Goal: Task Accomplishment & Management: Use online tool/utility

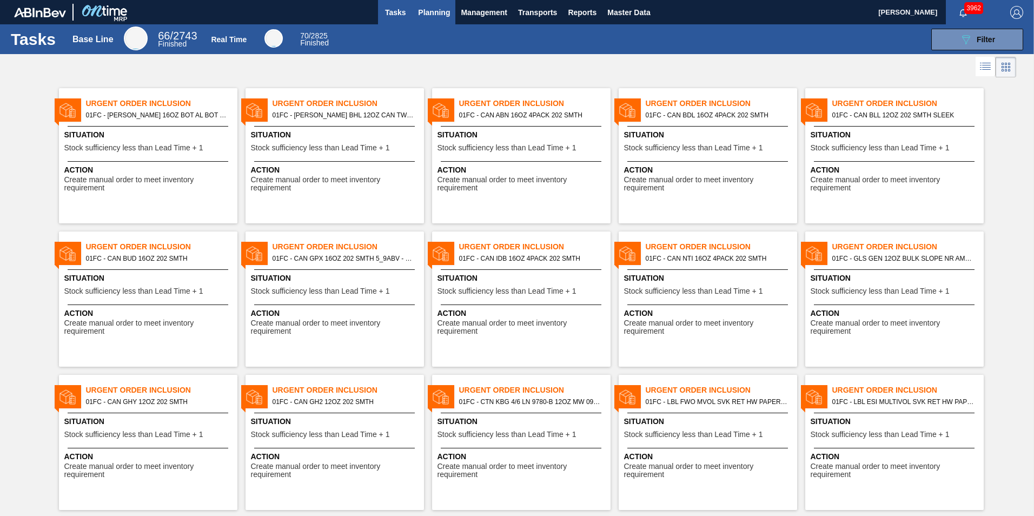
click at [433, 17] on span "Planning" at bounding box center [434, 12] width 32 height 13
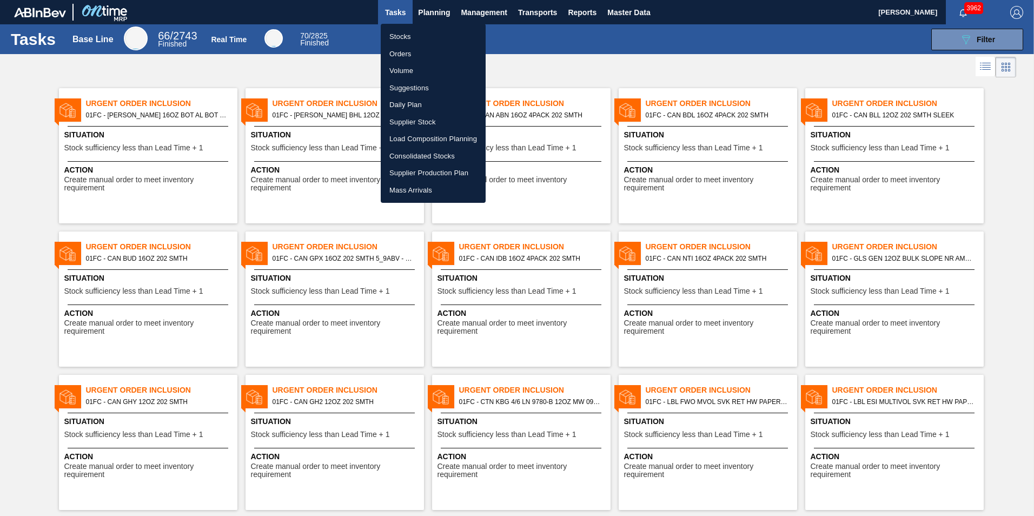
click at [408, 89] on li "Suggestions" at bounding box center [433, 88] width 105 height 17
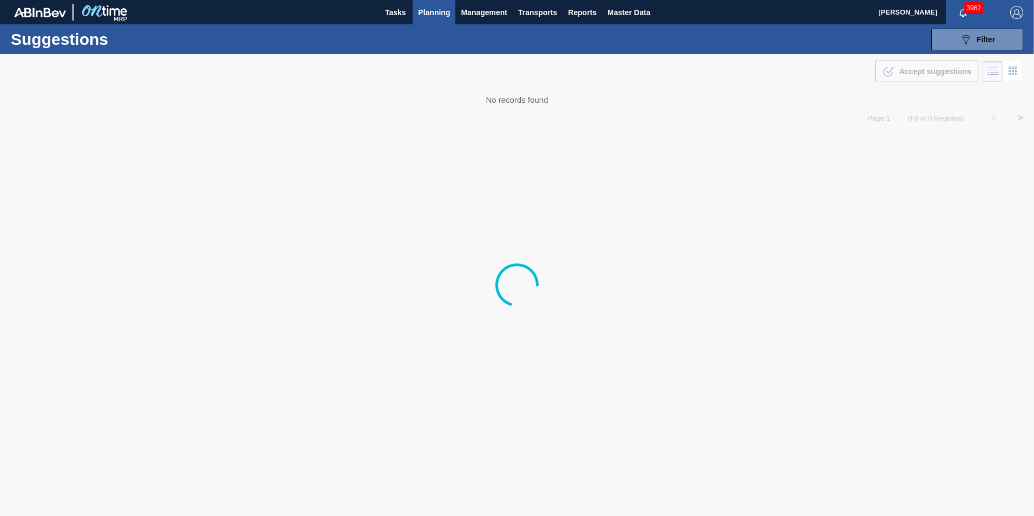
type to "12/01/2025"
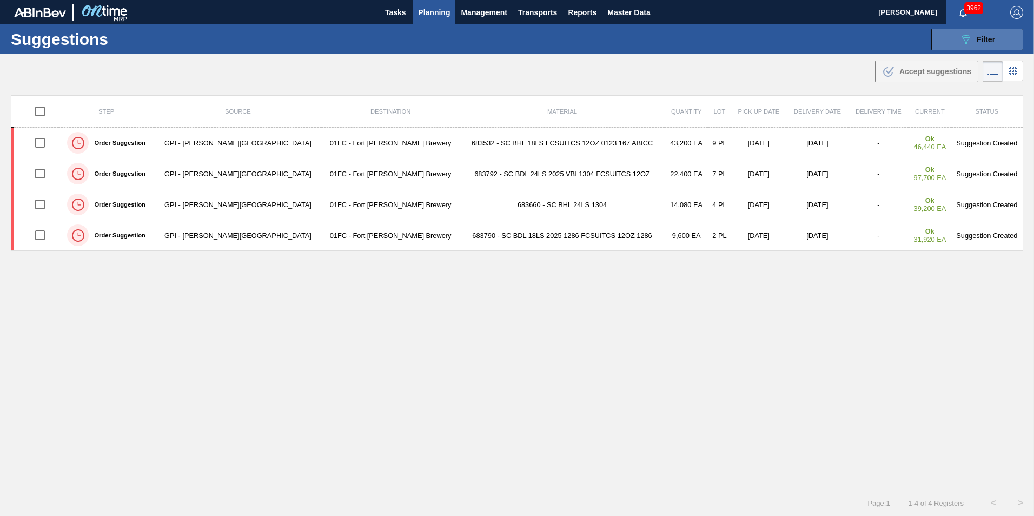
click at [688, 31] on button "089F7B8B-B2A5-4AFE-B5C0-19BA573D28AC Filter" at bounding box center [978, 40] width 92 height 22
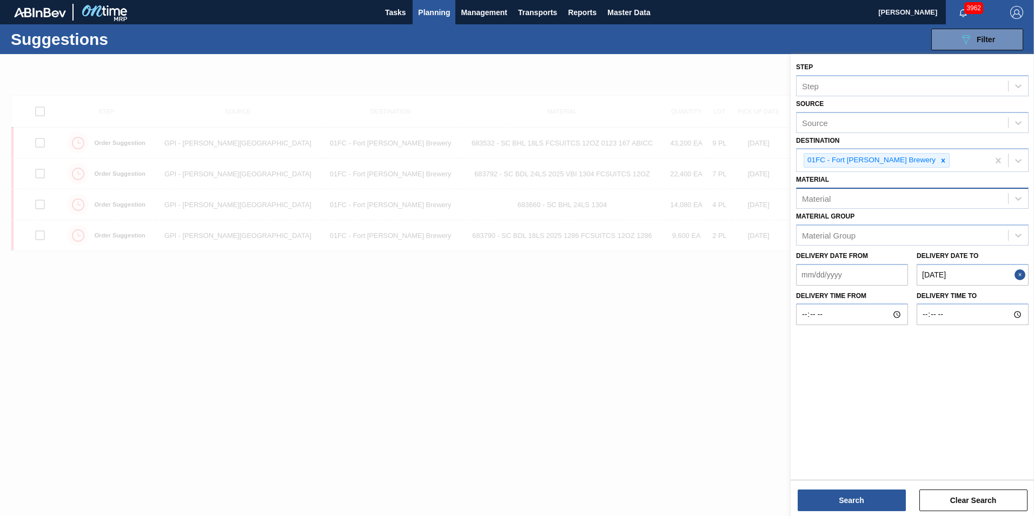
click at [688, 198] on div "Material" at bounding box center [903, 199] width 212 height 16
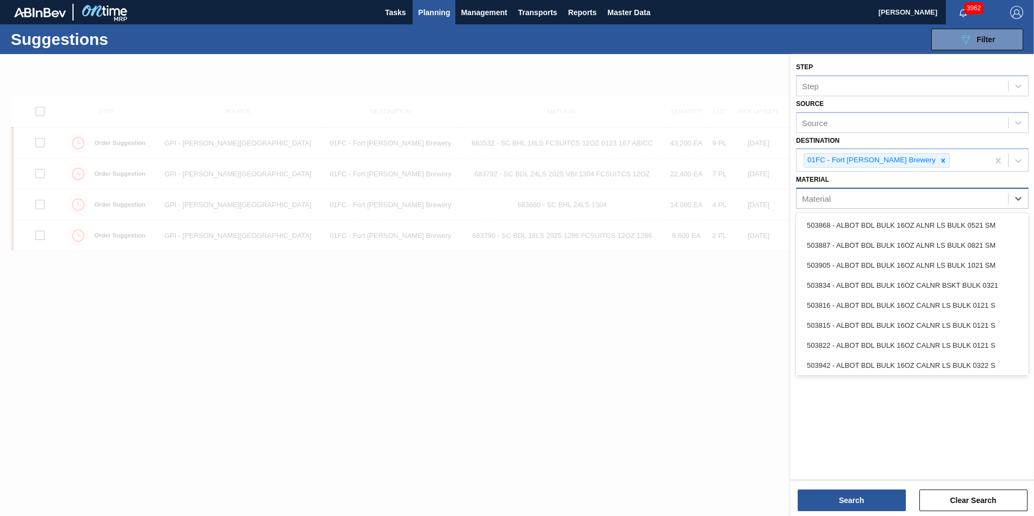
paste input "615523"
type input "615523"
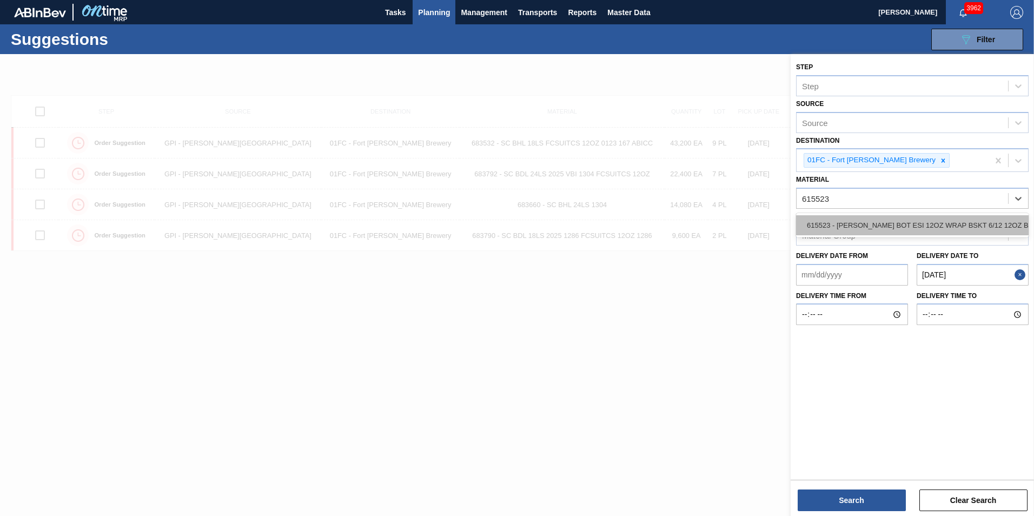
click at [688, 230] on div "615523 - [PERSON_NAME] BOT ESI 12OZ WRAP BSKT 6/12 12OZ BO" at bounding box center [912, 225] width 233 height 20
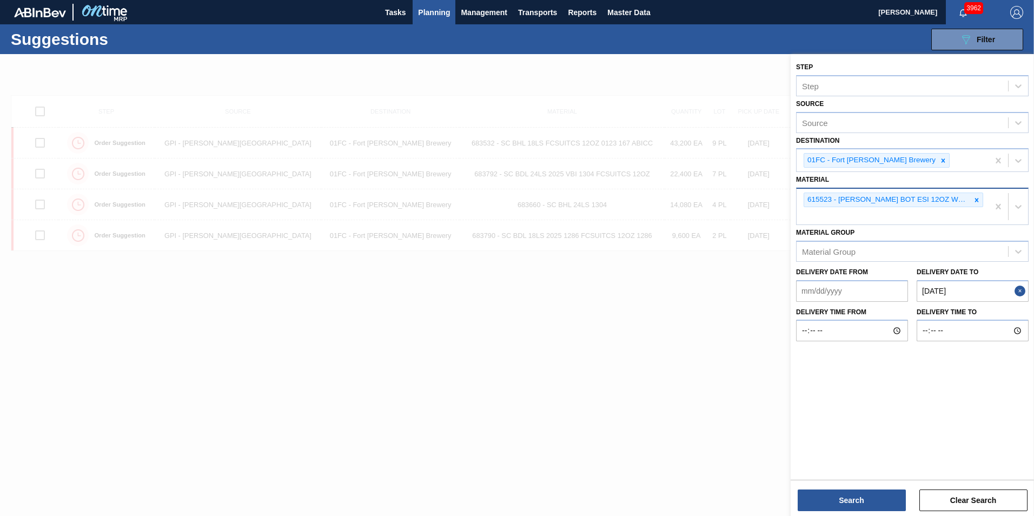
click at [688, 218] on div "615523 - [PERSON_NAME] BOT ESI 12OZ WRAP BSKT 6/12 12OZ BO" at bounding box center [893, 207] width 192 height 36
paste input "615417"
type input "615417"
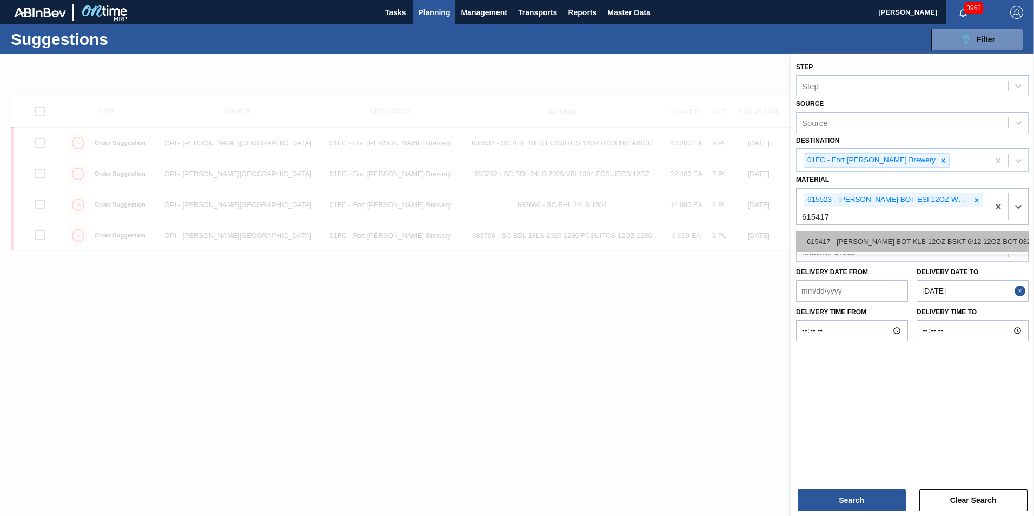
click at [688, 237] on div "615417 - [PERSON_NAME] BOT KLB 12OZ BSKT 6/12 12OZ BOT 032" at bounding box center [912, 242] width 233 height 20
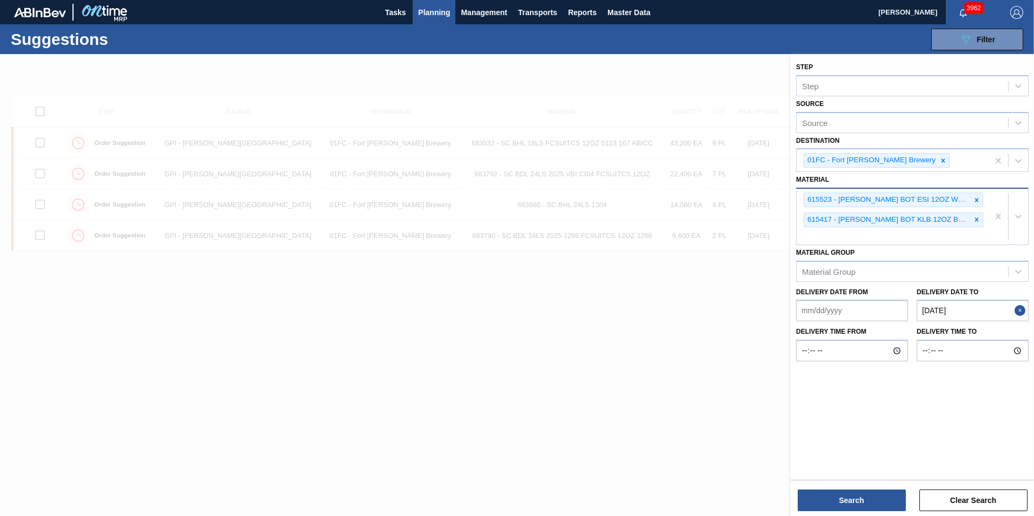
click at [688, 230] on div "615523 - CARR BOT ESI 12OZ WRAP BSKT 6/12 12OZ BO 615417 - CARR BOT KLB 12OZ BS…" at bounding box center [893, 217] width 192 height 56
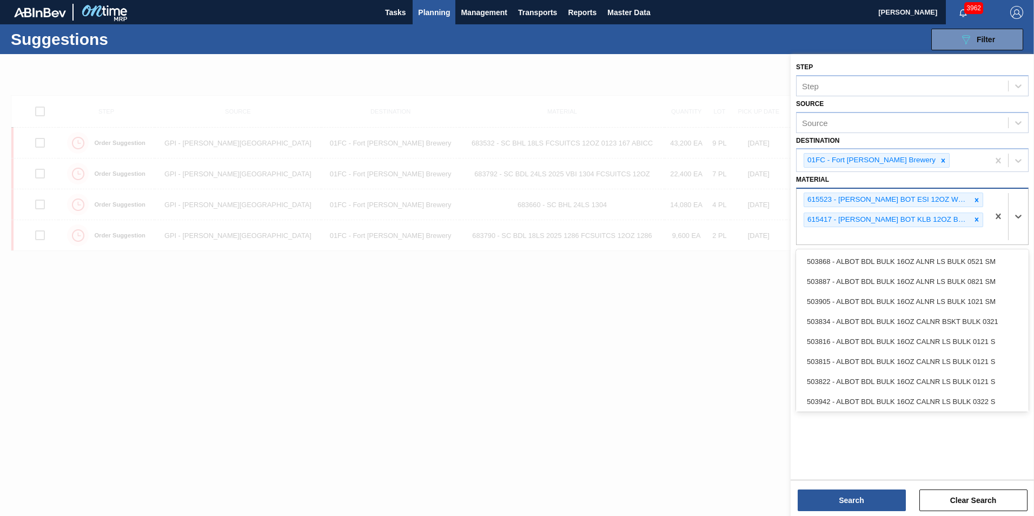
paste input "615485"
type input "615485"
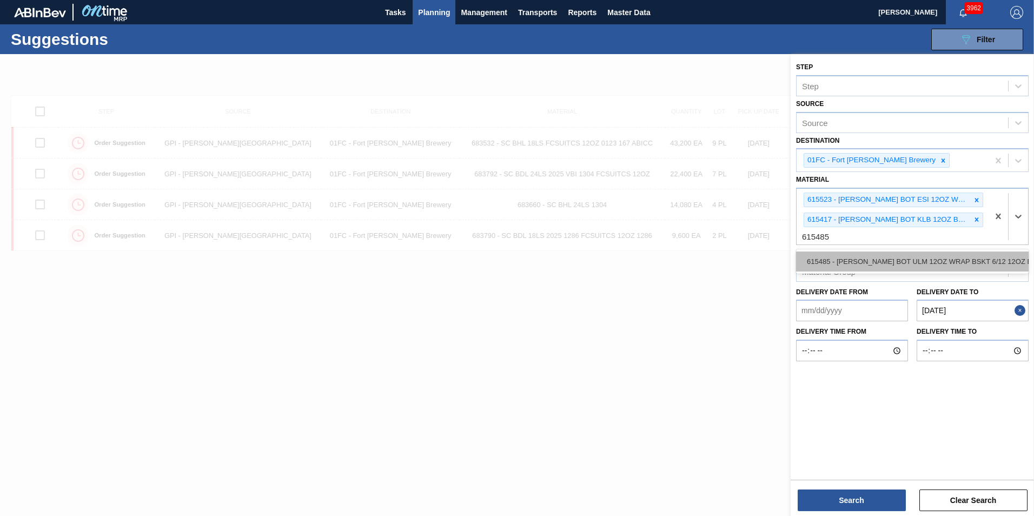
click at [688, 253] on div "615485 - [PERSON_NAME] BOT ULM 12OZ WRAP BSKT 6/12 12OZ BO" at bounding box center [912, 262] width 233 height 20
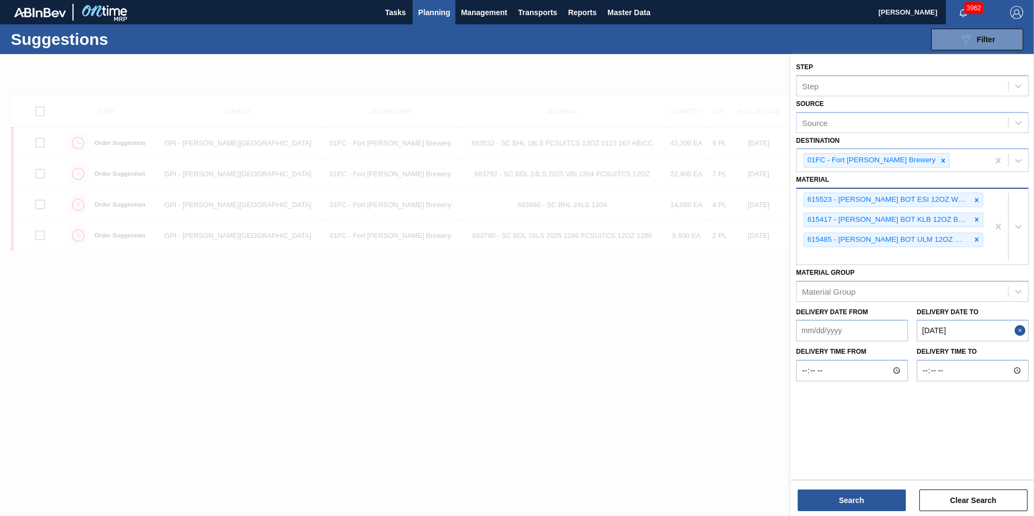
click at [688, 257] on div "615523 - CARR BOT ESI 12OZ WRAP BSKT 6/12 12OZ BO 615417 - CARR BOT KLB 12OZ BS…" at bounding box center [893, 227] width 192 height 76
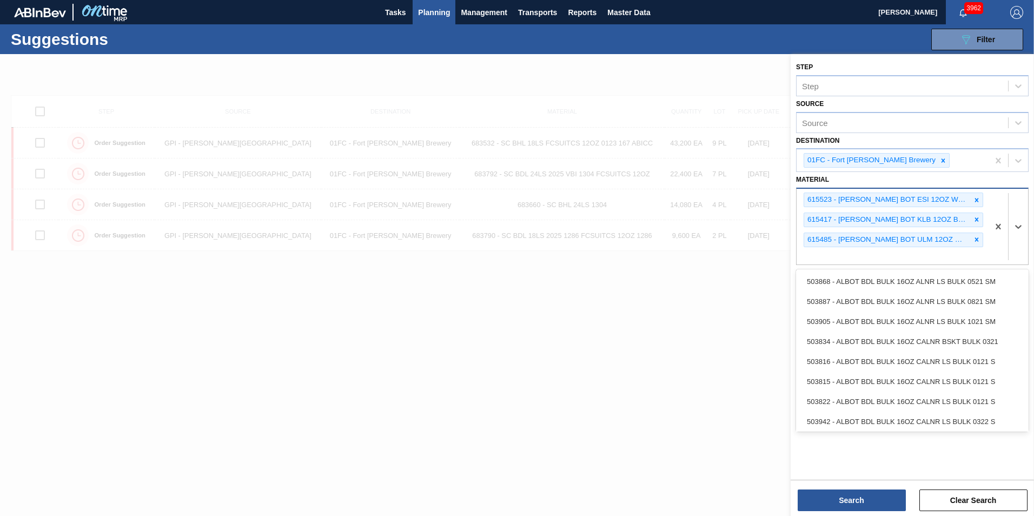
paste input "683791"
type input "683791"
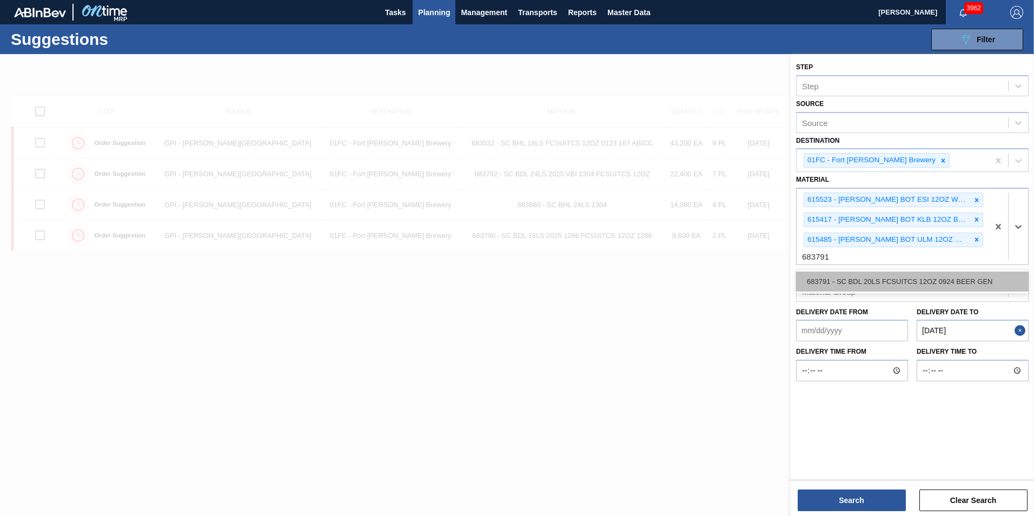
click at [688, 280] on div "683791 - SC BDL 20LS FCSUITCS 12OZ 0924 BEER GEN" at bounding box center [912, 282] width 233 height 20
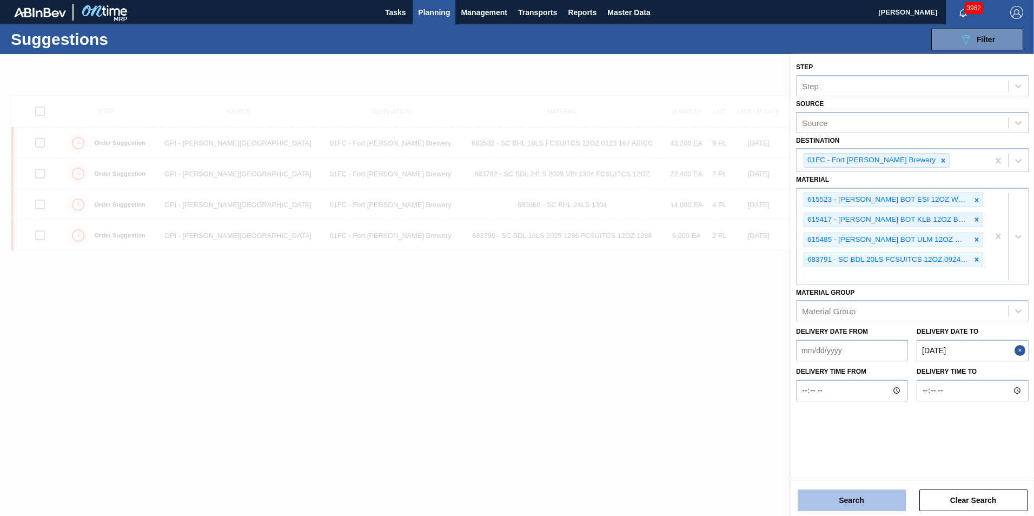
click at [688, 364] on button "Search" at bounding box center [852, 501] width 108 height 22
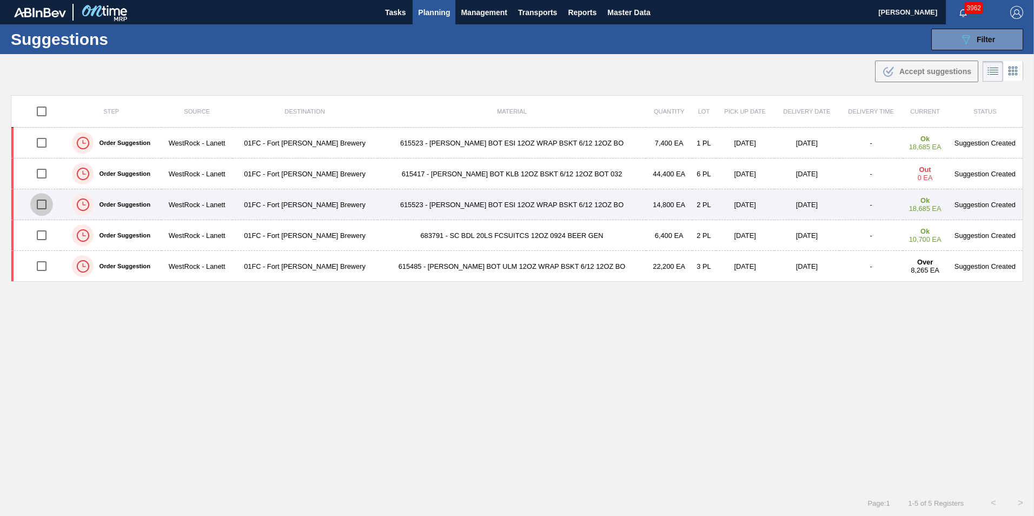
click at [39, 202] on input "checkbox" at bounding box center [41, 204] width 23 height 23
checkbox input "true"
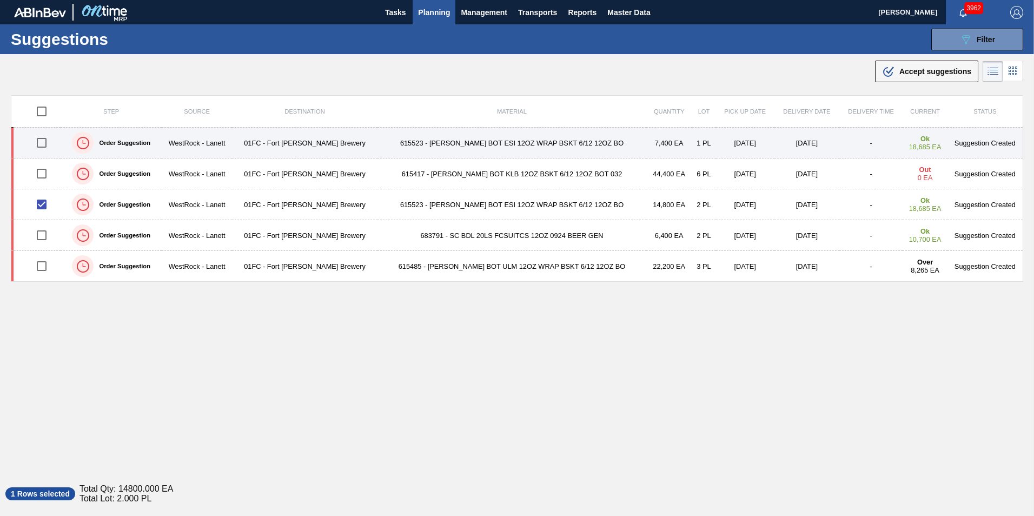
click at [37, 149] on input "checkbox" at bounding box center [41, 142] width 23 height 23
checkbox input "true"
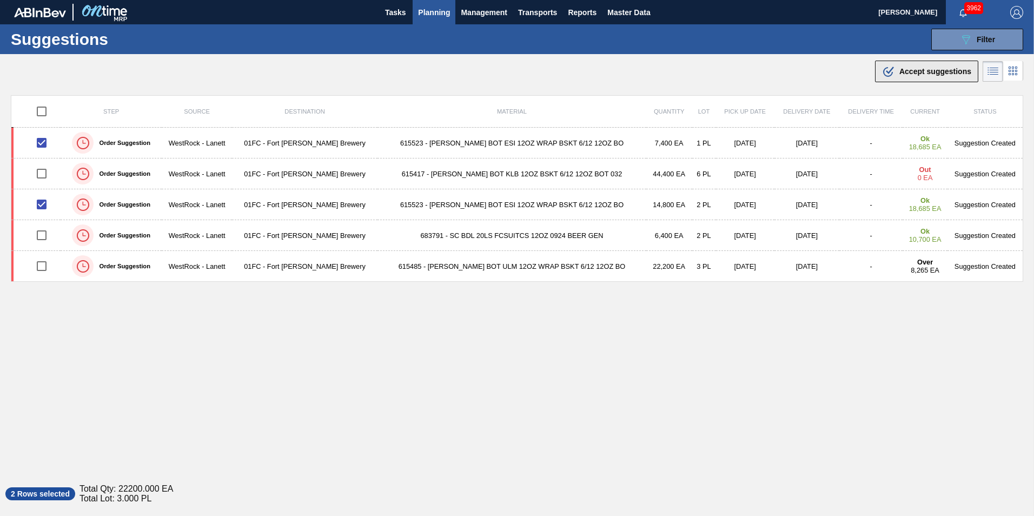
click at [688, 68] on span "Accept suggestions" at bounding box center [936, 71] width 72 height 9
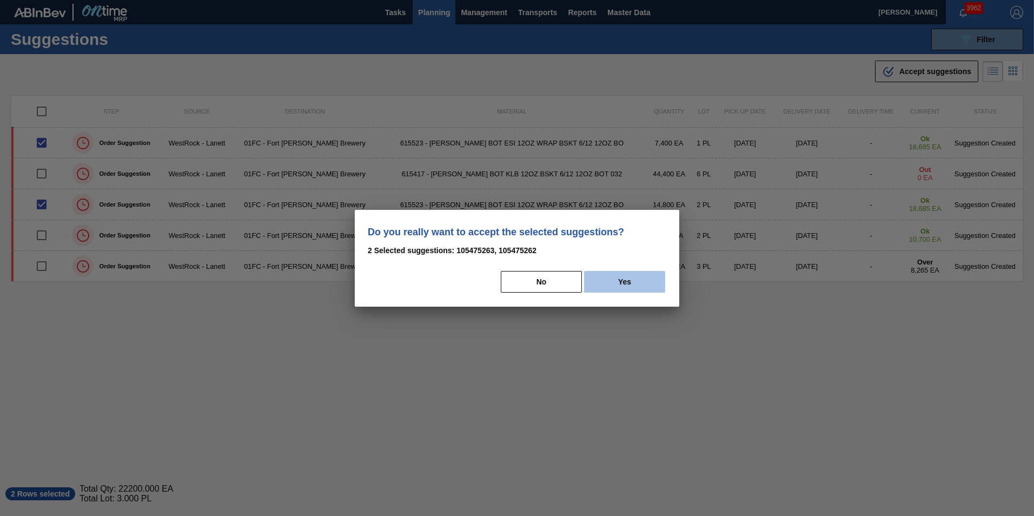
click at [643, 275] on button "Yes" at bounding box center [624, 282] width 81 height 22
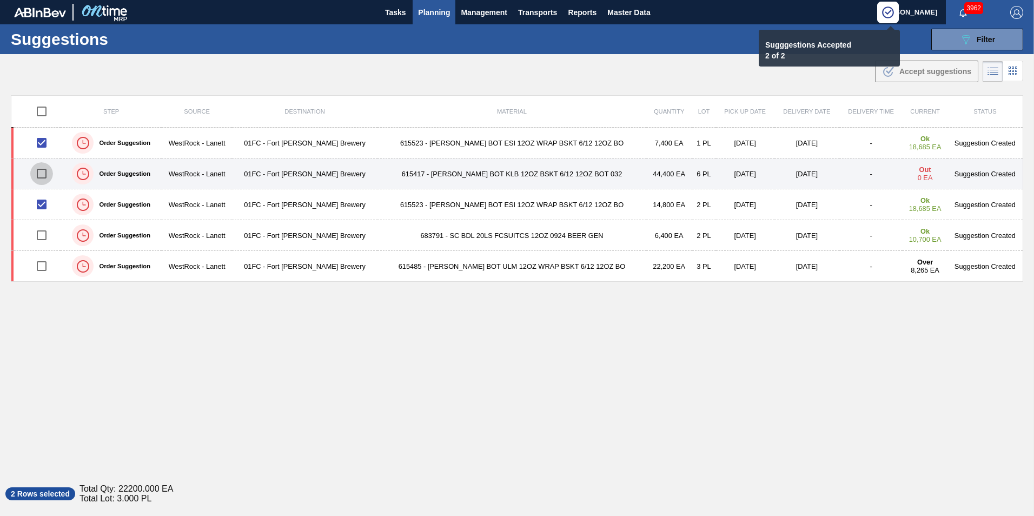
drag, startPoint x: 43, startPoint y: 173, endPoint x: 355, endPoint y: 173, distance: 312.2
click at [43, 173] on input "checkbox" at bounding box center [41, 173] width 23 height 23
checkbox input "true"
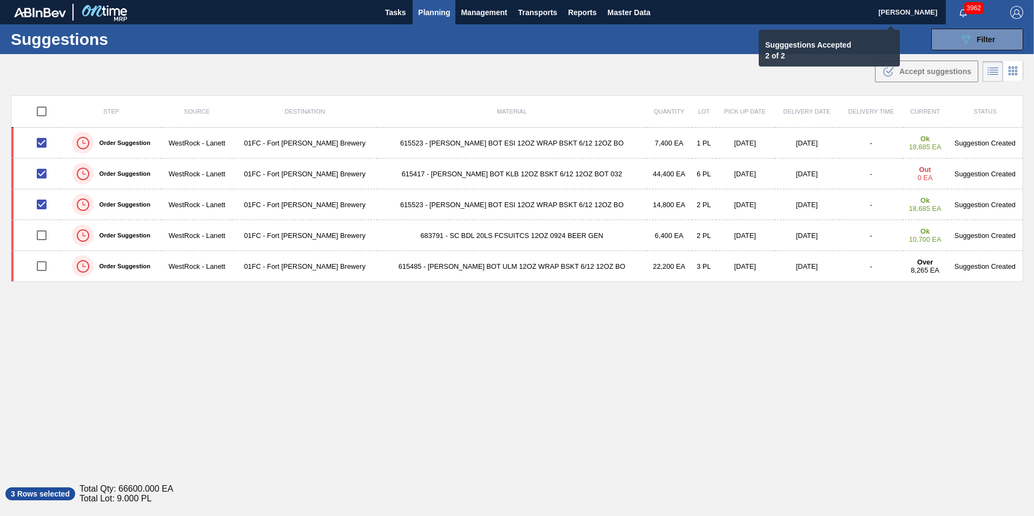
checkbox input "false"
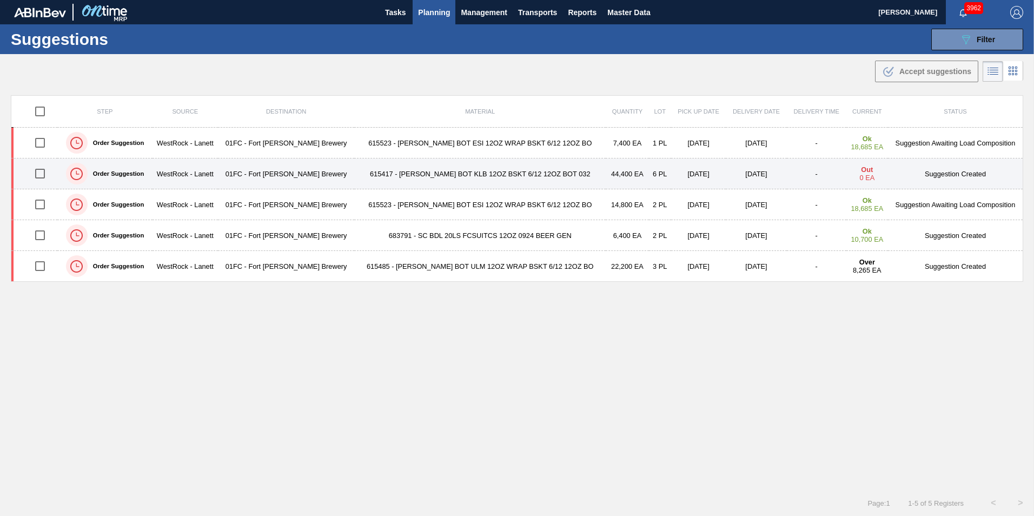
click at [51, 174] on input "checkbox" at bounding box center [40, 173] width 23 height 23
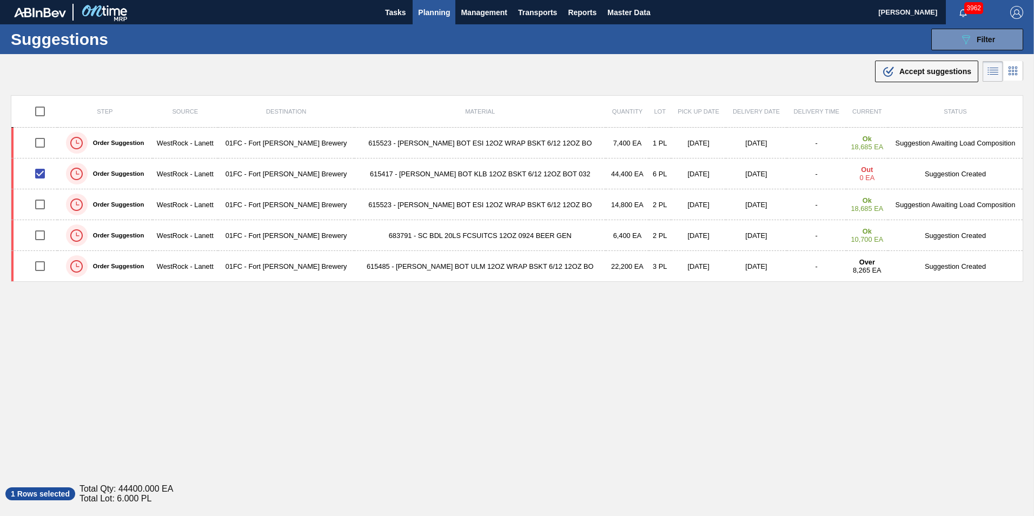
click at [688, 68] on span "Accept suggestions" at bounding box center [936, 71] width 72 height 9
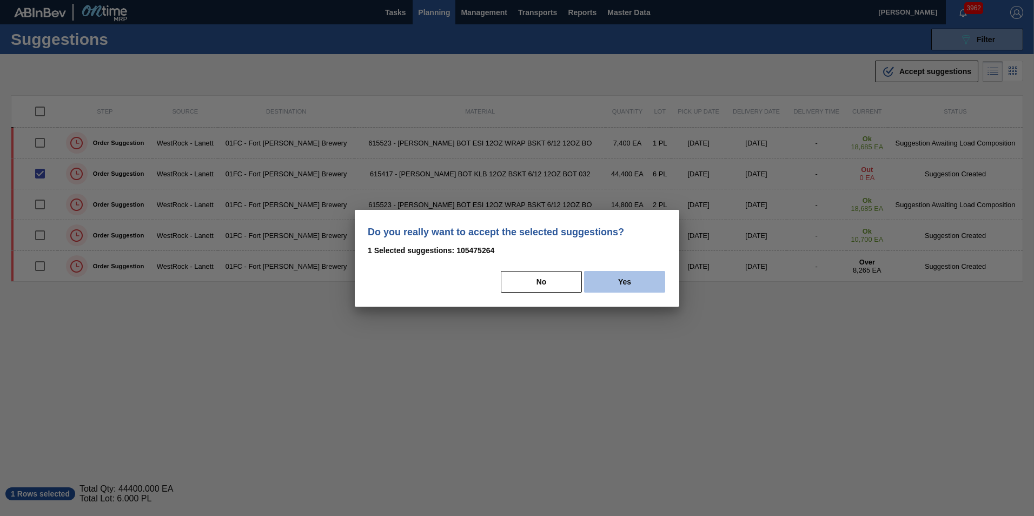
click at [640, 280] on button "Yes" at bounding box center [624, 282] width 81 height 22
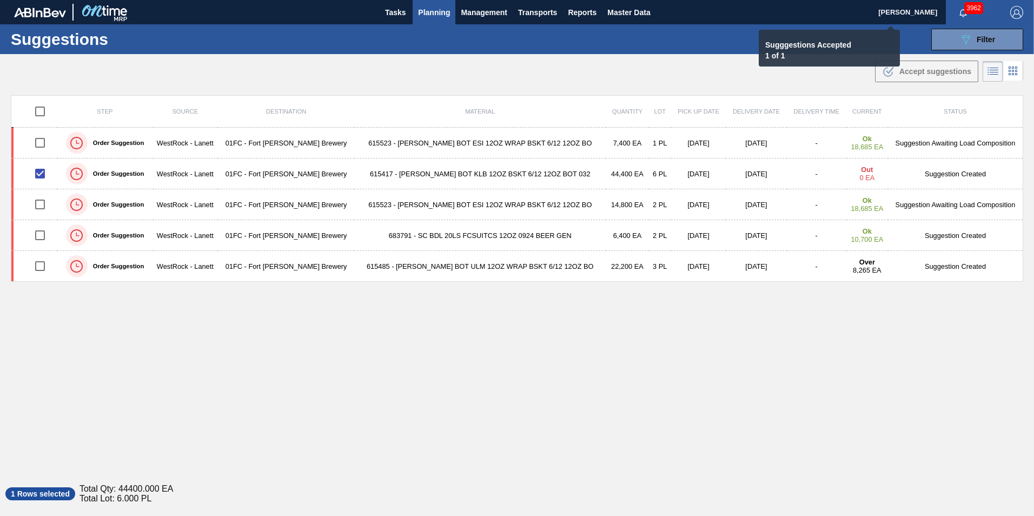
checkbox input "false"
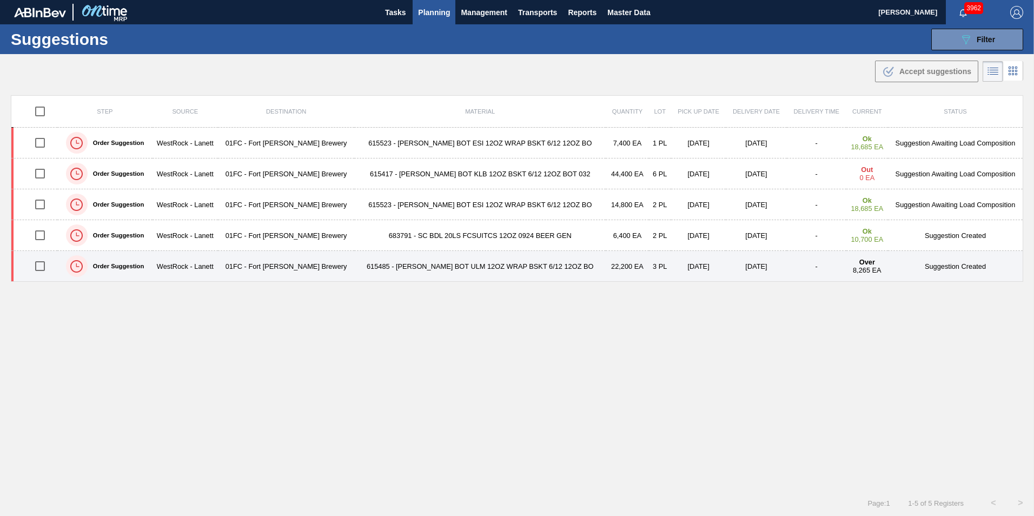
click at [35, 260] on input "checkbox" at bounding box center [40, 266] width 23 height 23
checkbox input "true"
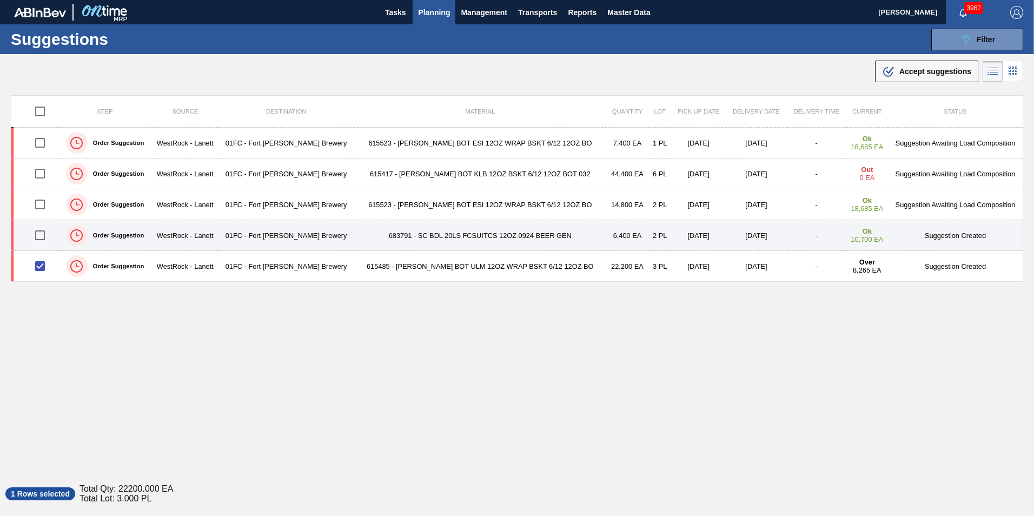
click at [35, 241] on input "checkbox" at bounding box center [40, 235] width 23 height 23
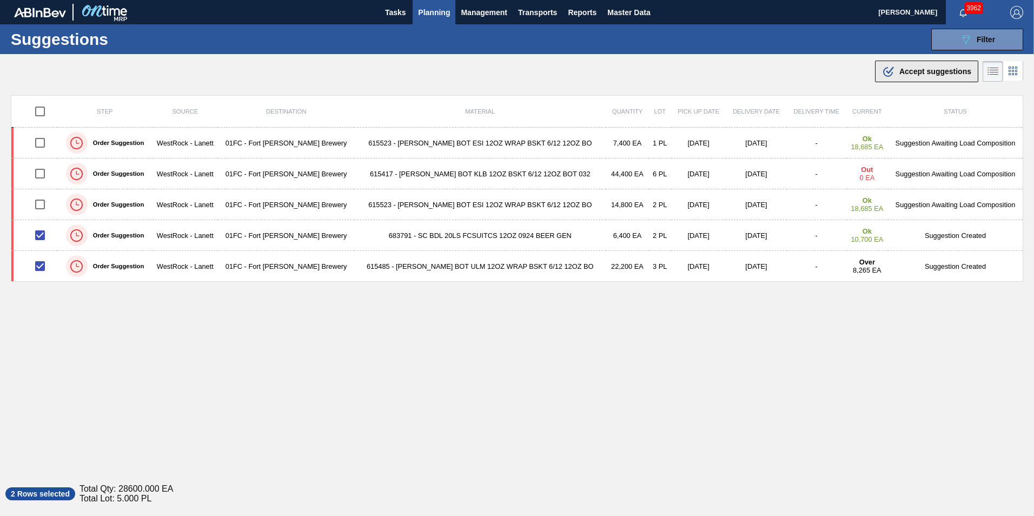
click at [688, 65] on div ".b{fill:var(--color-action-default)} Accept suggestions" at bounding box center [926, 71] width 89 height 13
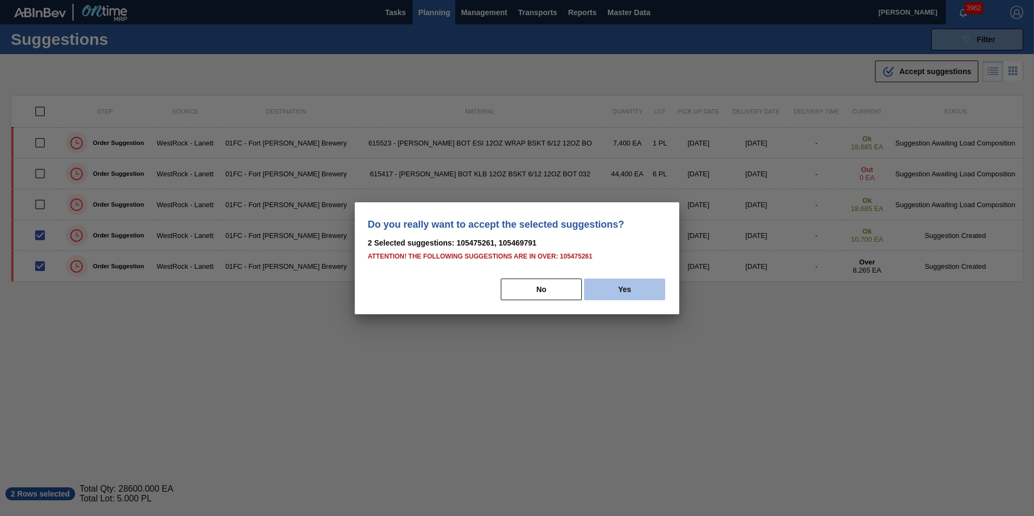
click at [584, 279] on button "Yes" at bounding box center [624, 290] width 81 height 22
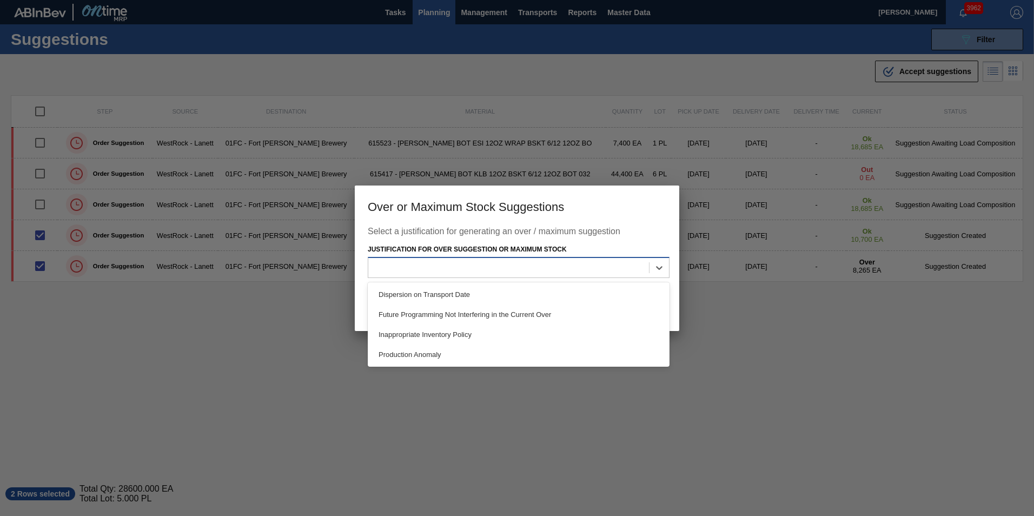
click at [617, 274] on div at bounding box center [508, 268] width 281 height 16
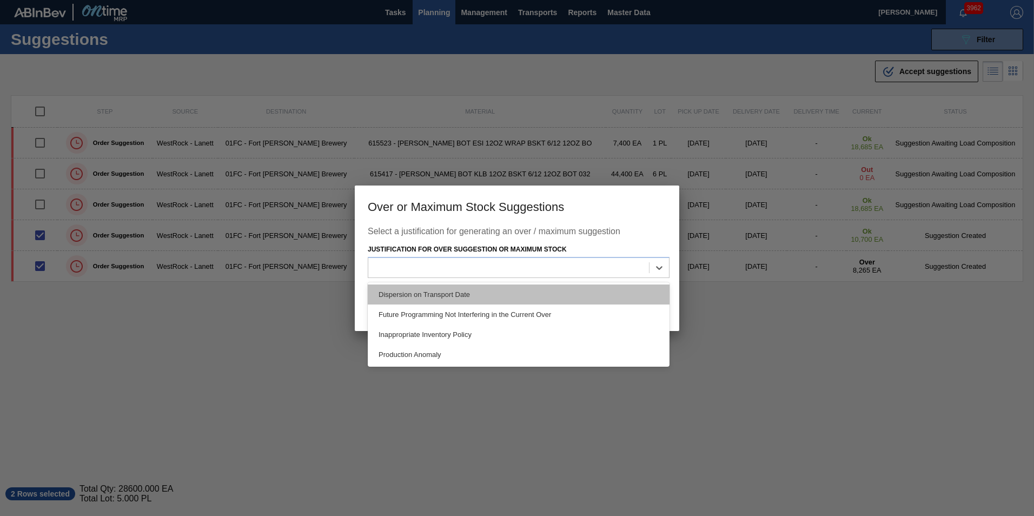
click at [591, 291] on div "Dispersion on Transport Date" at bounding box center [519, 295] width 302 height 20
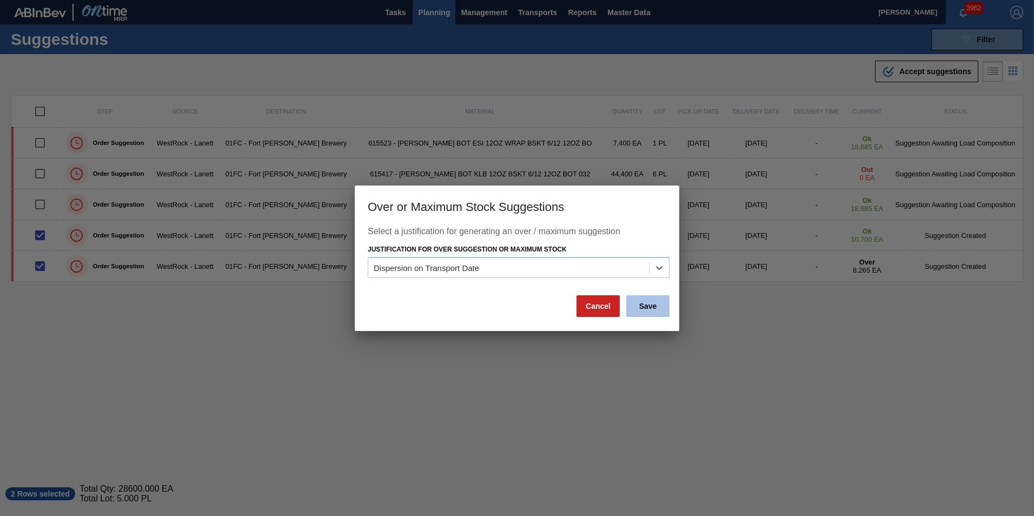
click at [638, 302] on button "Save" at bounding box center [648, 306] width 43 height 22
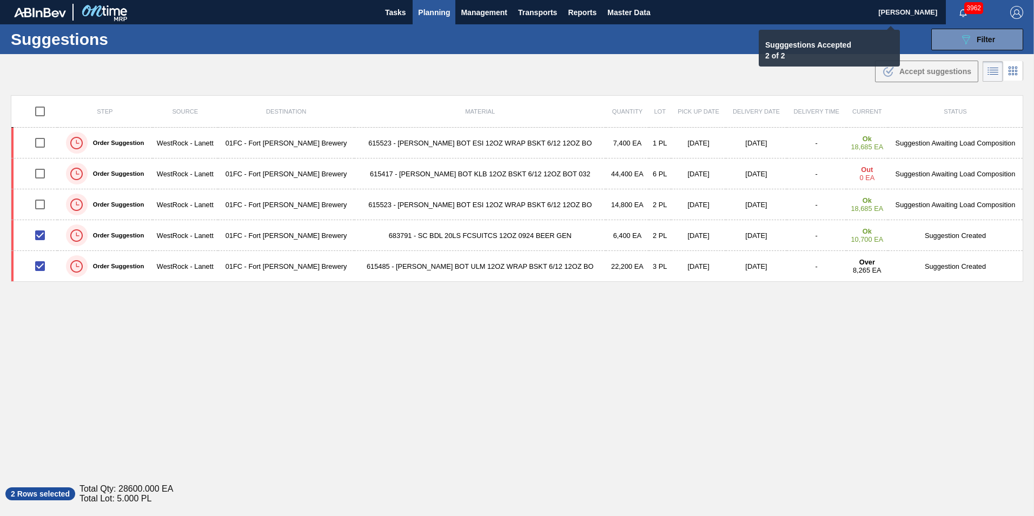
checkbox input "false"
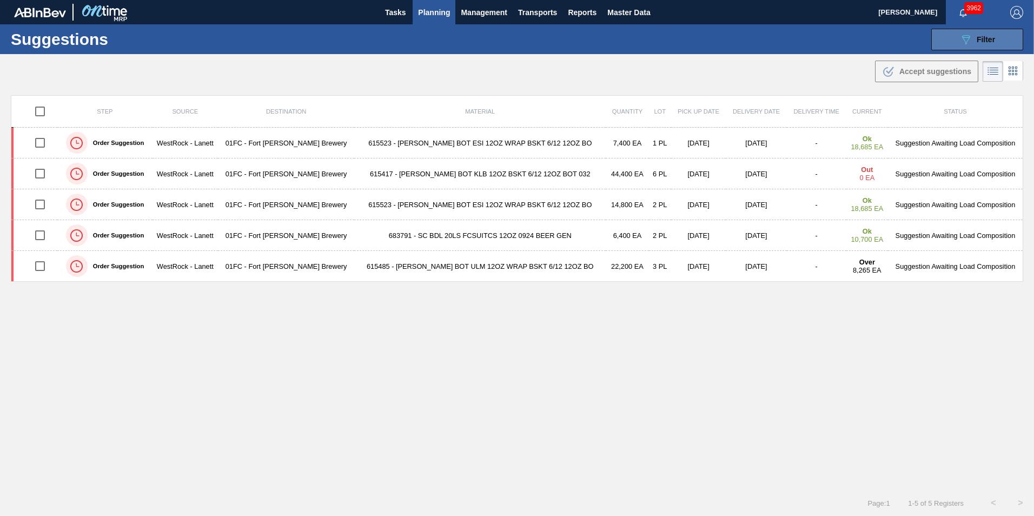
click at [688, 39] on icon "089F7B8B-B2A5-4AFE-B5C0-19BA573D28AC" at bounding box center [966, 39] width 13 height 13
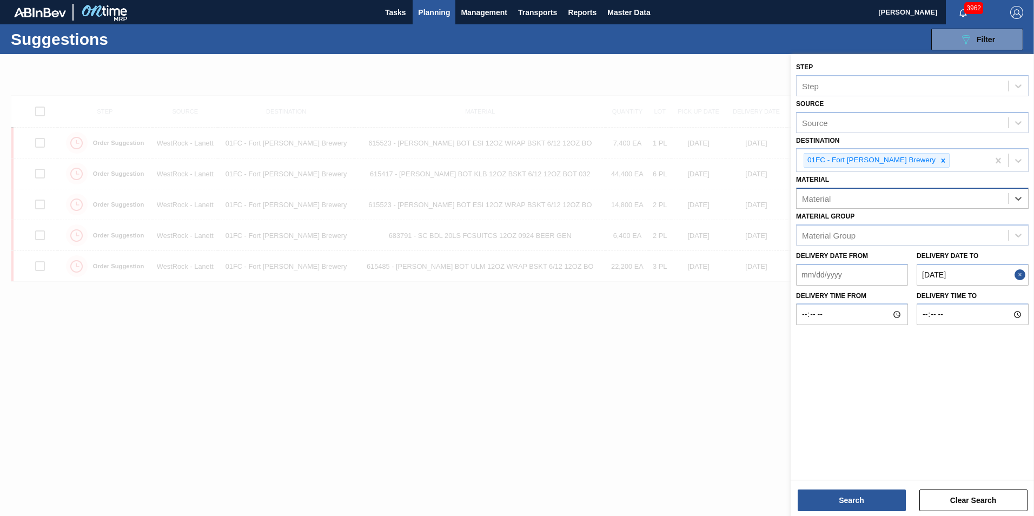
click at [688, 199] on div "Material" at bounding box center [903, 199] width 212 height 16
type input "615487"
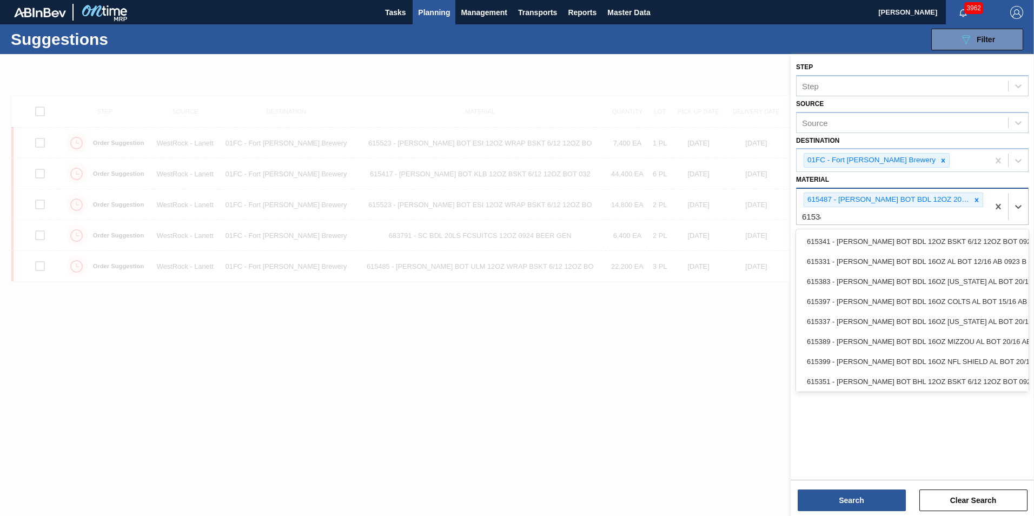
type input "615340"
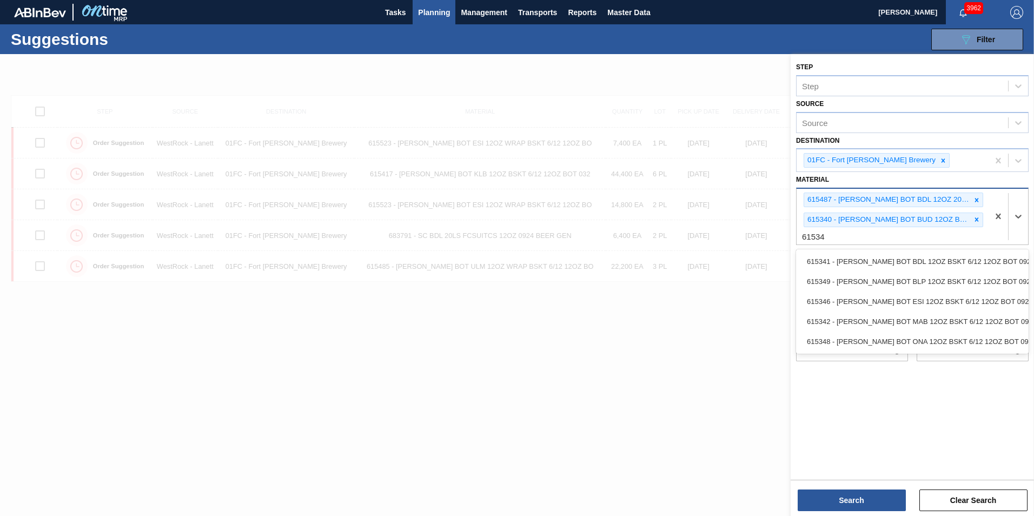
type input "615348"
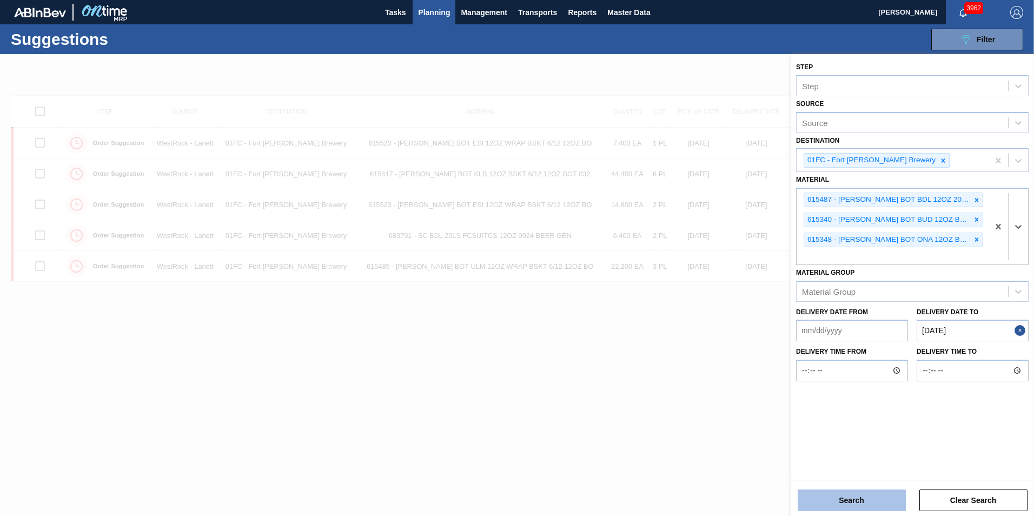
click at [688, 364] on button "Search" at bounding box center [852, 501] width 108 height 22
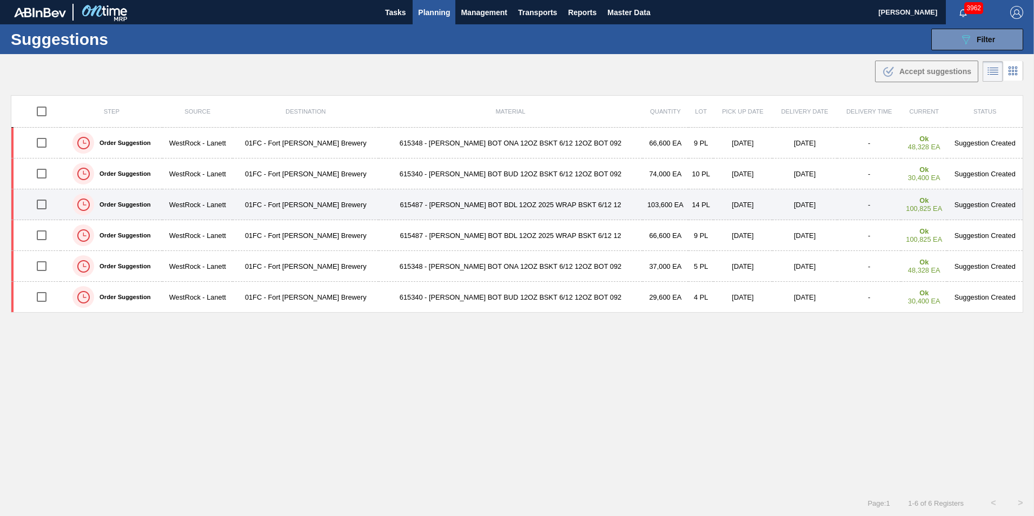
drag, startPoint x: 48, startPoint y: 205, endPoint x: 190, endPoint y: 196, distance: 142.5
click at [48, 205] on input "checkbox" at bounding box center [41, 204] width 23 height 23
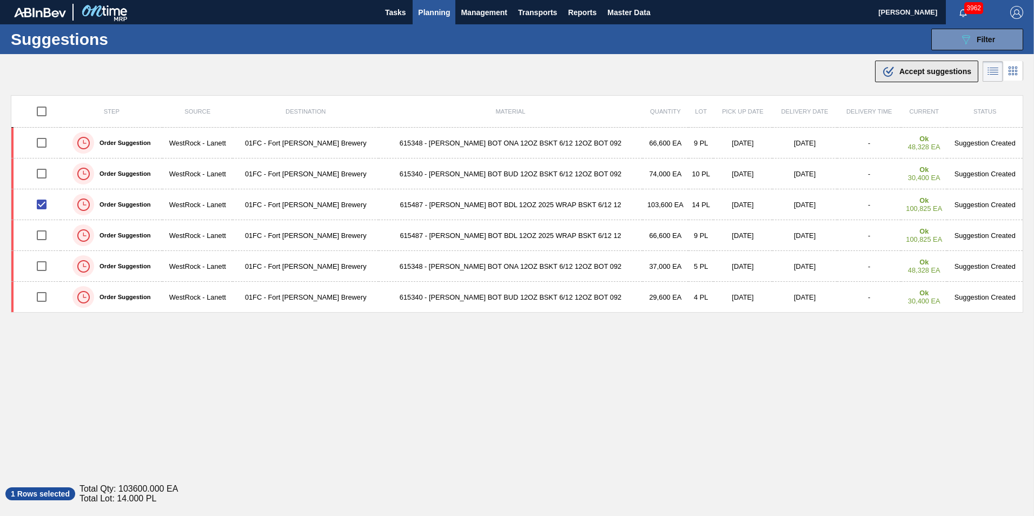
click at [688, 70] on span "Accept suggestions" at bounding box center [936, 71] width 72 height 9
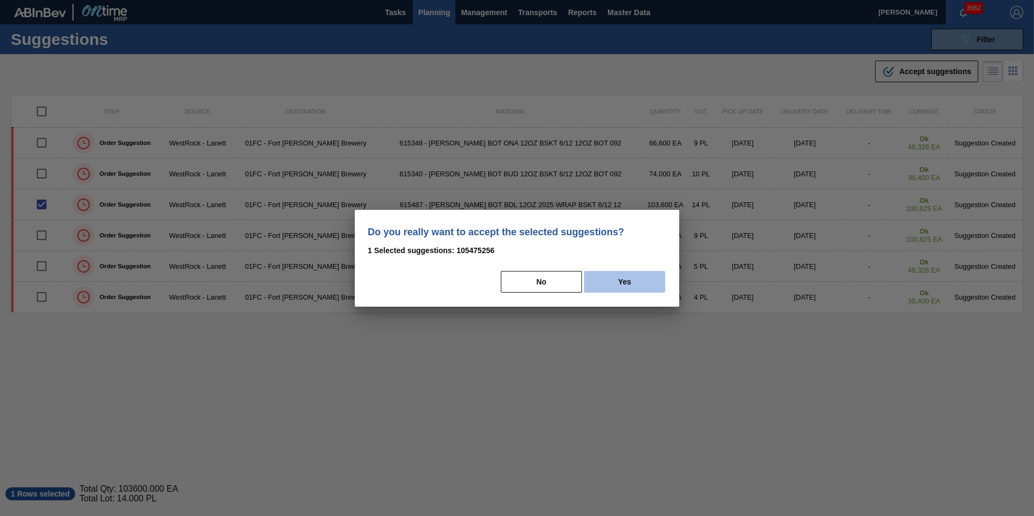
click at [633, 276] on button "Yes" at bounding box center [624, 282] width 81 height 22
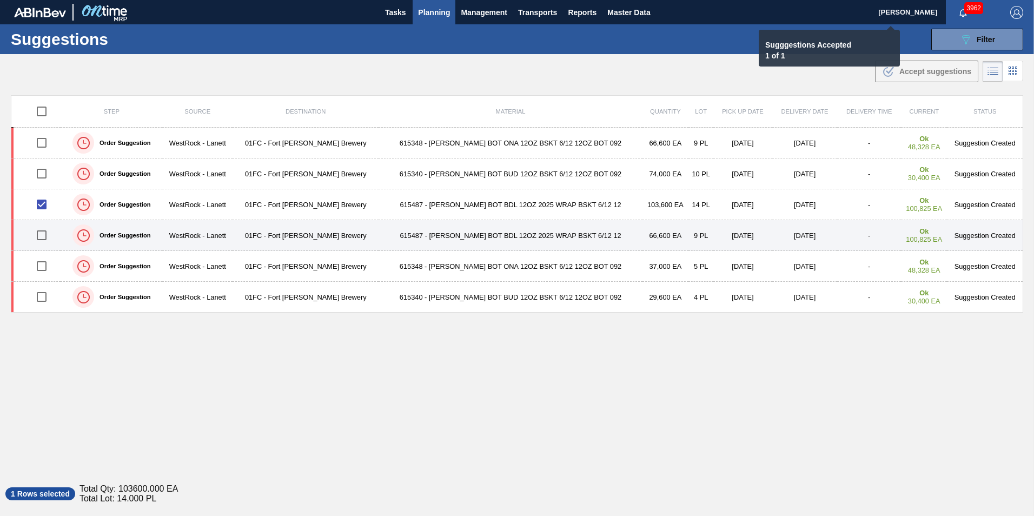
checkbox input "false"
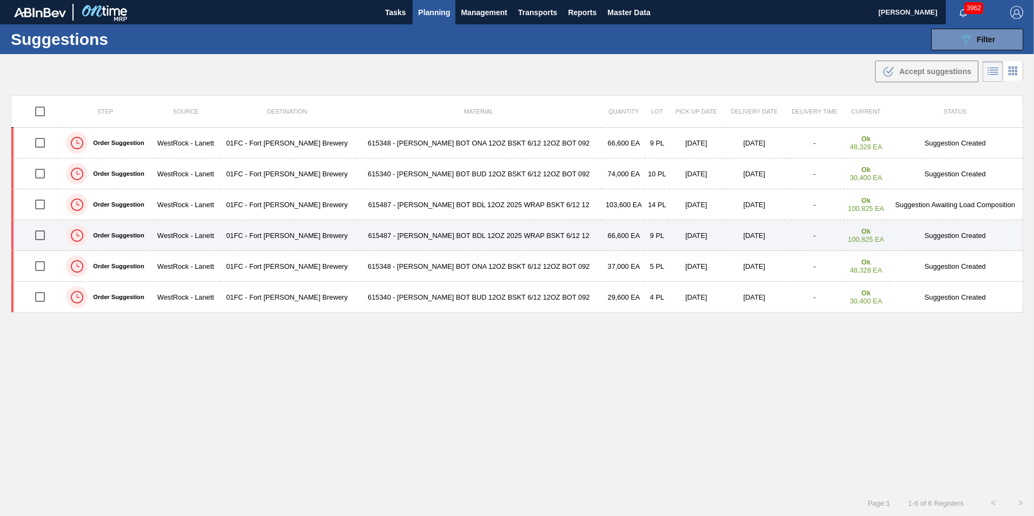
click at [46, 234] on input "checkbox" at bounding box center [40, 235] width 23 height 23
checkbox input "true"
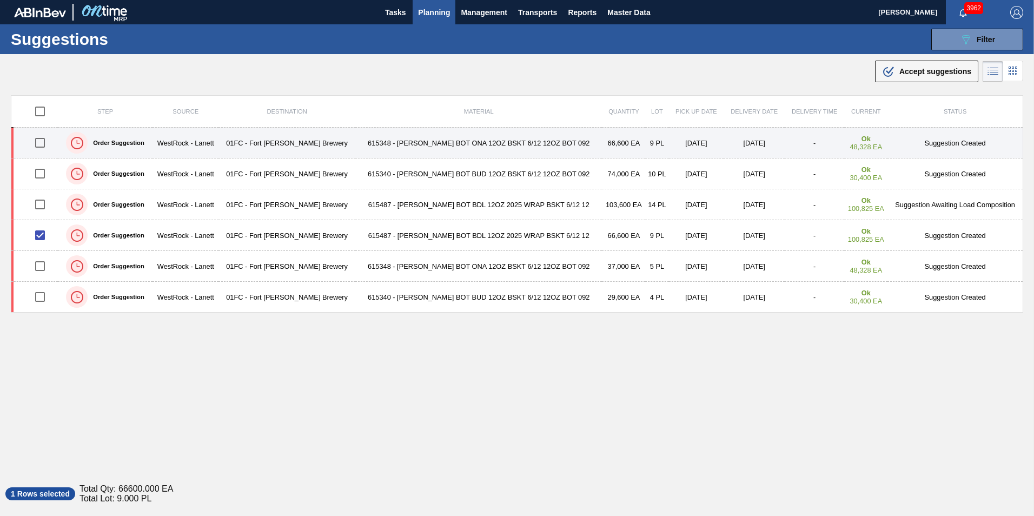
click at [40, 137] on input "checkbox" at bounding box center [40, 142] width 23 height 23
checkbox input "true"
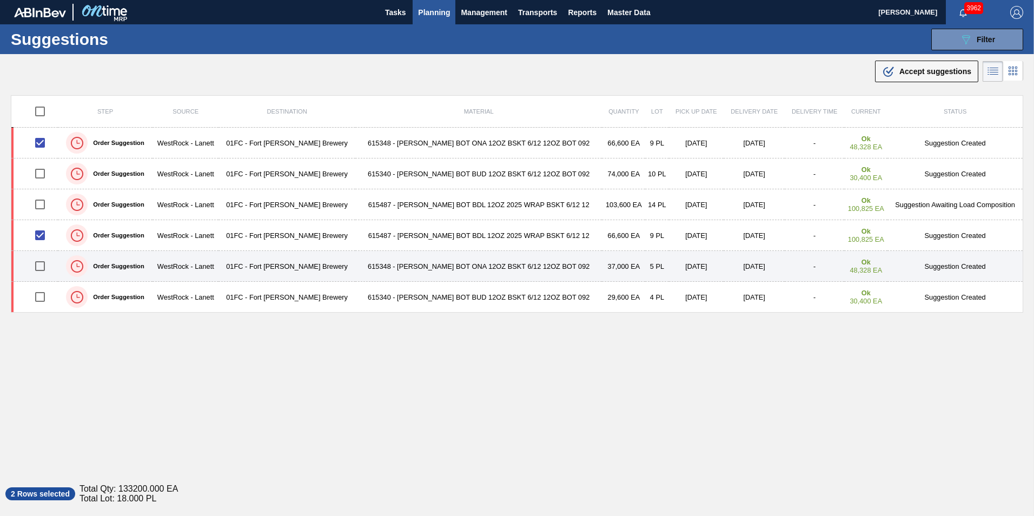
click at [41, 268] on input "checkbox" at bounding box center [40, 266] width 23 height 23
checkbox input "true"
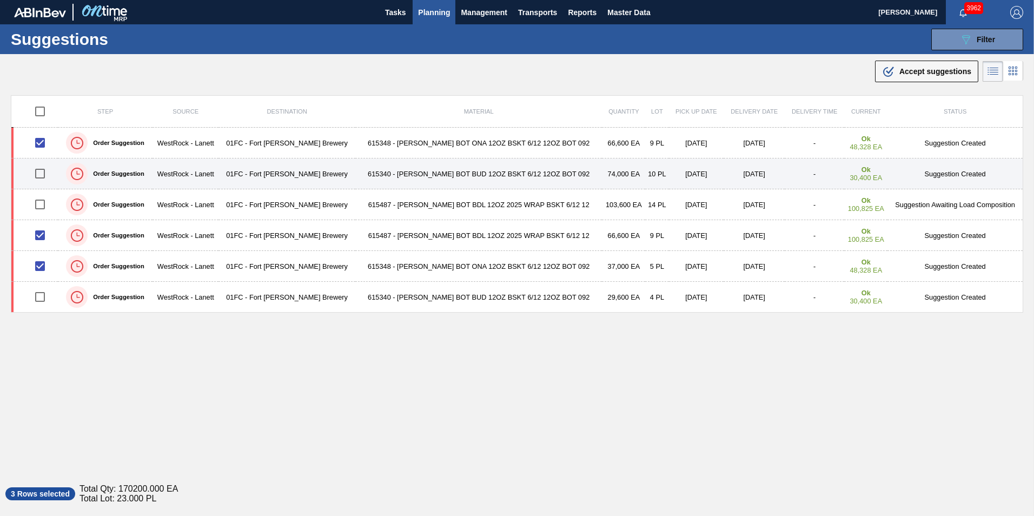
click at [42, 173] on input "checkbox" at bounding box center [40, 173] width 23 height 23
checkbox input "true"
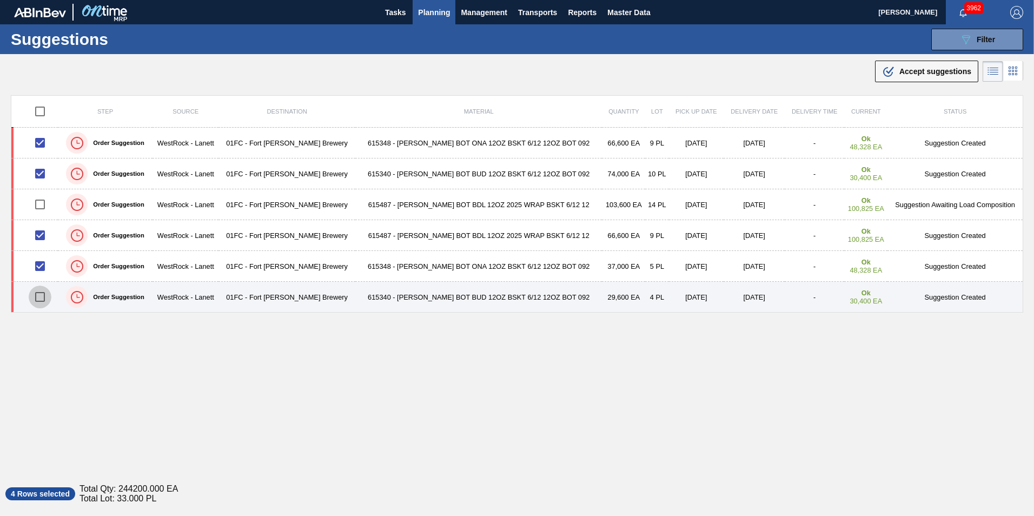
click at [43, 300] on input "checkbox" at bounding box center [40, 297] width 23 height 23
checkbox input "true"
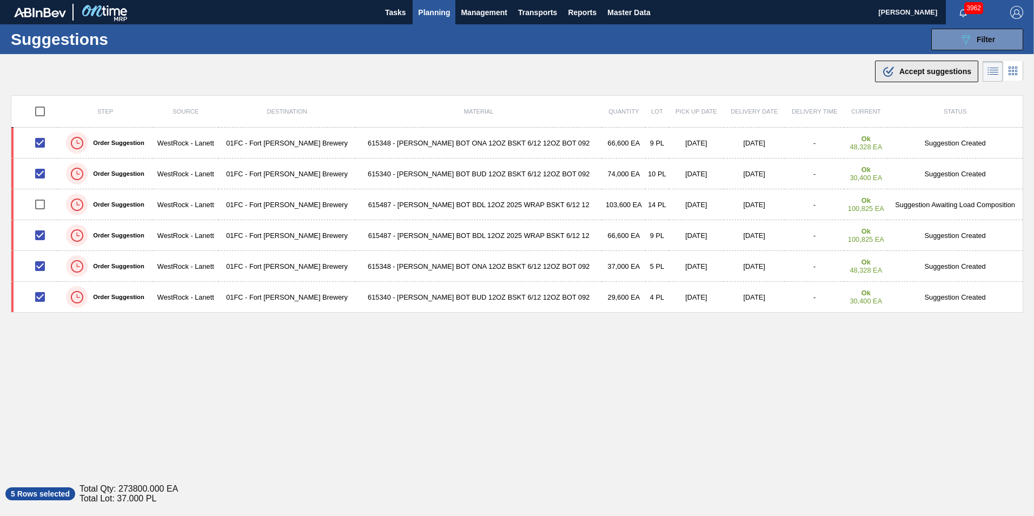
click at [688, 68] on span "Accept suggestions" at bounding box center [936, 71] width 72 height 9
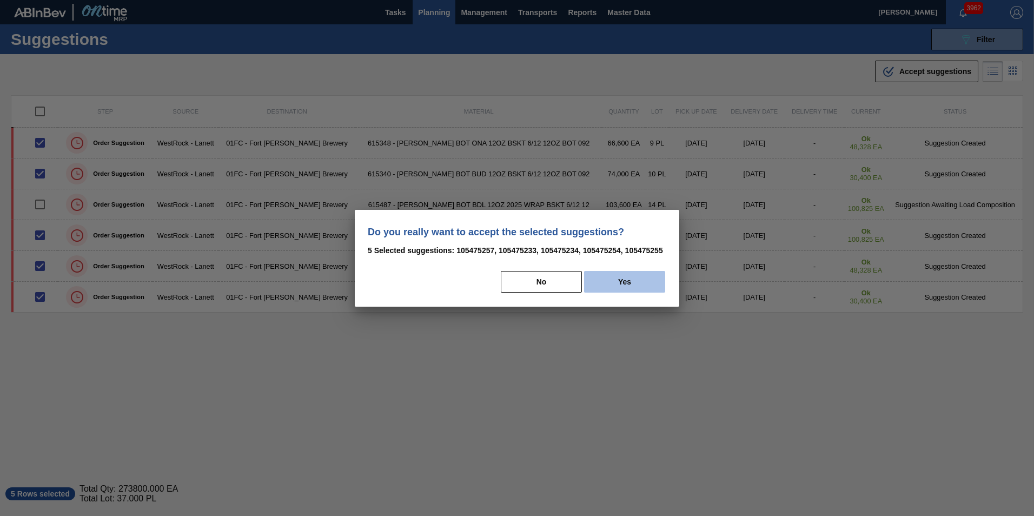
click at [636, 280] on button "Yes" at bounding box center [624, 282] width 81 height 22
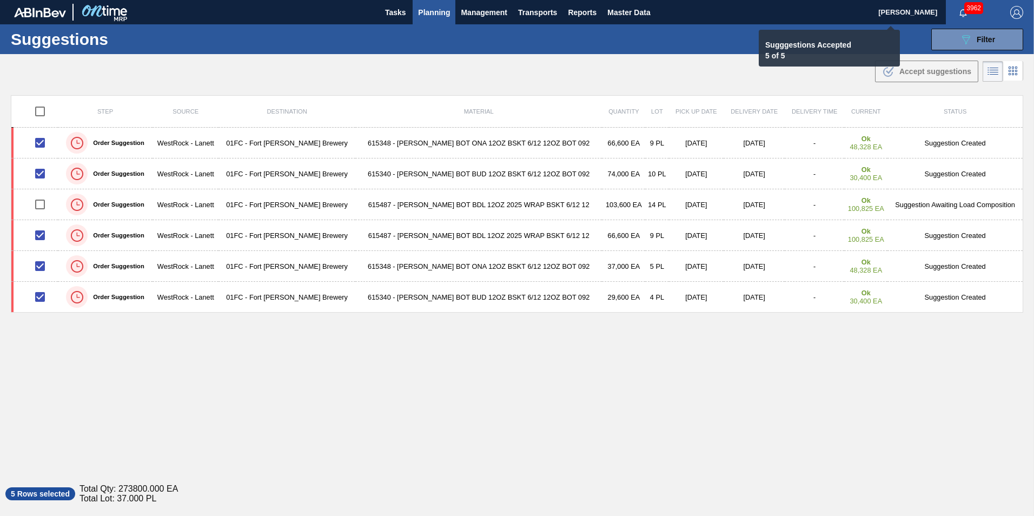
checkbox input "false"
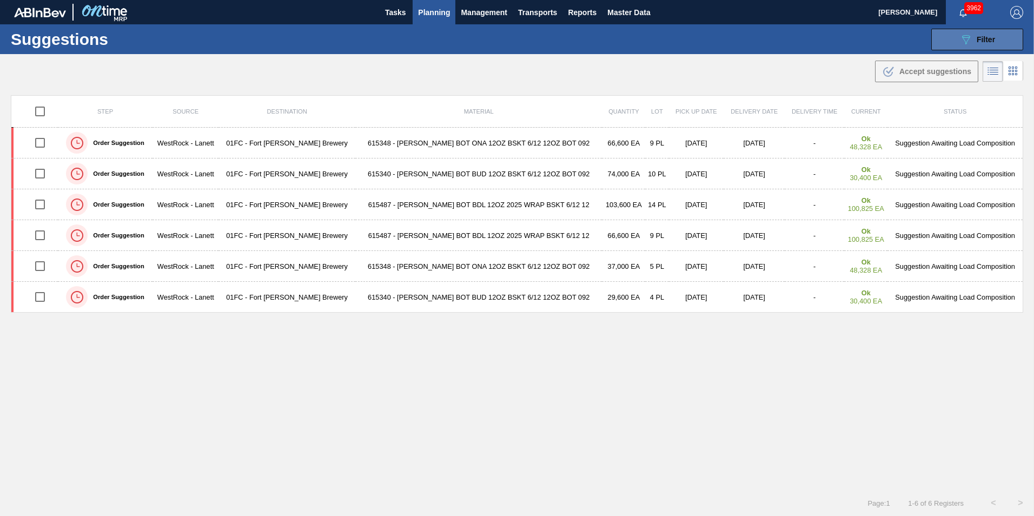
click at [688, 48] on button "089F7B8B-B2A5-4AFE-B5C0-19BA573D28AC Filter" at bounding box center [978, 40] width 92 height 22
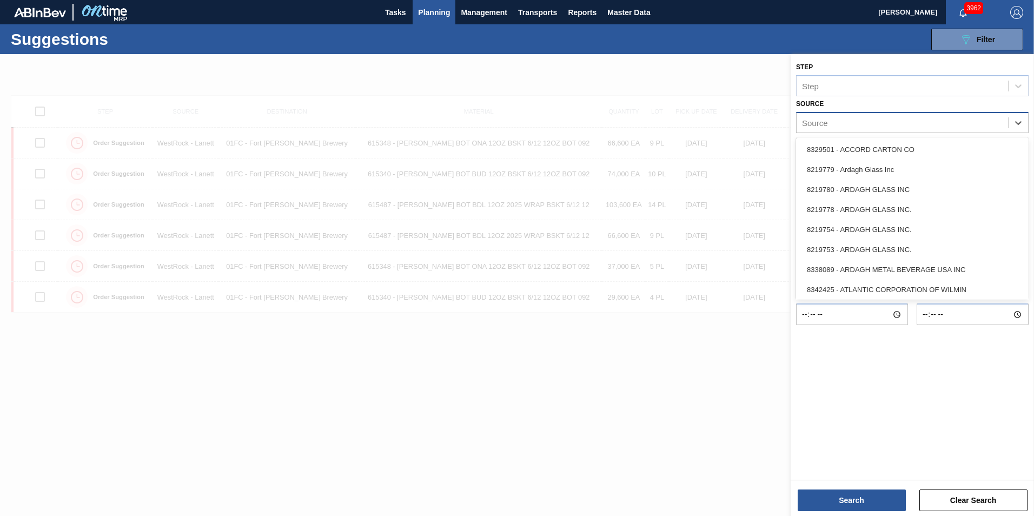
click at [688, 122] on div "Source" at bounding box center [903, 123] width 212 height 16
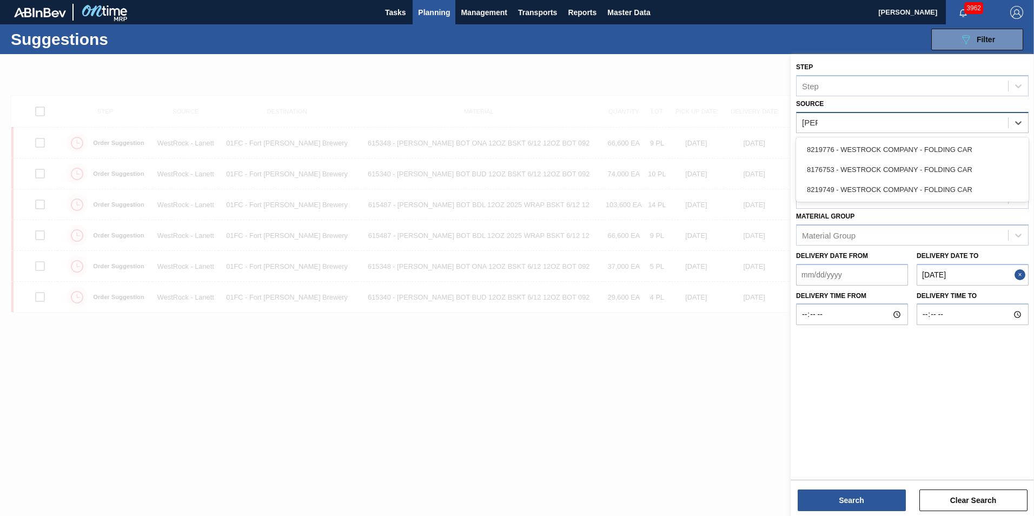
type input "west"
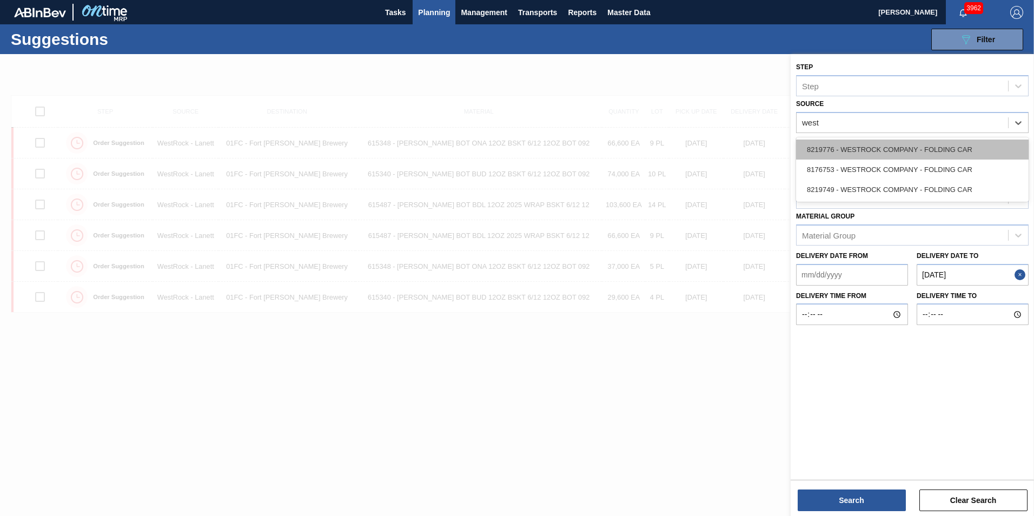
click at [688, 156] on div "8219776 - WESTROCK COMPANY - FOLDING CAR" at bounding box center [912, 150] width 233 height 20
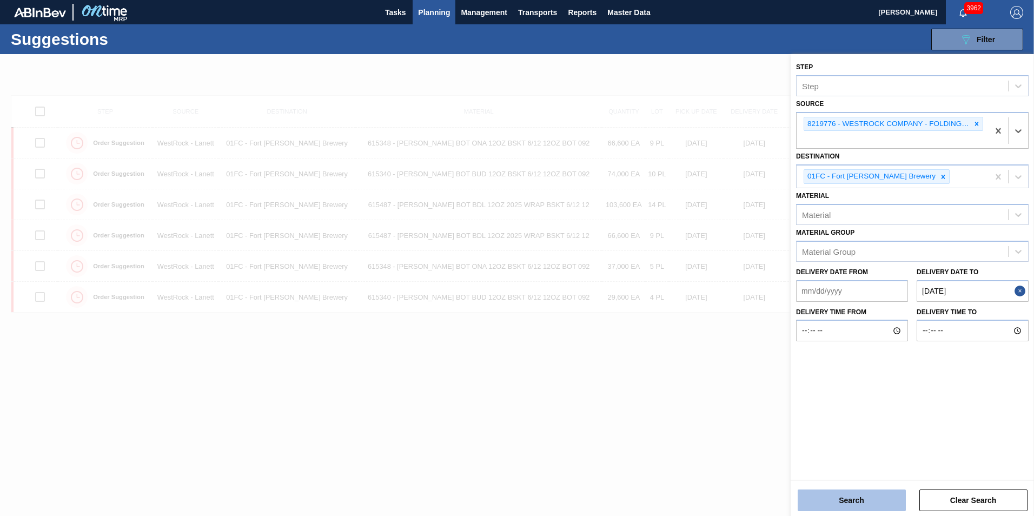
click at [688, 364] on button "Search" at bounding box center [852, 501] width 108 height 22
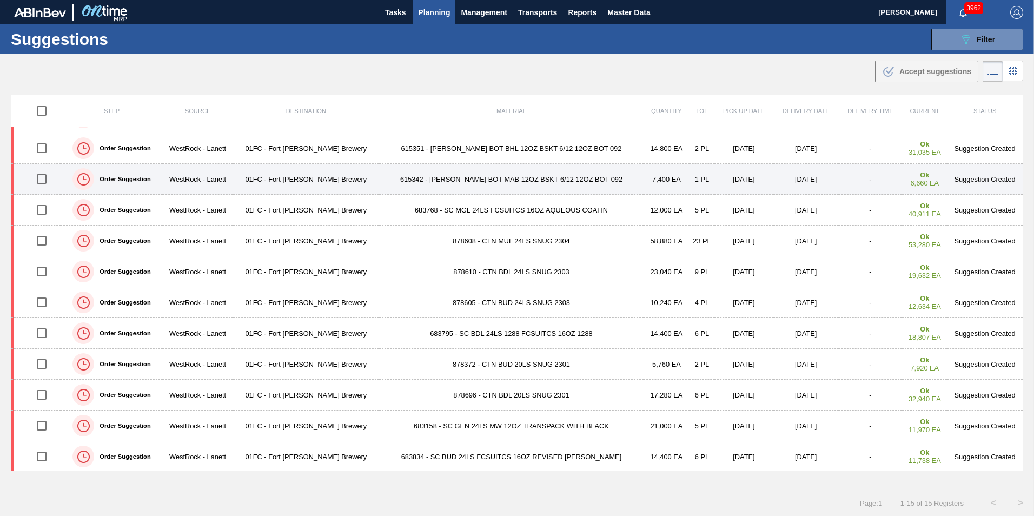
scroll to position [120, 0]
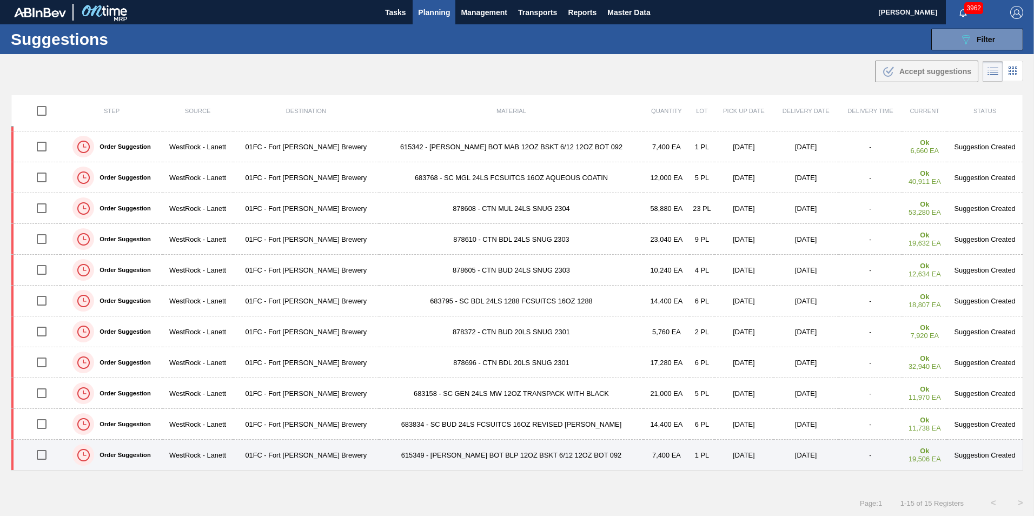
click at [33, 364] on input "checkbox" at bounding box center [41, 455] width 23 height 23
checkbox input "true"
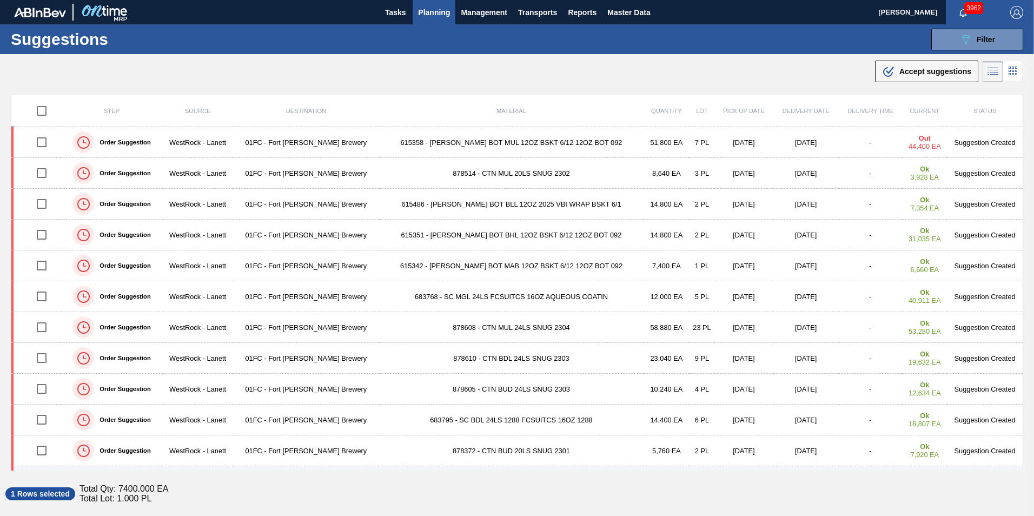
scroll to position [0, 0]
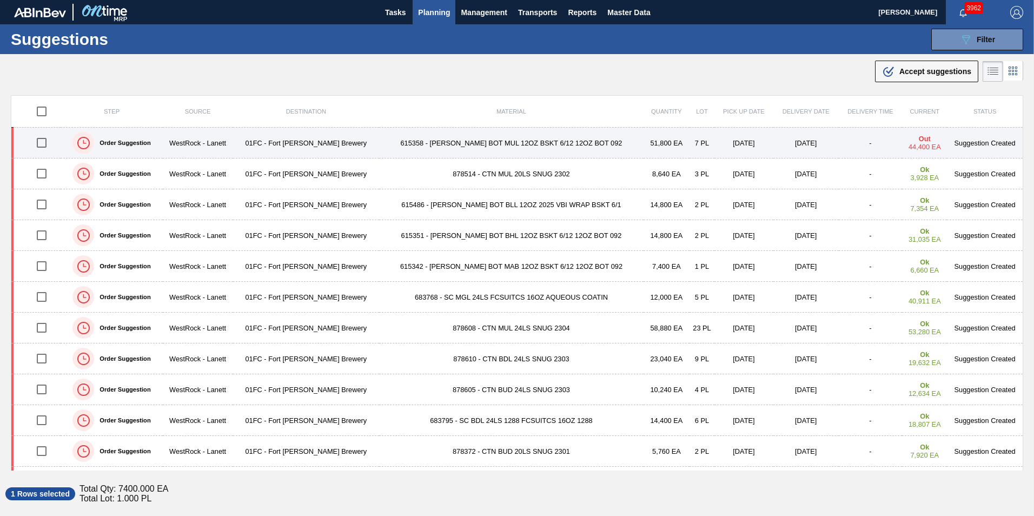
click at [42, 142] on input "checkbox" at bounding box center [41, 142] width 23 height 23
click at [45, 145] on input "checkbox" at bounding box center [41, 142] width 23 height 23
checkbox input "false"
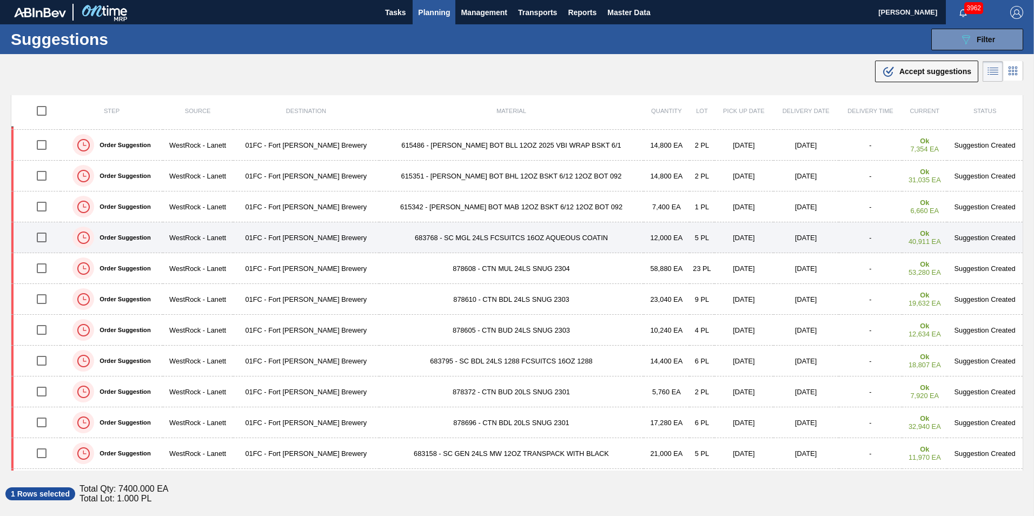
scroll to position [120, 0]
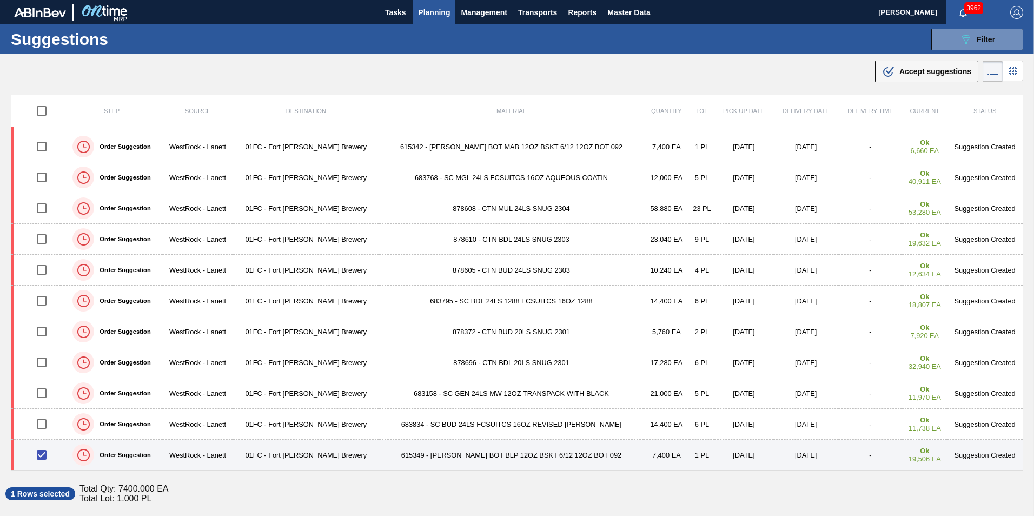
click at [38, 364] on input "checkbox" at bounding box center [41, 455] width 23 height 23
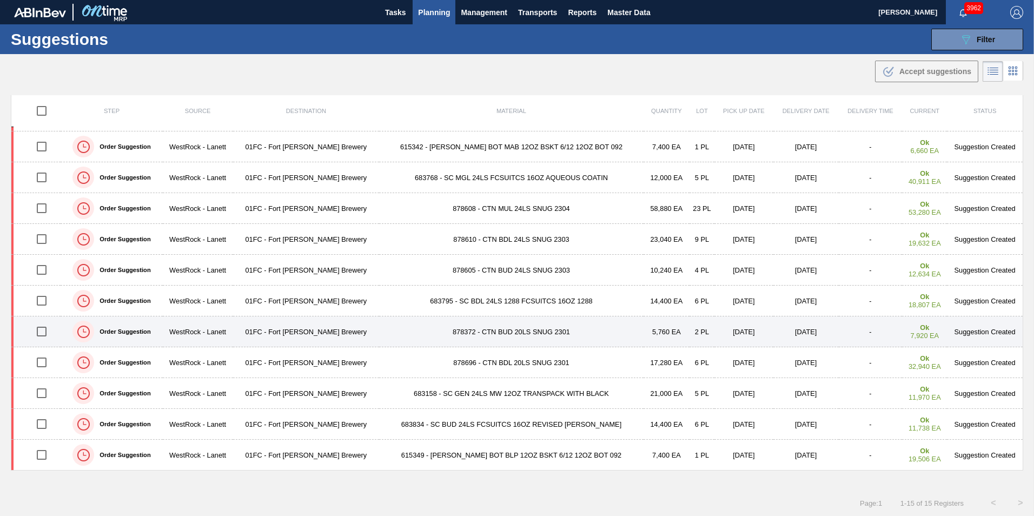
drag, startPoint x: 42, startPoint y: 451, endPoint x: 177, endPoint y: 331, distance: 181.3
click at [42, 364] on input "checkbox" at bounding box center [41, 455] width 23 height 23
checkbox input "true"
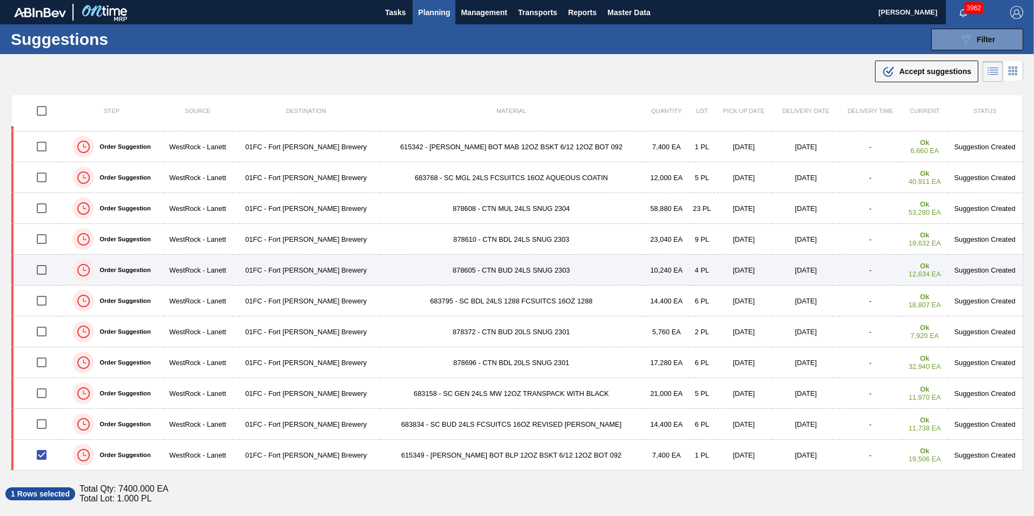
scroll to position [0, 0]
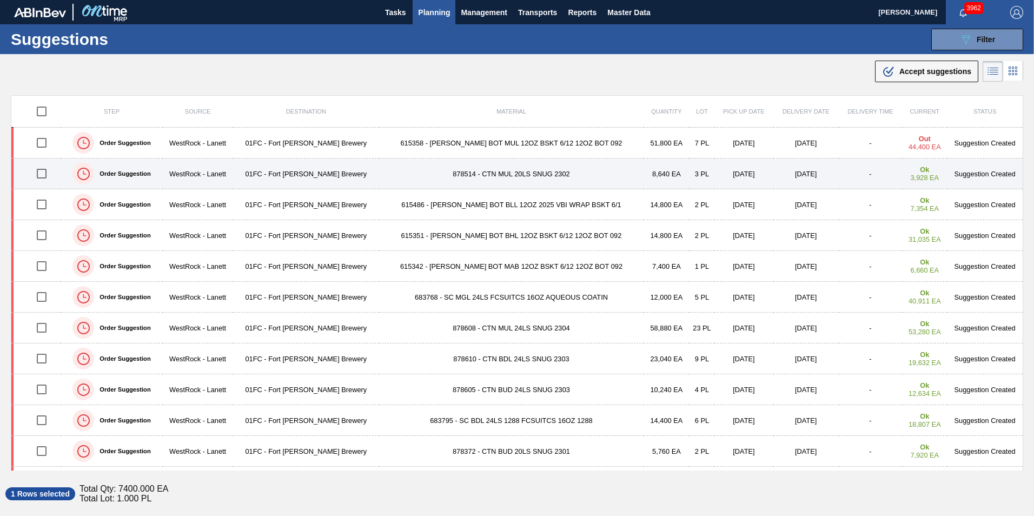
click at [37, 173] on input "checkbox" at bounding box center [41, 173] width 23 height 23
checkbox input "true"
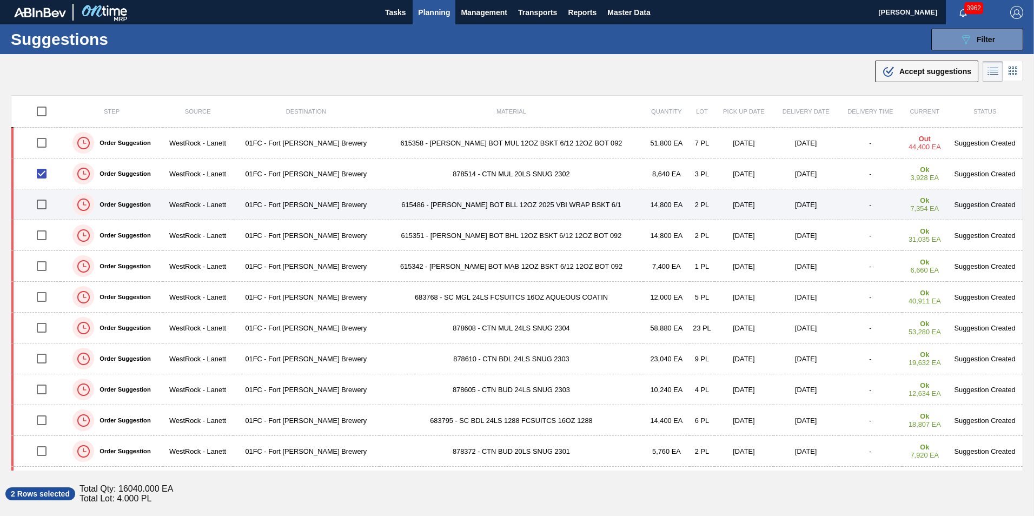
click at [44, 202] on input "checkbox" at bounding box center [41, 204] width 23 height 23
checkbox input "true"
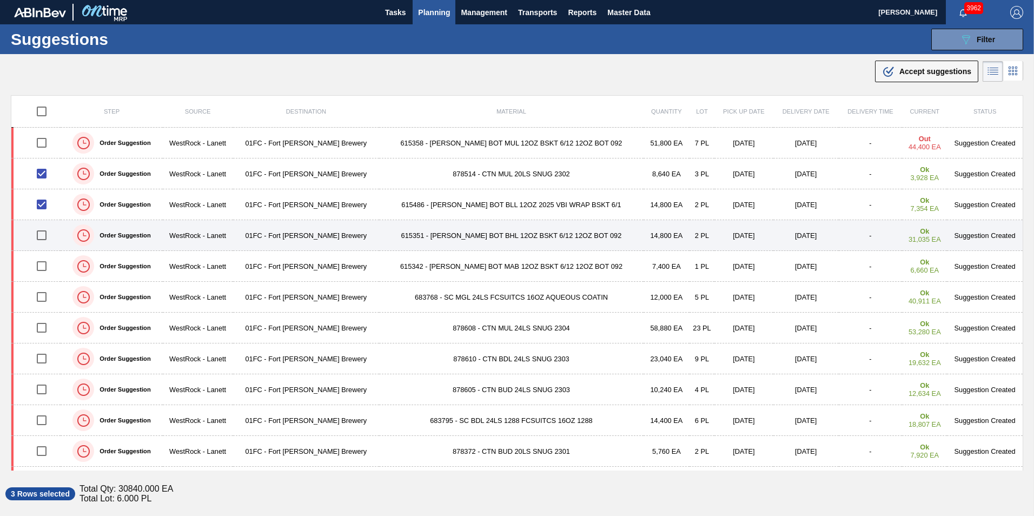
click at [41, 226] on input "checkbox" at bounding box center [41, 235] width 23 height 23
checkbox input "true"
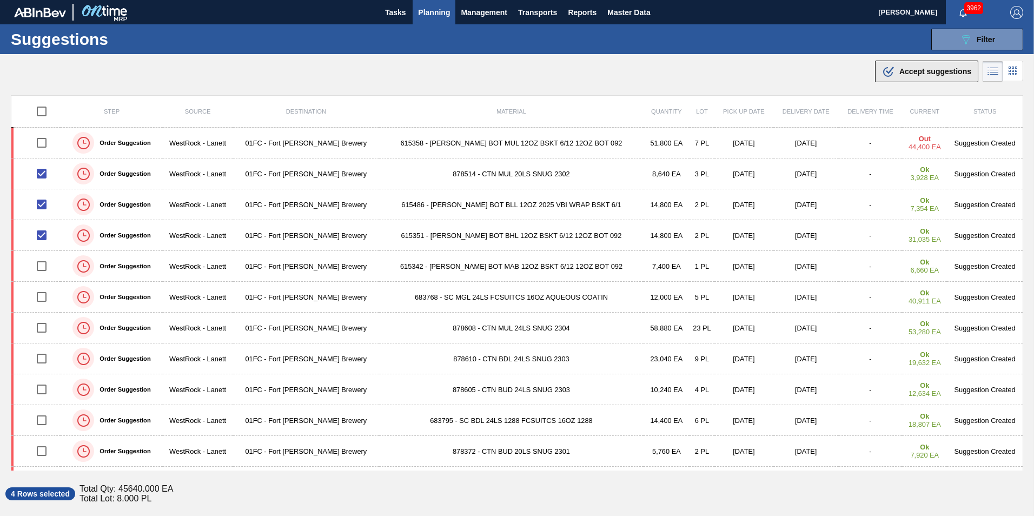
click at [688, 67] on div ".b{fill:var(--color-action-default)} Accept suggestions" at bounding box center [926, 71] width 89 height 13
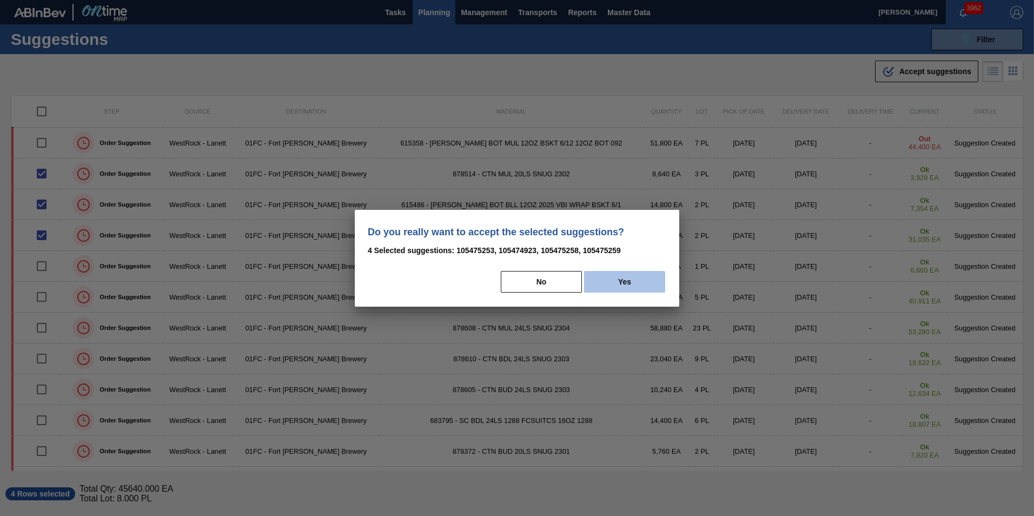
click at [628, 287] on button "Yes" at bounding box center [624, 282] width 81 height 22
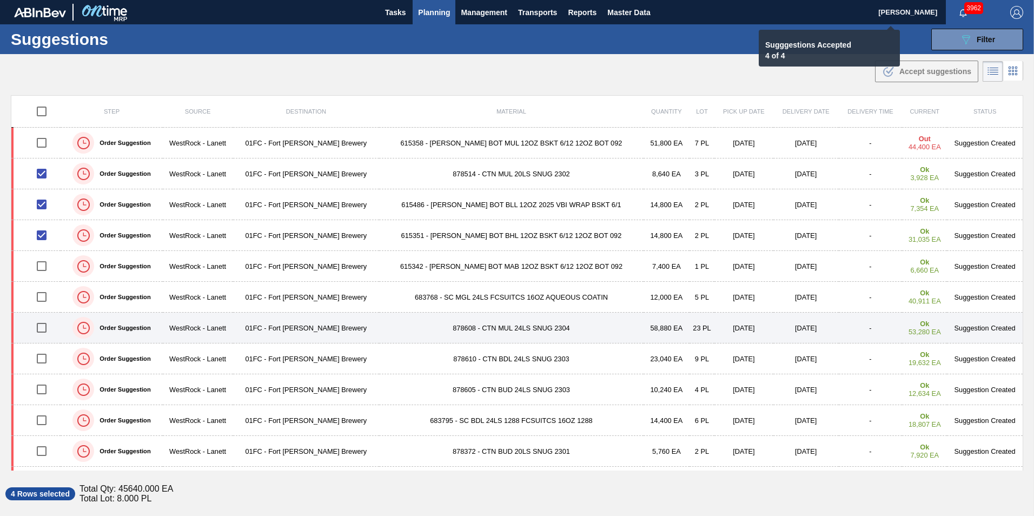
checkbox input "false"
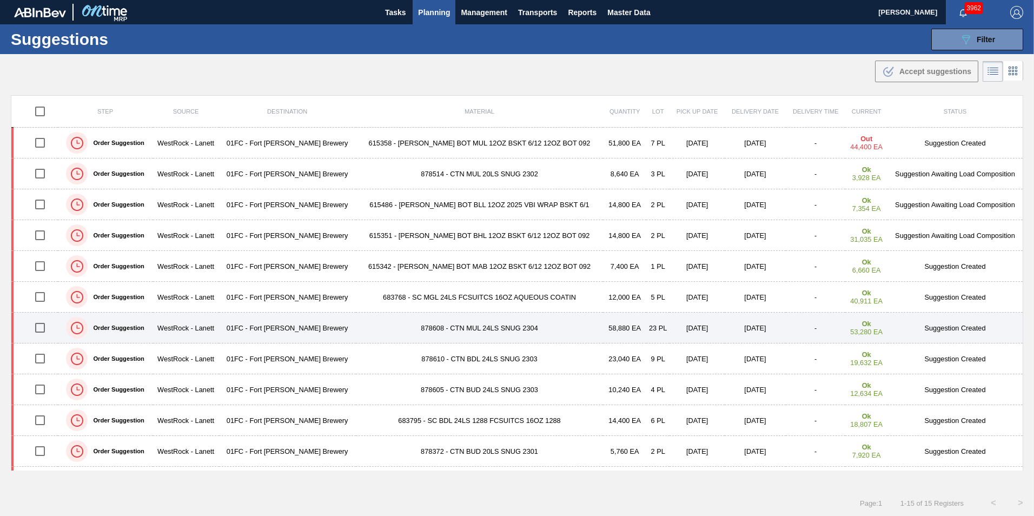
drag, startPoint x: 41, startPoint y: 457, endPoint x: 416, endPoint y: 333, distance: 395.6
click at [41, 364] on input "checkbox" at bounding box center [40, 451] width 23 height 23
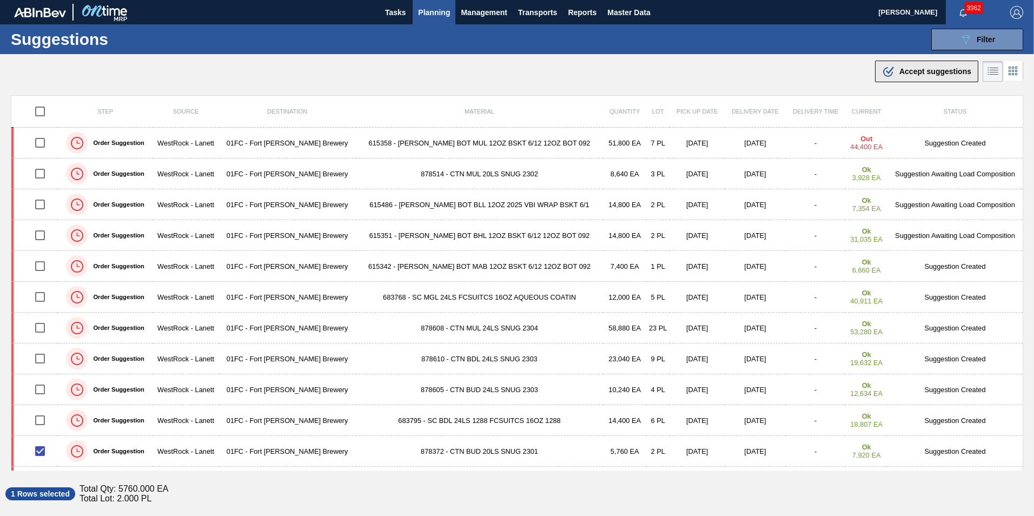
click at [688, 73] on span "Accept suggestions" at bounding box center [936, 71] width 72 height 9
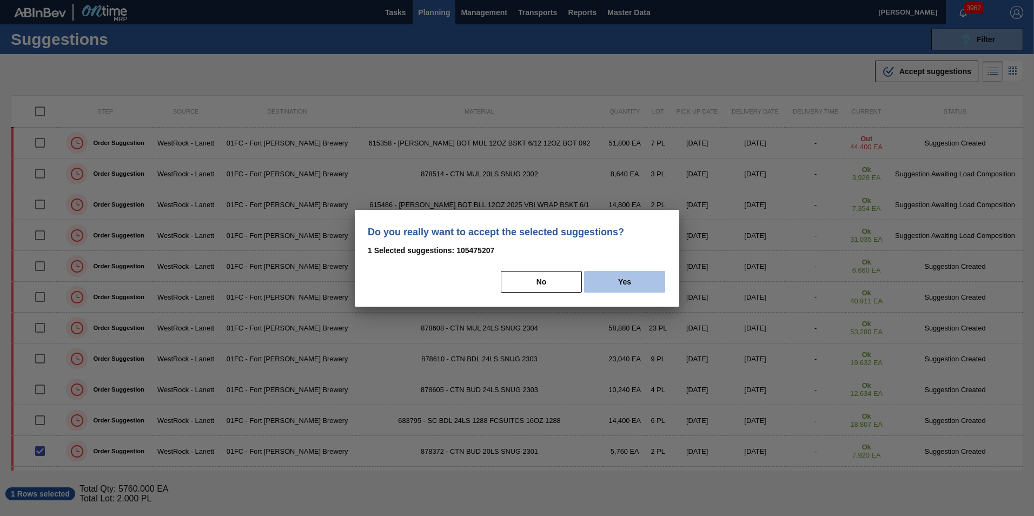
click at [611, 292] on button "Yes" at bounding box center [624, 282] width 81 height 22
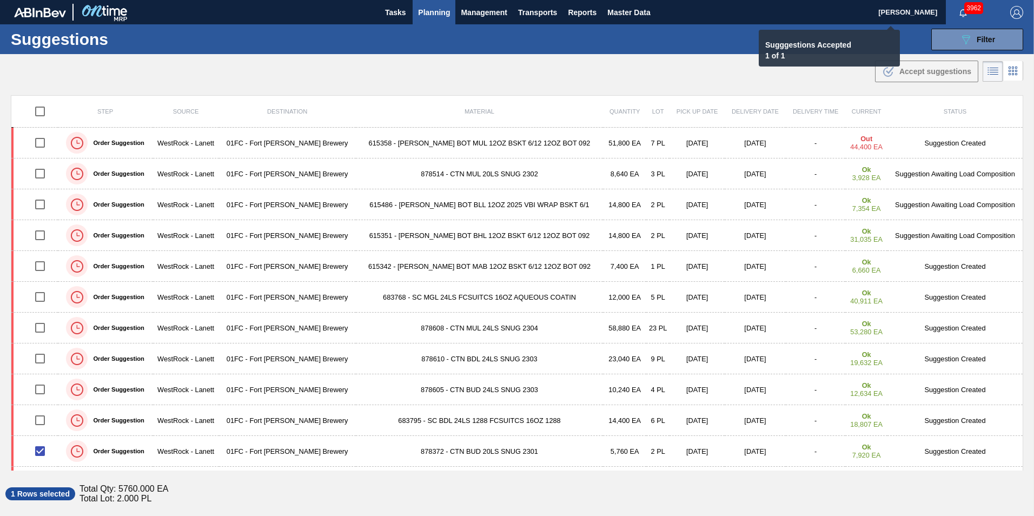
checkbox input "false"
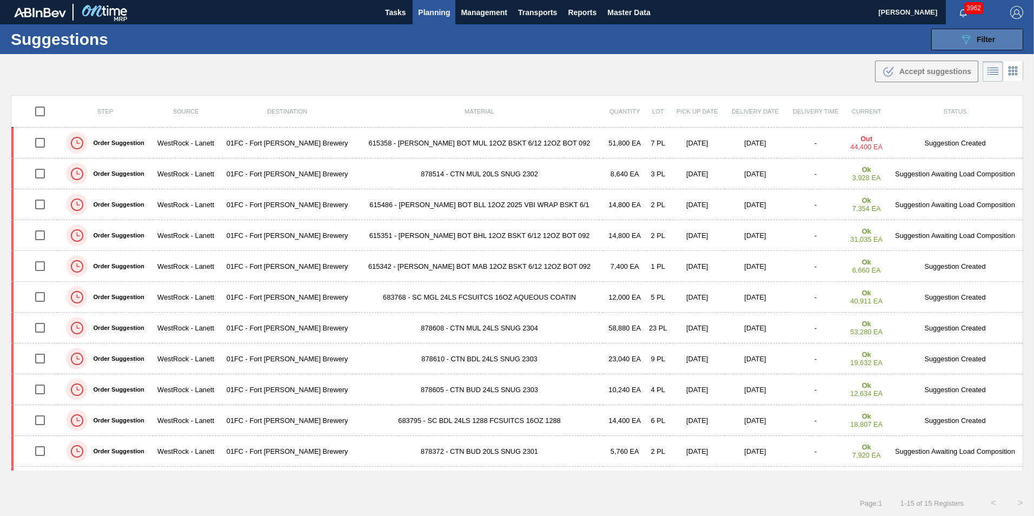
click at [688, 46] on button "089F7B8B-B2A5-4AFE-B5C0-19BA573D28AC Filter" at bounding box center [978, 40] width 92 height 22
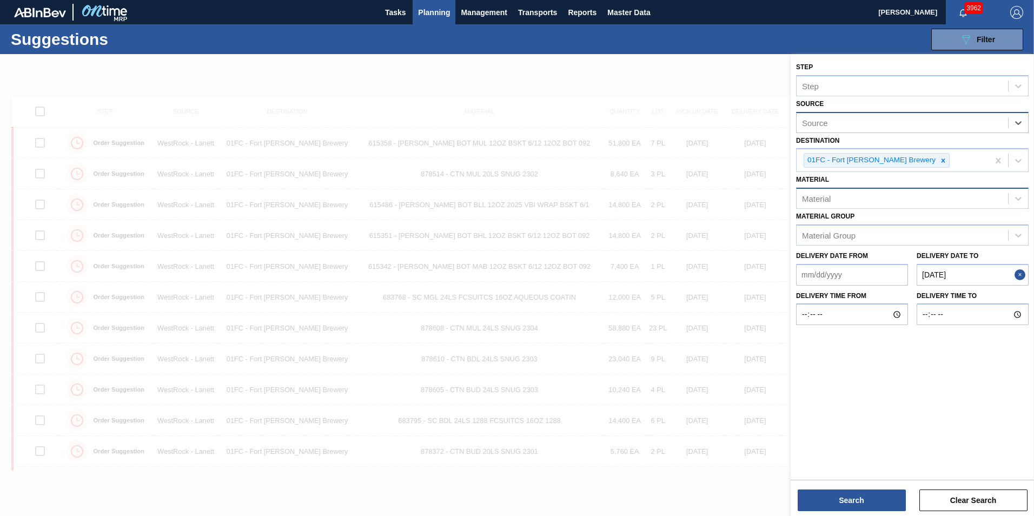
click at [688, 196] on div "Material" at bounding box center [903, 199] width 212 height 16
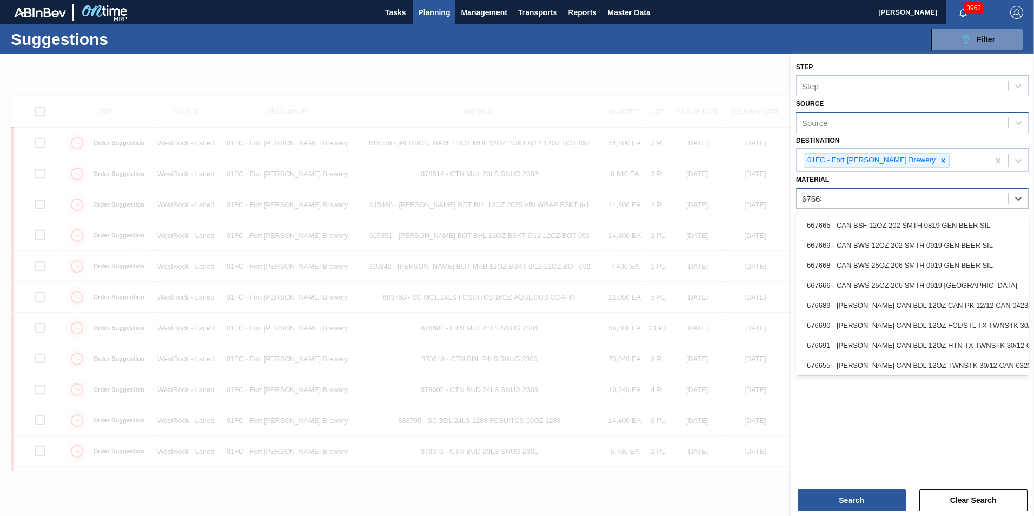
type input "676631"
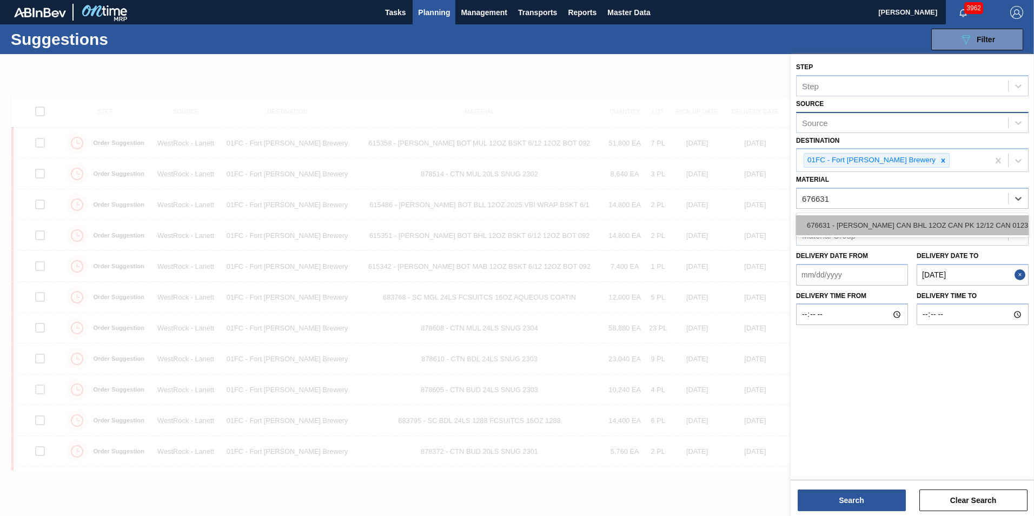
click at [688, 215] on div "676631 - [PERSON_NAME] CAN BHL 12OZ CAN PK 12/12 CAN 0123" at bounding box center [912, 225] width 233 height 20
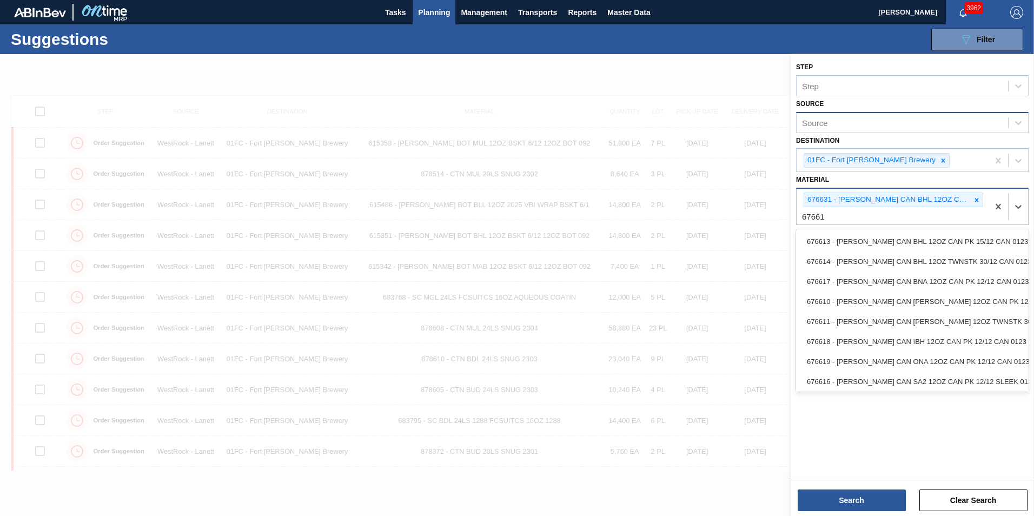
type input "676619"
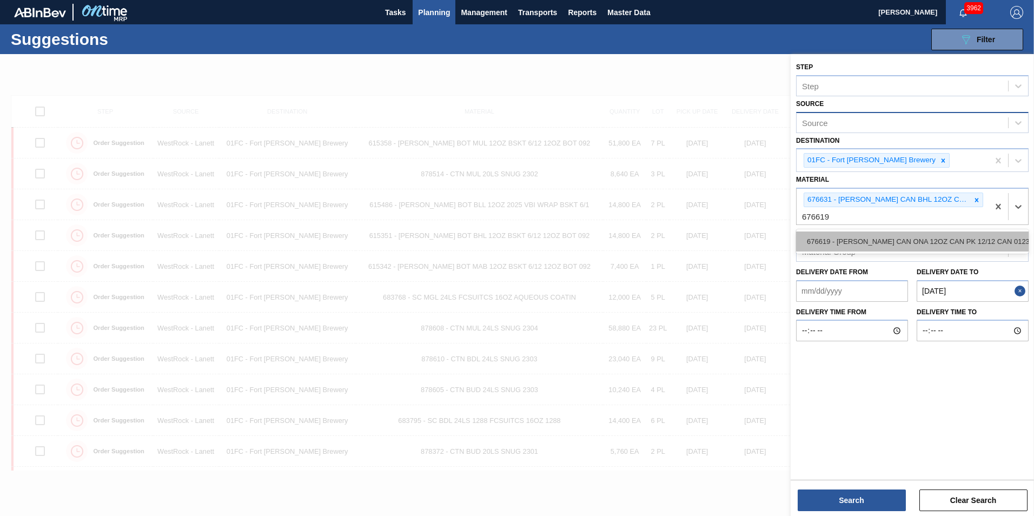
click at [688, 234] on div "676619 - [PERSON_NAME] CAN ONA 12OZ CAN PK 12/12 CAN 0123" at bounding box center [912, 242] width 233 height 20
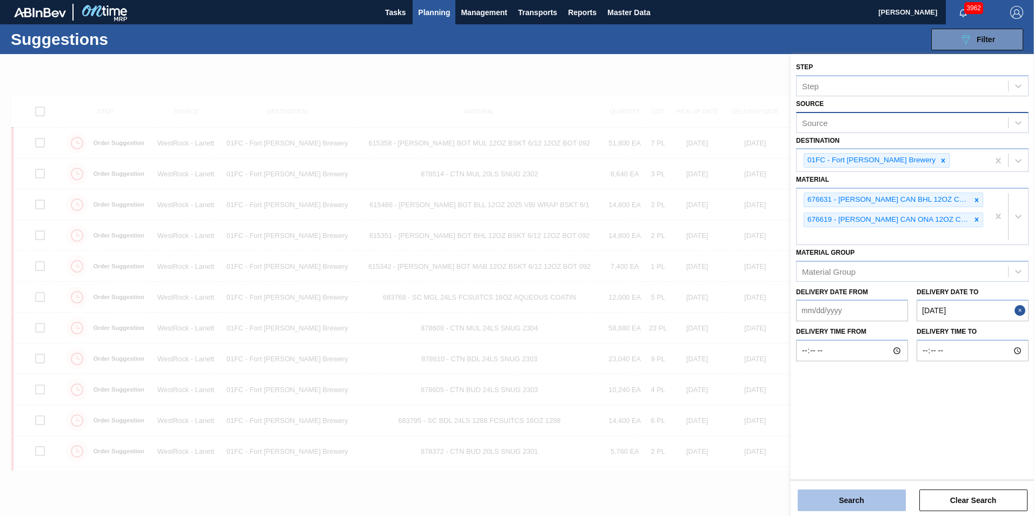
click at [688, 364] on button "Search" at bounding box center [852, 501] width 108 height 22
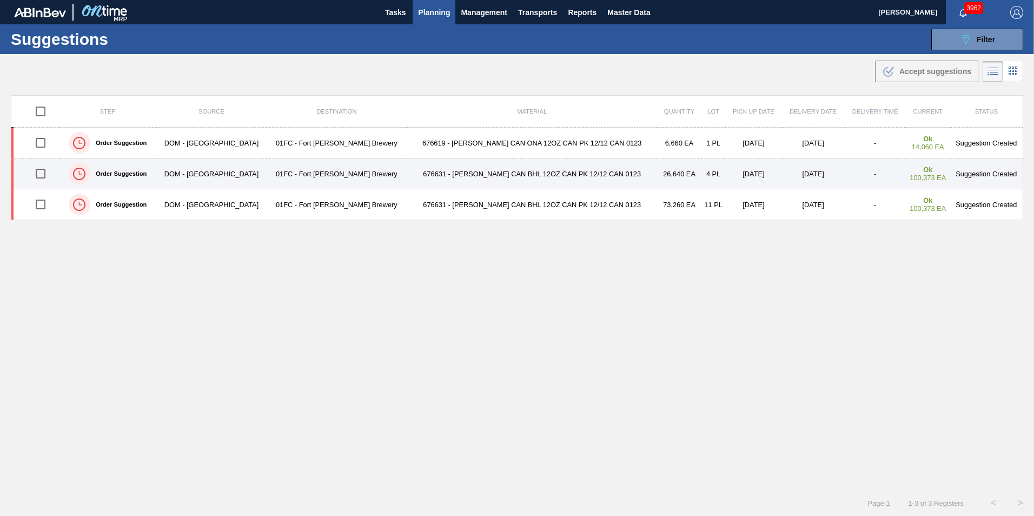
drag, startPoint x: 51, startPoint y: 202, endPoint x: 46, endPoint y: 188, distance: 15.1
click at [51, 202] on input "checkbox" at bounding box center [40, 204] width 23 height 23
checkbox input "true"
click at [42, 170] on input "checkbox" at bounding box center [40, 173] width 23 height 23
checkbox input "true"
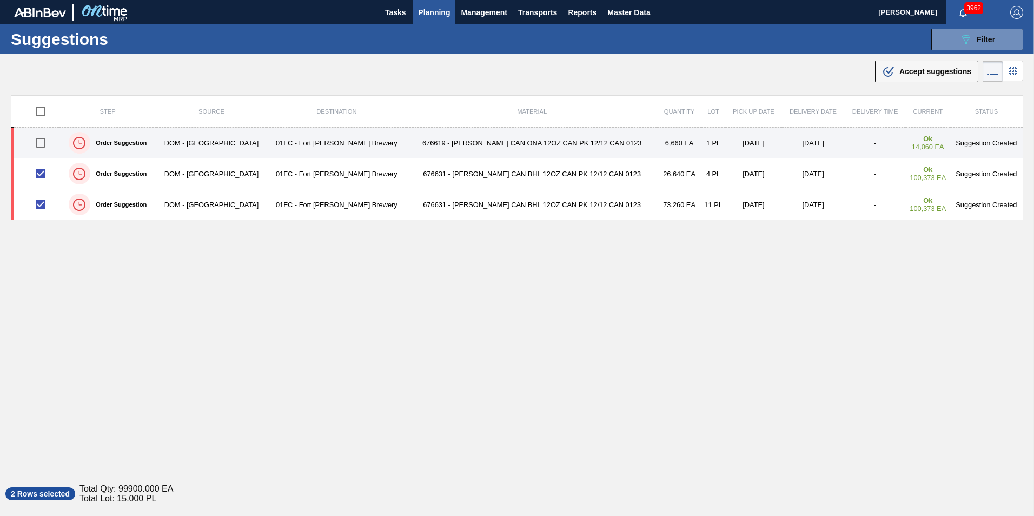
click at [44, 147] on input "checkbox" at bounding box center [40, 142] width 23 height 23
checkbox input "true"
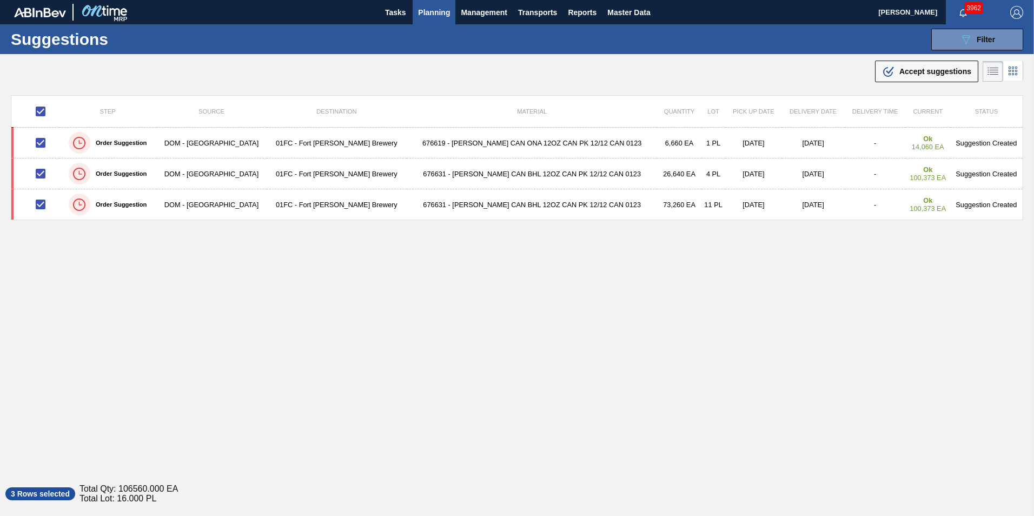
click at [688, 78] on button ".b{fill:var(--color-action-default)} Accept suggestions" at bounding box center [926, 72] width 103 height 22
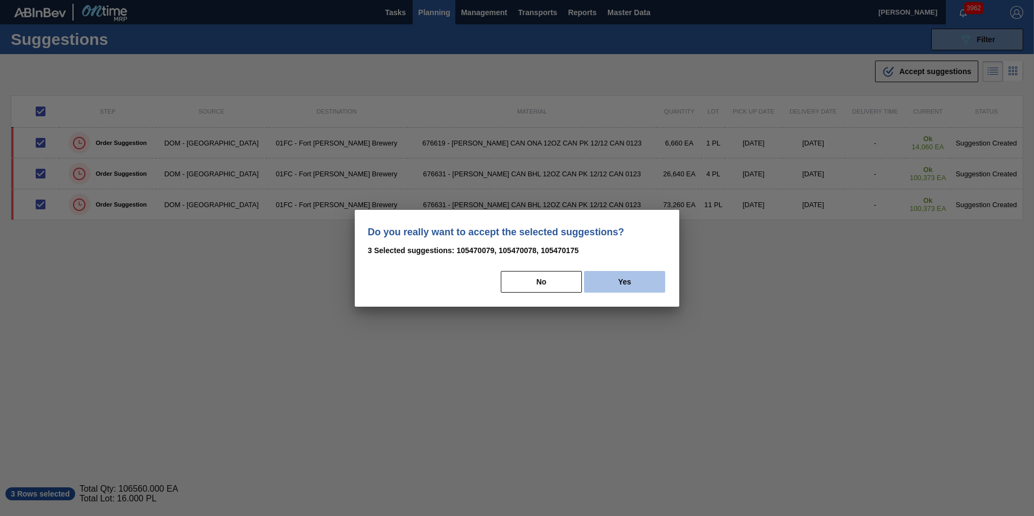
click at [614, 275] on button "Yes" at bounding box center [624, 282] width 81 height 22
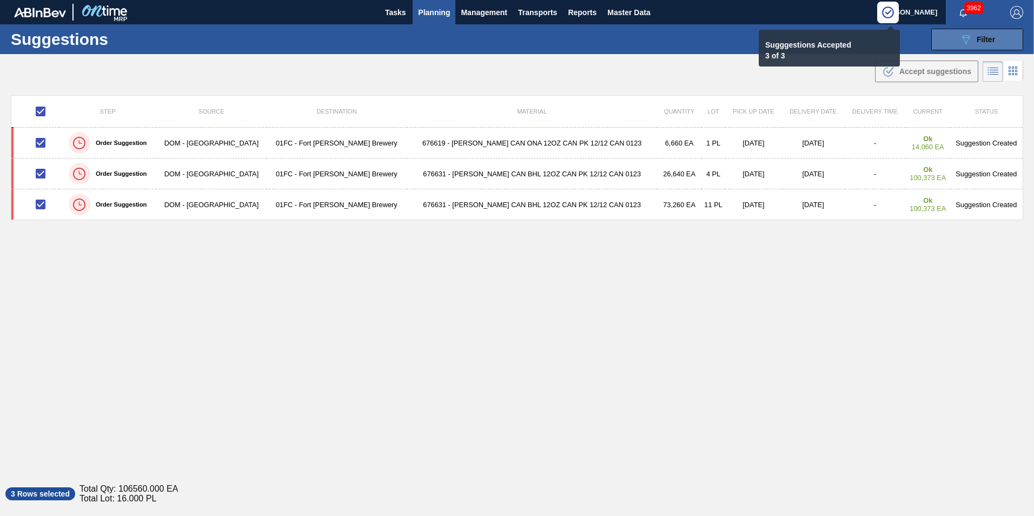
click at [688, 39] on icon "089F7B8B-B2A5-4AFE-B5C0-19BA573D28AC" at bounding box center [966, 39] width 13 height 13
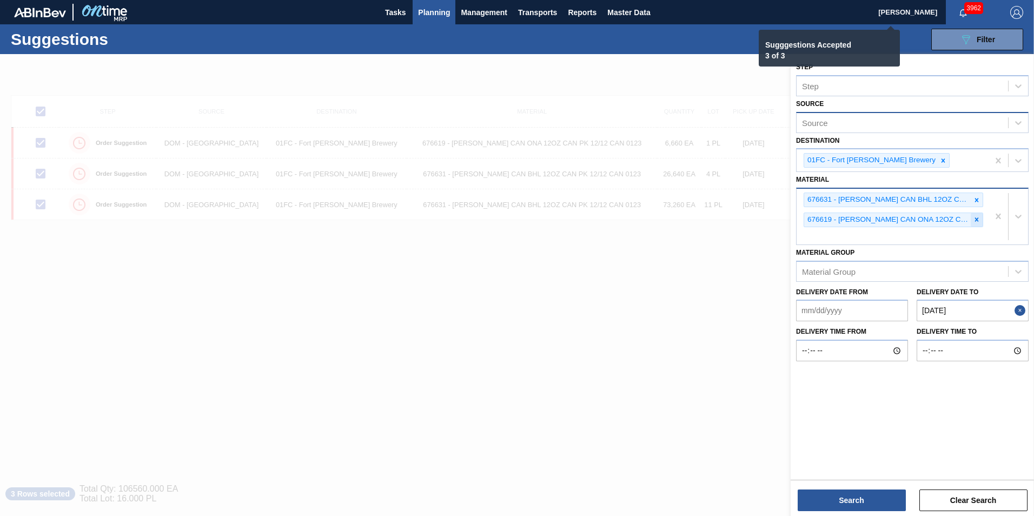
checkbox input "false"
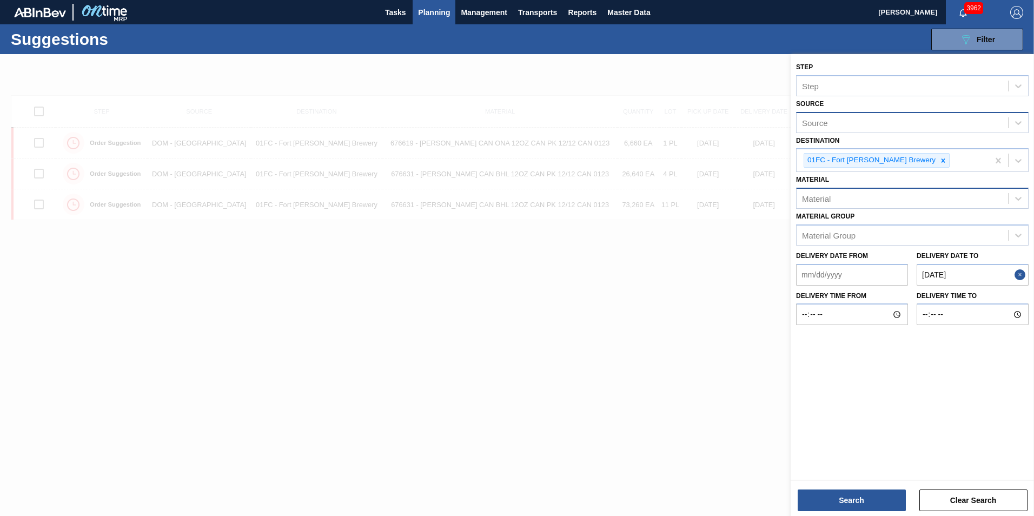
click at [688, 203] on div "Material" at bounding box center [903, 199] width 212 height 16
paste input "676468"
type input "676468"
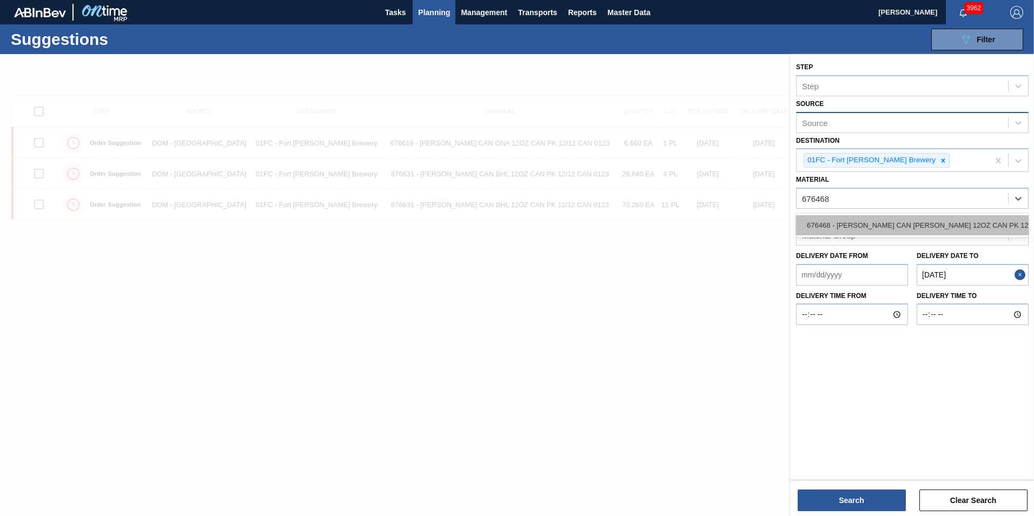
click at [688, 229] on div "676468 - CARR CAN BUD 12OZ CAN PK 12/12 CAN 0922" at bounding box center [912, 225] width 233 height 20
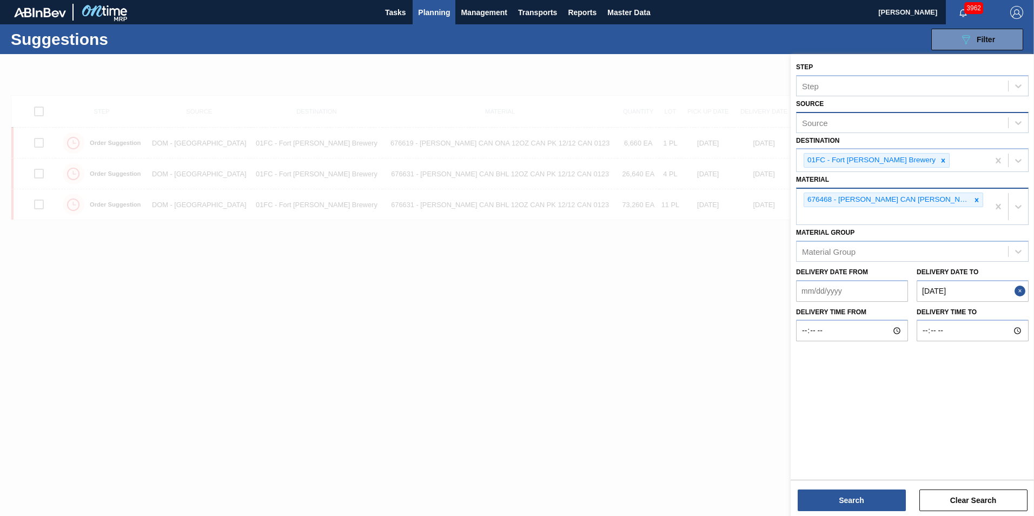
click at [688, 216] on div "676468 - CARR CAN BUD 12OZ CAN PK 12/12 CAN 0922" at bounding box center [893, 207] width 192 height 36
paste input "676617"
type input "676617"
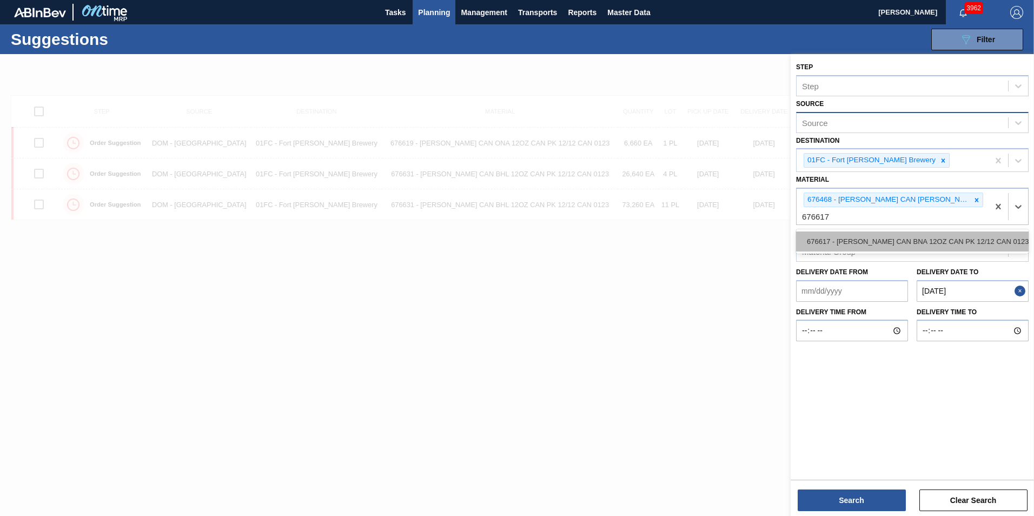
click at [688, 233] on div "676617 - [PERSON_NAME] CAN BNA 12OZ CAN PK 12/12 CAN 0123" at bounding box center [912, 242] width 233 height 20
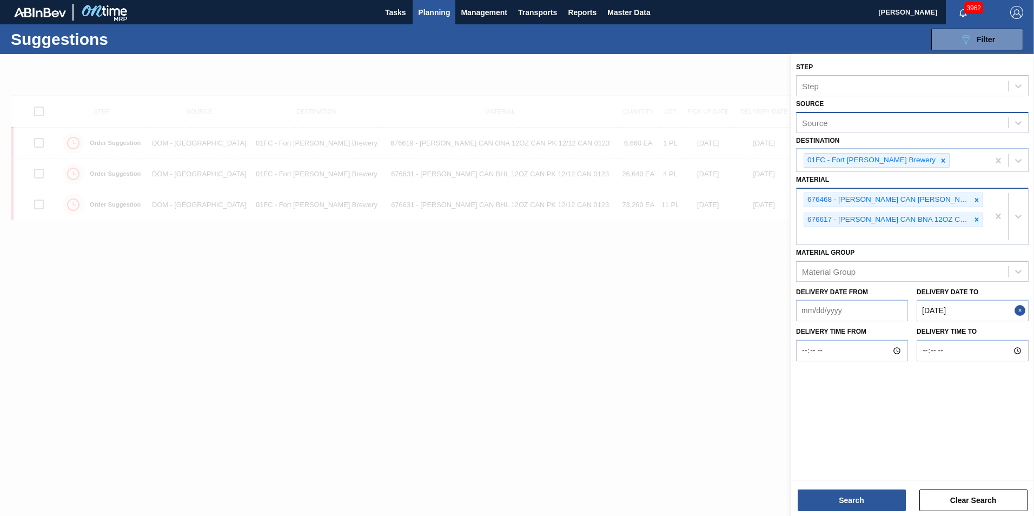
click at [688, 240] on div "676468 - CARR CAN BUD 12OZ CAN PK 12/12 CAN 0922 676617 - CARR CAN BNA 12OZ CAN…" at bounding box center [893, 217] width 192 height 56
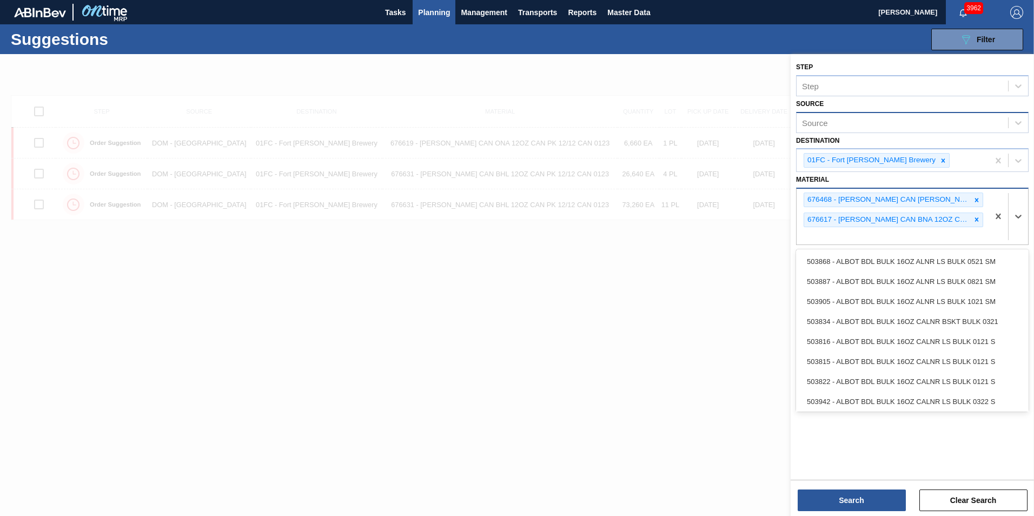
paste input "677368"
type input "677368"
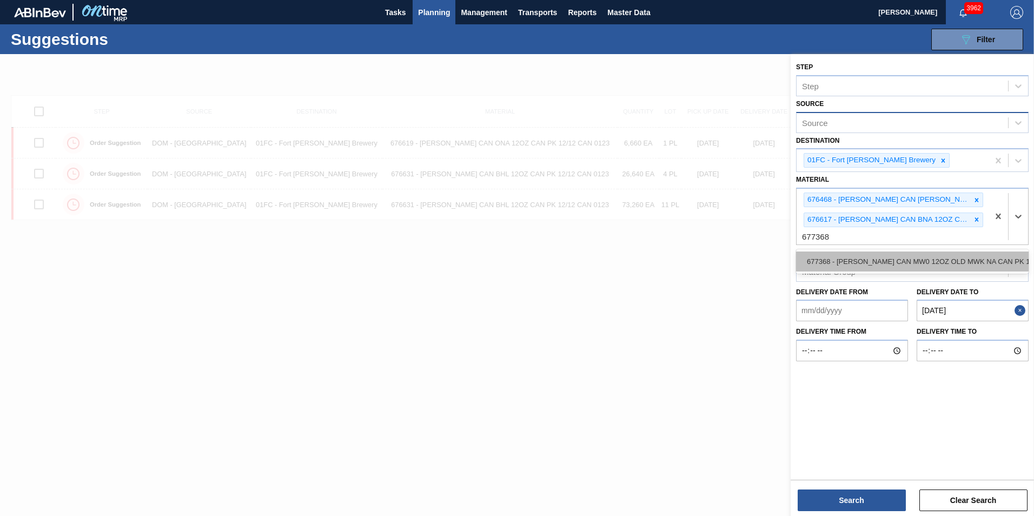
click at [688, 265] on div "677368 - [PERSON_NAME] CAN MW0 12OZ OLD MWK NA CAN PK 12/1" at bounding box center [912, 262] width 233 height 20
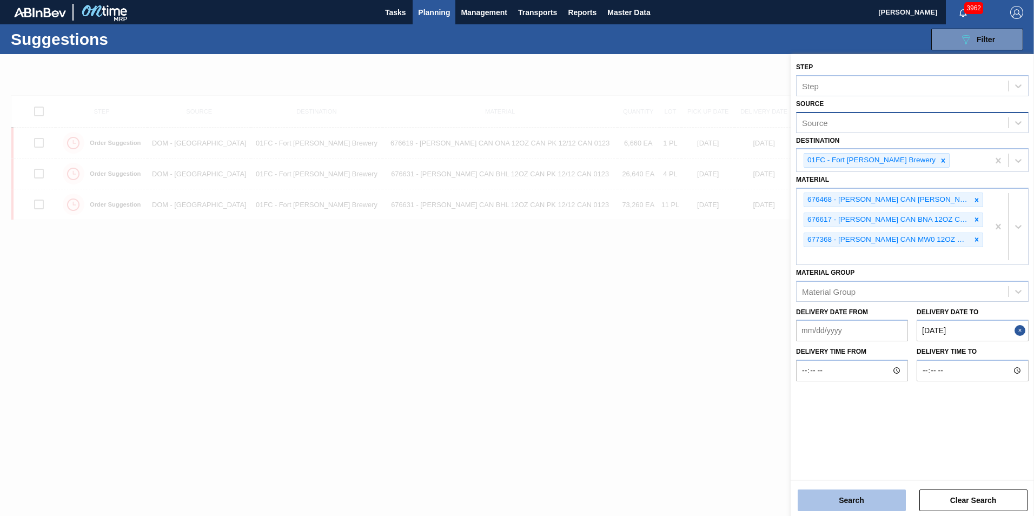
click at [688, 364] on button "Search" at bounding box center [852, 501] width 108 height 22
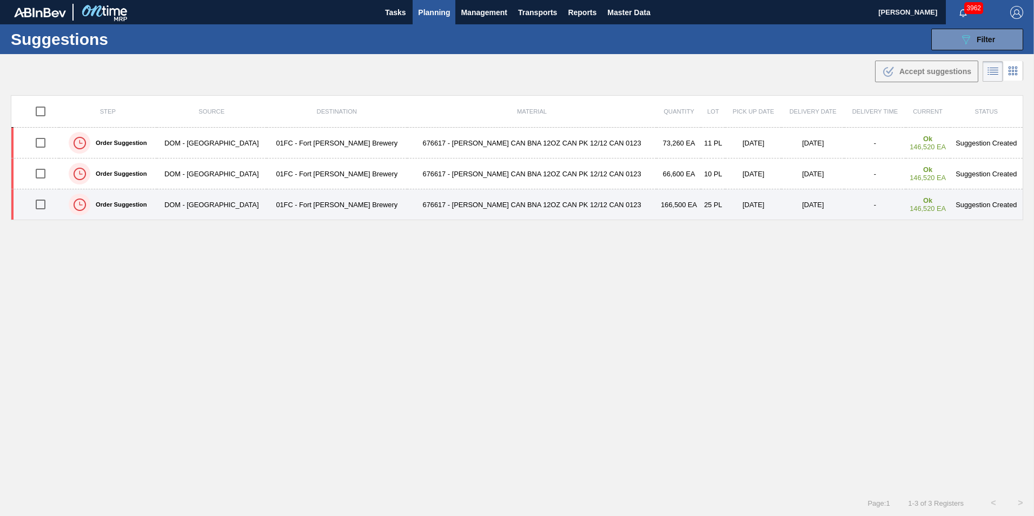
drag, startPoint x: 36, startPoint y: 203, endPoint x: 38, endPoint y: 190, distance: 13.7
click at [36, 203] on input "checkbox" at bounding box center [40, 204] width 23 height 23
checkbox input "true"
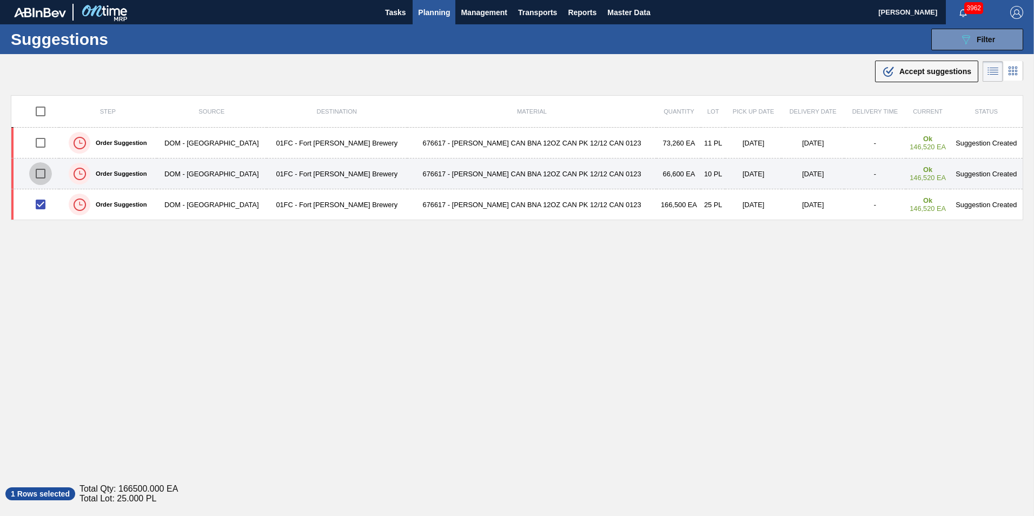
click at [39, 175] on input "checkbox" at bounding box center [40, 173] width 23 height 23
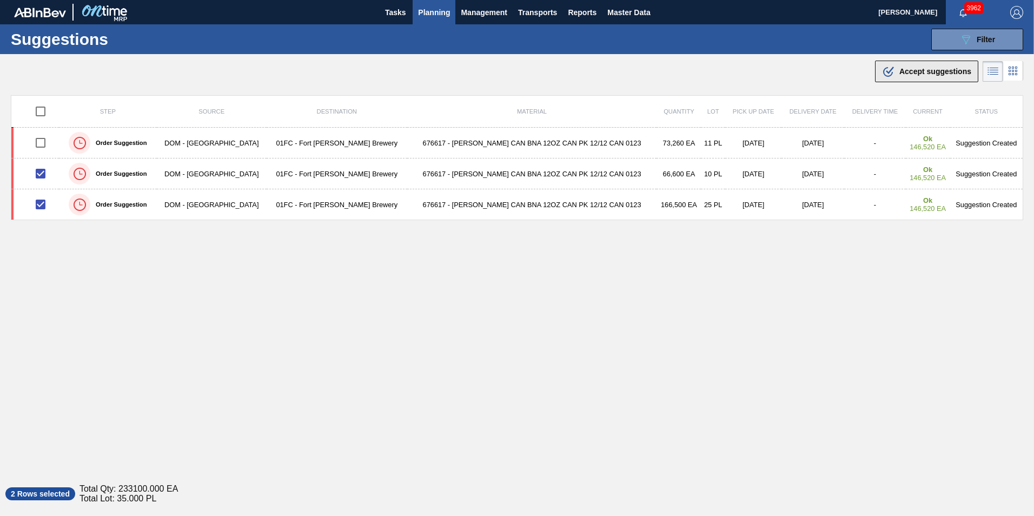
click at [688, 73] on span "Accept suggestions" at bounding box center [936, 71] width 72 height 9
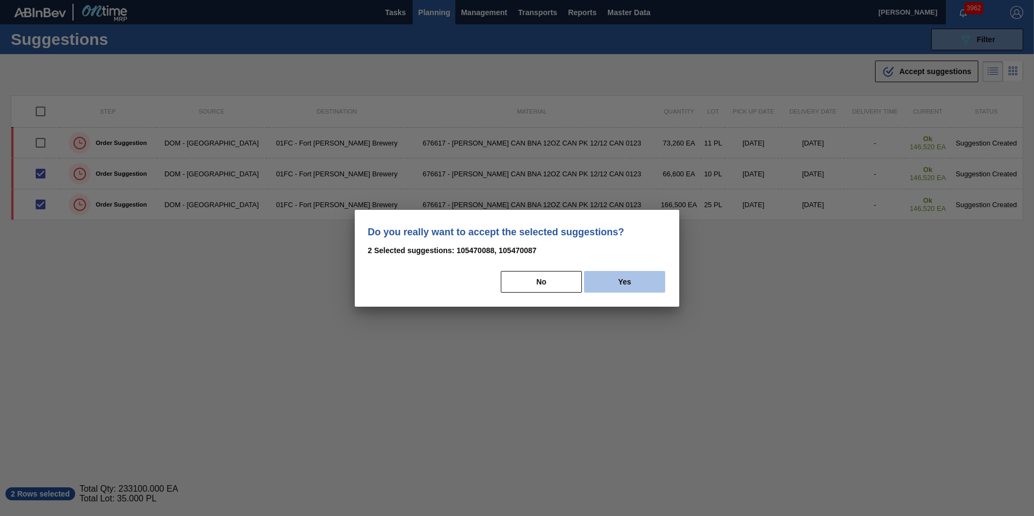
click at [610, 286] on button "Yes" at bounding box center [624, 282] width 81 height 22
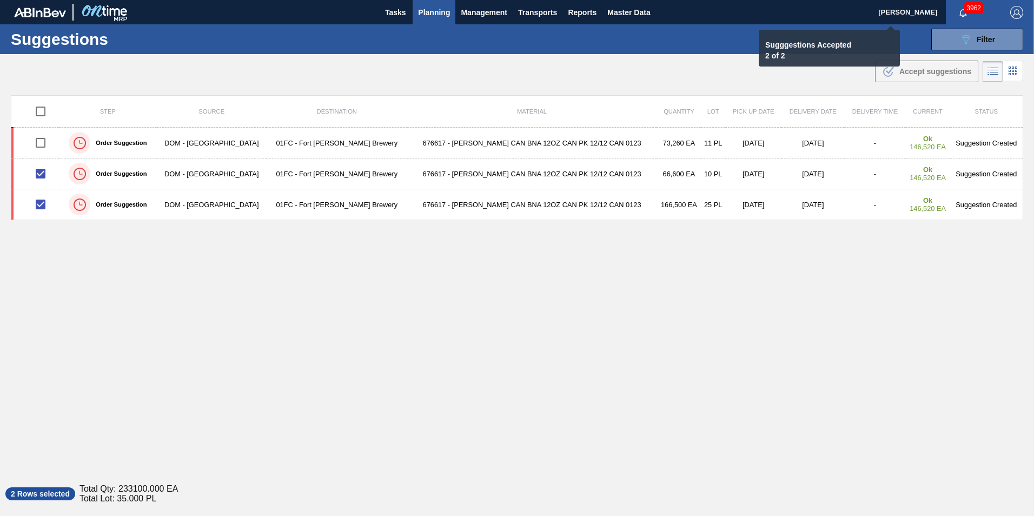
checkbox input "false"
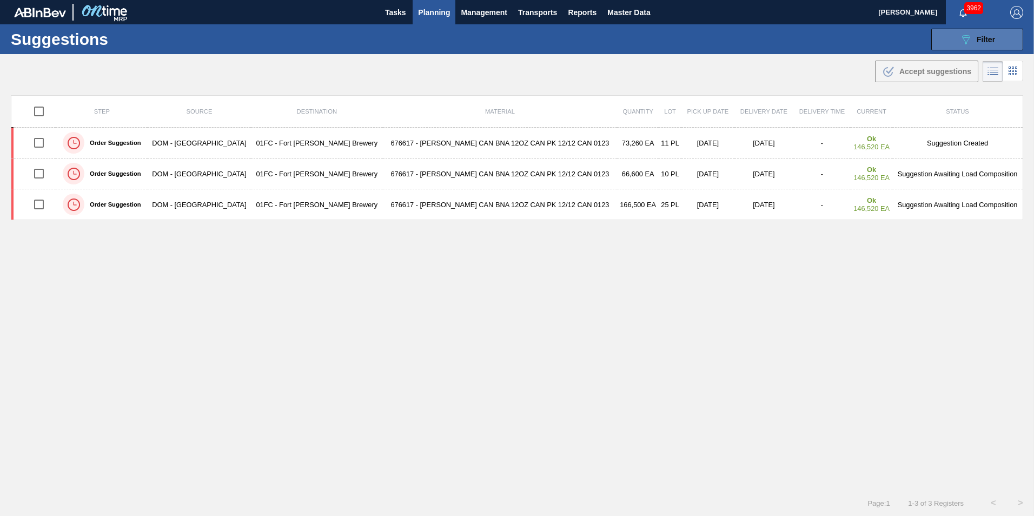
click at [688, 38] on button "089F7B8B-B2A5-4AFE-B5C0-19BA573D28AC Filter" at bounding box center [978, 40] width 92 height 22
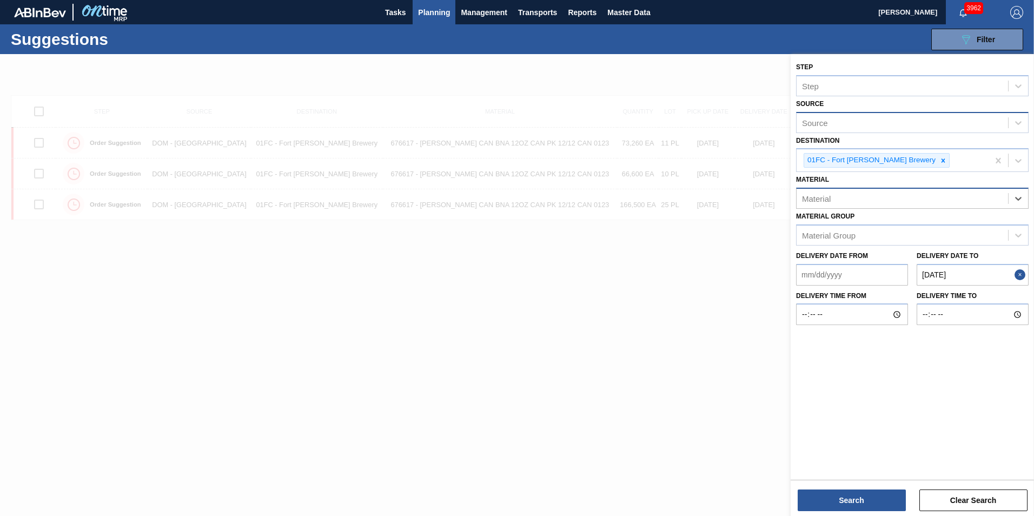
paste input "677368"
type input "677368"
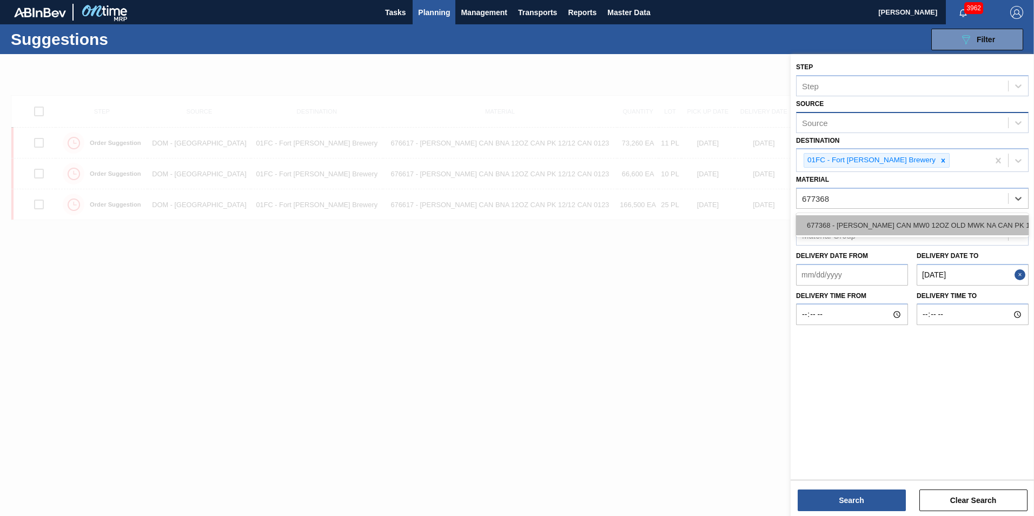
click at [688, 222] on div "677368 - [PERSON_NAME] CAN MW0 12OZ OLD MWK NA CAN PK 12/1" at bounding box center [912, 225] width 233 height 20
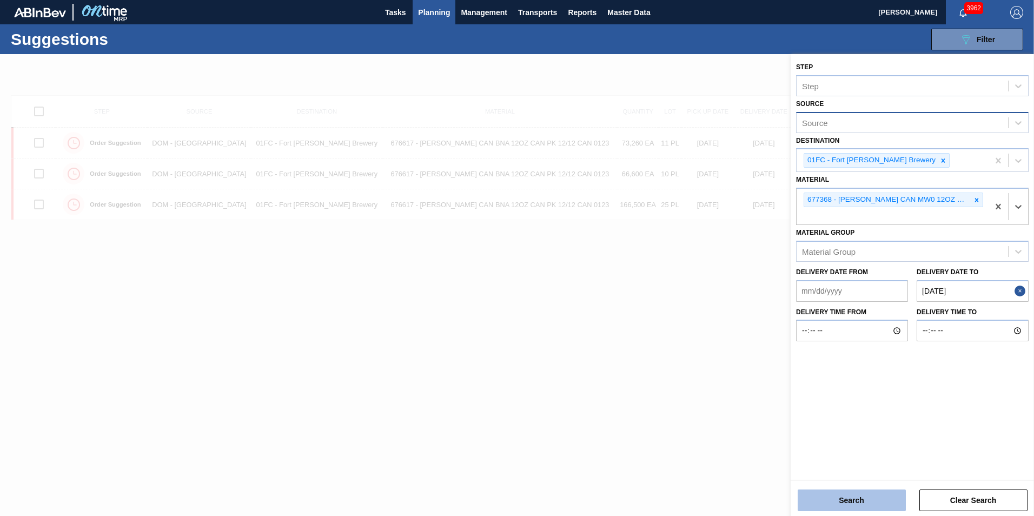
click at [688, 364] on button "Search" at bounding box center [852, 501] width 108 height 22
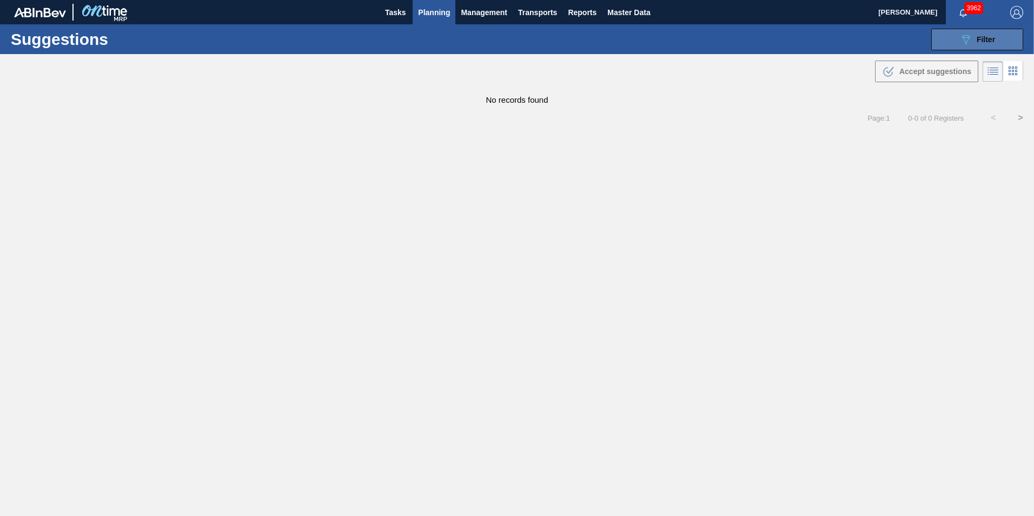
click at [688, 40] on button "089F7B8B-B2A5-4AFE-B5C0-19BA573D28AC Filter" at bounding box center [978, 40] width 92 height 22
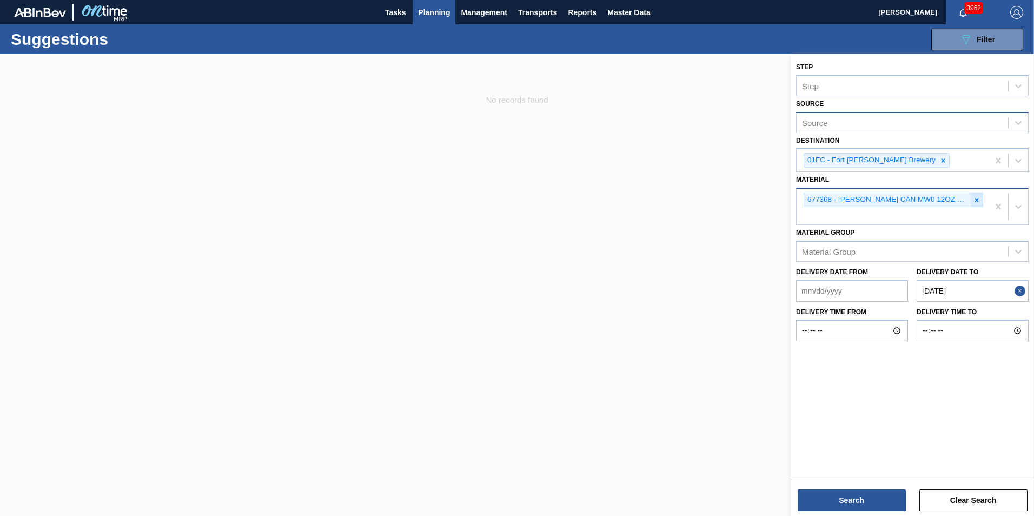
click at [688, 197] on icon at bounding box center [977, 200] width 8 height 8
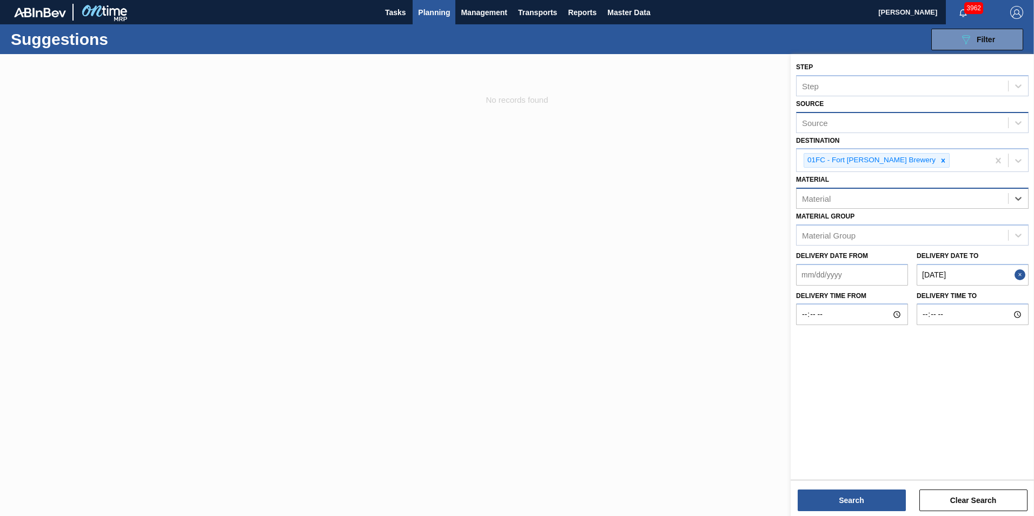
paste input "677181"
type input "677181"
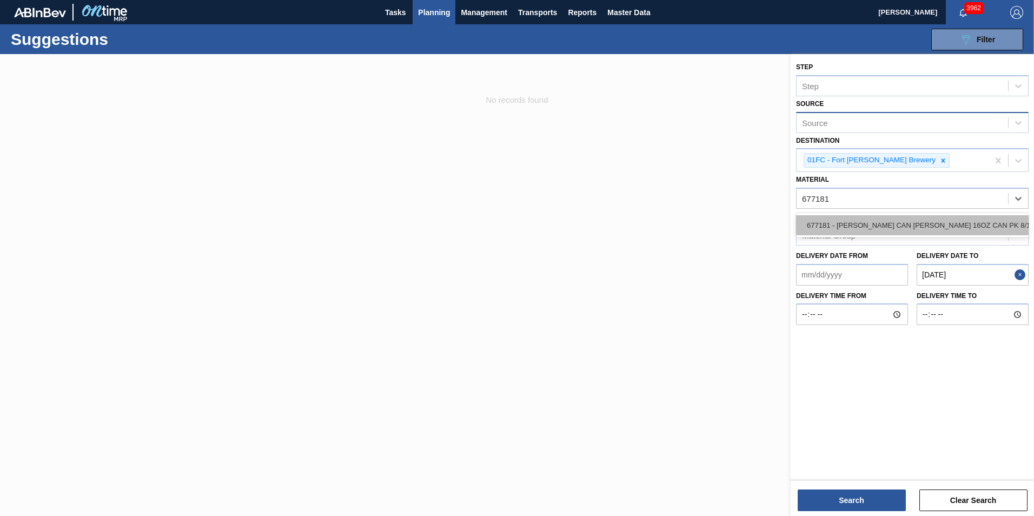
click at [688, 222] on div "677181 - [PERSON_NAME] CAN [PERSON_NAME] 16OZ CAN PK 8/16 CAN 1024 B" at bounding box center [912, 225] width 233 height 20
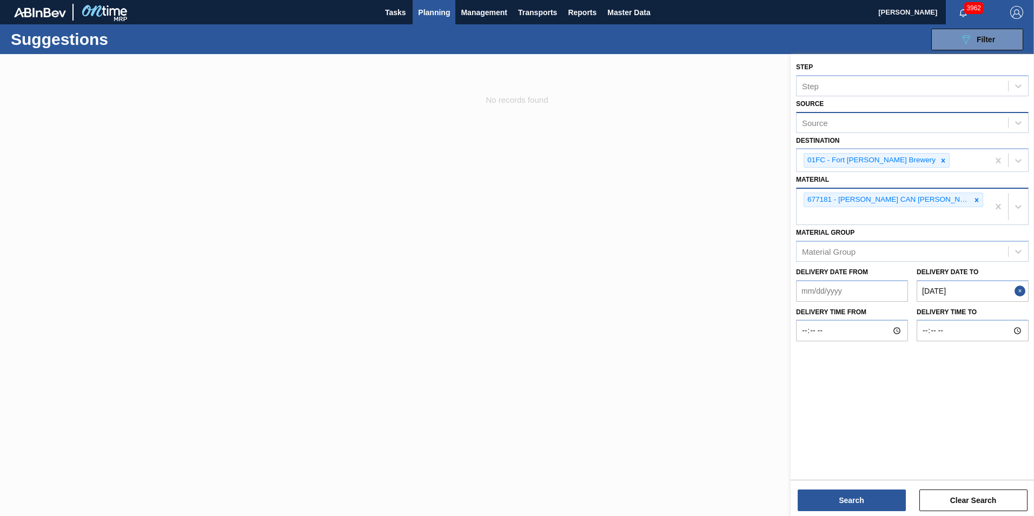
click at [688, 210] on div "677181 - [PERSON_NAME] CAN [PERSON_NAME] 16OZ CAN PK 8/16 CAN 1024 B" at bounding box center [893, 207] width 192 height 36
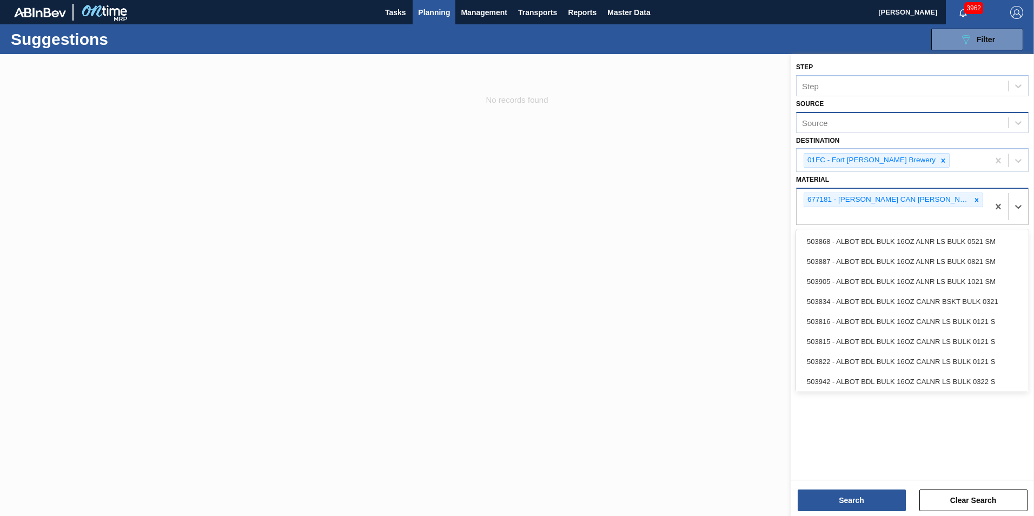
paste input "683767"
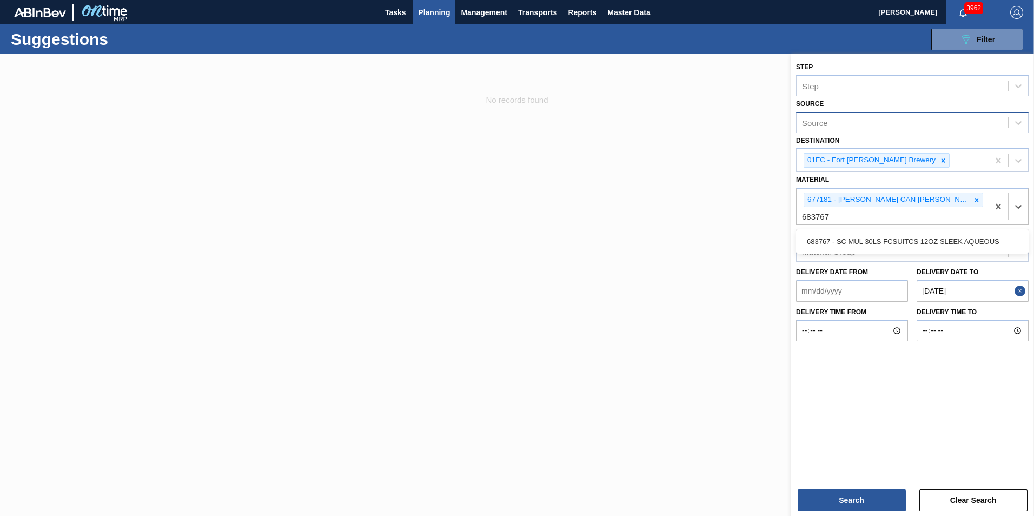
type input "683767"
click at [688, 228] on div "Material Group Material Group" at bounding box center [912, 243] width 233 height 37
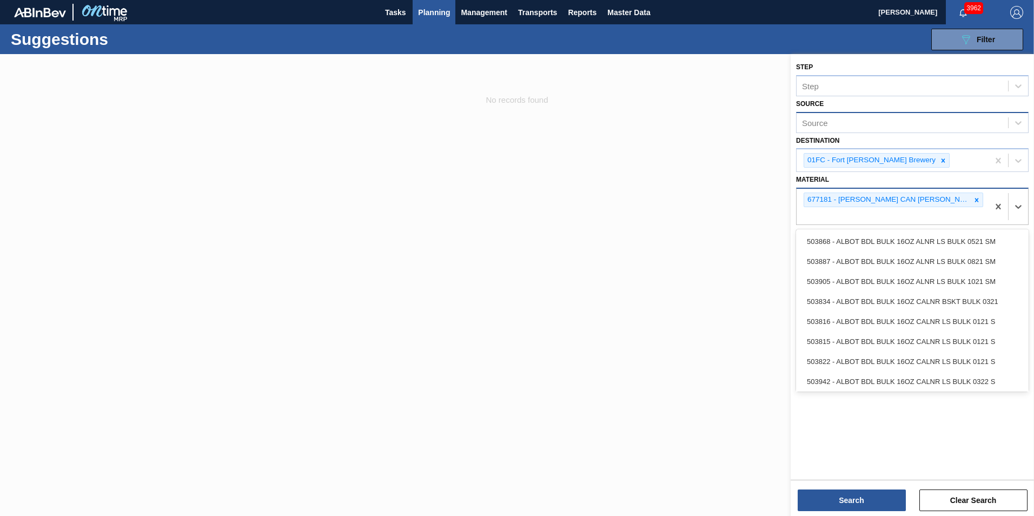
click at [688, 216] on div "677181 - [PERSON_NAME] CAN [PERSON_NAME] 16OZ CAN PK 8/16 CAN 1024 B" at bounding box center [893, 207] width 192 height 36
paste input "683767"
type input "683767"
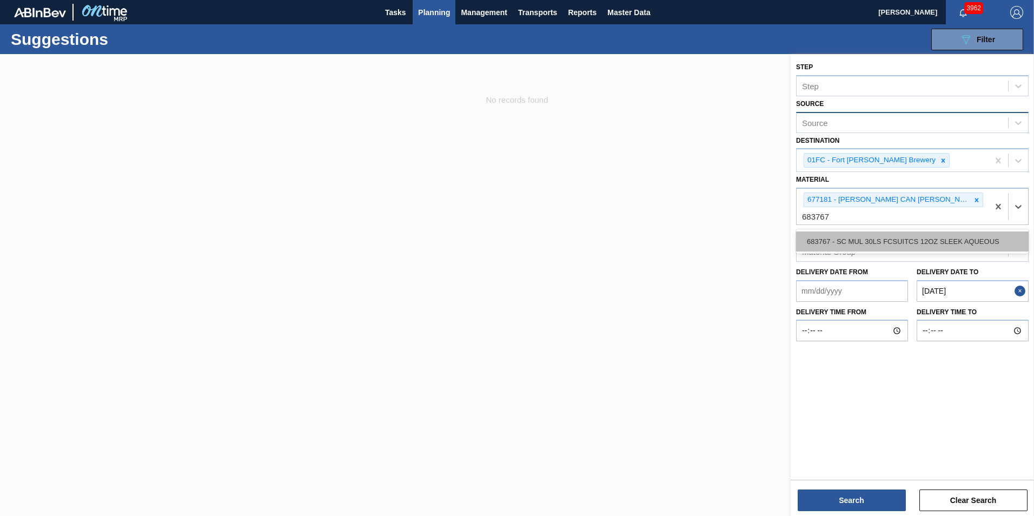
click at [688, 232] on div "683767 - SC MUL 30LS FCSUITCS 12OZ SLEEK AQUEOUS" at bounding box center [912, 242] width 233 height 20
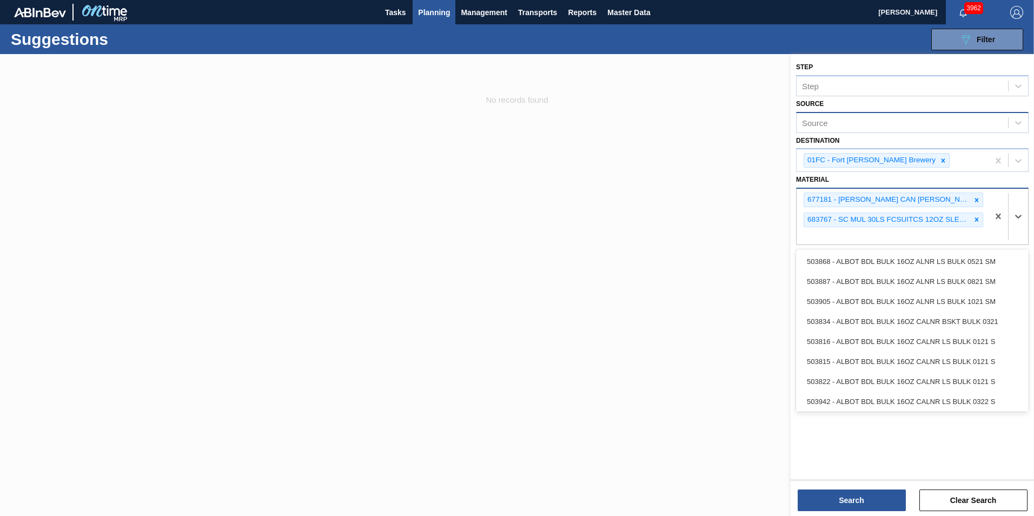
click at [688, 240] on div "677181 - CARR CAN BUD 16OZ CAN PK 8/16 CAN 1024 B 683767 - SC MUL 30LS FCSUITCS…" at bounding box center [893, 217] width 192 height 56
paste input "683257"
type input "683257"
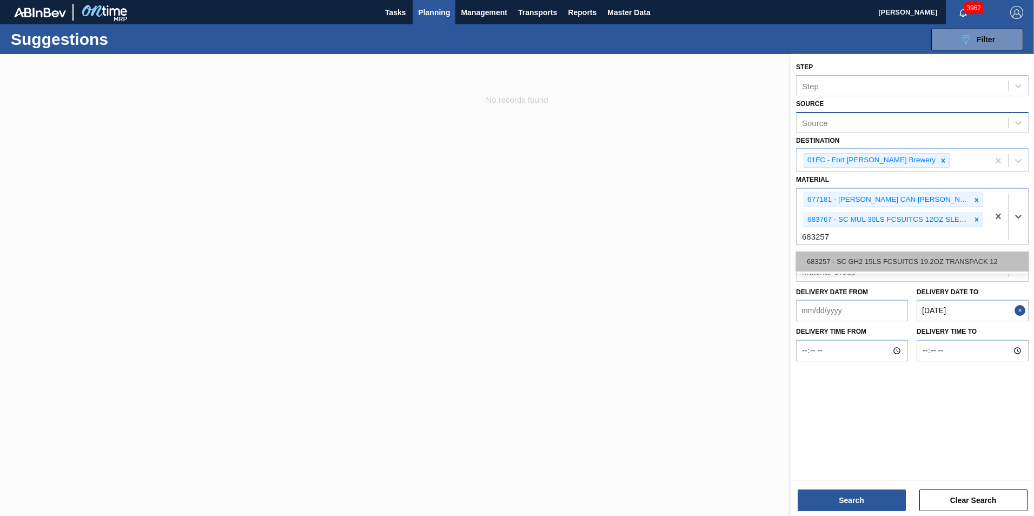
click at [688, 259] on div "683257 - SC GH2 15LS FCSUITCS 19.2OZ TRANSPACK 12" at bounding box center [912, 262] width 233 height 20
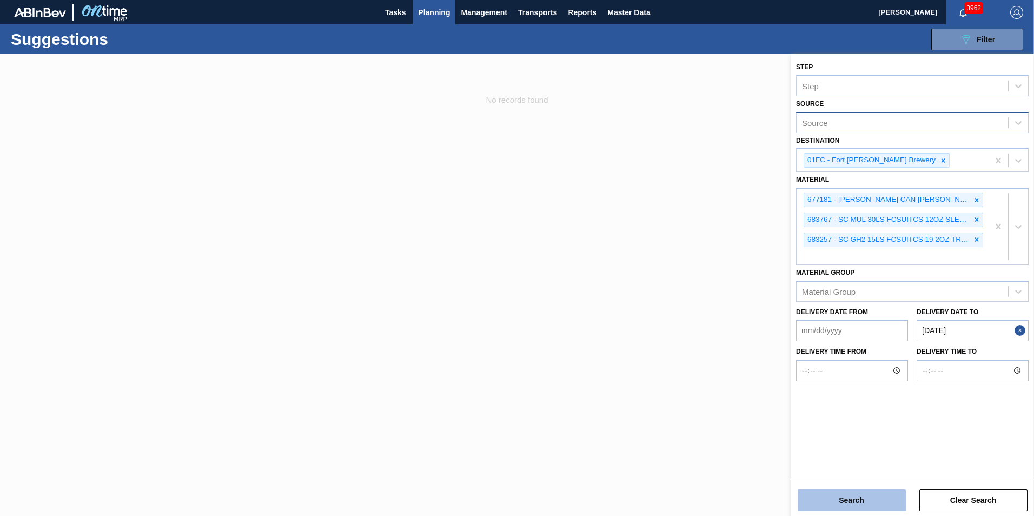
click at [688, 364] on button "Search" at bounding box center [852, 501] width 108 height 22
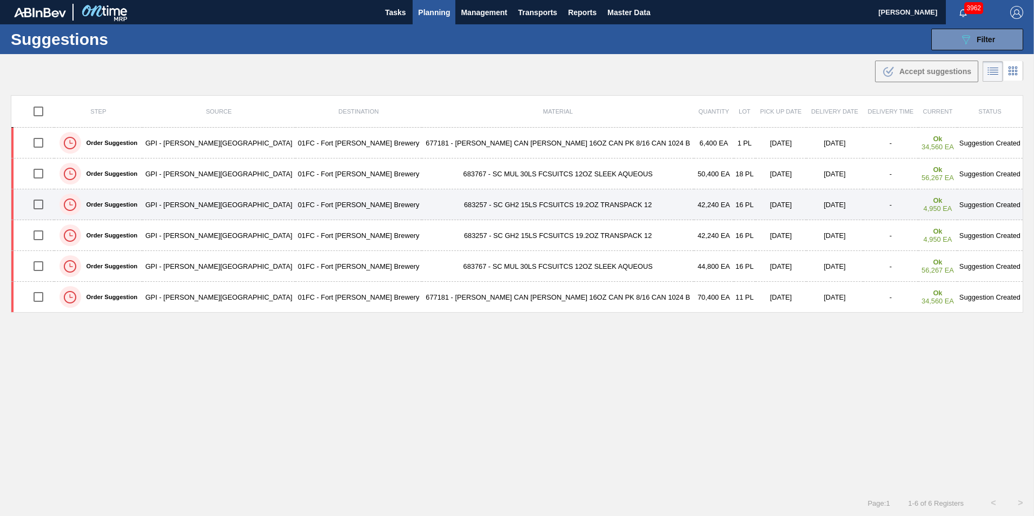
drag, startPoint x: 55, startPoint y: 236, endPoint x: 35, endPoint y: 206, distance: 35.9
click at [50, 236] on input "checkbox" at bounding box center [38, 235] width 23 height 23
checkbox input "true"
click at [36, 203] on input "checkbox" at bounding box center [38, 204] width 23 height 23
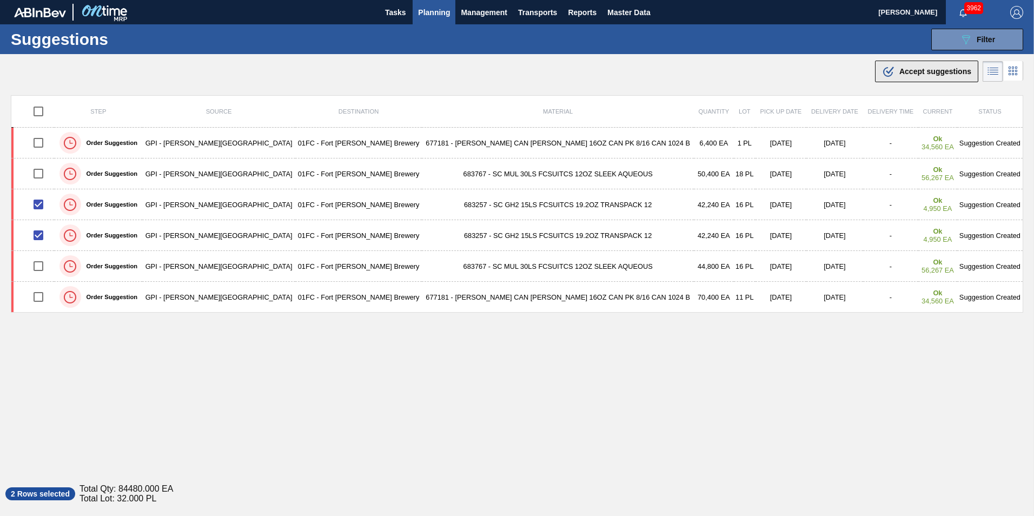
click at [688, 81] on button ".b{fill:var(--color-action-default)} Accept suggestions" at bounding box center [926, 72] width 103 height 22
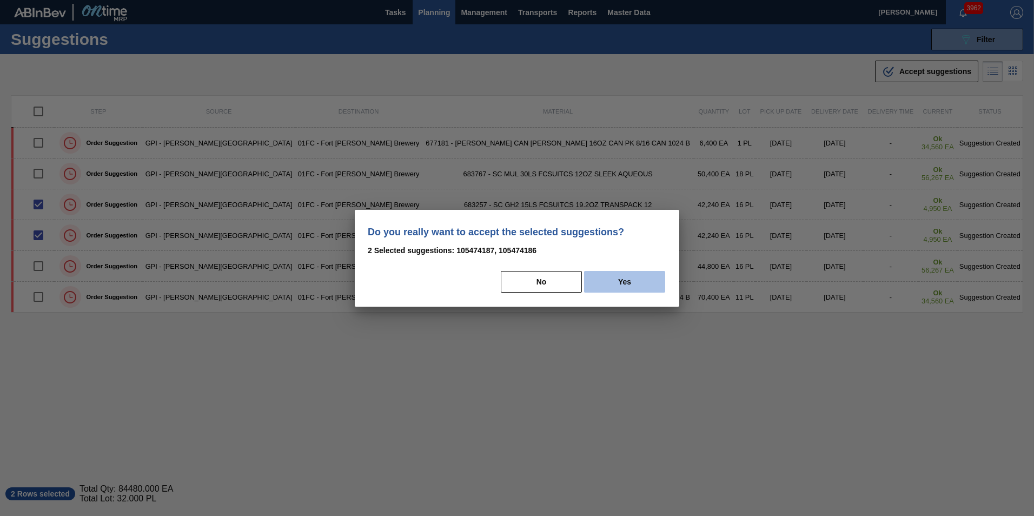
click at [600, 275] on button "Yes" at bounding box center [624, 282] width 81 height 22
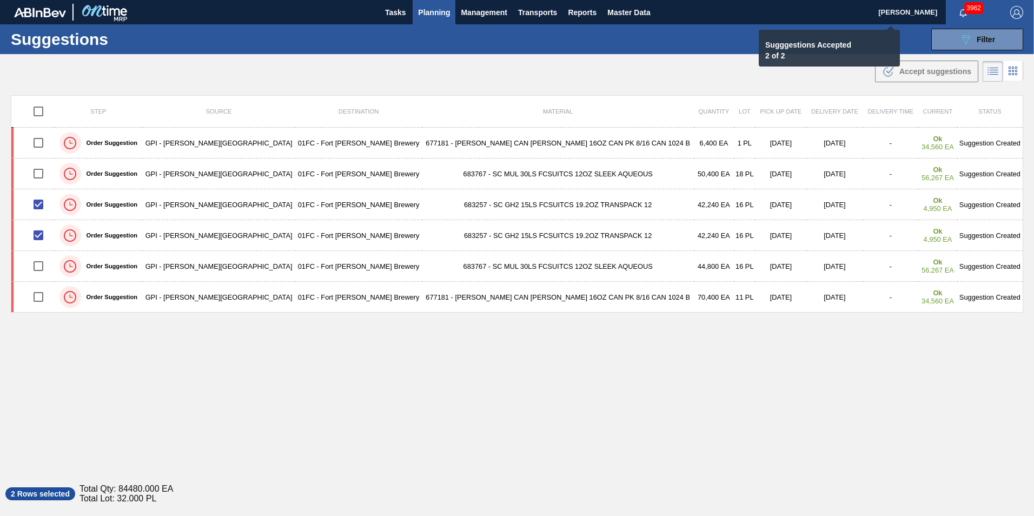
checkbox input "false"
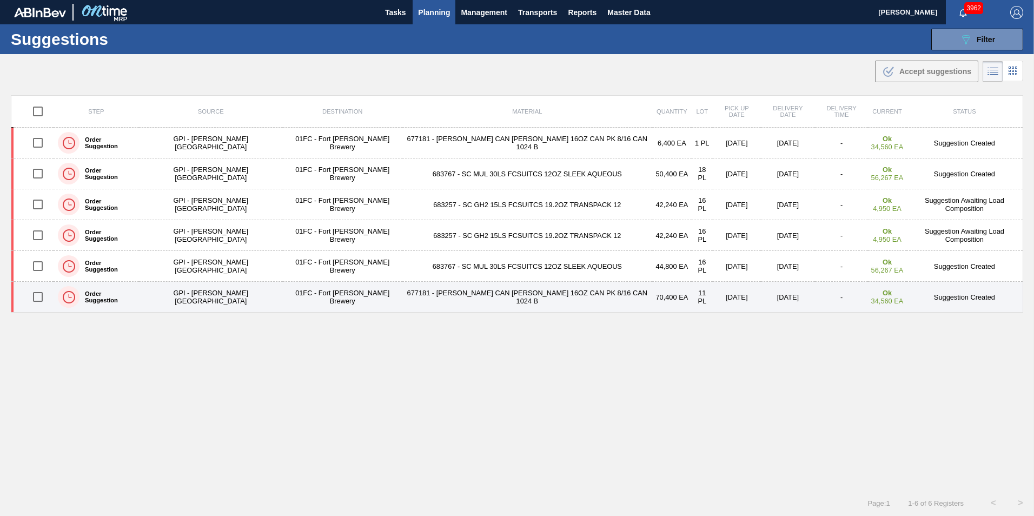
click at [37, 294] on input "checkbox" at bounding box center [38, 297] width 23 height 23
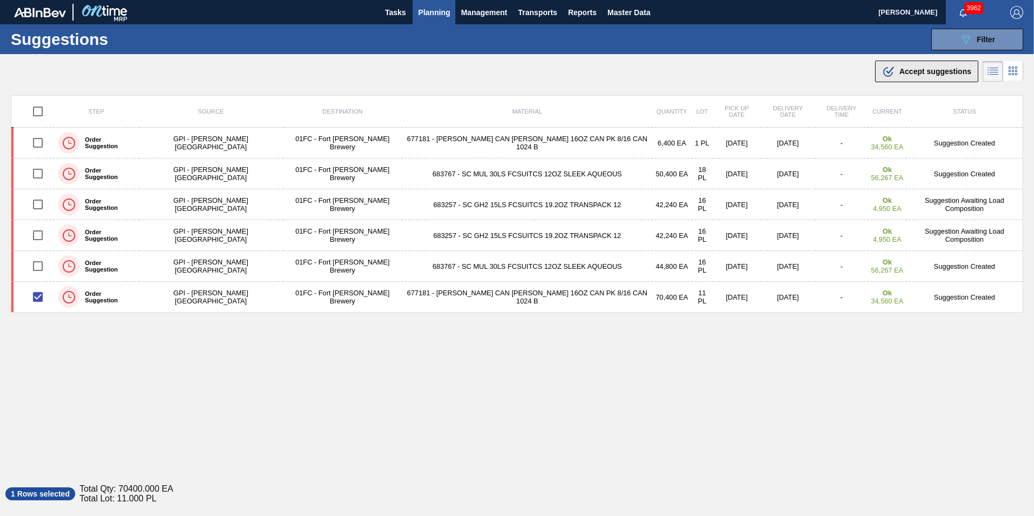
click at [688, 71] on span "Accept suggestions" at bounding box center [936, 71] width 72 height 9
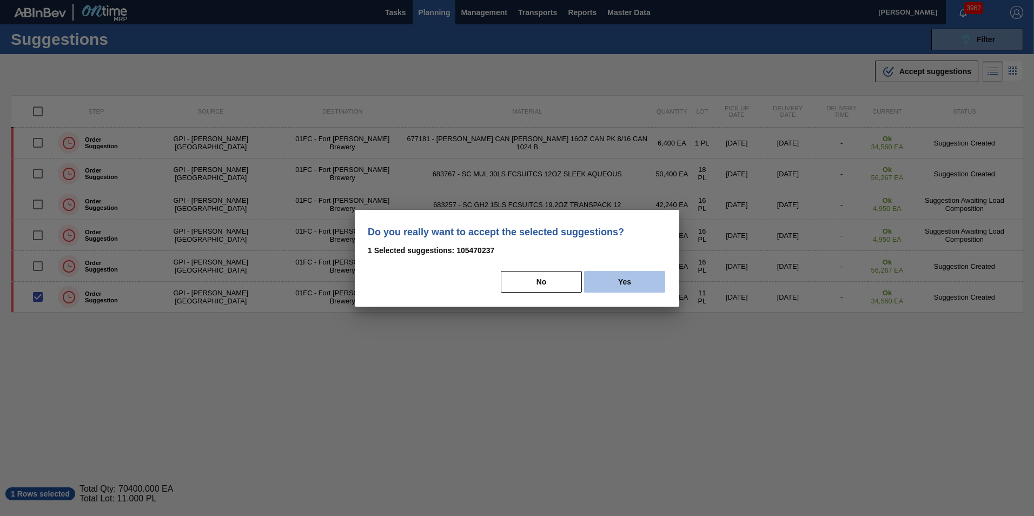
click at [607, 285] on button "Yes" at bounding box center [624, 282] width 81 height 22
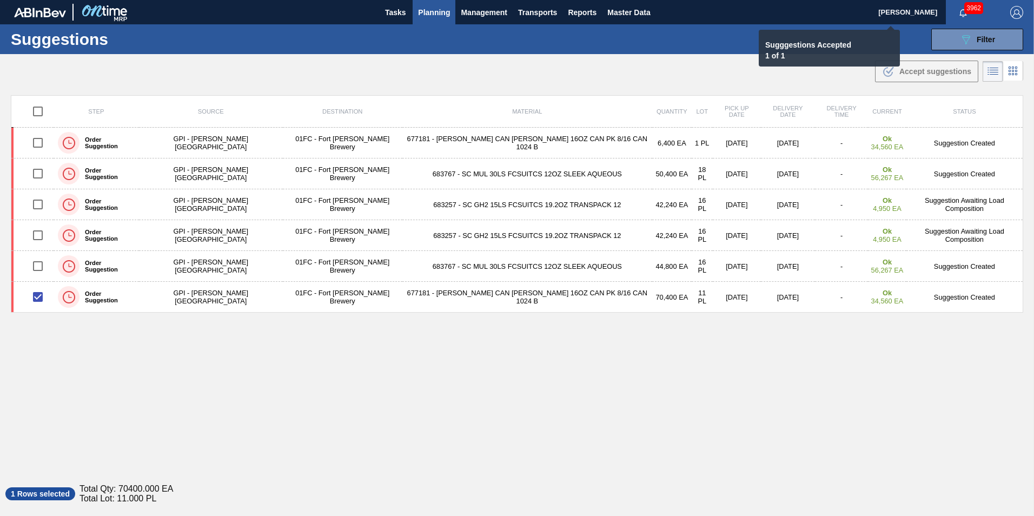
checkbox input "false"
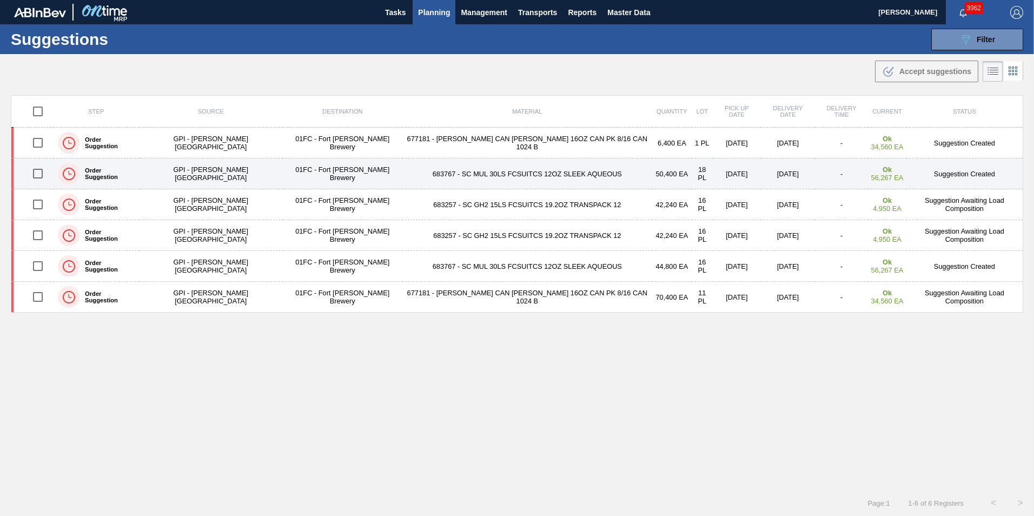
click at [44, 176] on input "checkbox" at bounding box center [38, 173] width 23 height 23
checkbox input "true"
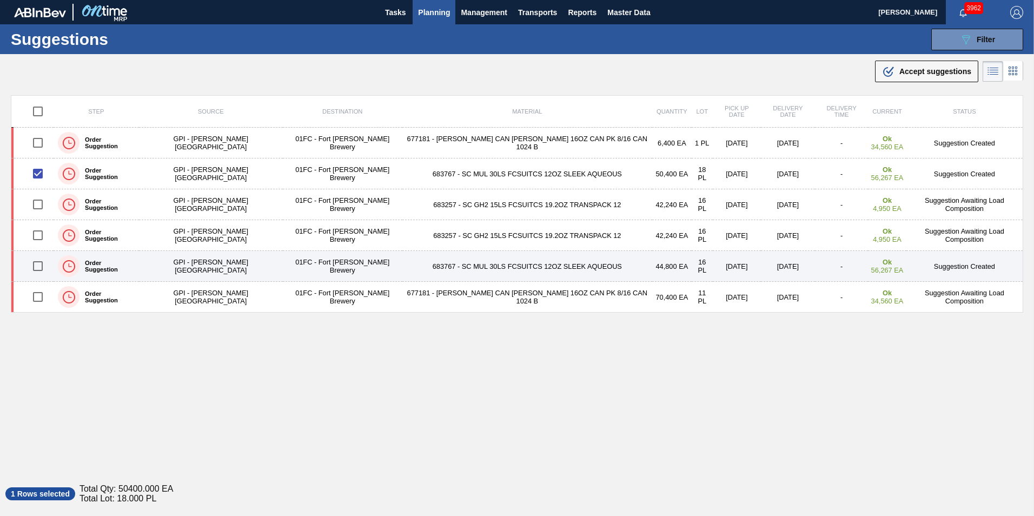
click at [47, 262] on input "checkbox" at bounding box center [38, 266] width 23 height 23
checkbox input "true"
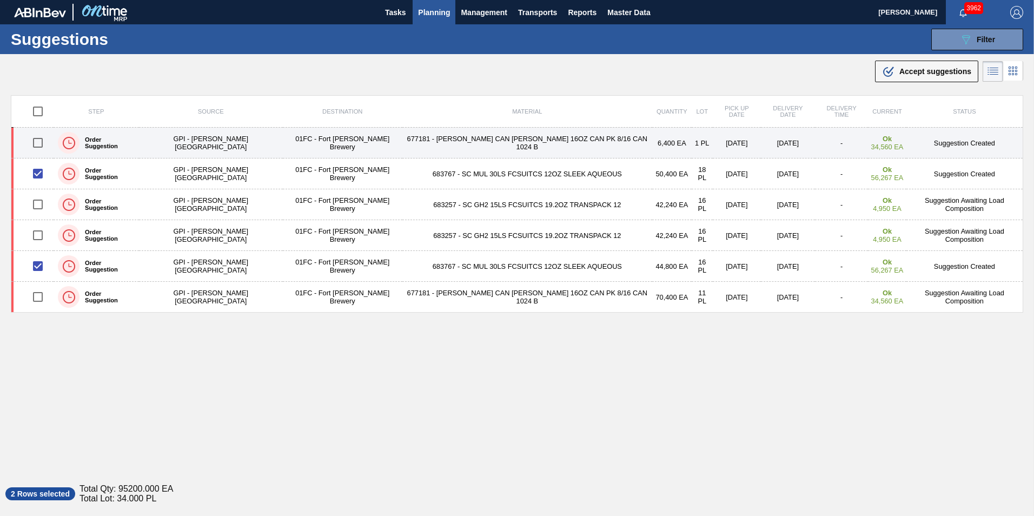
click at [40, 146] on input "checkbox" at bounding box center [38, 142] width 23 height 23
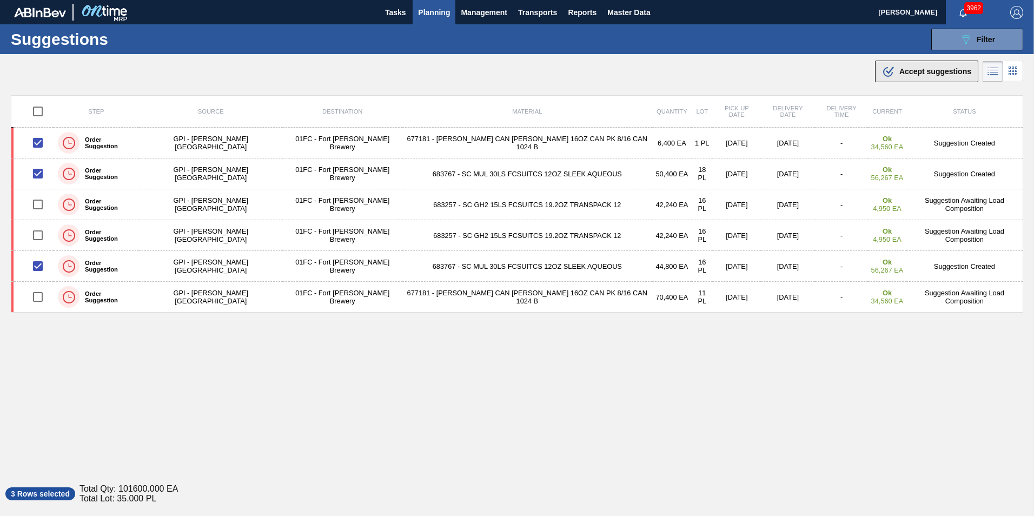
click at [688, 71] on icon ".b{fill:var(--color-action-default)}" at bounding box center [888, 71] width 13 height 13
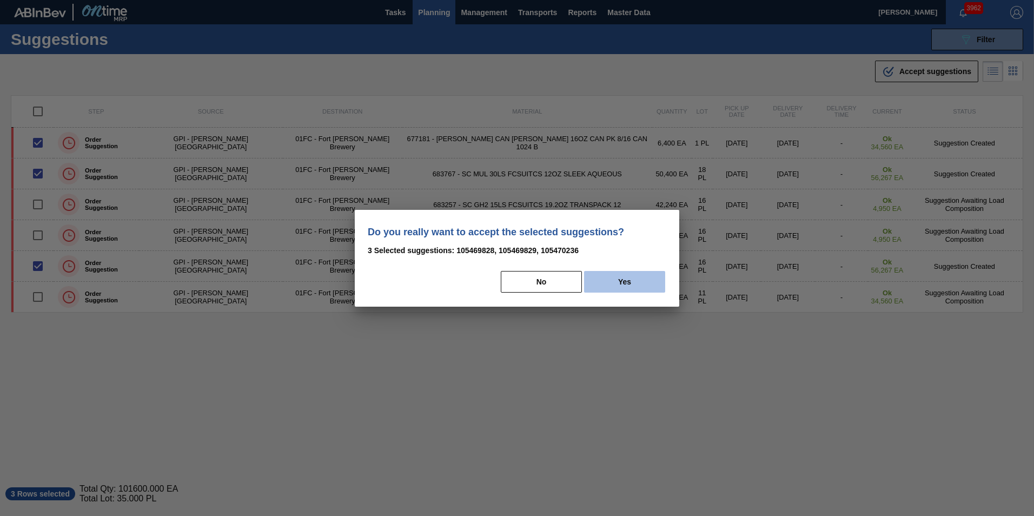
click at [626, 274] on button "Yes" at bounding box center [624, 282] width 81 height 22
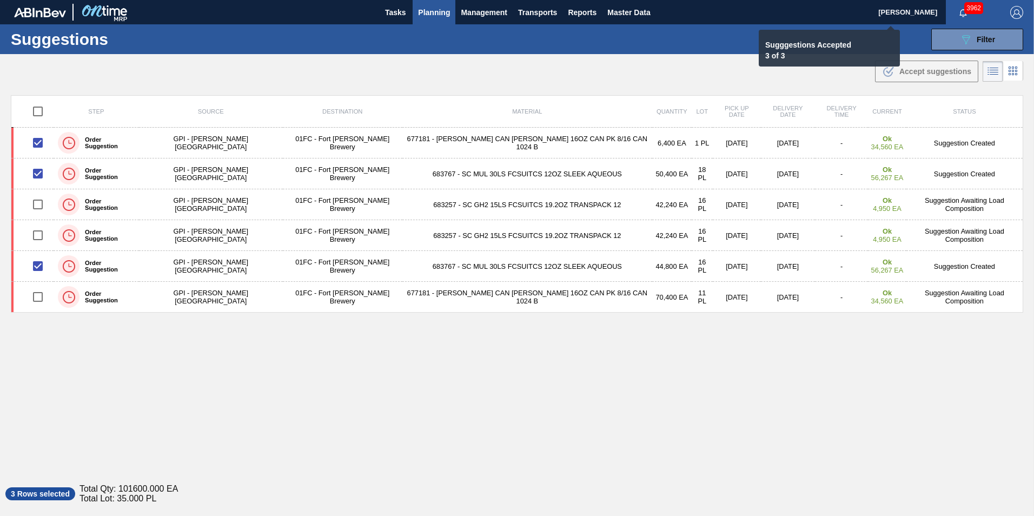
checkbox input "false"
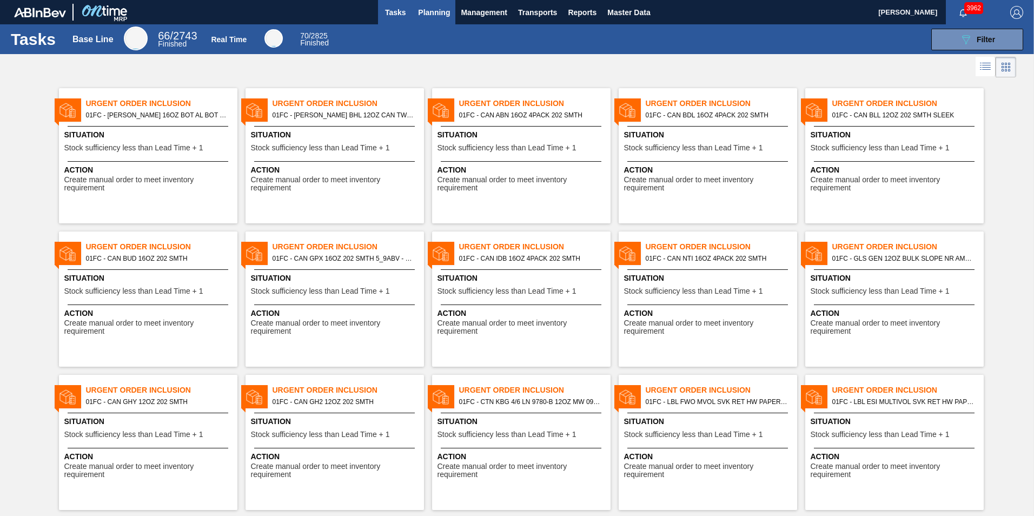
click at [428, 5] on button "Planning" at bounding box center [434, 12] width 43 height 24
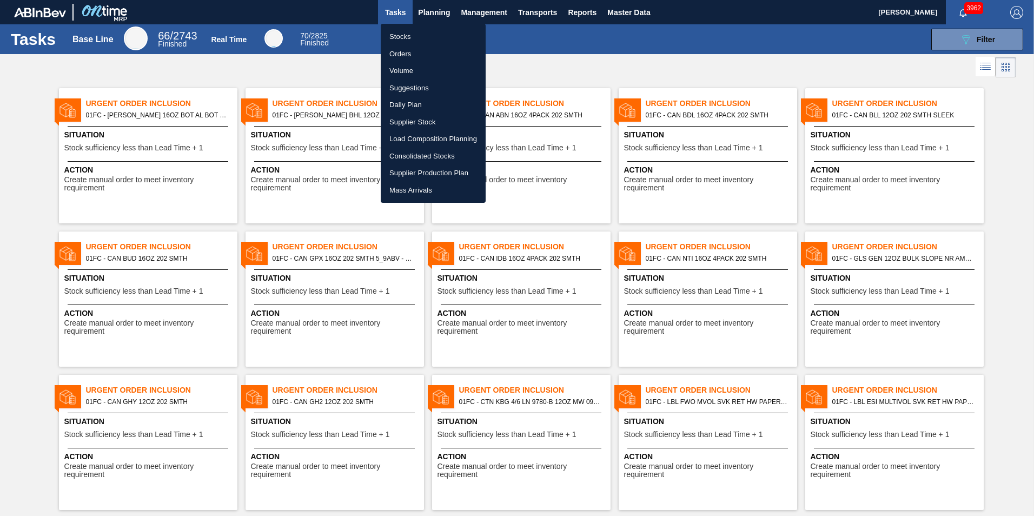
click at [427, 134] on li "Load Composition Planning" at bounding box center [433, 138] width 105 height 17
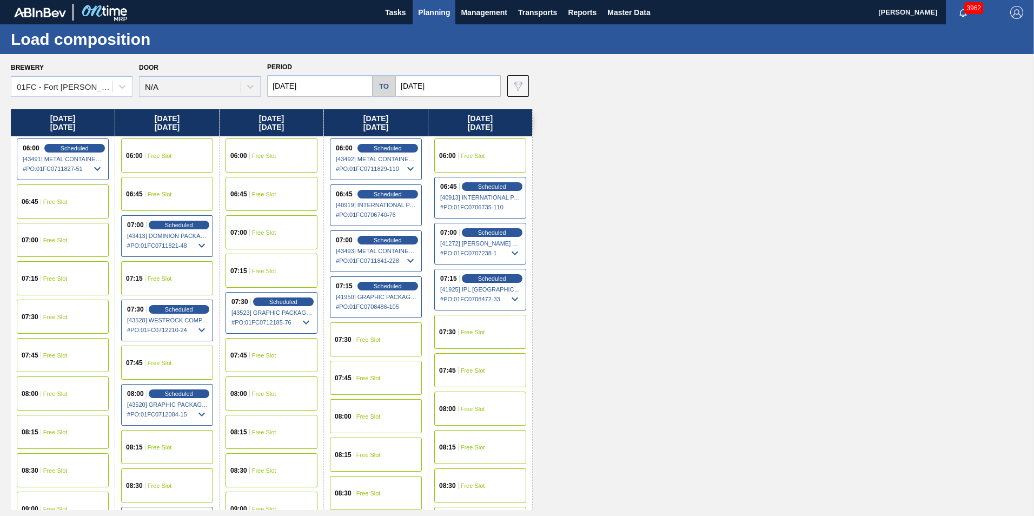
click at [322, 88] on input "[DATE]" at bounding box center [320, 86] width 106 height 22
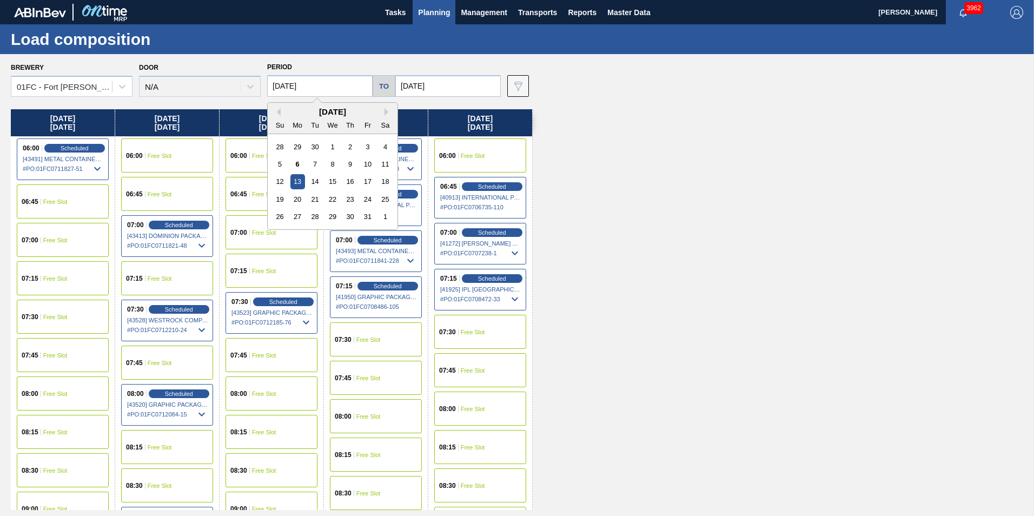
click at [458, 85] on input "[DATE]" at bounding box center [449, 86] width 106 height 22
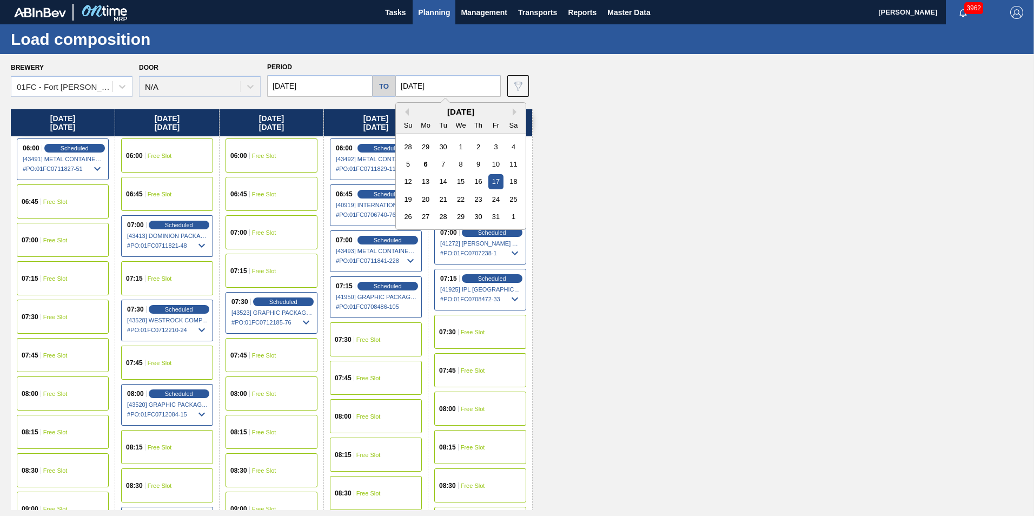
click at [651, 212] on div "[DATE] 06:00 Scheduled [43491] METAL CONTAINER CORPORATION - 0008219743 # PO : …" at bounding box center [520, 309] width 1018 height 401
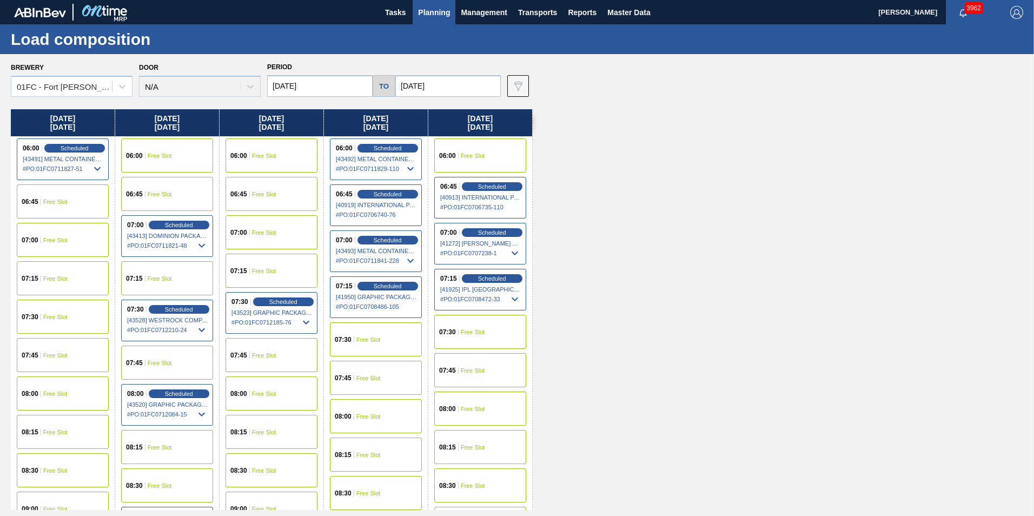
scroll to position [54, 0]
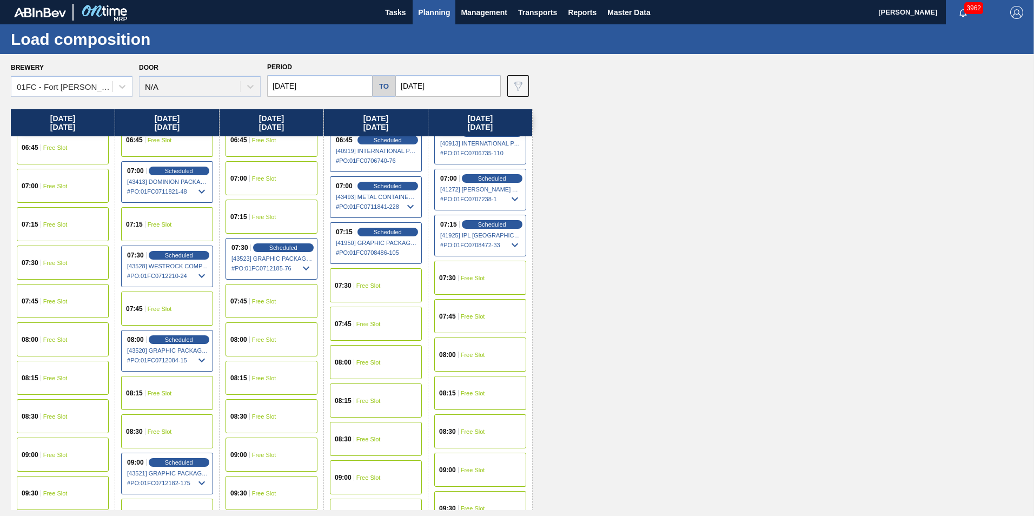
click at [173, 431] on div "08:30 Free Slot" at bounding box center [167, 431] width 92 height 34
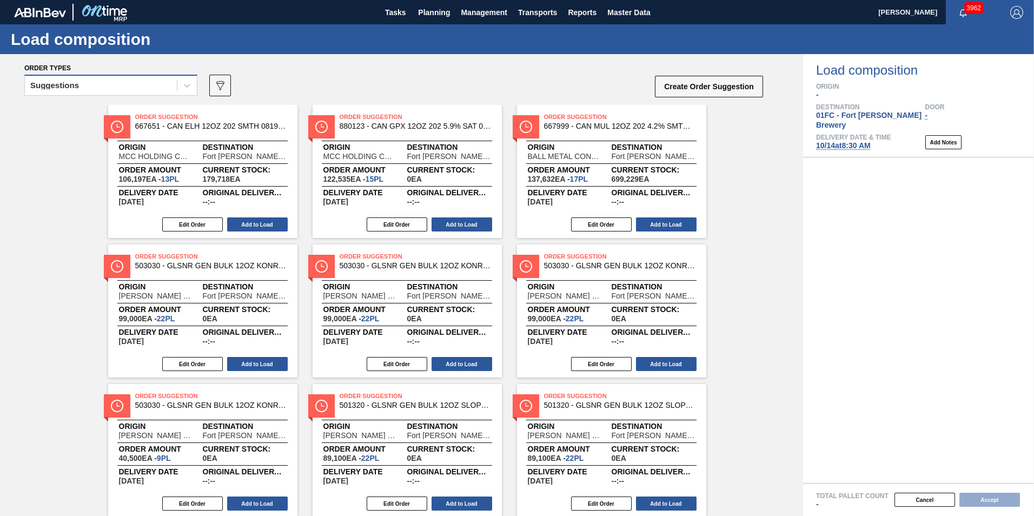
click at [76, 83] on div "Suggestions" at bounding box center [54, 86] width 49 height 8
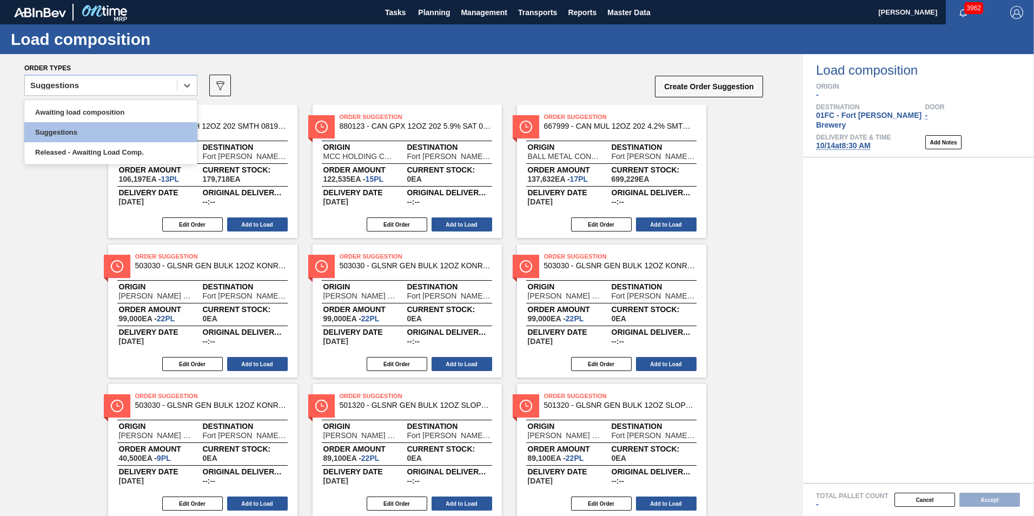
click at [73, 112] on div "Awaiting load composition" at bounding box center [110, 112] width 173 height 20
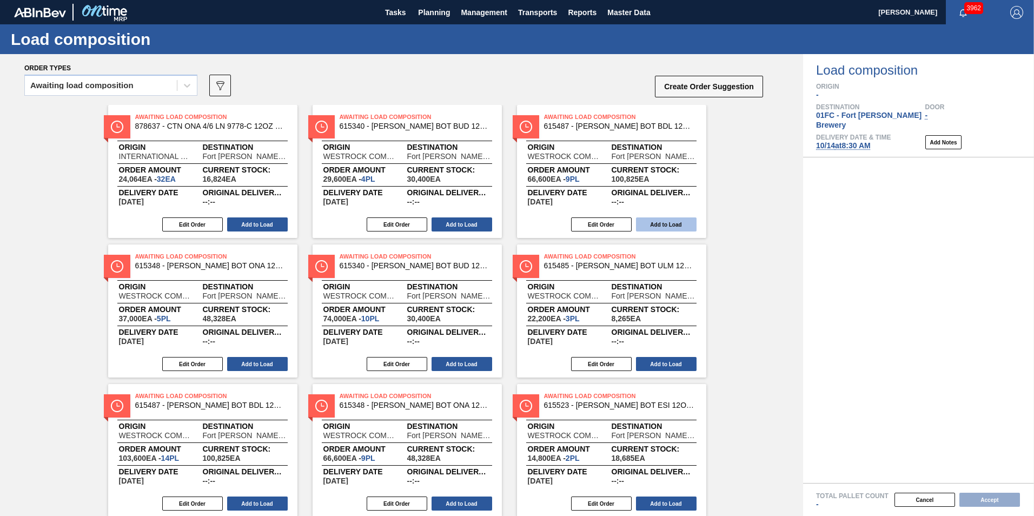
click at [685, 222] on button "Add to Load" at bounding box center [666, 225] width 61 height 14
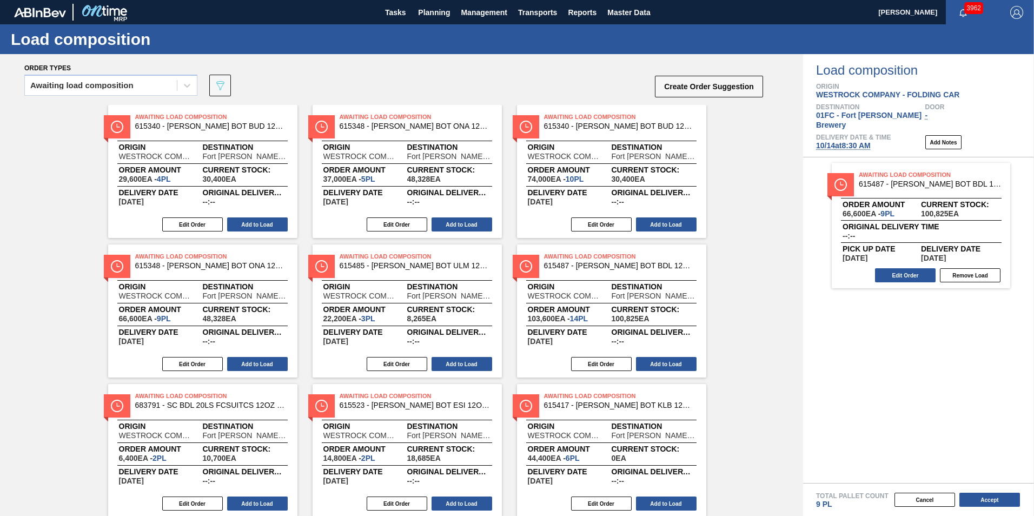
click at [730, 363] on div "Awaiting Load Composition 615340 - [PERSON_NAME] BOT BUD 12OZ BSKT 6/12 12OZ BO…" at bounding box center [401, 381] width 803 height 552
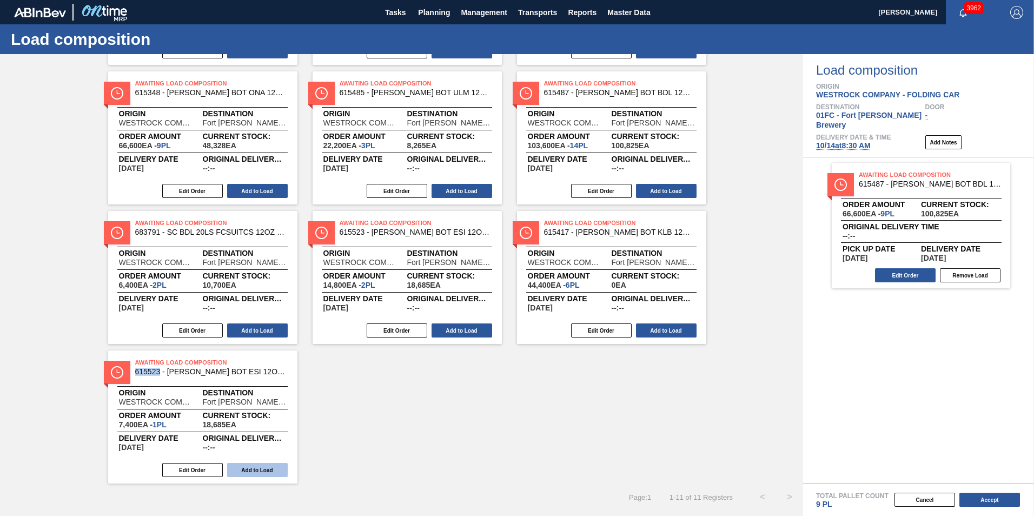
click at [241, 467] on button "Add to Load" at bounding box center [257, 470] width 61 height 14
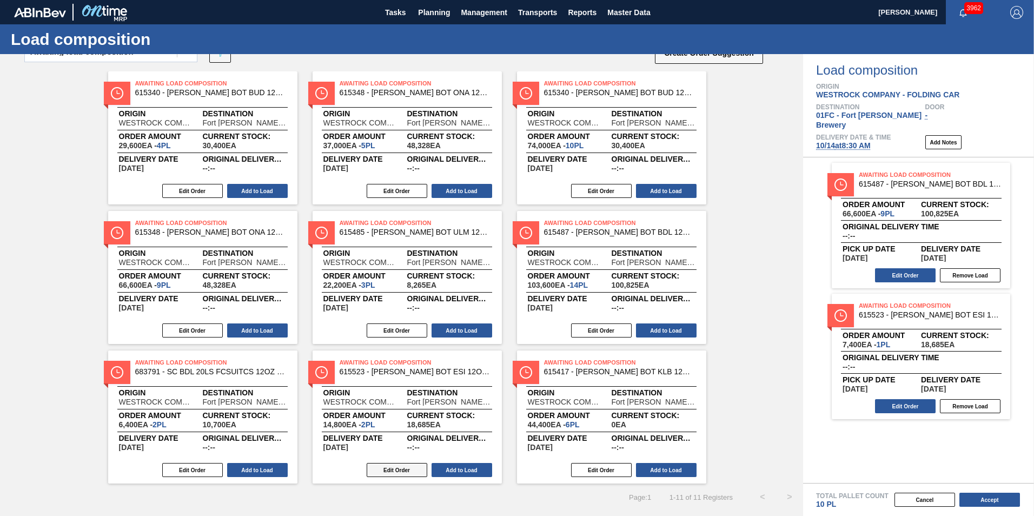
click at [385, 469] on button "Edit Order" at bounding box center [397, 470] width 61 height 14
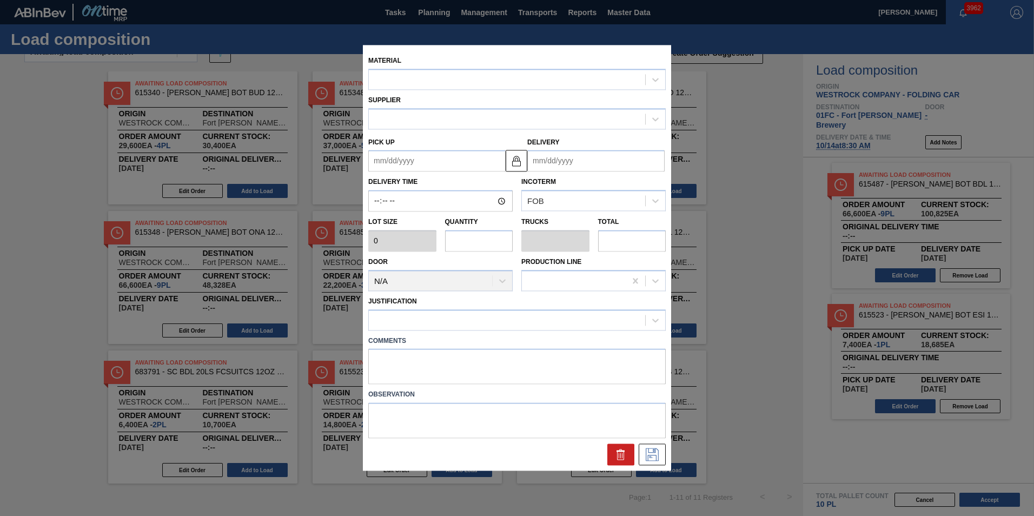
type input "7,400"
type input "2"
type input "0.083"
type input "14,800"
type up "[DATE]"
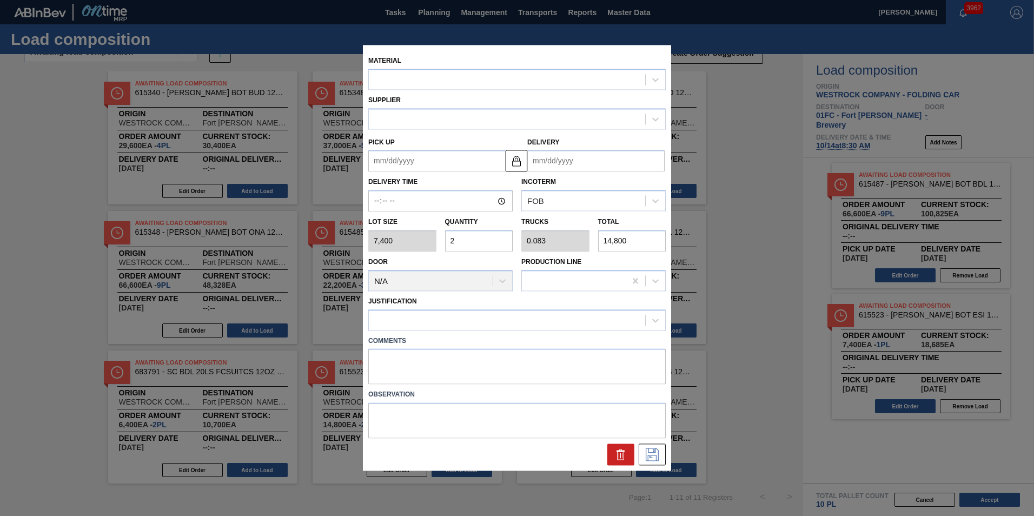
type input "[DATE]"
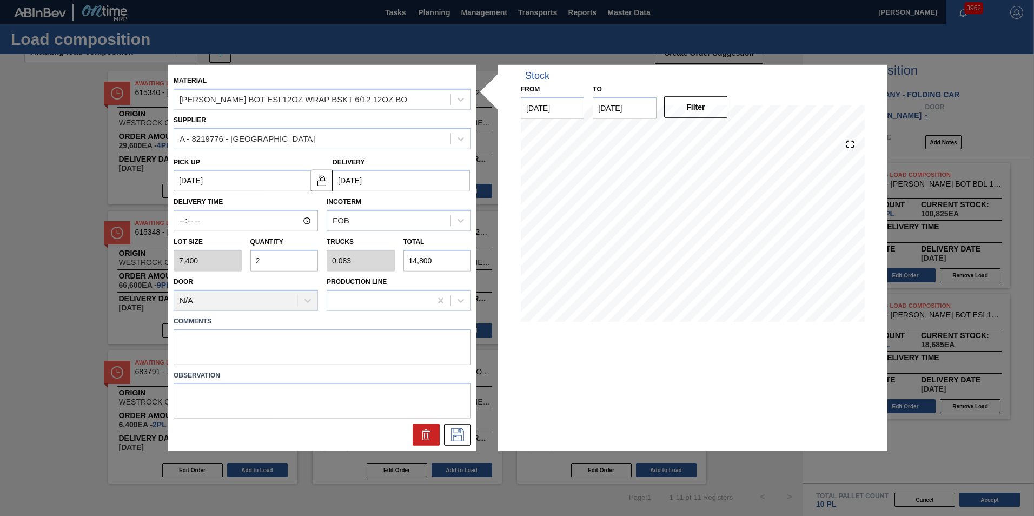
click at [281, 261] on input "2" at bounding box center [285, 261] width 68 height 22
type input "24"
type input "1"
type input "177,600"
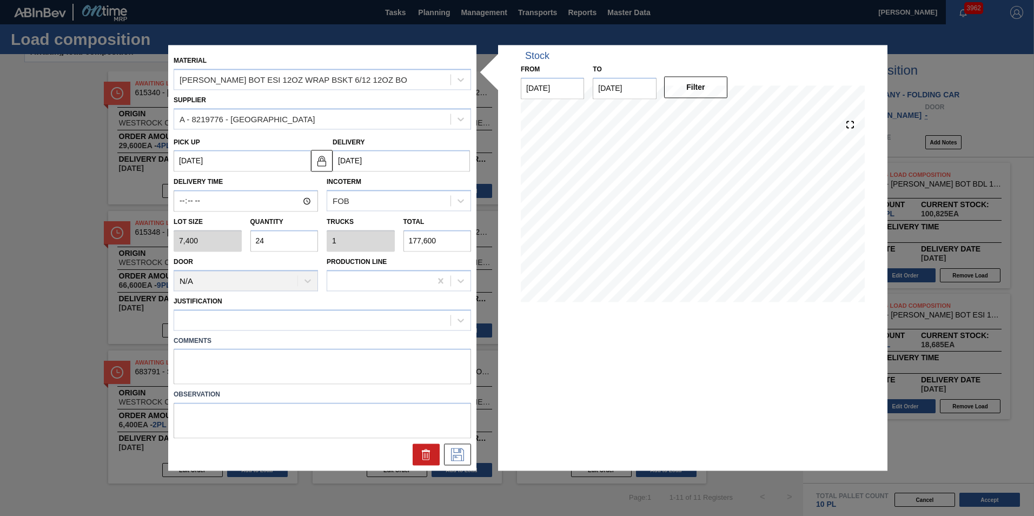
type input "2"
type input "0.083"
type input "14,800"
type input "0"
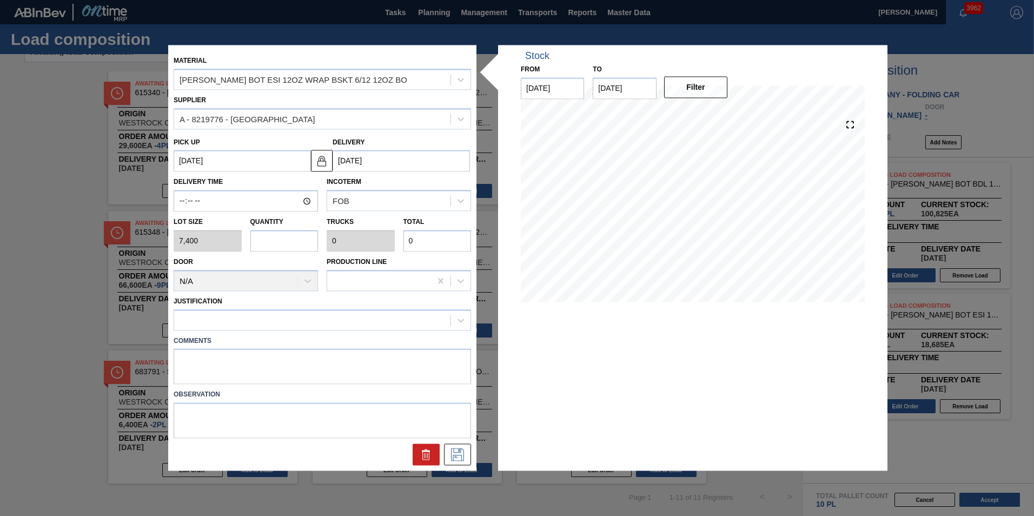
type input "4"
type input "0.167"
type input "29,600"
type input "4"
click at [293, 323] on div at bounding box center [312, 320] width 276 height 16
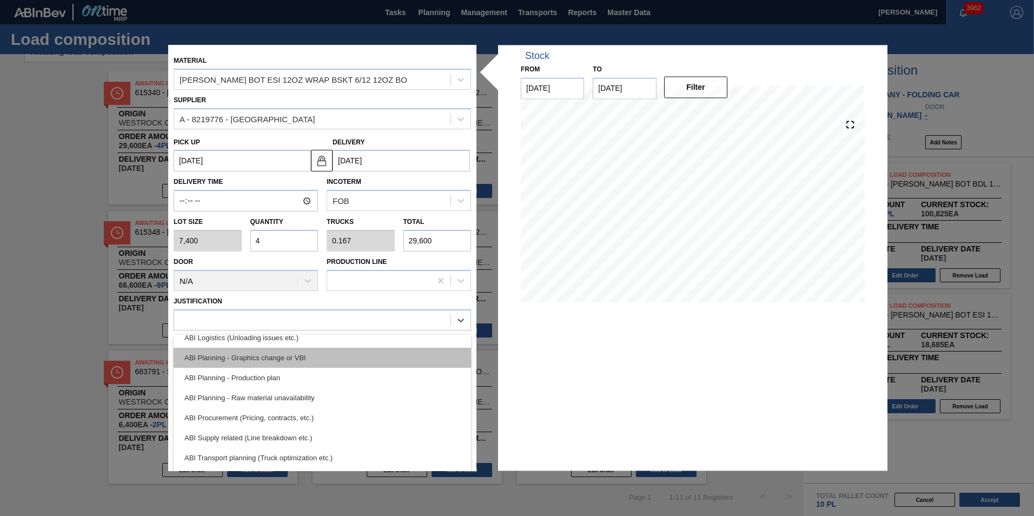
scroll to position [108, 0]
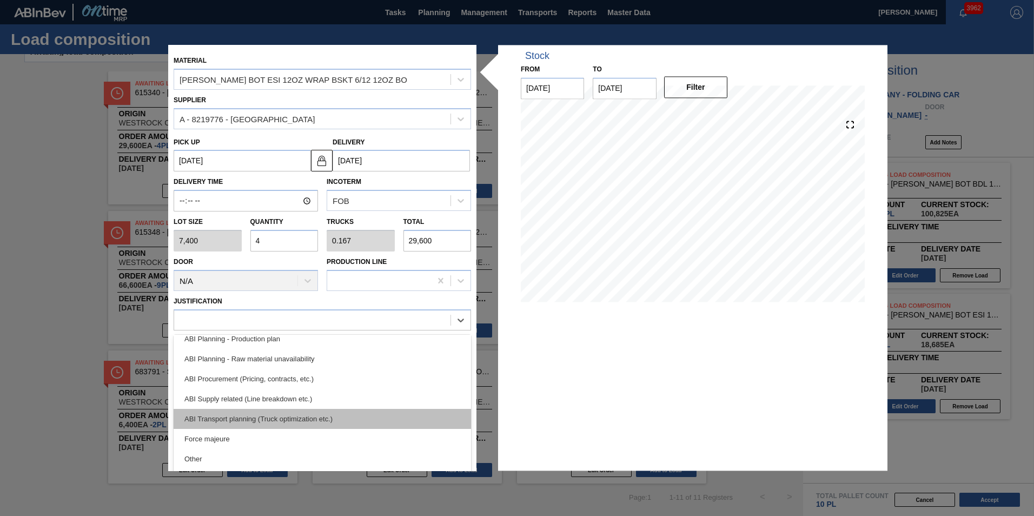
click at [298, 409] on div "ABI Transport planning (Truck optimization etc.)" at bounding box center [323, 419] width 298 height 20
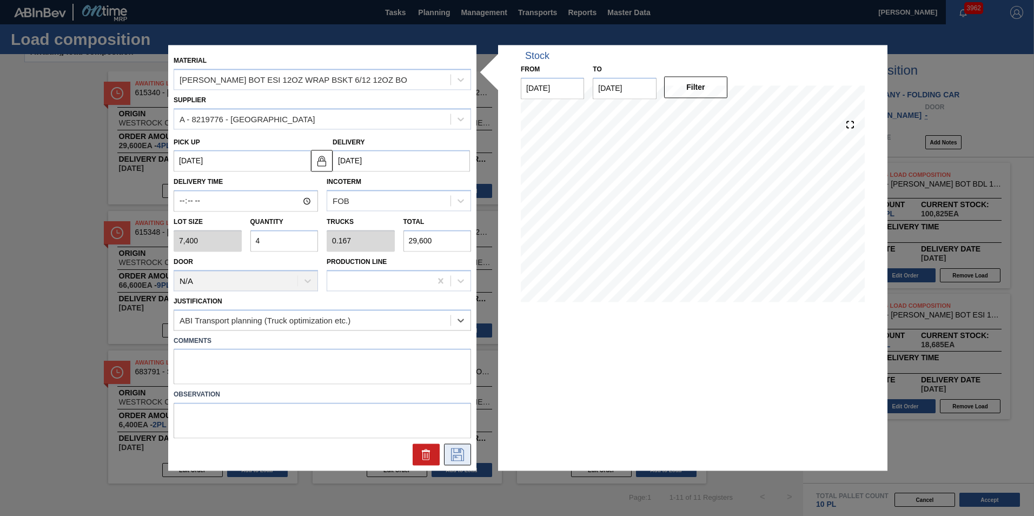
click at [449, 452] on button at bounding box center [457, 455] width 27 height 22
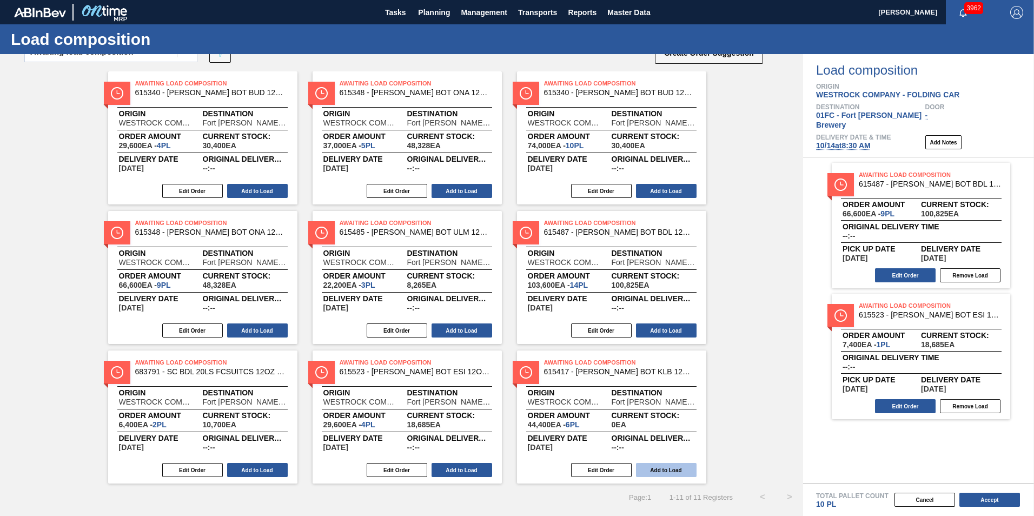
click at [446, 469] on button "Add to Load" at bounding box center [462, 470] width 61 height 14
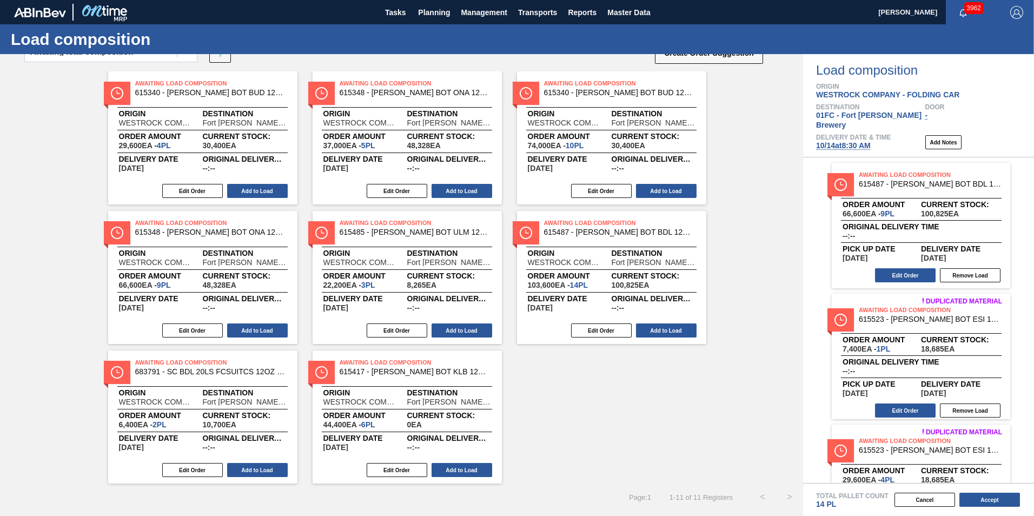
click at [542, 427] on div "Awaiting Load Composition 615340 - [PERSON_NAME] BOT BUD 12OZ BSKT 6/12 12OZ BO…" at bounding box center [401, 277] width 803 height 412
click at [464, 331] on button "Add to Load" at bounding box center [462, 331] width 61 height 14
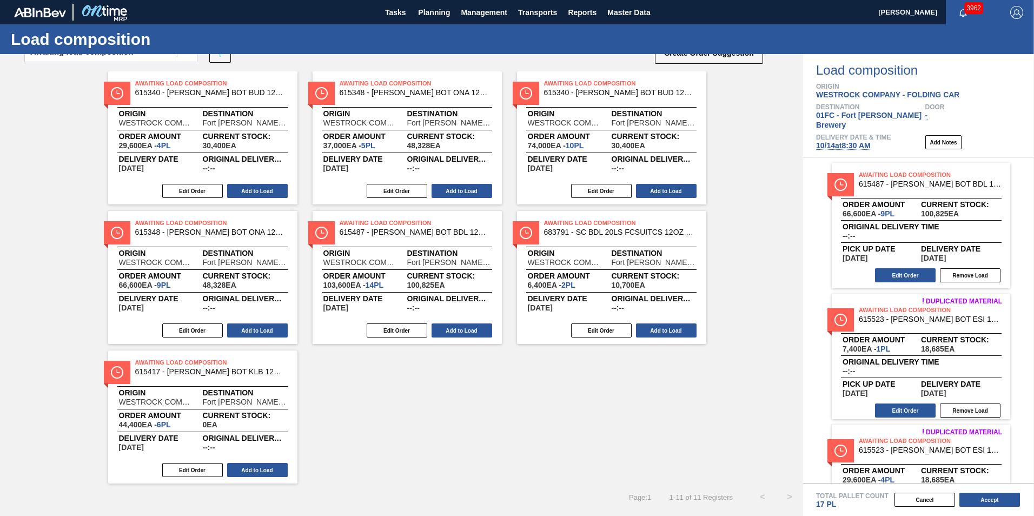
click at [606, 446] on div "Awaiting Load Composition 615340 - [PERSON_NAME] BOT BUD 12OZ BSKT 6/12 12OZ BO…" at bounding box center [401, 277] width 803 height 412
click at [276, 471] on button "Add to Load" at bounding box center [257, 470] width 61 height 14
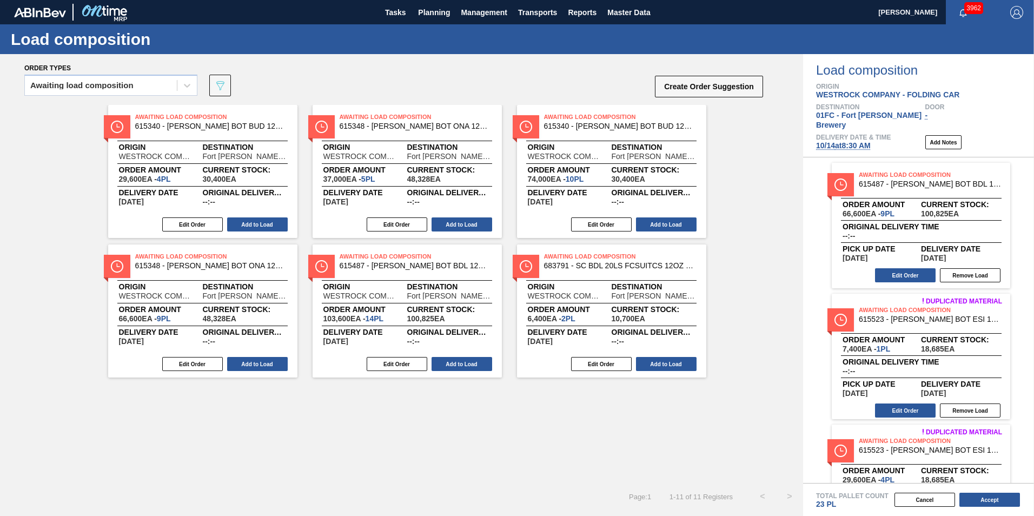
click at [417, 493] on div "Page : 1 1 - 11 of 11 Registers < >" at bounding box center [401, 496] width 803 height 27
click at [598, 355] on div "Awaiting Load Composition 683791 - SC BDL 20LS FCSUITCS 12OZ 0924 BEER GEN Orig…" at bounding box center [611, 311] width 189 height 133
click at [596, 361] on button "Edit Order" at bounding box center [601, 364] width 61 height 14
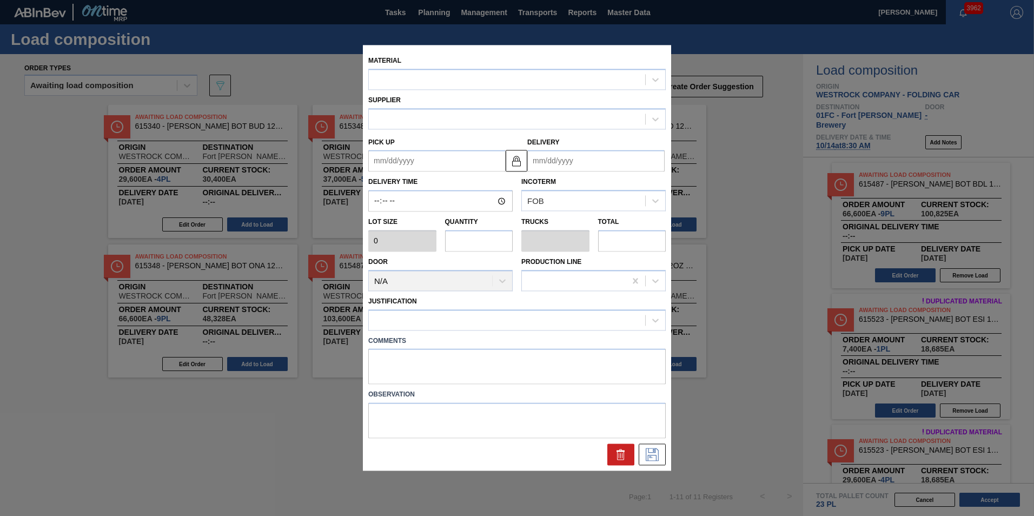
type input "3,200"
type input "2"
type input "0.083"
type input "6,400"
type up "[DATE]"
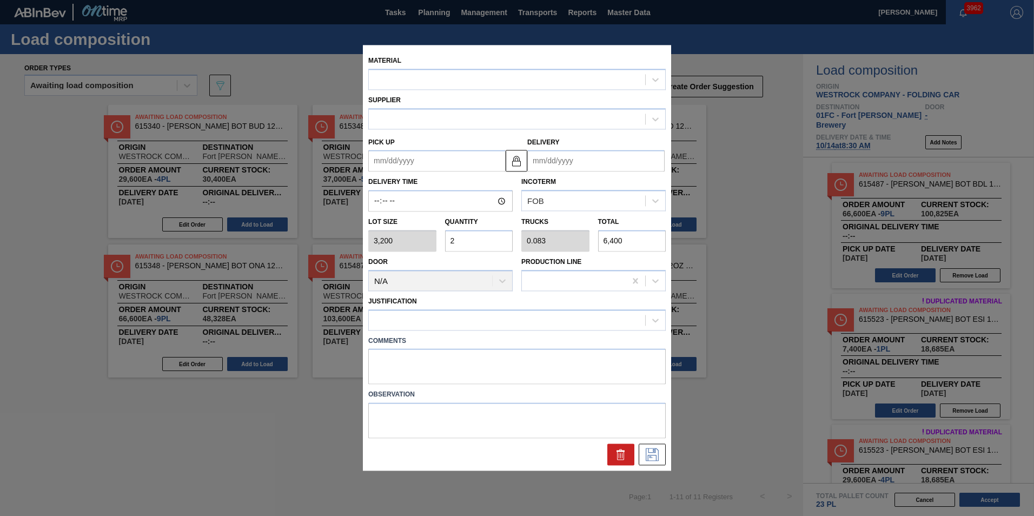
type input "[DATE]"
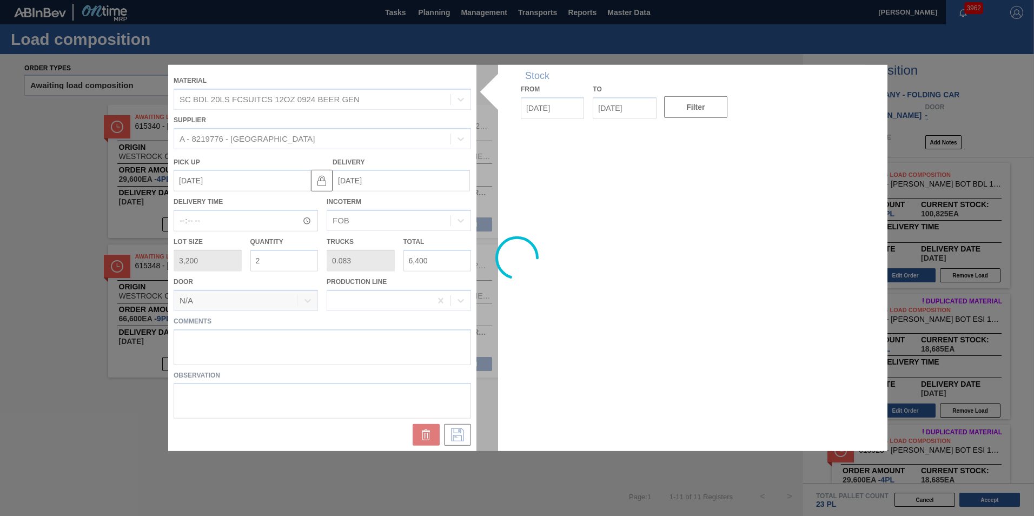
click at [274, 262] on div at bounding box center [517, 258] width 698 height 386
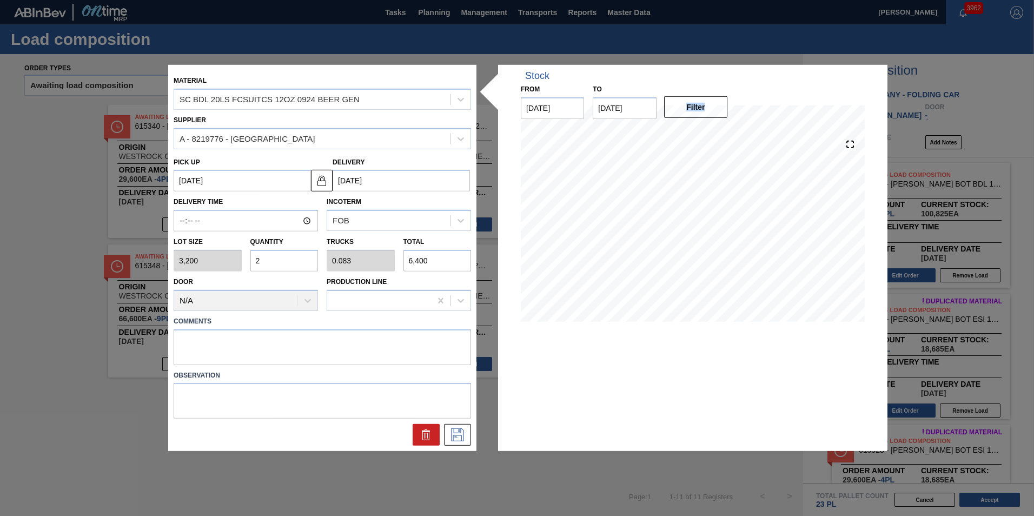
click at [271, 262] on input "2" at bounding box center [285, 261] width 68 height 22
type input "0"
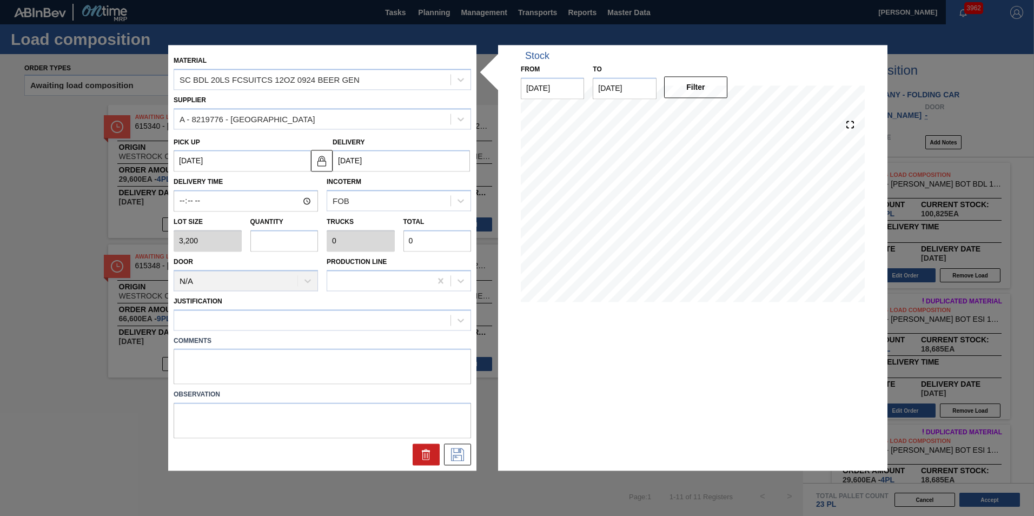
type input "3"
type input "0.125"
type input "9,600"
type input "3"
click at [293, 316] on div at bounding box center [312, 320] width 276 height 16
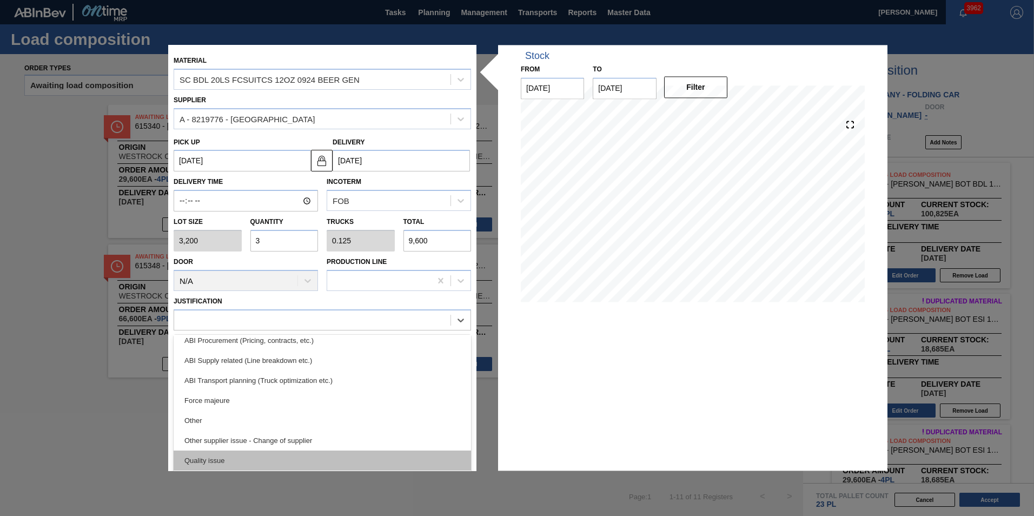
scroll to position [94, 0]
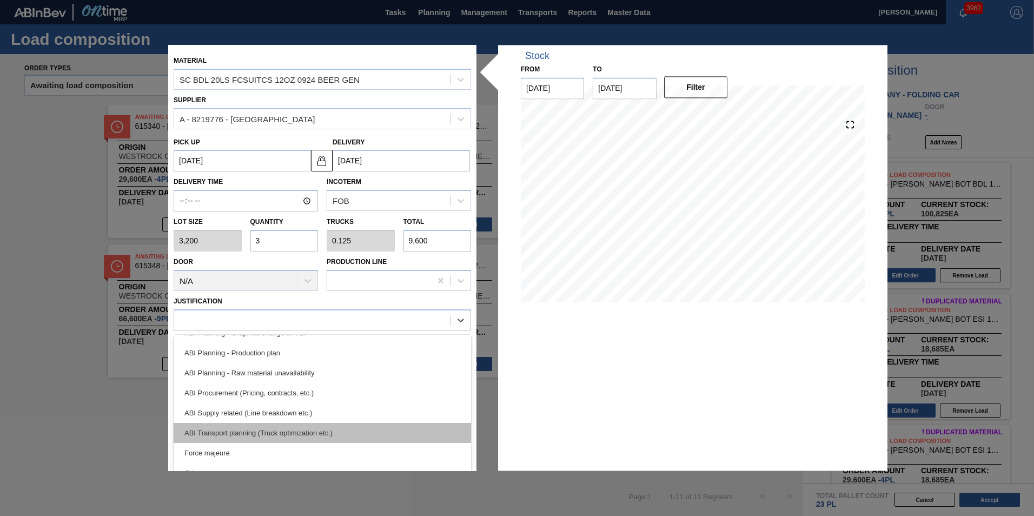
click at [296, 429] on div "ABI Transport planning (Truck optimization etc.)" at bounding box center [323, 433] width 298 height 20
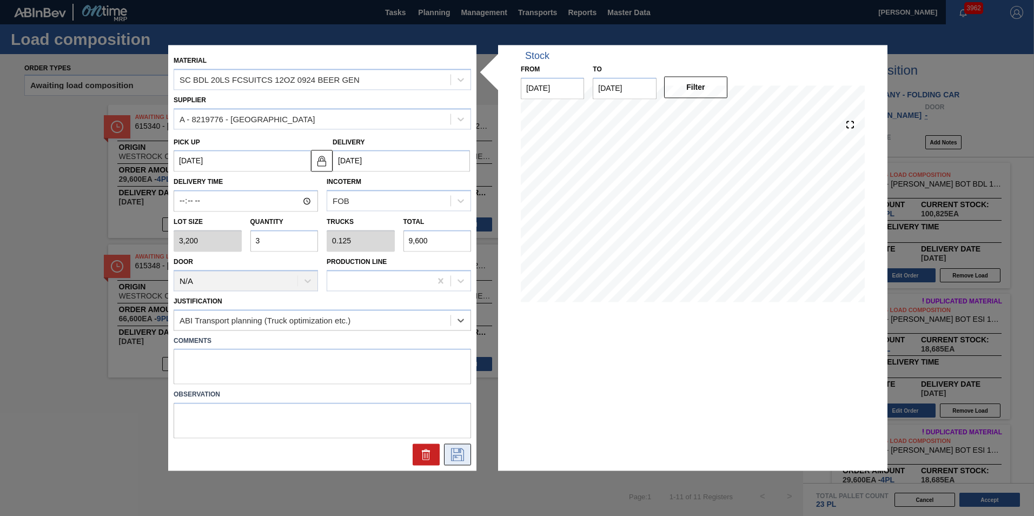
click at [455, 452] on icon at bounding box center [457, 455] width 17 height 13
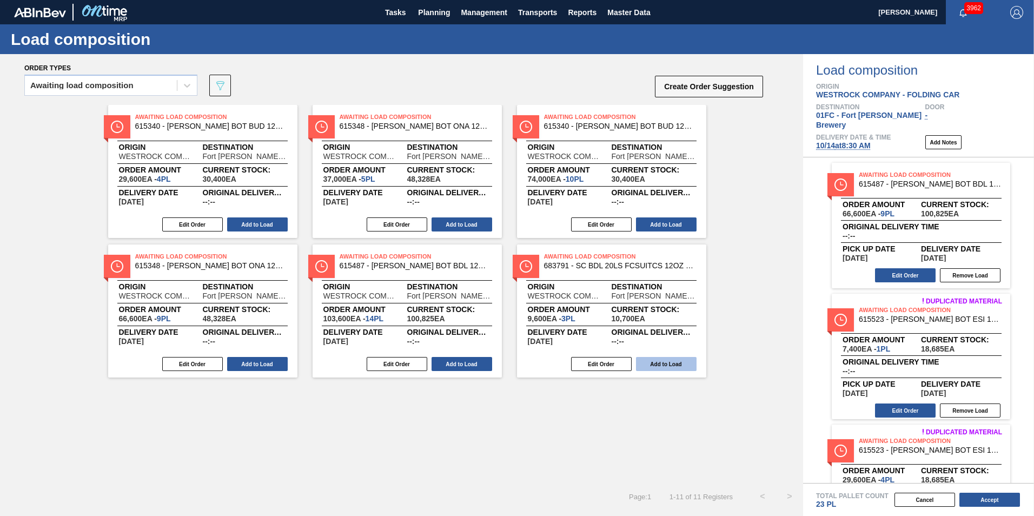
click at [666, 371] on button "Add to Load" at bounding box center [666, 364] width 61 height 14
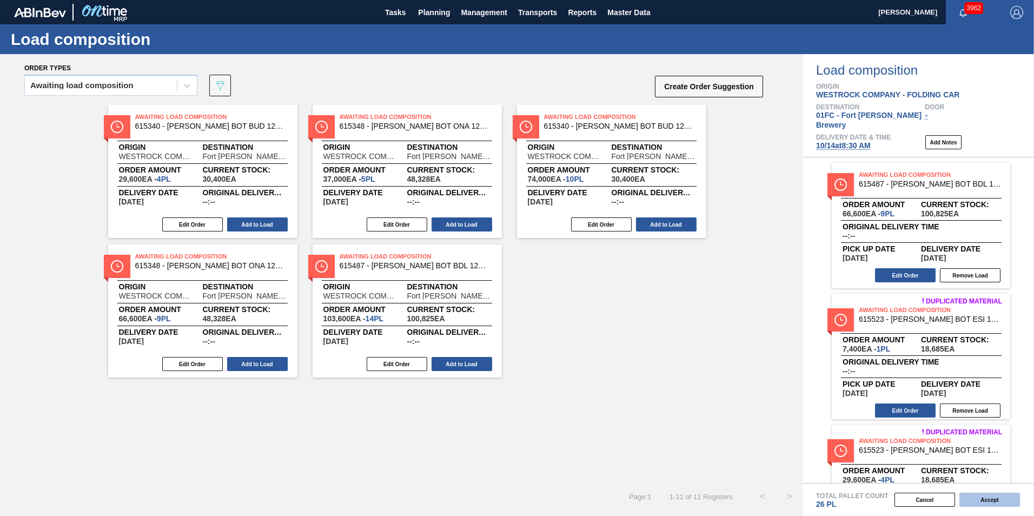
click at [977, 496] on button "Accept" at bounding box center [990, 500] width 61 height 14
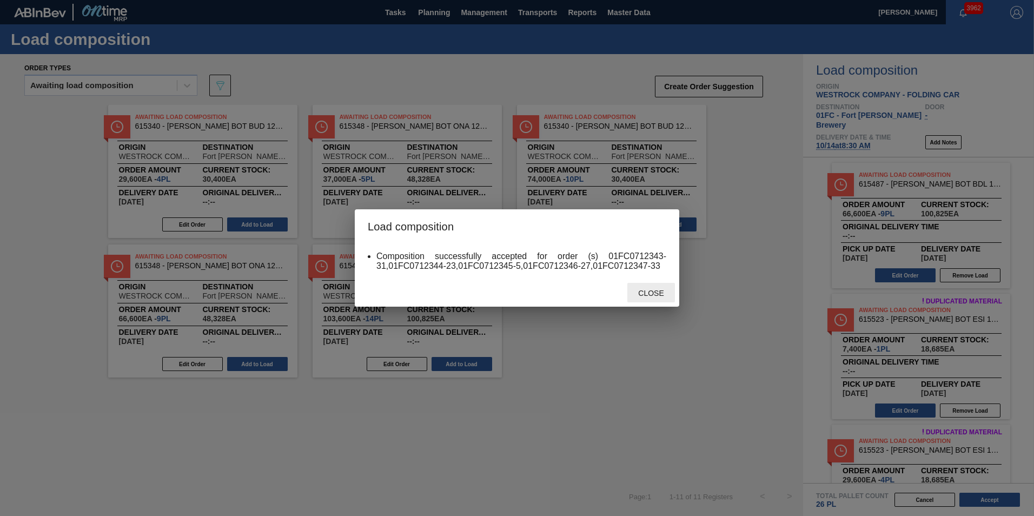
click at [660, 294] on span "Close" at bounding box center [651, 293] width 43 height 9
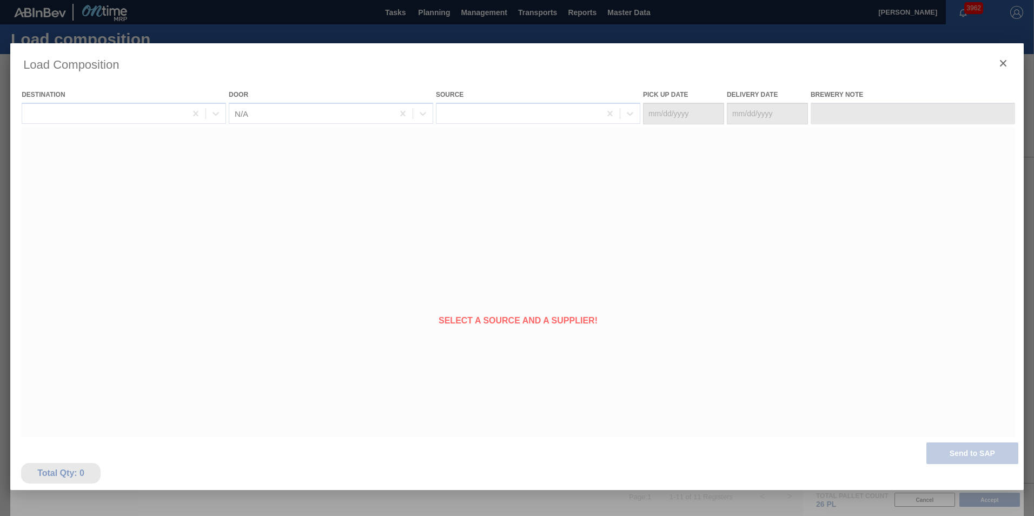
type Date "[DATE]"
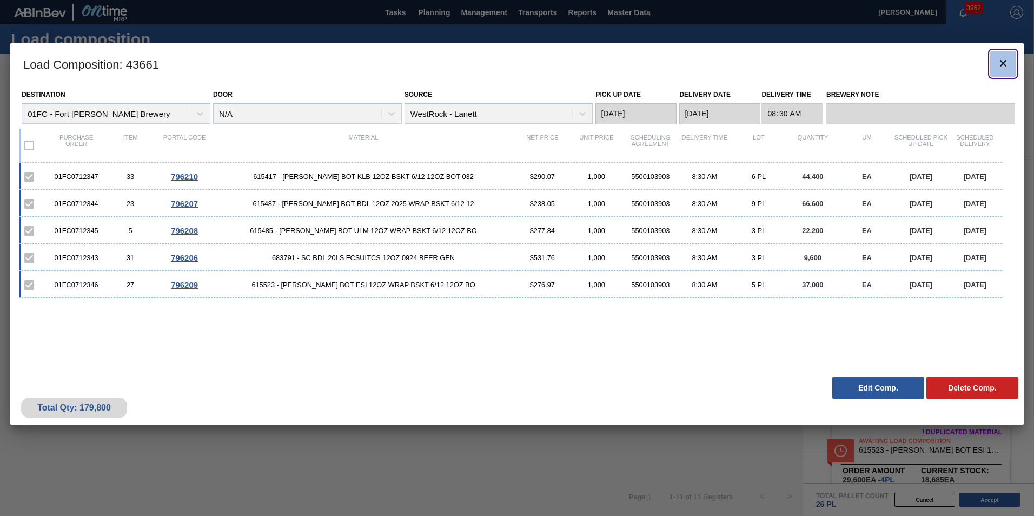
click at [1004, 65] on icon "botão de ícone" at bounding box center [1003, 63] width 13 height 13
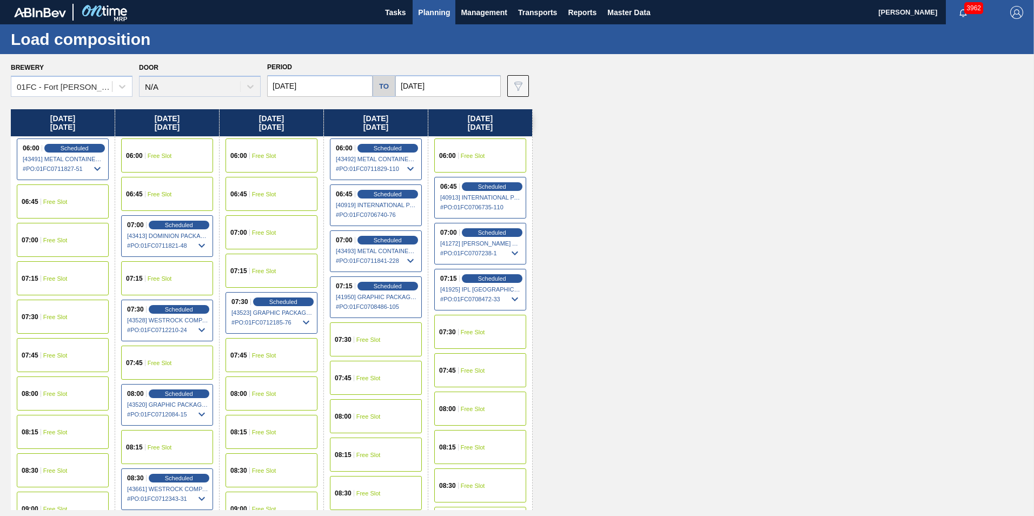
click at [444, 84] on input "[DATE]" at bounding box center [449, 86] width 106 height 22
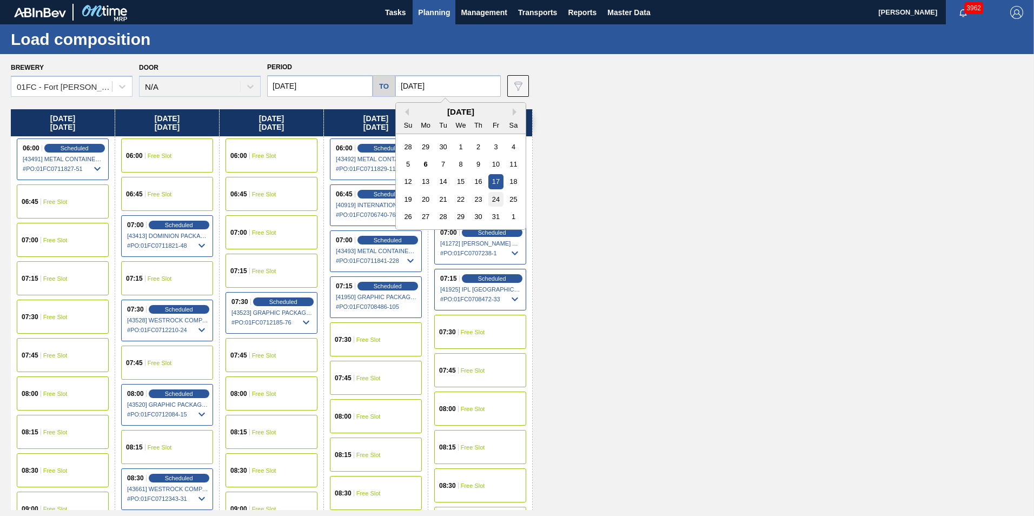
click at [495, 196] on div "24" at bounding box center [496, 199] width 15 height 15
type input "[DATE]"
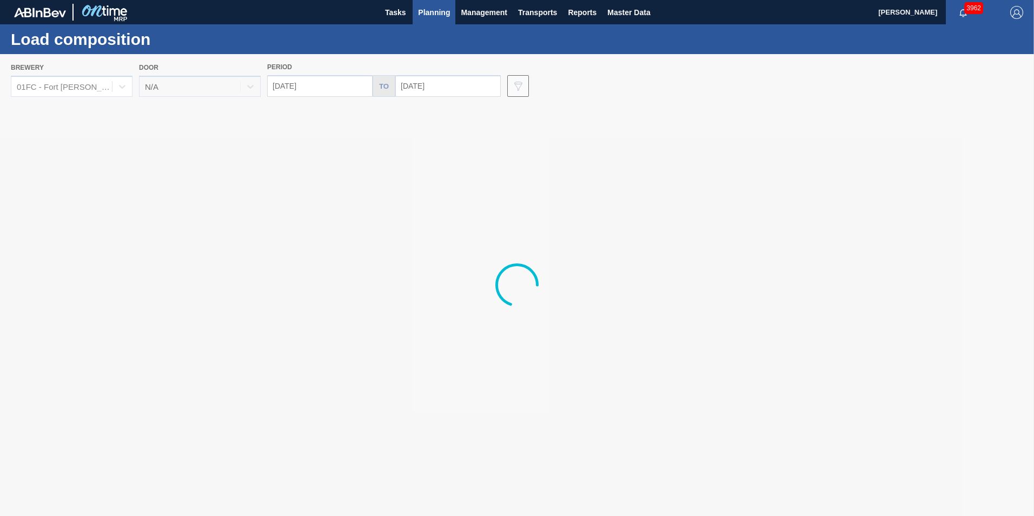
click at [348, 89] on div at bounding box center [517, 285] width 1034 height 462
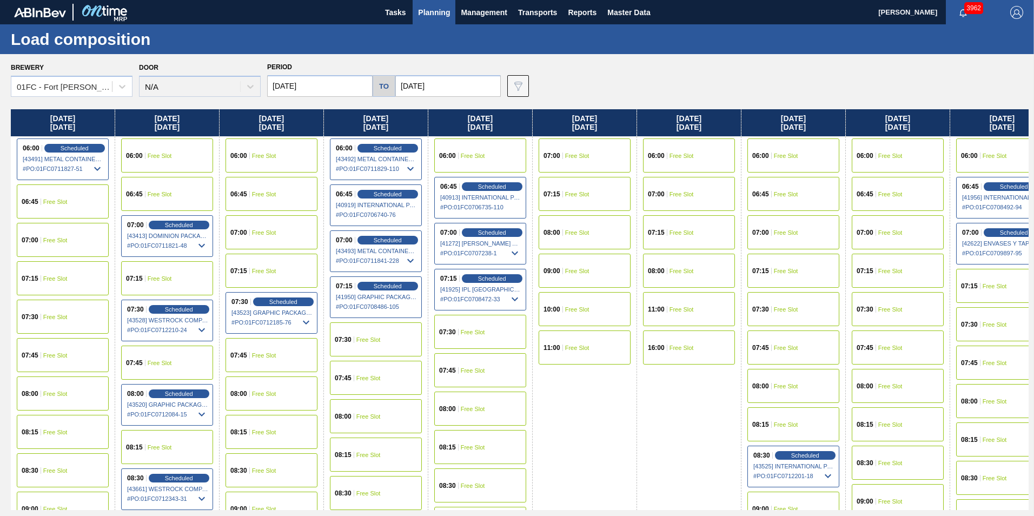
click at [782, 228] on div "07:00 Free Slot" at bounding box center [794, 232] width 92 height 34
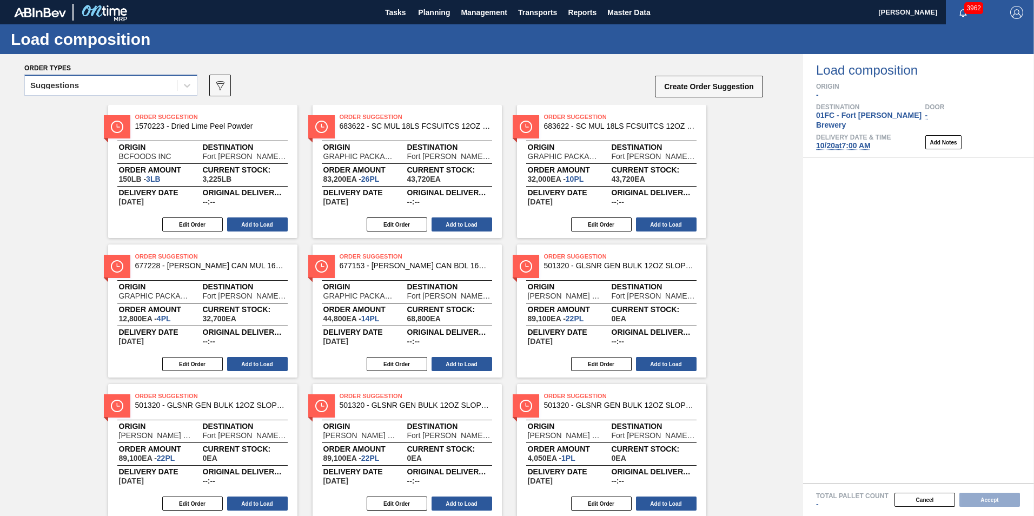
click at [96, 78] on div "Suggestions" at bounding box center [101, 86] width 152 height 16
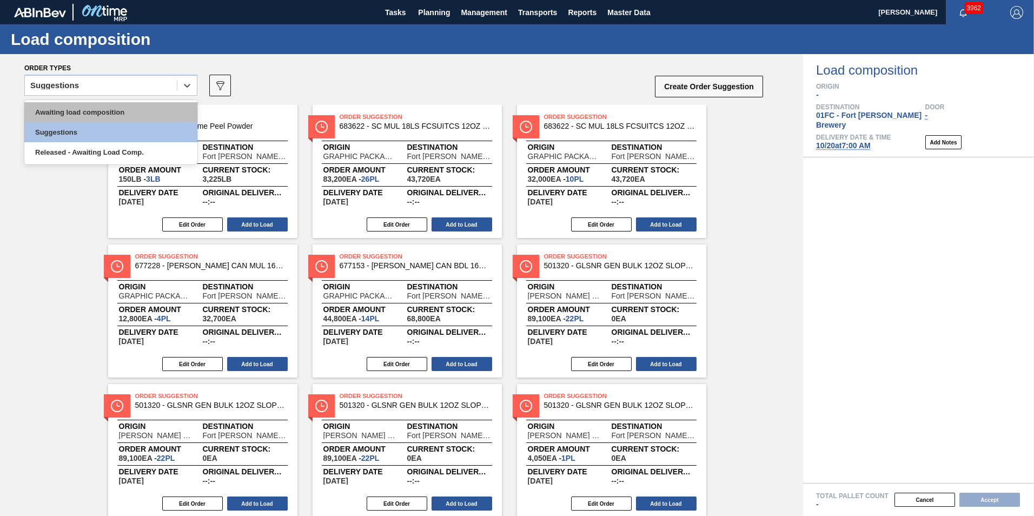
click at [77, 112] on div "Awaiting load composition" at bounding box center [110, 112] width 173 height 20
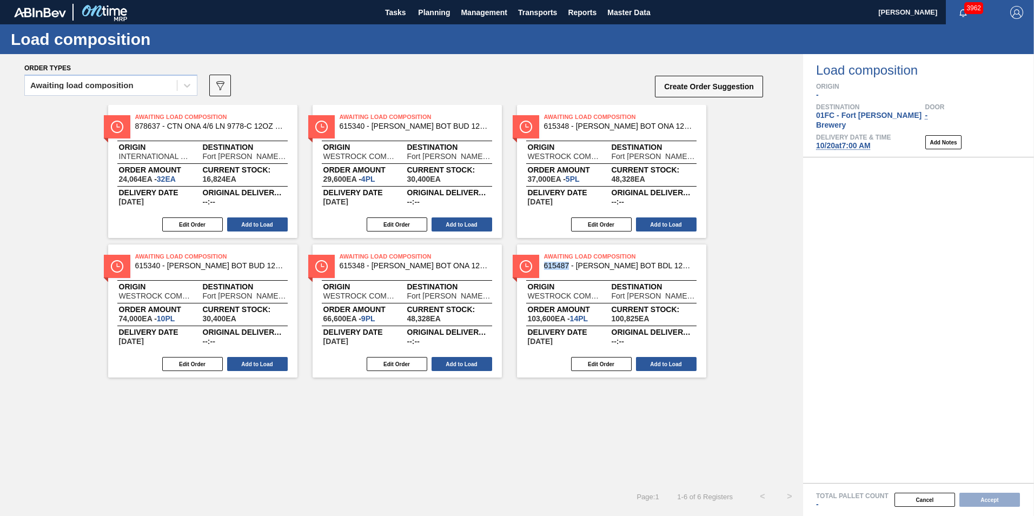
click at [757, 436] on div "Awaiting Load Composition 878637 - CTN ONA 4/6 LN 9778-C 12OZ KRFT 0724 NUN Ori…" at bounding box center [401, 294] width 803 height 378
click at [660, 225] on button "Add to Load" at bounding box center [666, 225] width 61 height 14
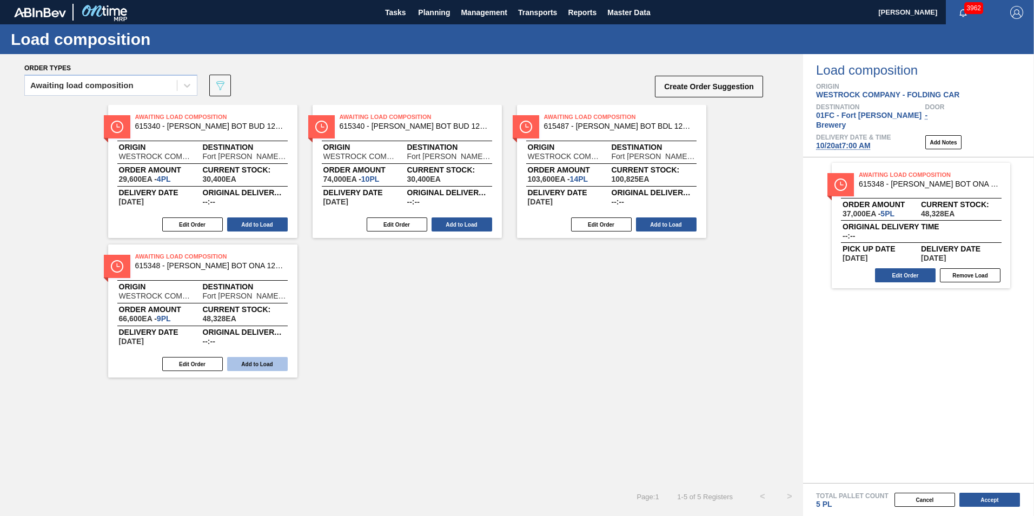
click at [265, 367] on button "Add to Load" at bounding box center [257, 364] width 61 height 14
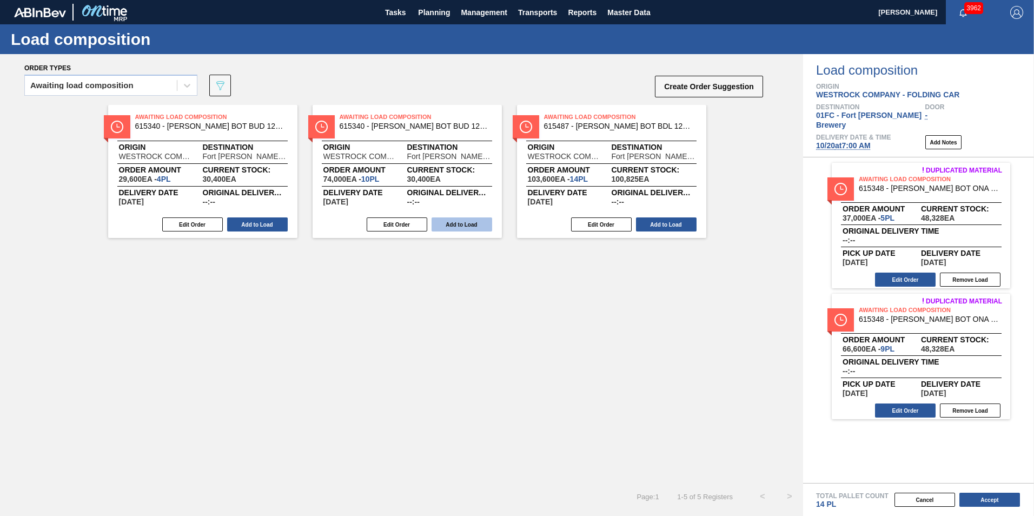
click at [447, 223] on button "Add to Load" at bounding box center [462, 225] width 61 height 14
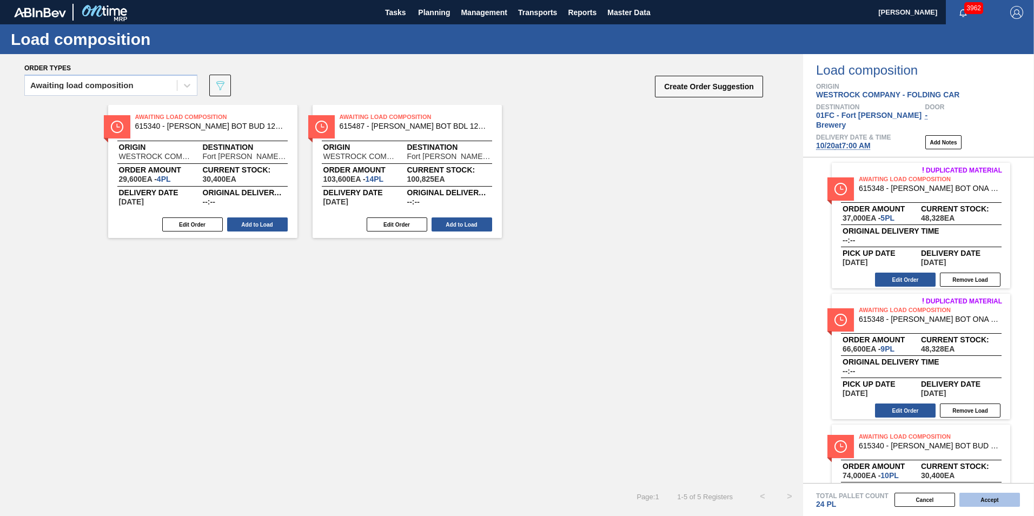
click at [977, 505] on button "Accept" at bounding box center [990, 500] width 61 height 14
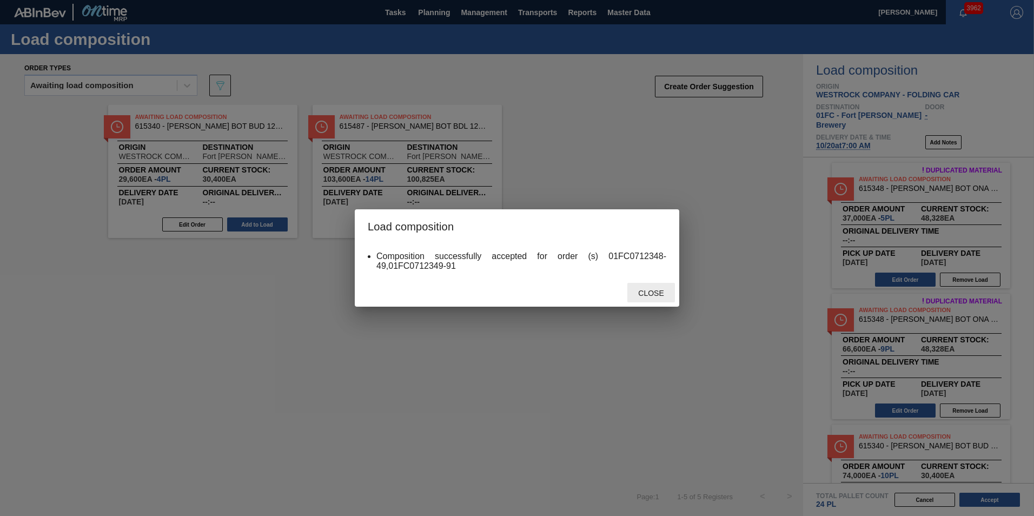
click at [663, 292] on span "Close" at bounding box center [651, 293] width 43 height 9
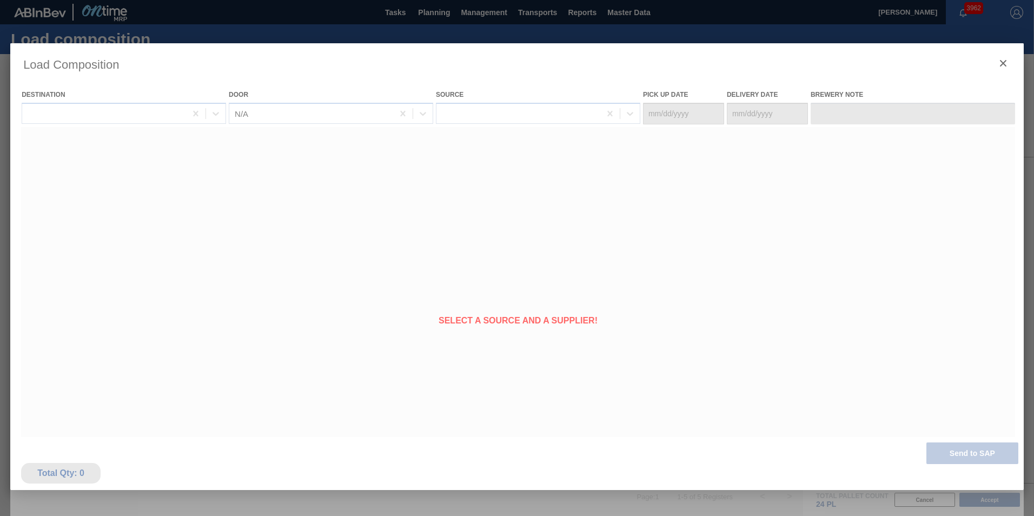
type Date "[DATE]"
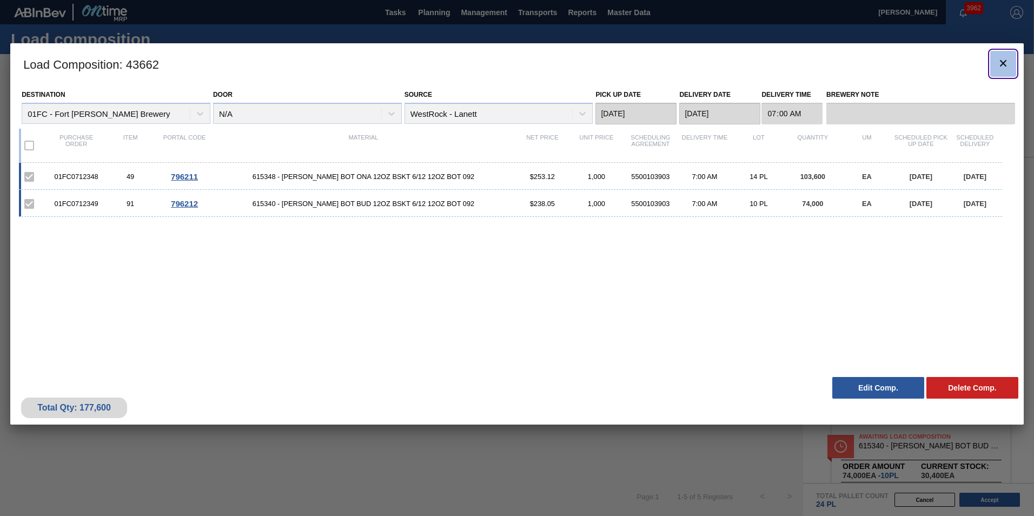
click at [1000, 64] on icon "botão de ícone" at bounding box center [1003, 63] width 13 height 13
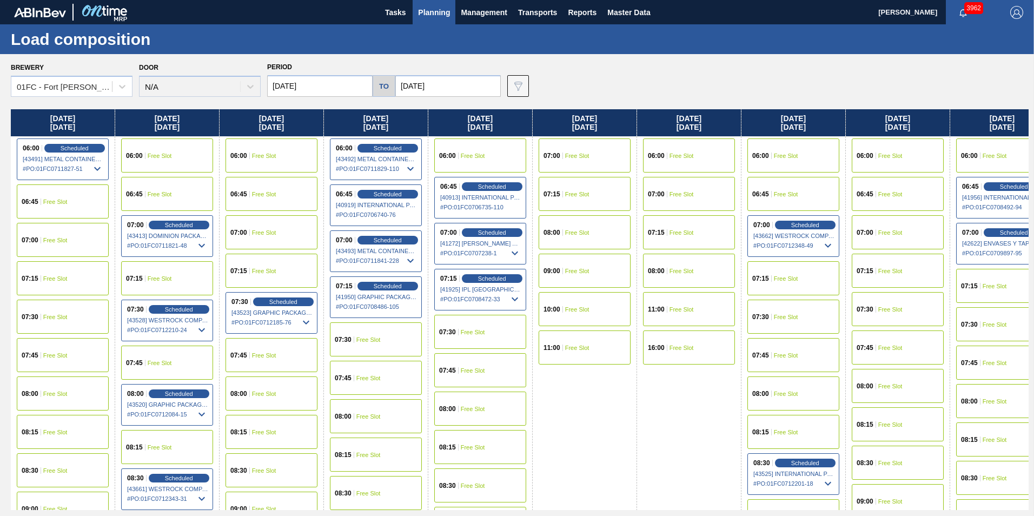
click at [879, 239] on div "07:00 Free Slot" at bounding box center [898, 232] width 92 height 34
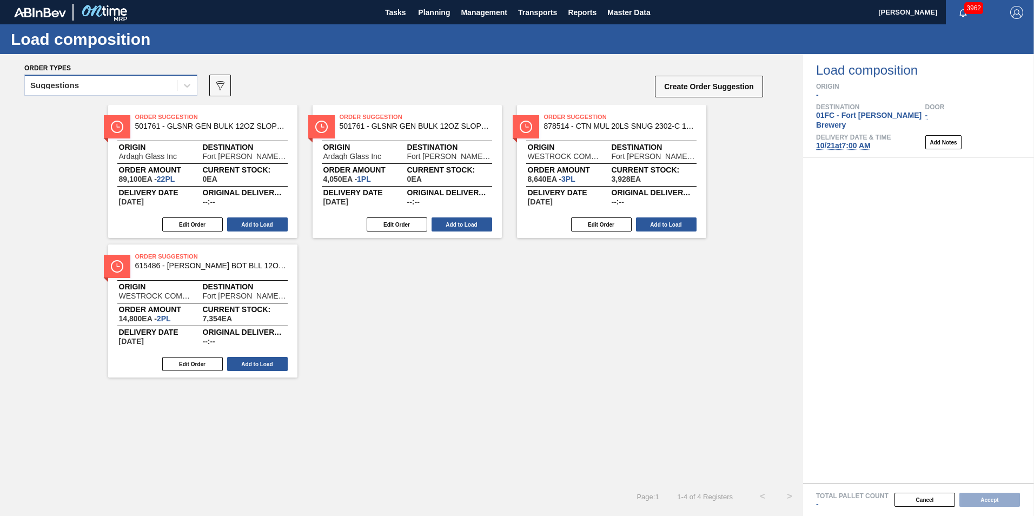
drag, startPoint x: 89, startPoint y: 75, endPoint x: 89, endPoint y: 85, distance: 10.3
click at [89, 76] on div "Suggestions" at bounding box center [110, 85] width 173 height 21
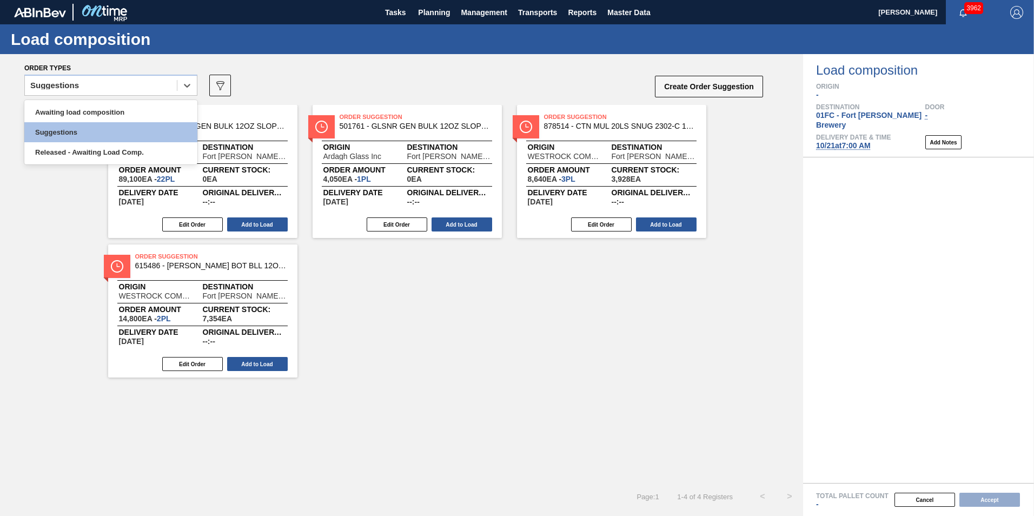
click at [78, 102] on div "Awaiting load composition Suggestions Released - Awaiting Load Comp." at bounding box center [110, 132] width 173 height 64
click at [78, 109] on div "Awaiting load composition" at bounding box center [110, 112] width 173 height 20
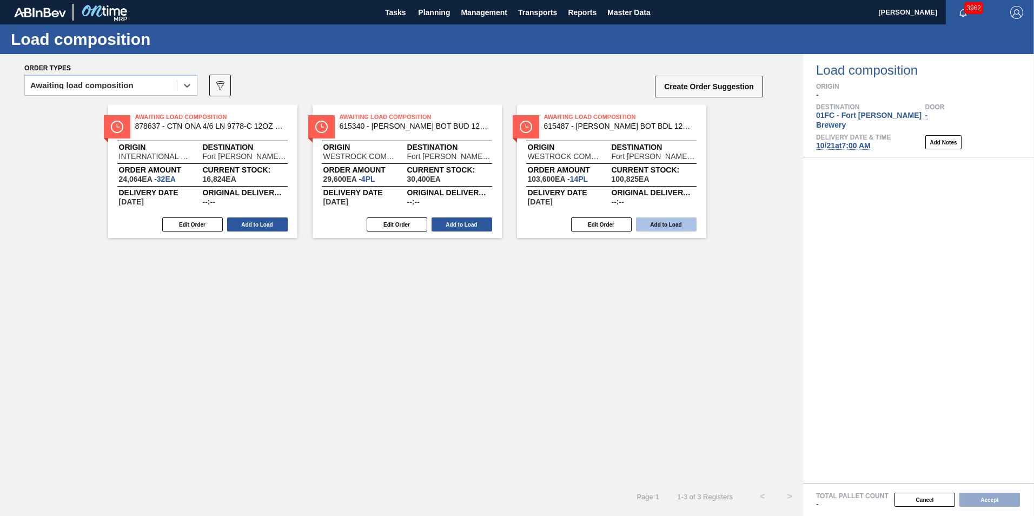
click at [650, 221] on button "Add to Load" at bounding box center [666, 225] width 61 height 14
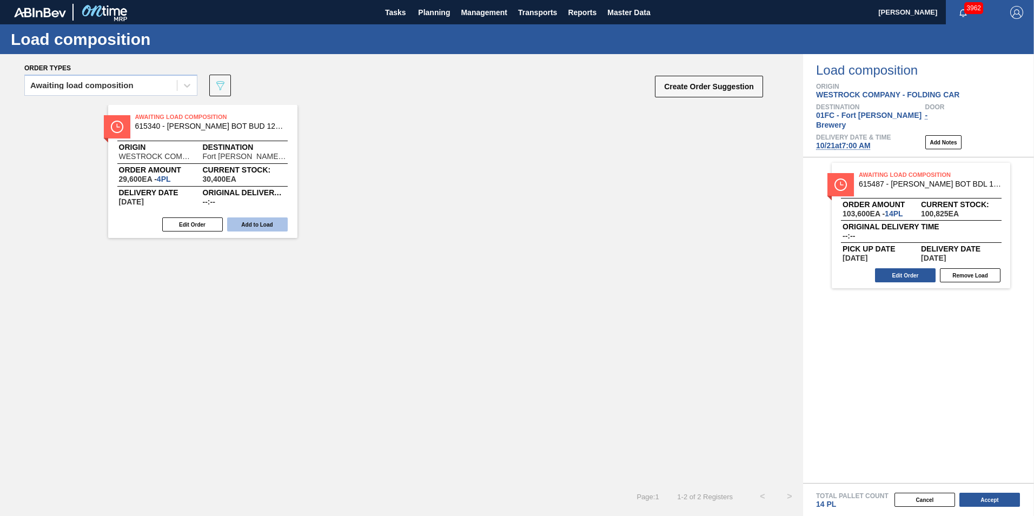
click at [239, 229] on button "Add to Load" at bounding box center [257, 225] width 61 height 14
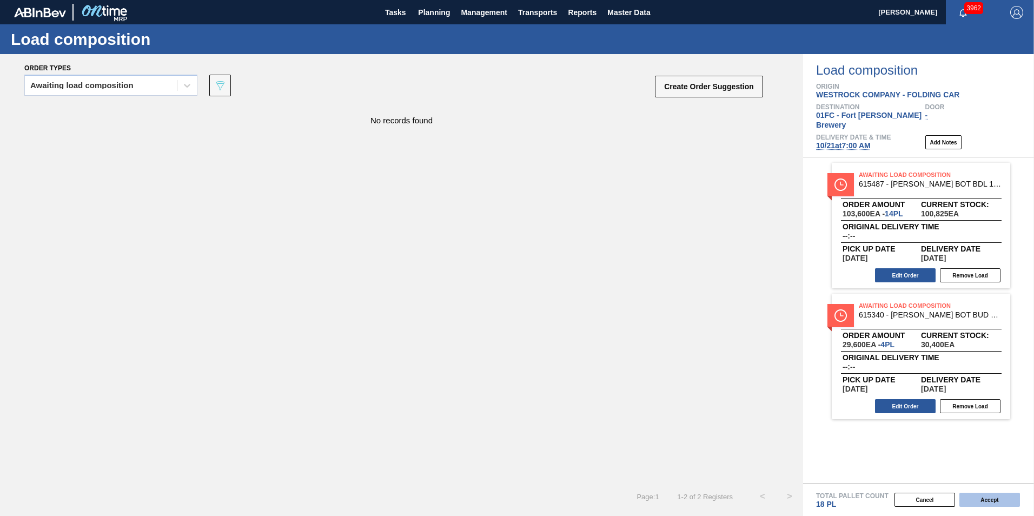
click at [983, 493] on button "Accept" at bounding box center [990, 500] width 61 height 14
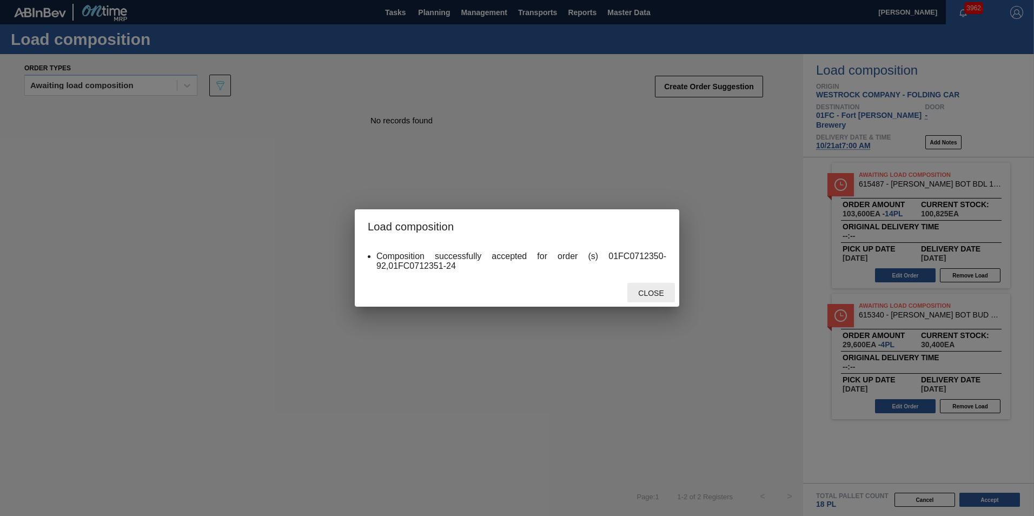
click at [646, 295] on span "Close" at bounding box center [651, 293] width 43 height 9
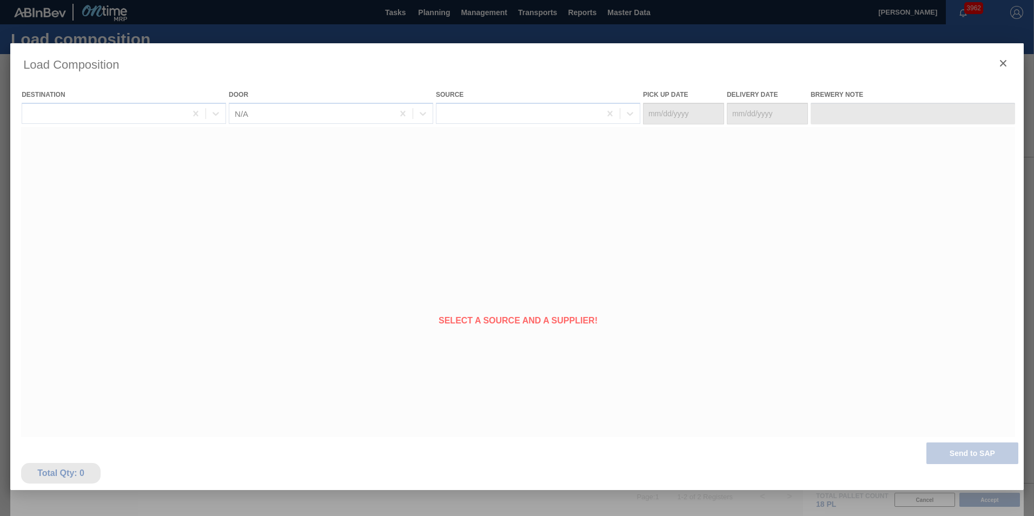
type Date "[DATE]"
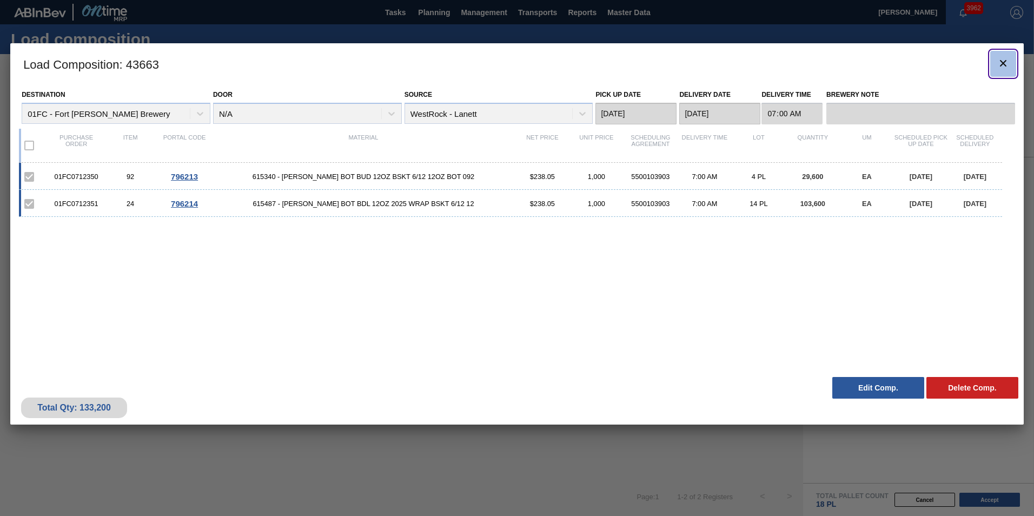
click at [1000, 62] on icon "botão de ícone" at bounding box center [1003, 63] width 13 height 13
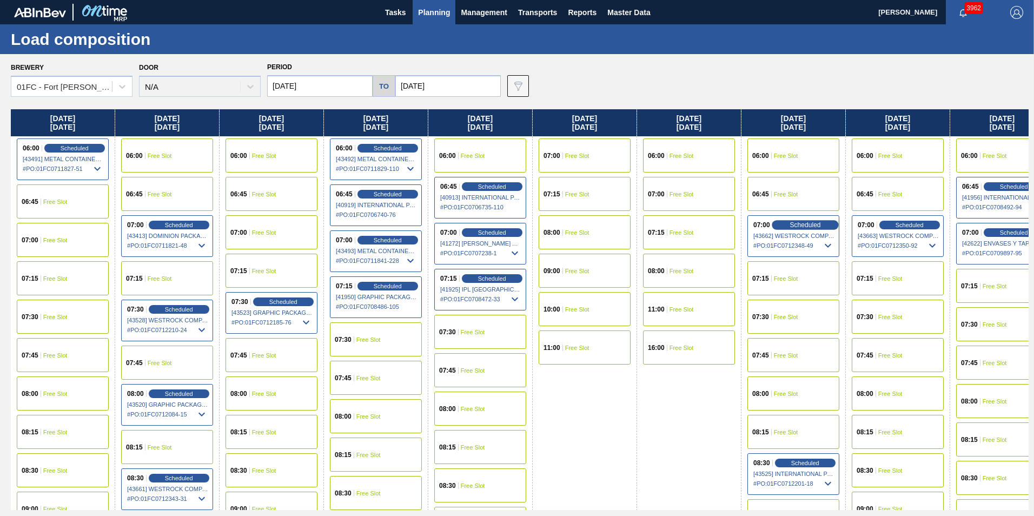
click at [807, 223] on span "Scheduled" at bounding box center [805, 224] width 31 height 7
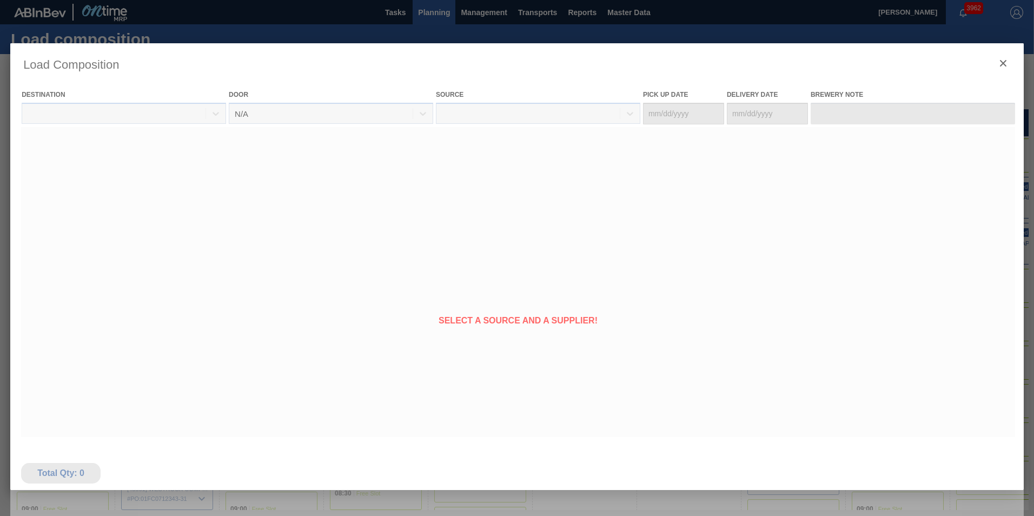
type Date "[DATE]"
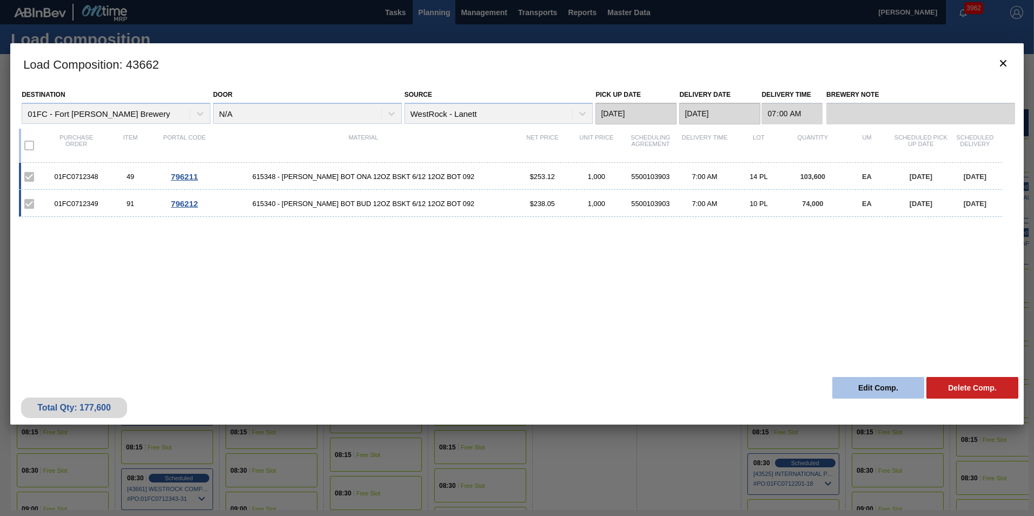
click at [864, 386] on button "Edit Comp." at bounding box center [879, 388] width 92 height 22
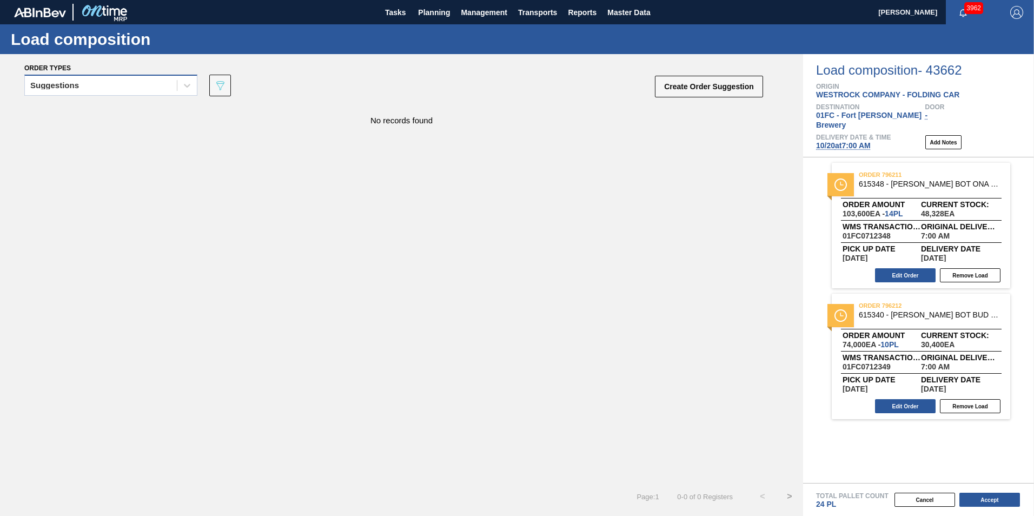
click at [122, 94] on div "Suggestions" at bounding box center [110, 85] width 173 height 21
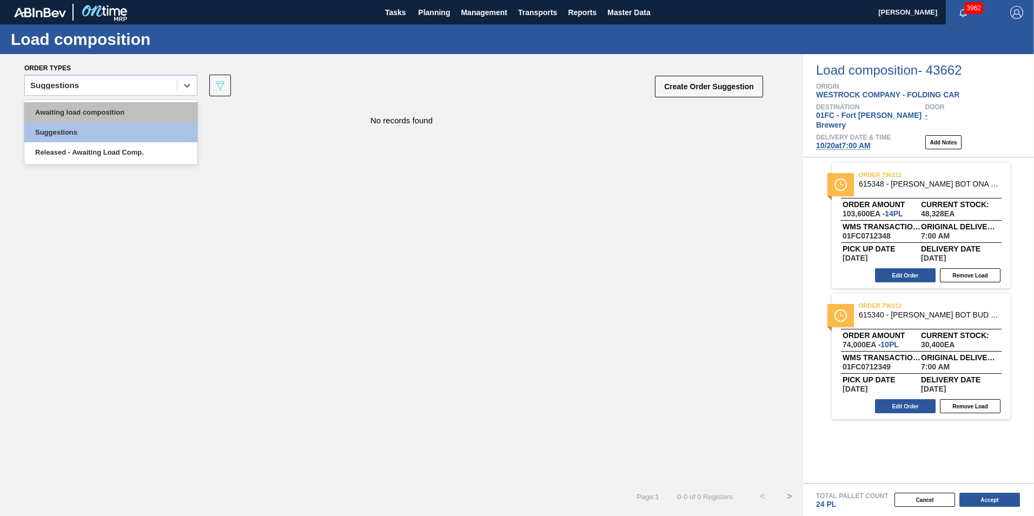
click at [95, 104] on div "Awaiting load composition" at bounding box center [110, 112] width 173 height 20
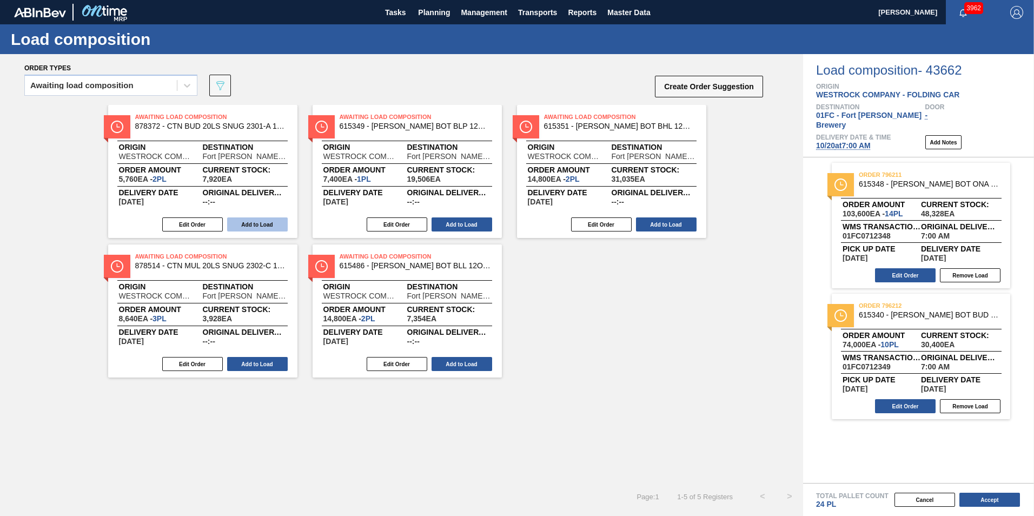
click at [244, 220] on button "Add to Load" at bounding box center [257, 225] width 61 height 14
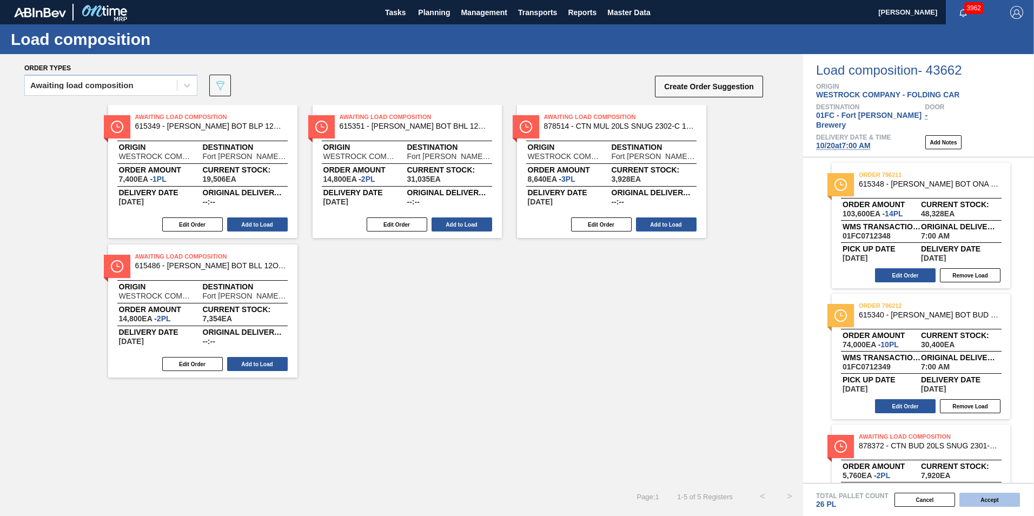
click at [974, 502] on button "Accept" at bounding box center [990, 500] width 61 height 14
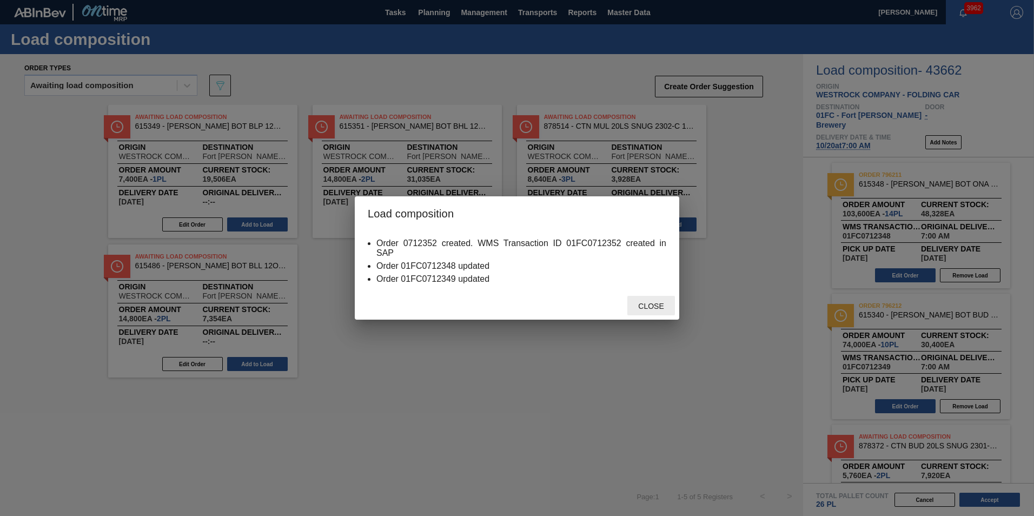
click at [640, 305] on span "Close" at bounding box center [651, 306] width 43 height 9
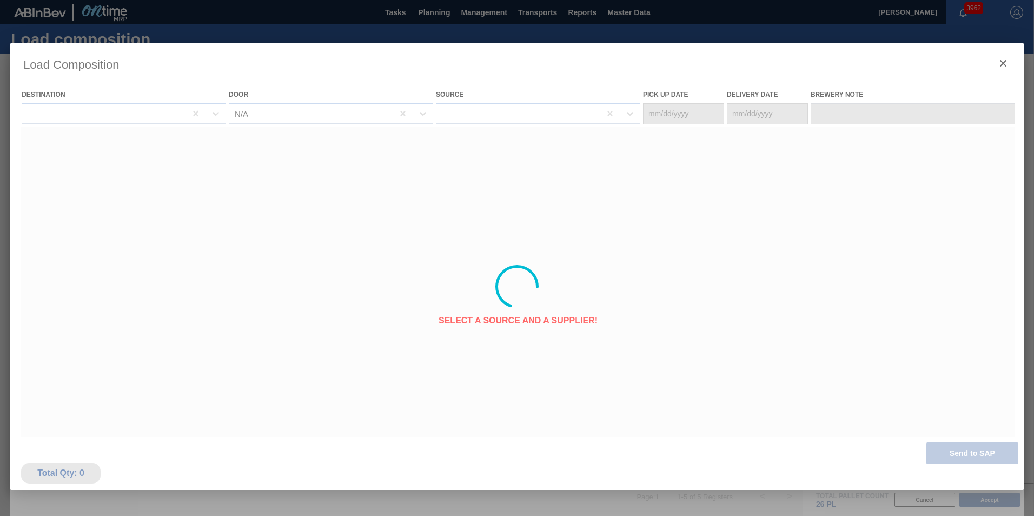
type Date "[DATE]"
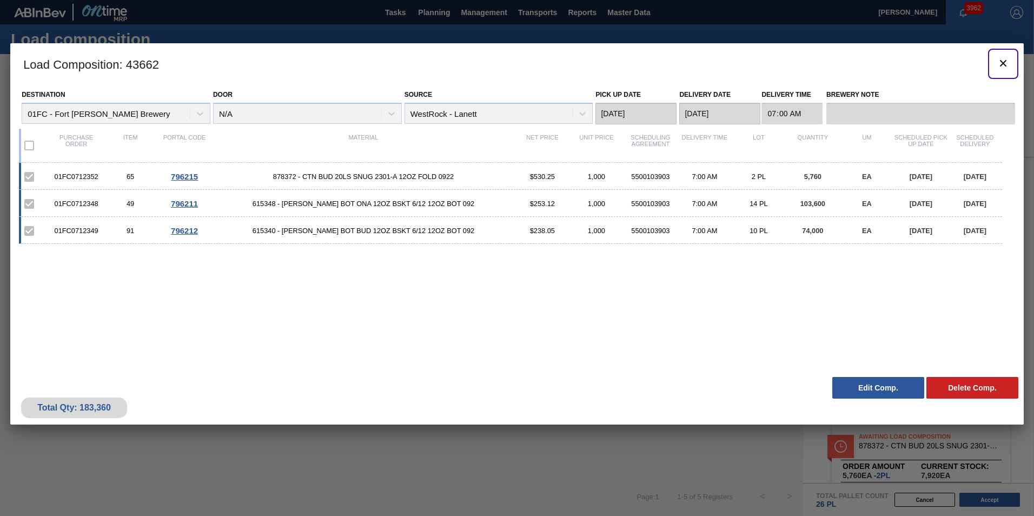
click at [1005, 63] on icon "botão de ícone" at bounding box center [1003, 63] width 13 height 13
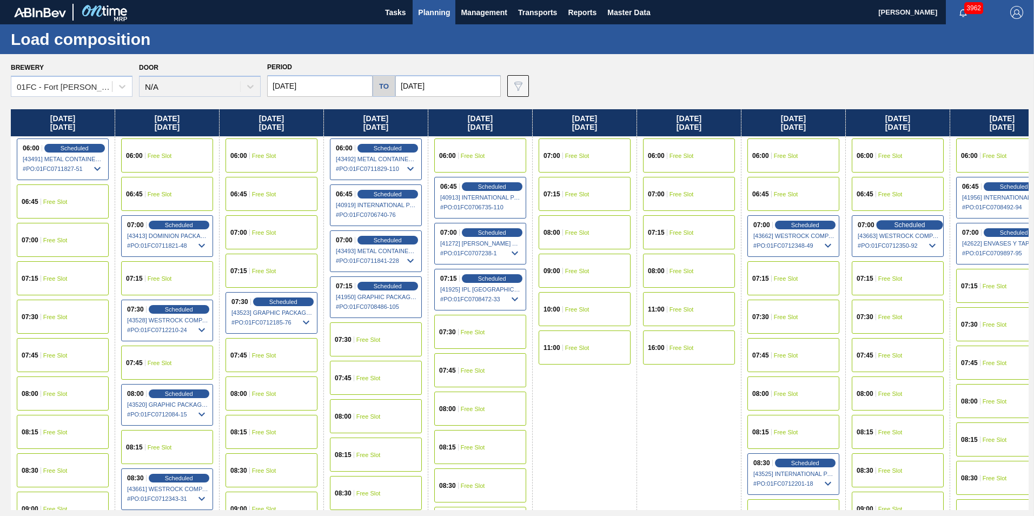
click at [925, 225] on span "Scheduled" at bounding box center [909, 224] width 31 height 7
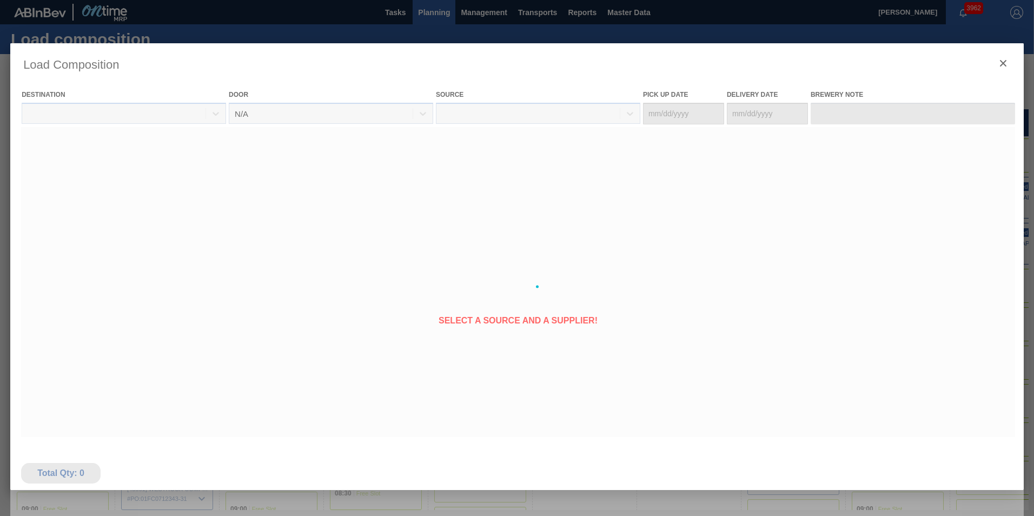
type Date "[DATE]"
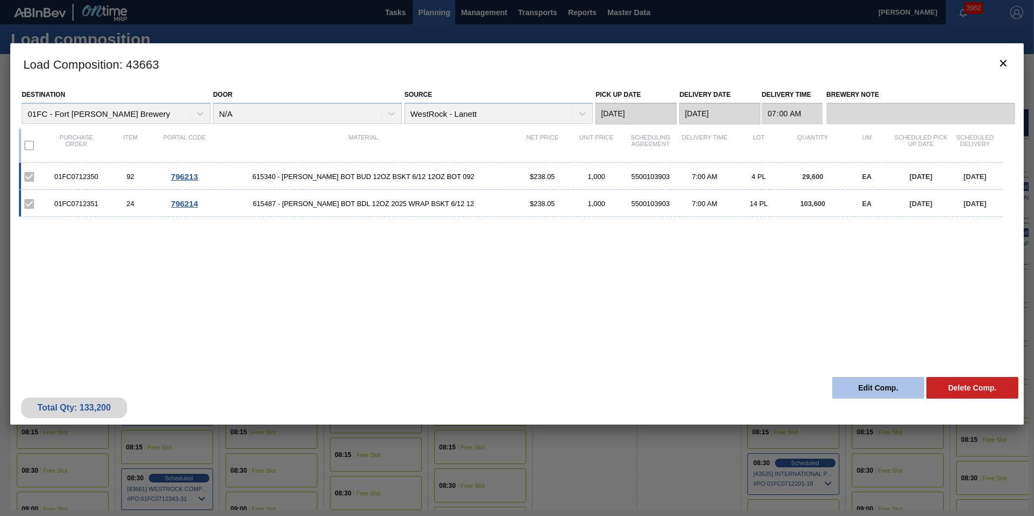
click at [847, 381] on button "Edit Comp." at bounding box center [879, 388] width 92 height 22
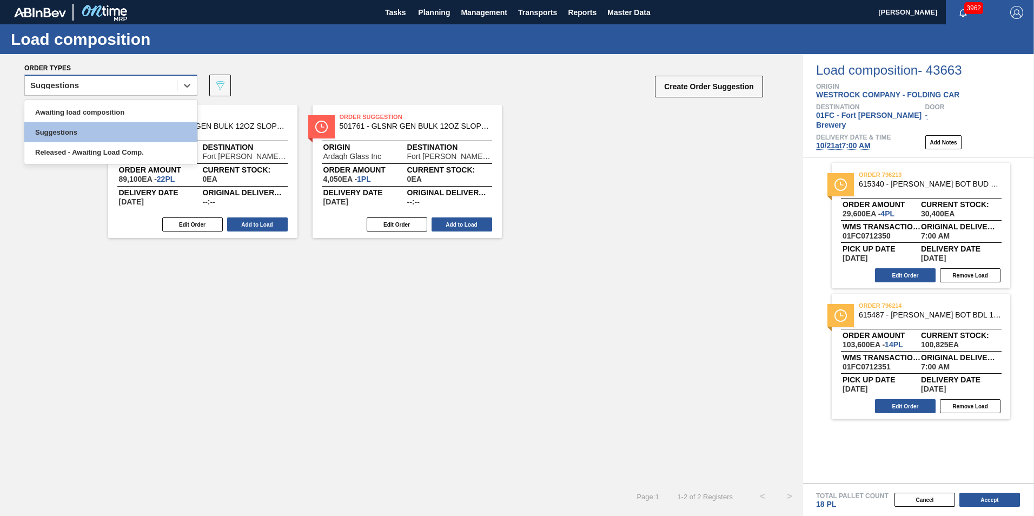
click at [104, 83] on div "Suggestions" at bounding box center [101, 86] width 152 height 16
click at [95, 119] on div "Awaiting load composition" at bounding box center [110, 112] width 173 height 20
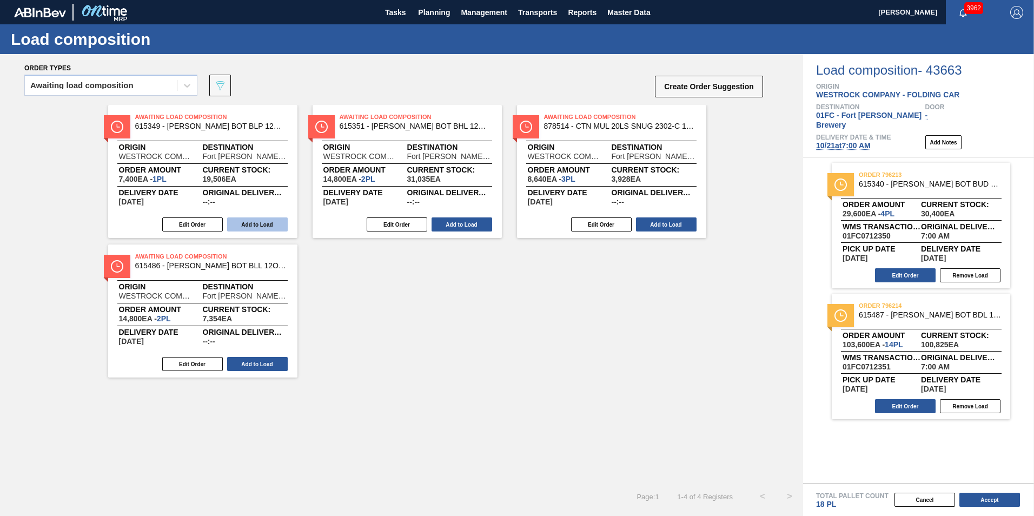
click at [245, 222] on button "Add to Load" at bounding box center [257, 225] width 61 height 14
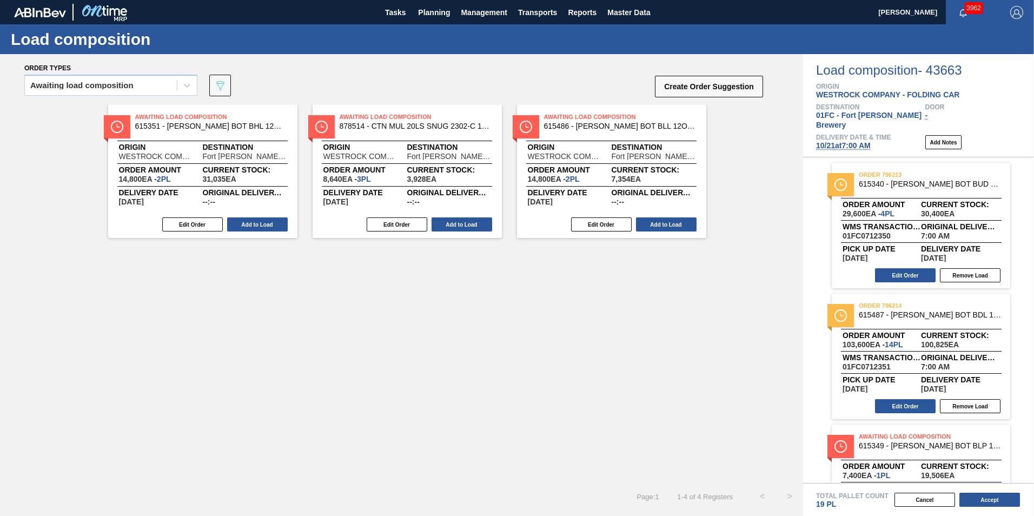
click at [245, 222] on button "Add to Load" at bounding box center [257, 225] width 61 height 14
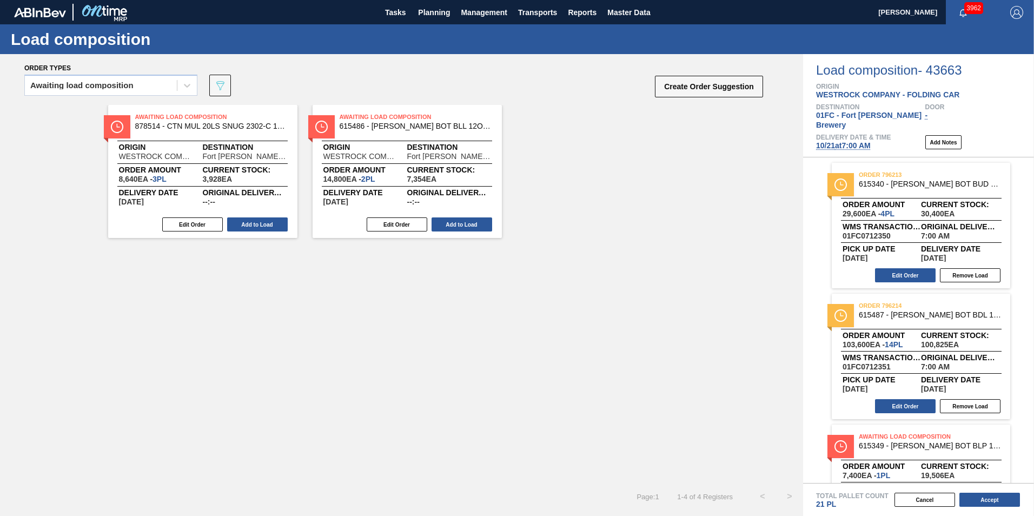
click at [245, 222] on button "Add to Load" at bounding box center [257, 225] width 61 height 14
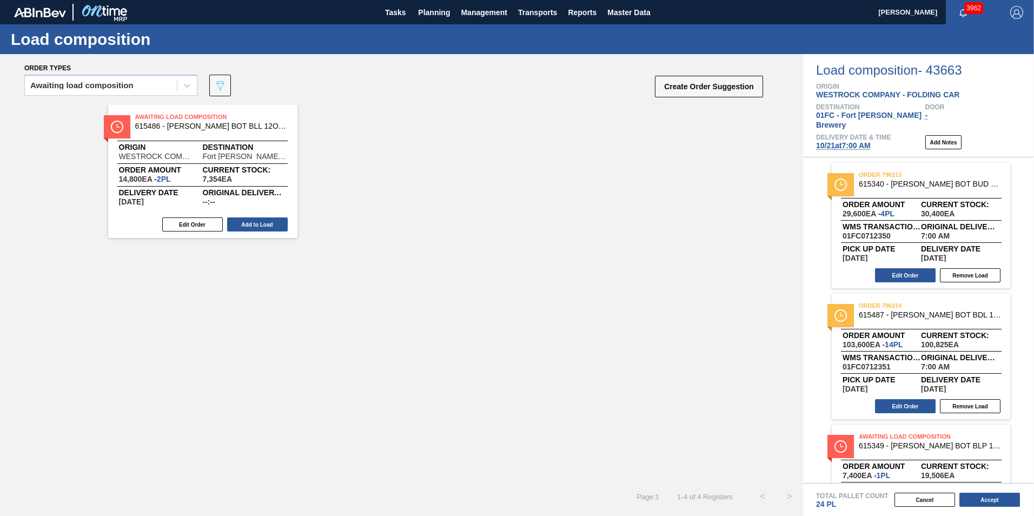
click at [245, 222] on button "Add to Load" at bounding box center [257, 225] width 61 height 14
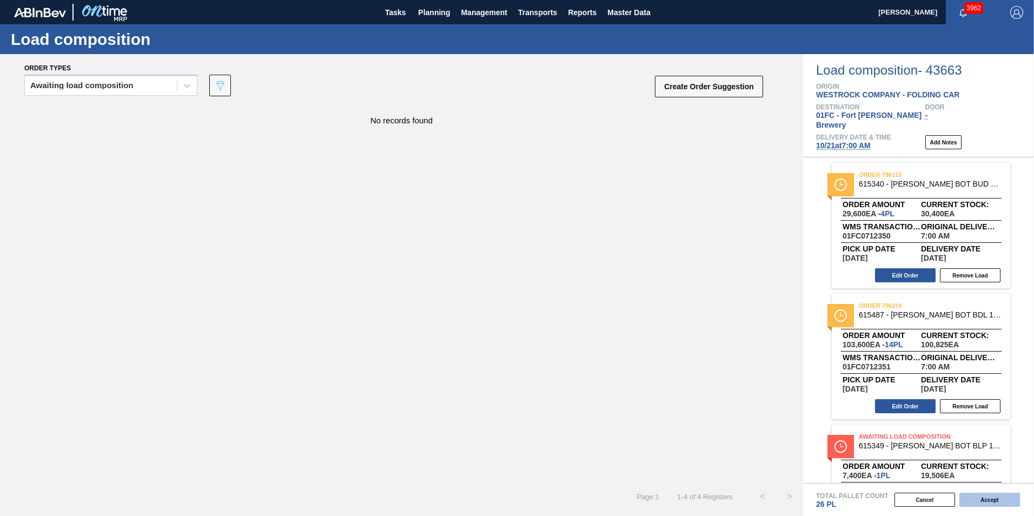
click at [984, 493] on button "Accept" at bounding box center [990, 500] width 61 height 14
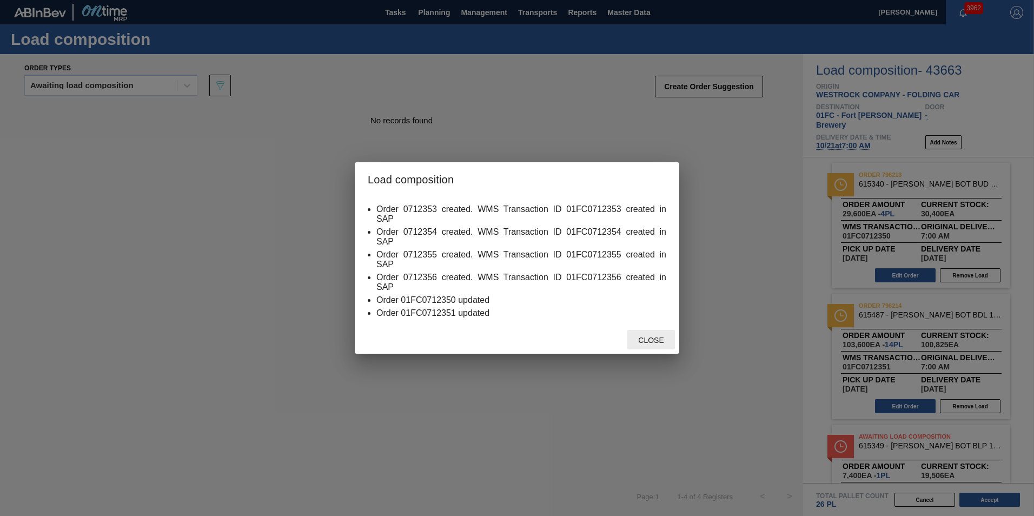
click at [645, 341] on span "Close" at bounding box center [651, 340] width 43 height 9
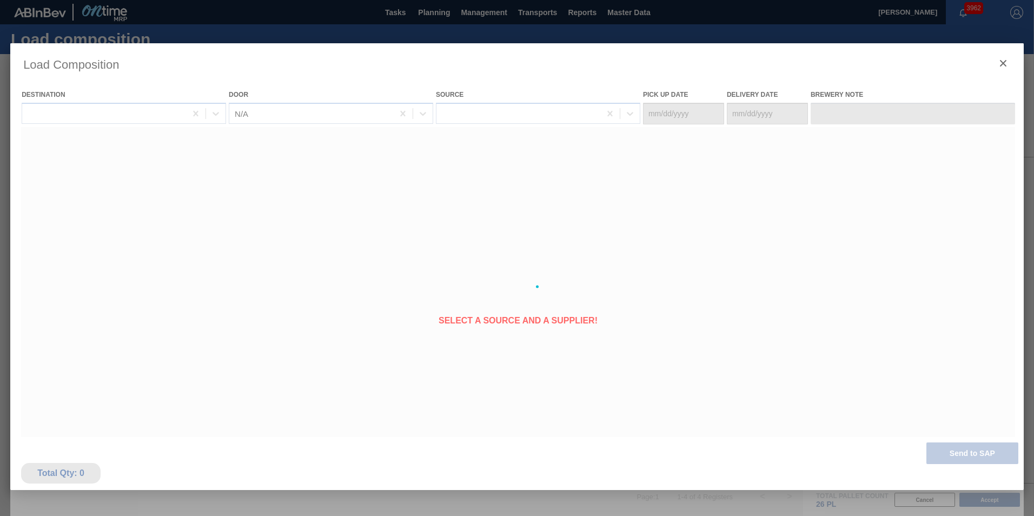
type Date "[DATE]"
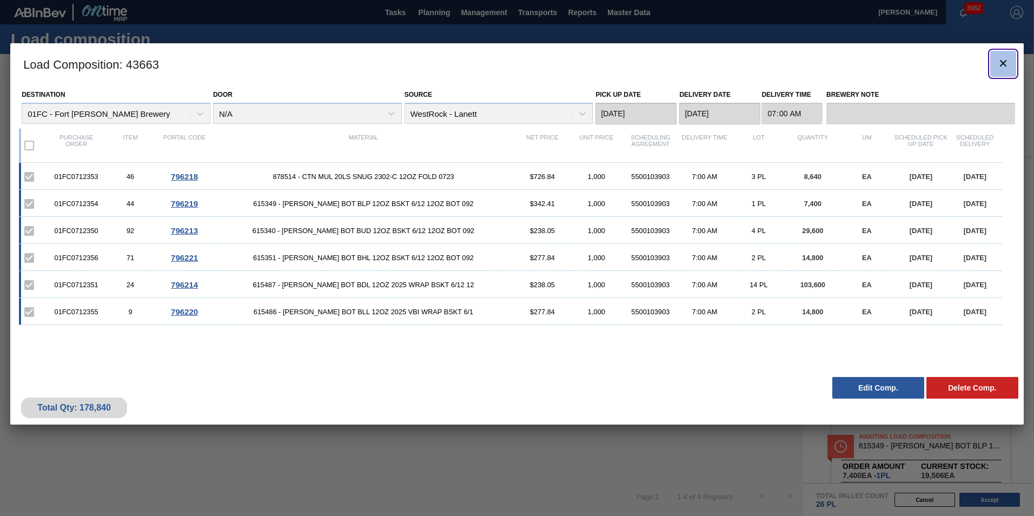
click at [999, 63] on icon "botão de ícone" at bounding box center [1003, 63] width 13 height 13
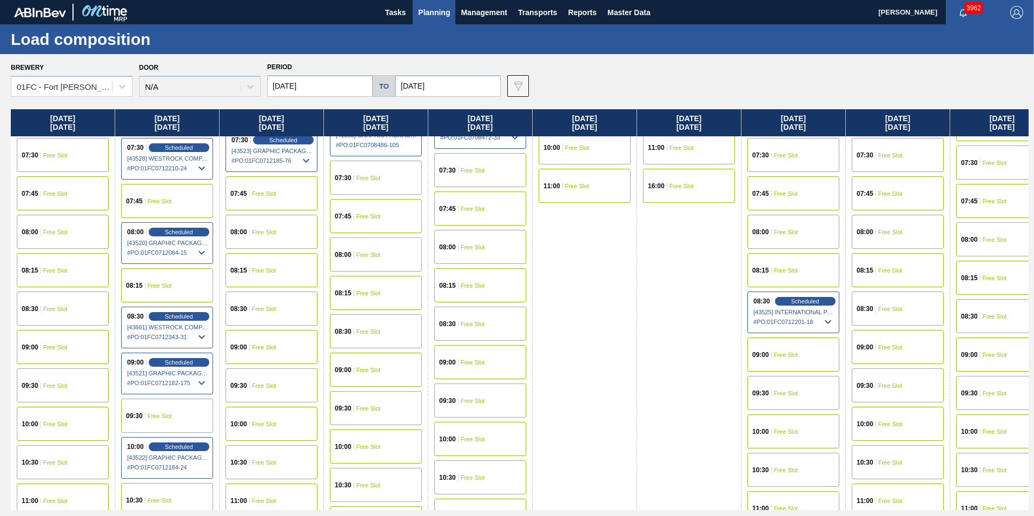
scroll to position [162, 0]
click at [391, 256] on div "08:00 Free Slot" at bounding box center [376, 254] width 92 height 34
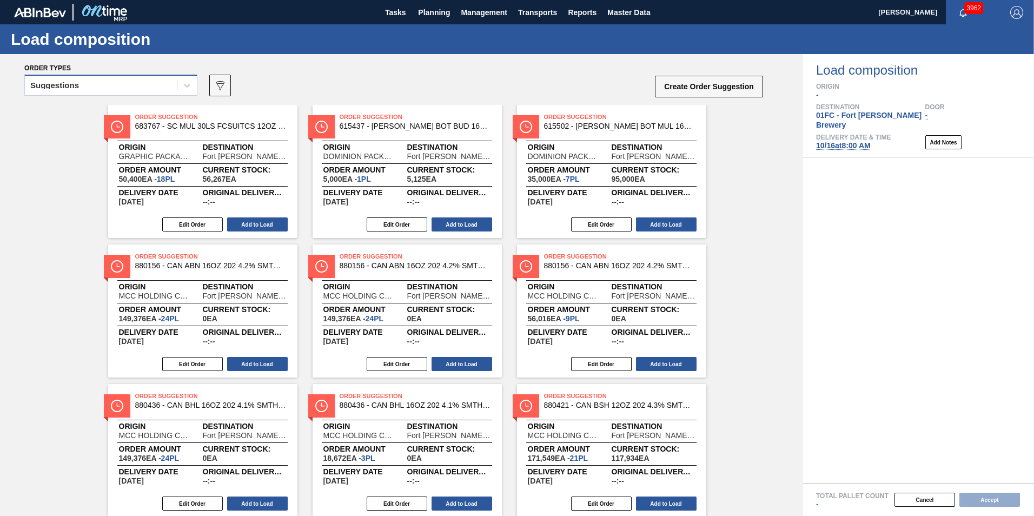
click at [106, 87] on div "Suggestions" at bounding box center [101, 86] width 152 height 16
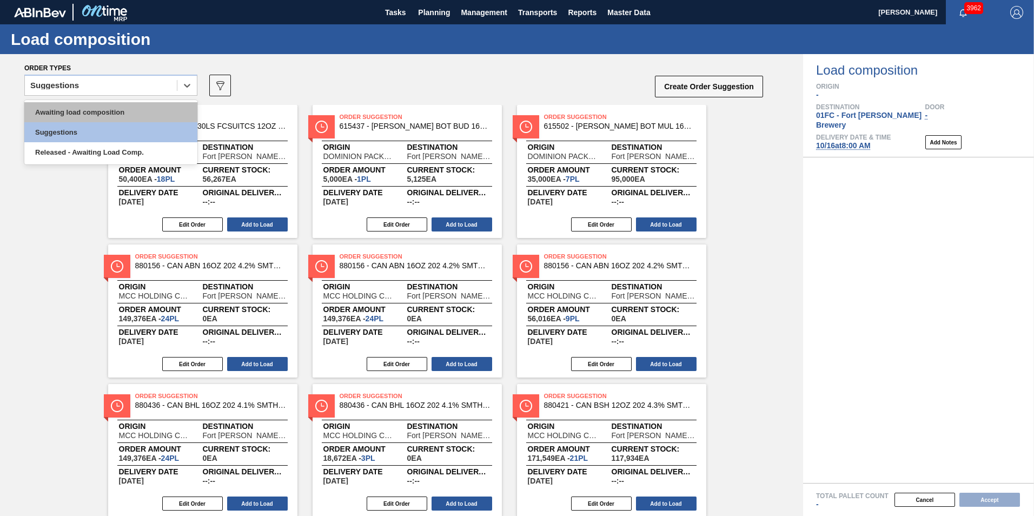
click at [88, 103] on div "Awaiting load composition" at bounding box center [110, 112] width 173 height 20
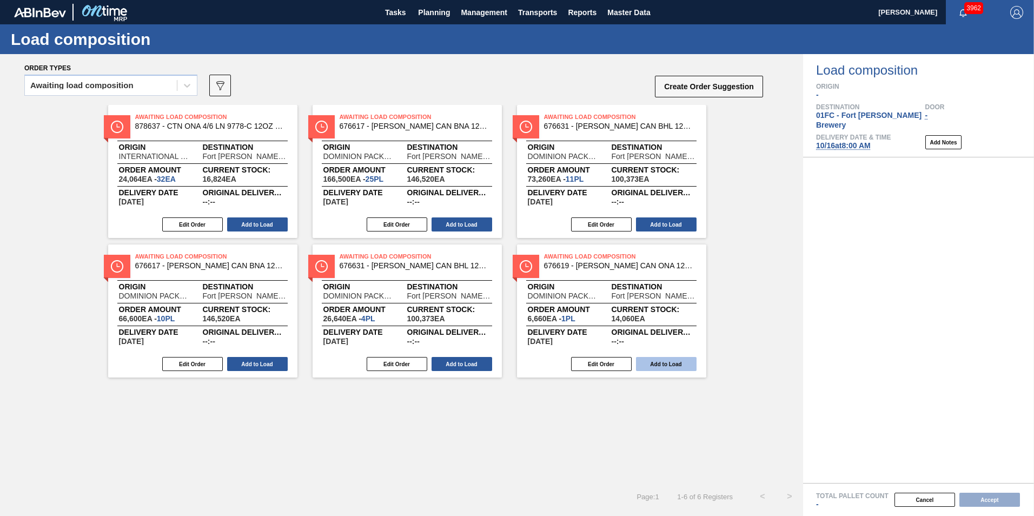
click at [678, 363] on button "Add to Load" at bounding box center [666, 364] width 61 height 14
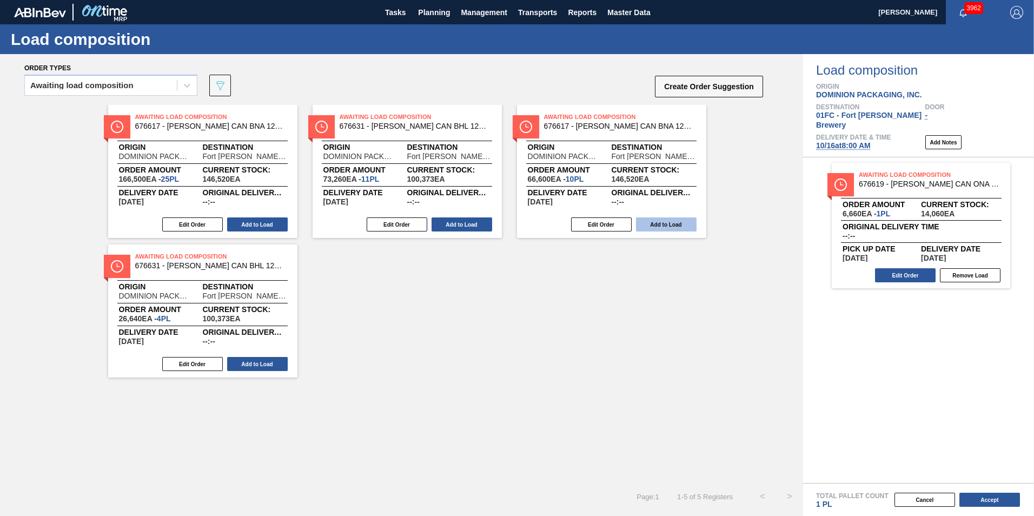
click at [665, 222] on button "Add to Load" at bounding box center [666, 225] width 61 height 14
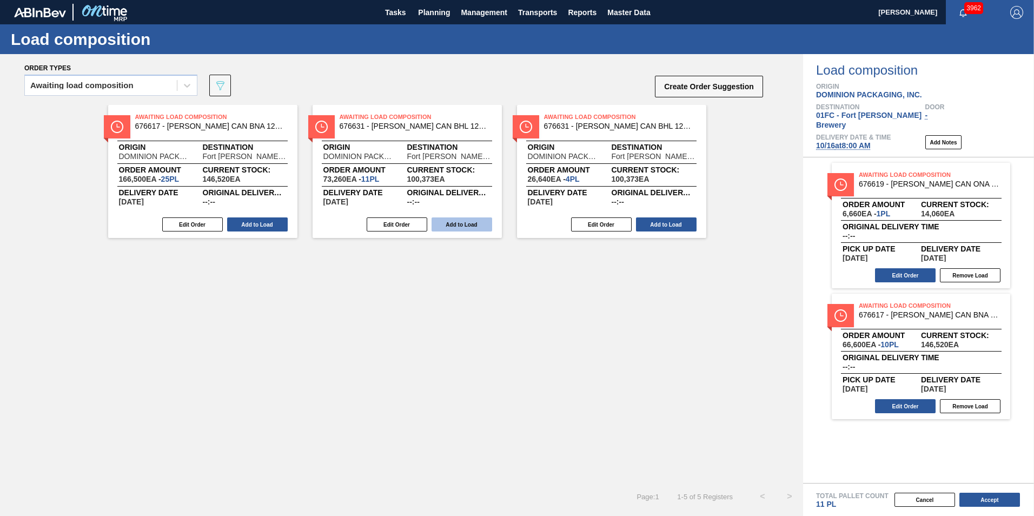
click at [463, 229] on button "Add to Load" at bounding box center [462, 225] width 61 height 14
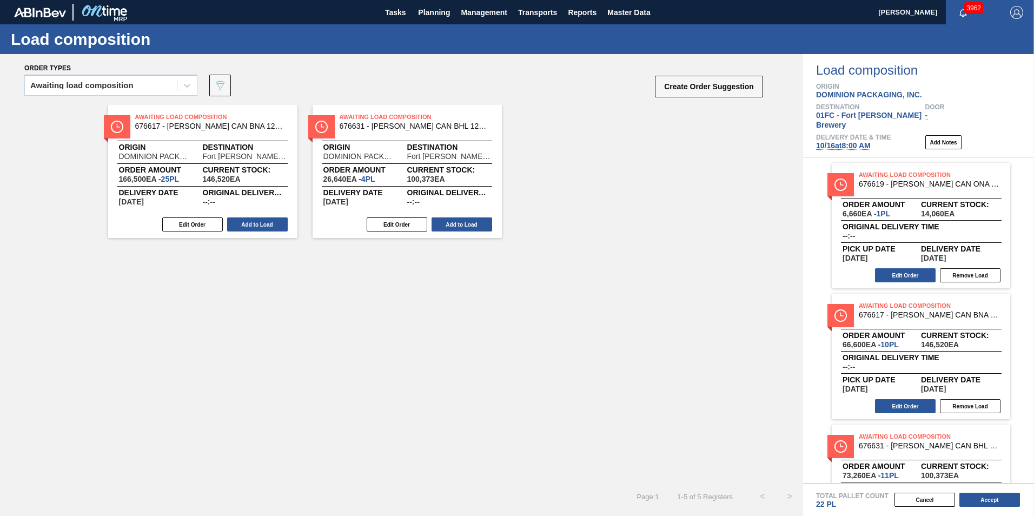
click at [463, 229] on button "Add to Load" at bounding box center [462, 225] width 61 height 14
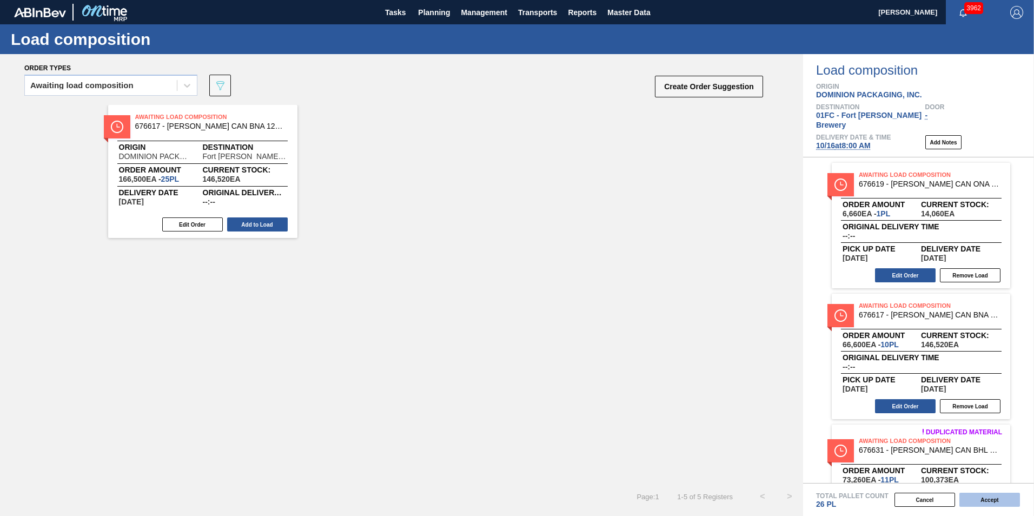
click at [991, 503] on button "Accept" at bounding box center [990, 500] width 61 height 14
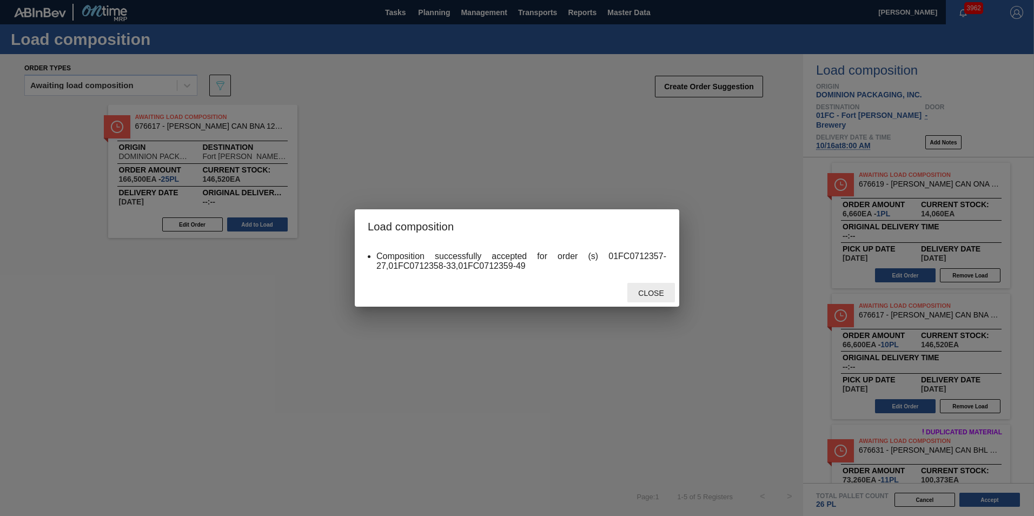
click at [642, 287] on div "Close" at bounding box center [652, 293] width 48 height 20
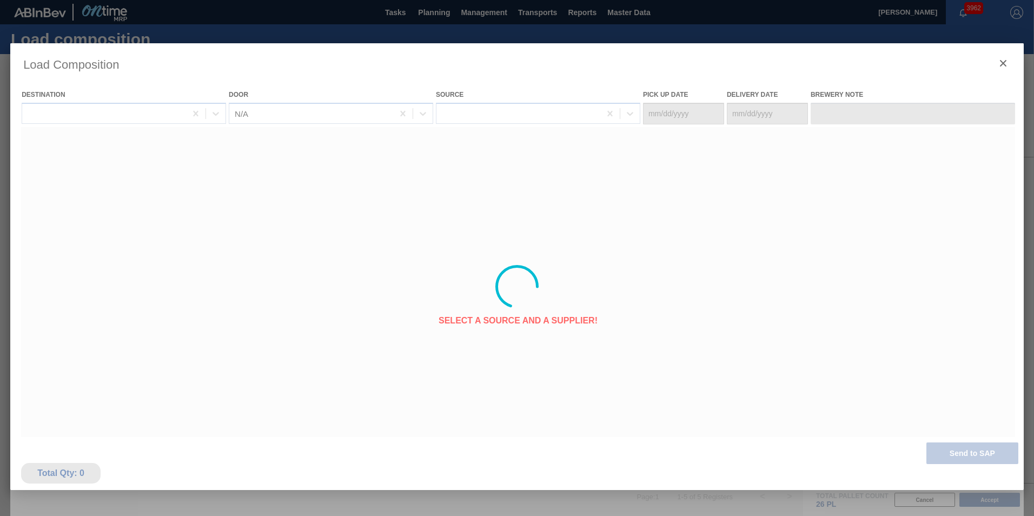
type Date "[DATE]"
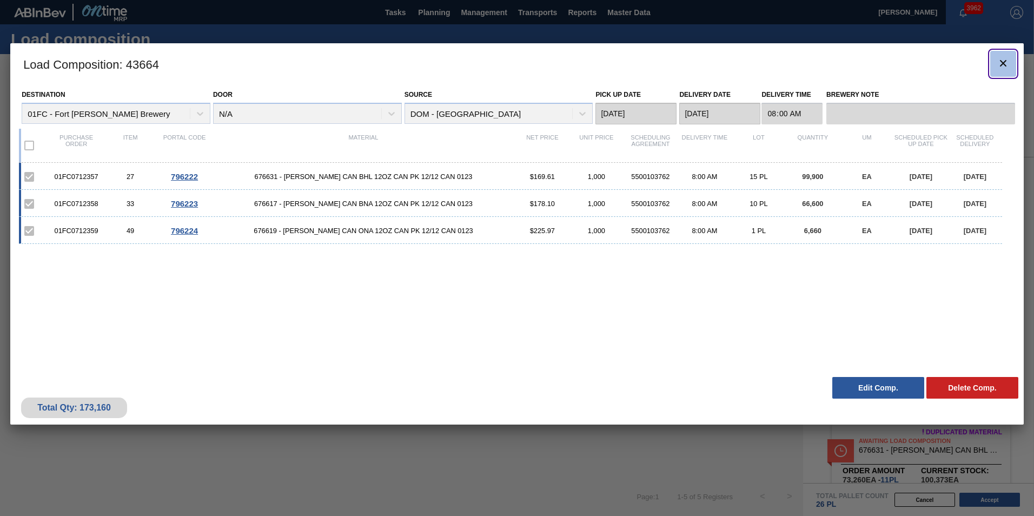
click at [1004, 60] on icon "botão de ícone" at bounding box center [1003, 63] width 13 height 13
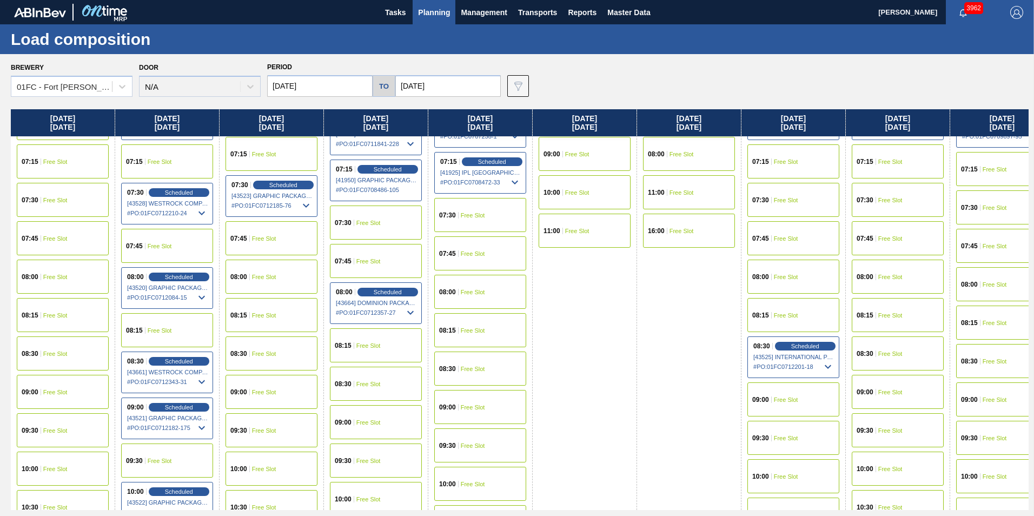
scroll to position [54, 0]
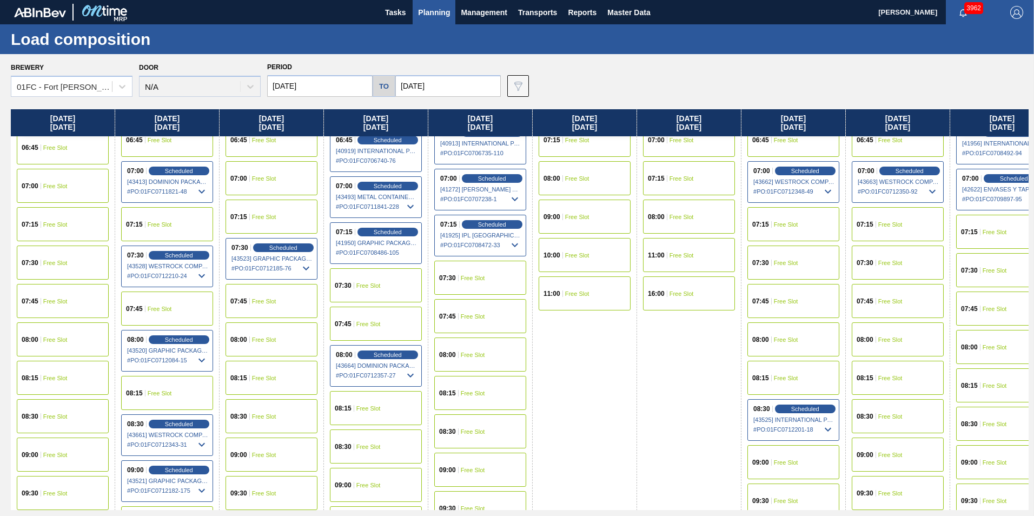
click at [792, 258] on div "07:30 Free Slot" at bounding box center [794, 263] width 92 height 34
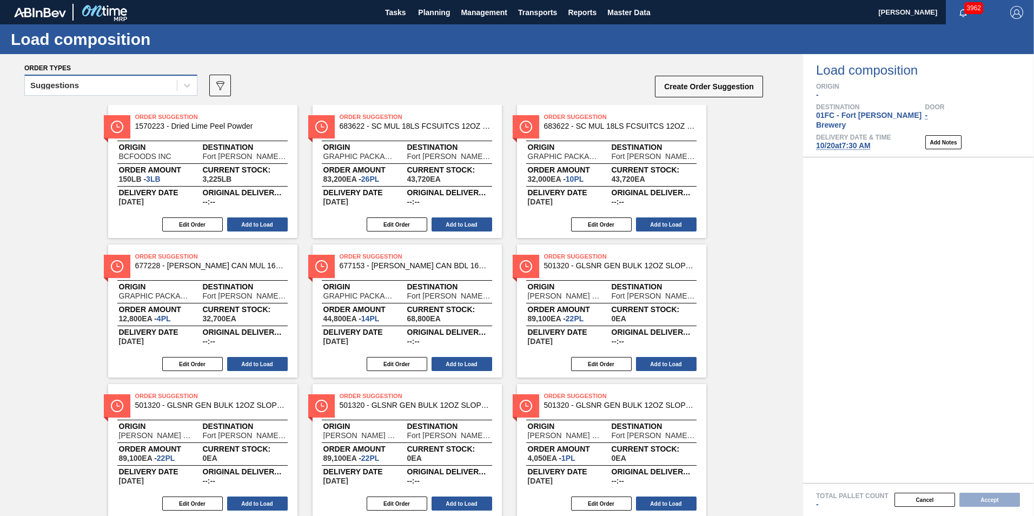
click at [137, 85] on div "Suggestions" at bounding box center [101, 86] width 152 height 16
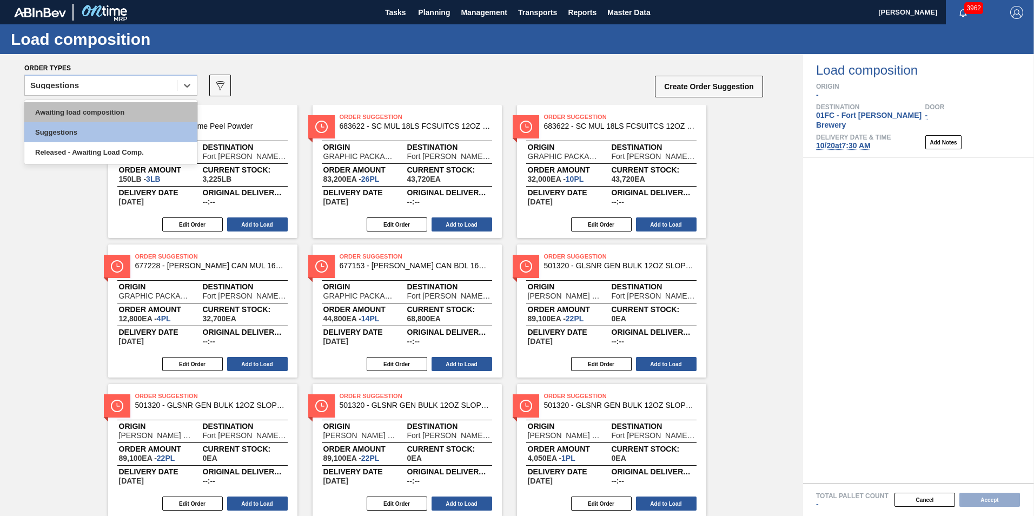
click at [116, 108] on div "Awaiting load composition" at bounding box center [110, 112] width 173 height 20
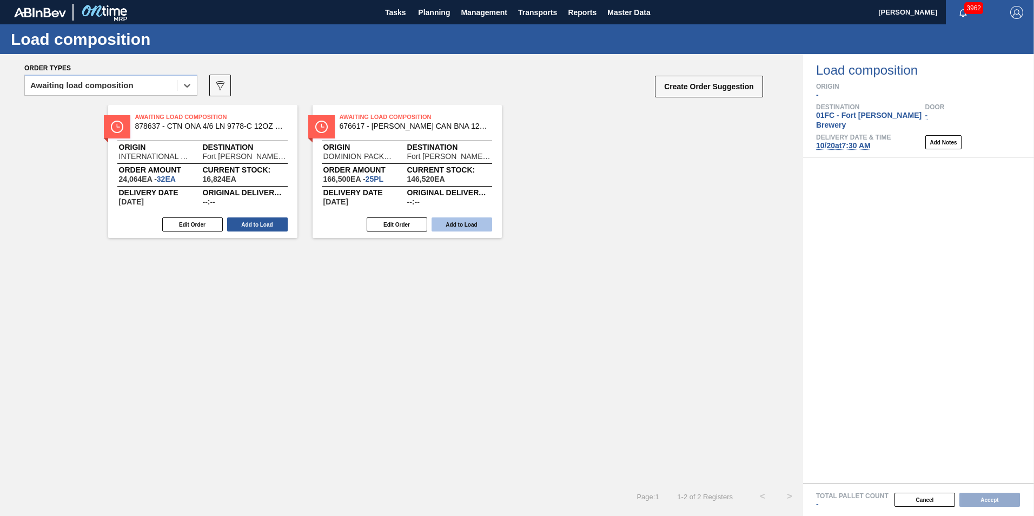
click at [444, 221] on button "Add to Load" at bounding box center [462, 225] width 61 height 14
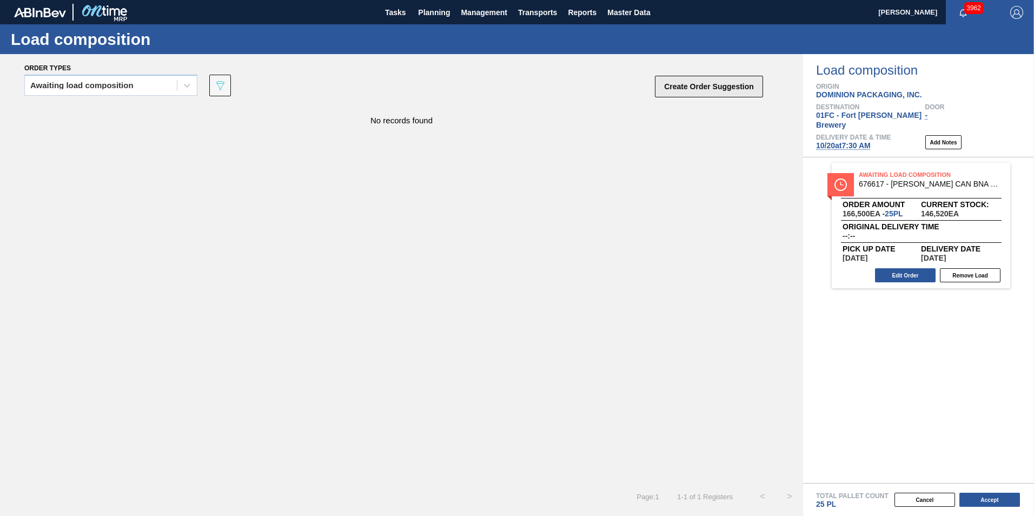
click at [708, 90] on button "Create Order Suggestion" at bounding box center [709, 87] width 108 height 22
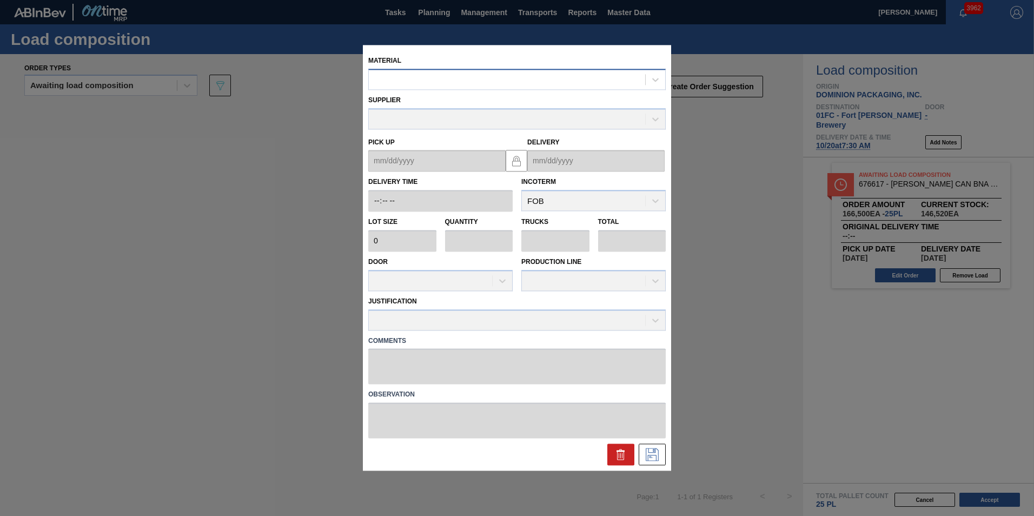
click at [566, 80] on div at bounding box center [507, 80] width 276 height 16
paste input "677368"
type input "677368"
click at [502, 104] on div "000000000000677368 - [PERSON_NAME] CAN MW0 12OZ OLD MWK NA CAN PK 12/1" at bounding box center [517, 106] width 298 height 20
type input "6,660"
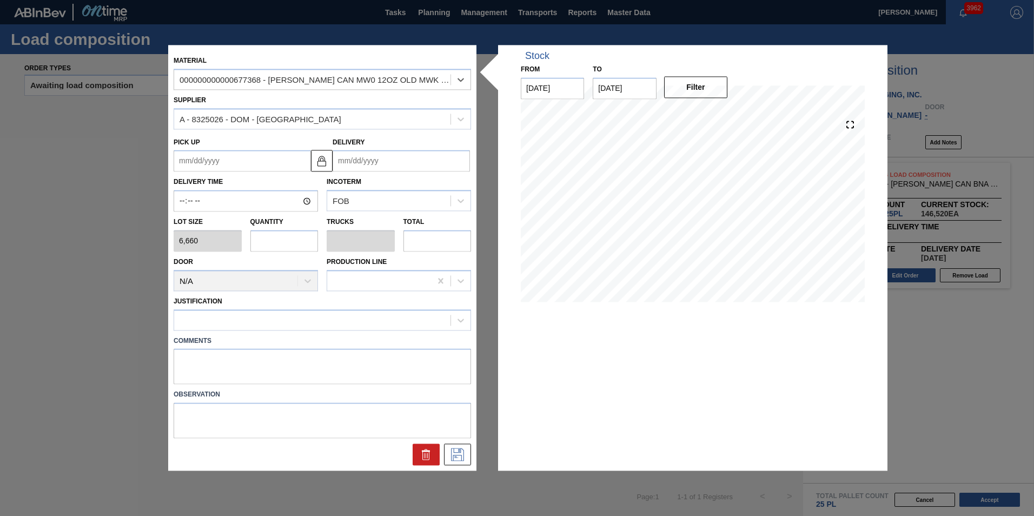
click at [370, 163] on input "Delivery" at bounding box center [401, 161] width 137 height 22
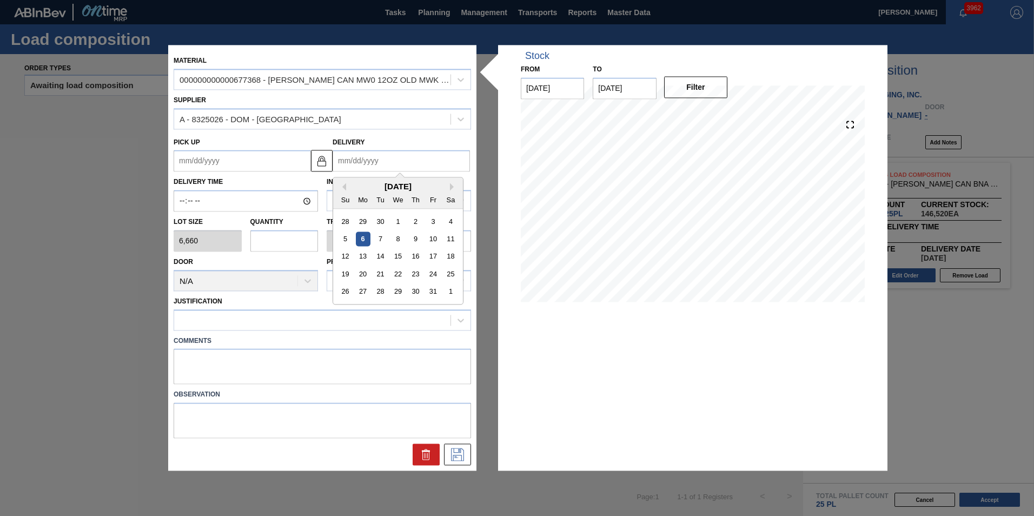
type input "1"
type up "[DATE]"
type input "10"
type up "[DATE]"
type input "10/2"
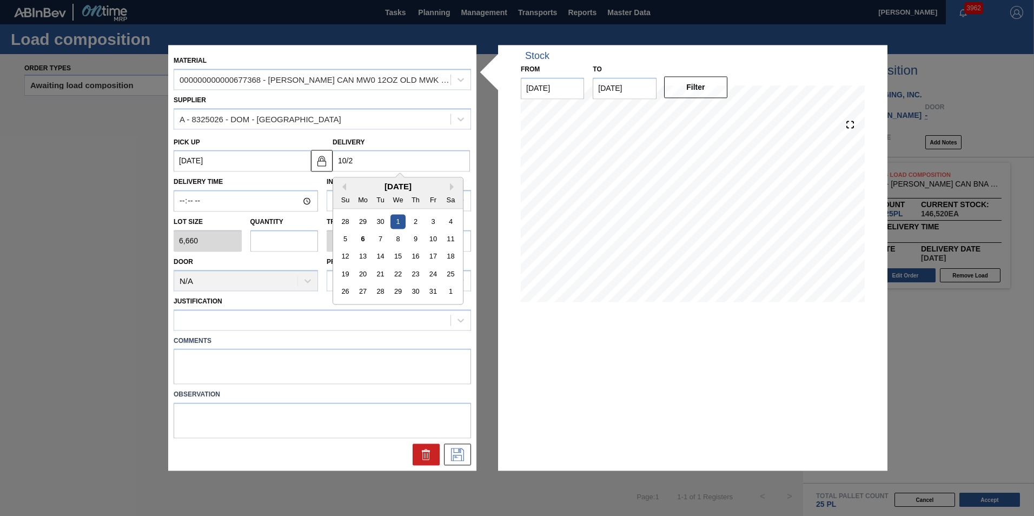
type up "[DATE]"
type input "10/20"
type up "[DATE]"
click at [363, 279] on div "20" at bounding box center [363, 274] width 15 height 15
type input "[DATE]"
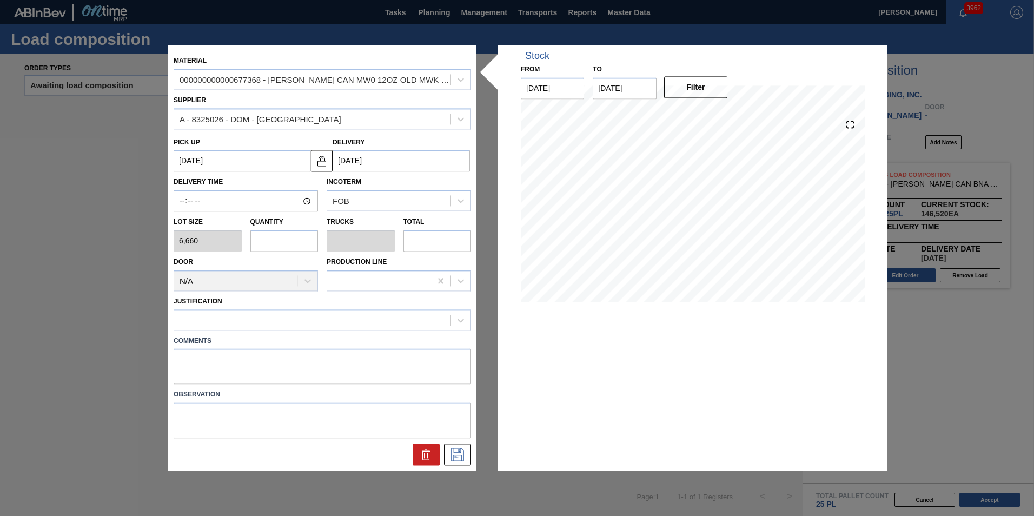
click at [247, 246] on div "Quantity" at bounding box center [284, 233] width 77 height 37
click at [252, 242] on input "text" at bounding box center [285, 241] width 68 height 22
type input "1"
type input "0.038"
type input "6,660"
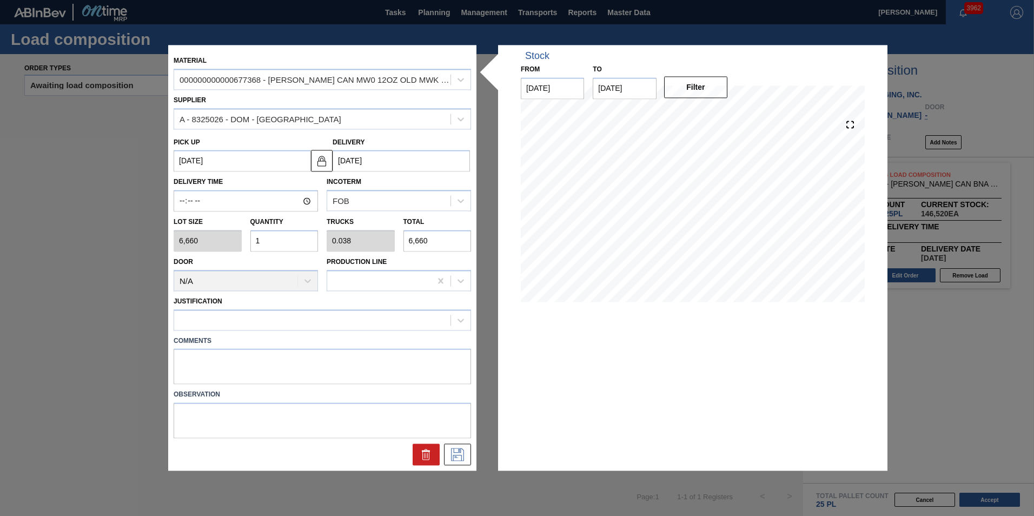
type input "1"
click at [272, 324] on div at bounding box center [312, 320] width 276 height 16
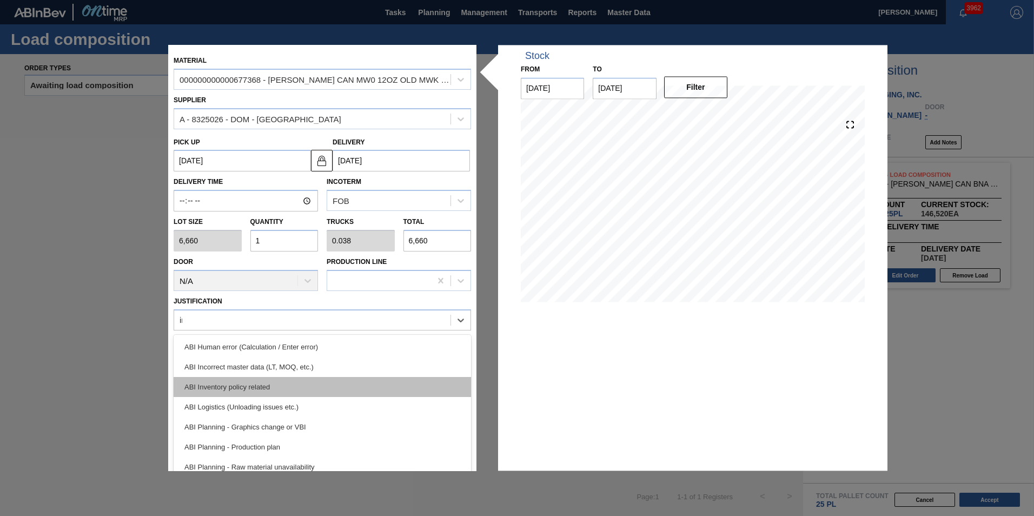
type input "inv"
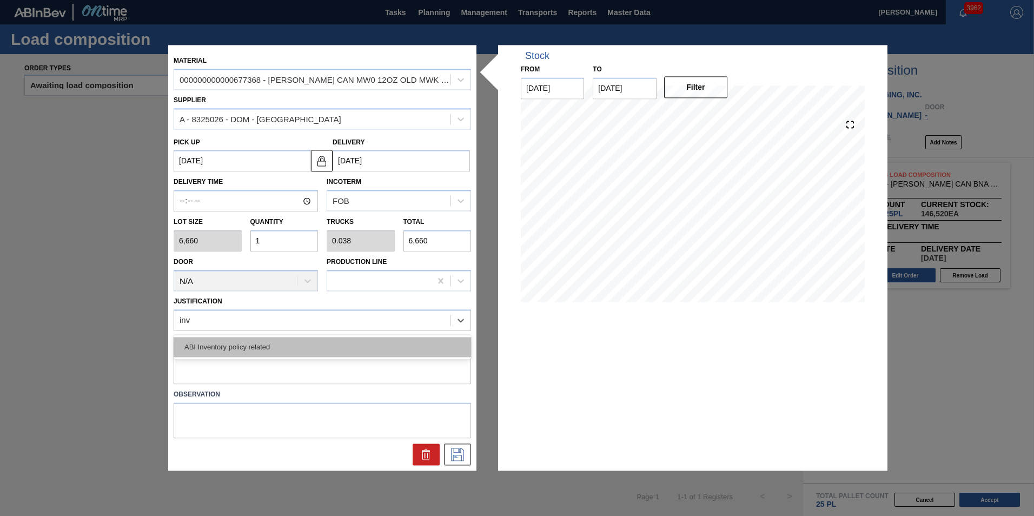
click at [286, 338] on div "ABI Inventory policy related" at bounding box center [323, 347] width 298 height 20
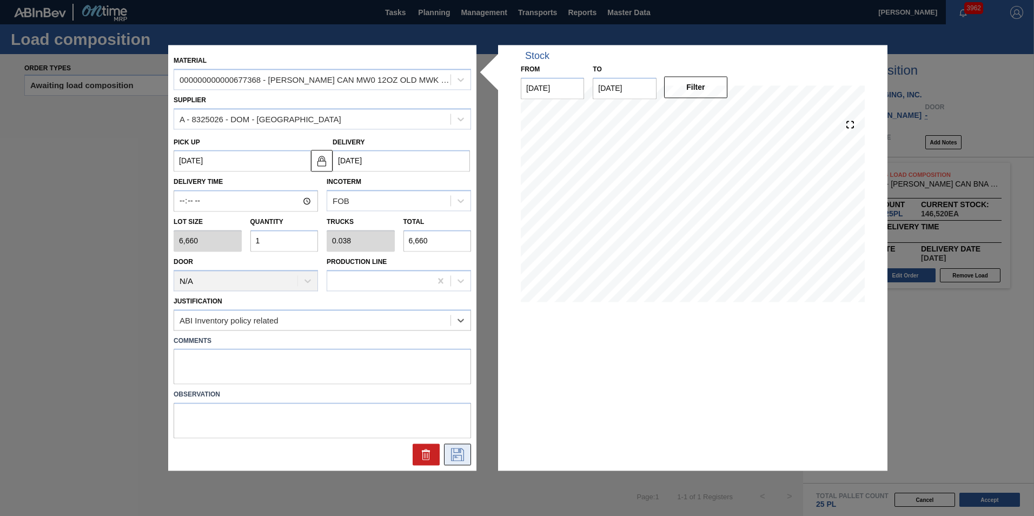
click at [463, 454] on icon at bounding box center [457, 455] width 17 height 13
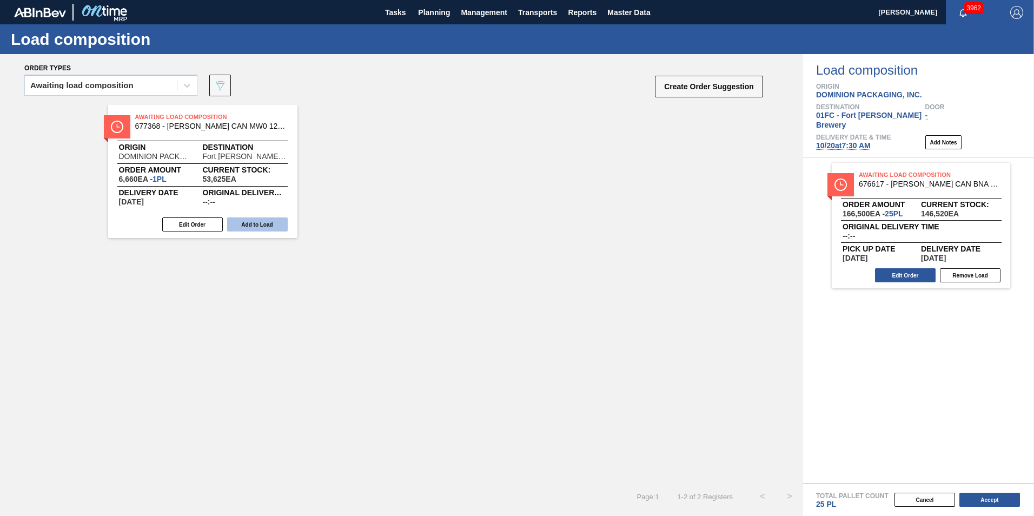
click at [250, 219] on button "Add to Load" at bounding box center [257, 225] width 61 height 14
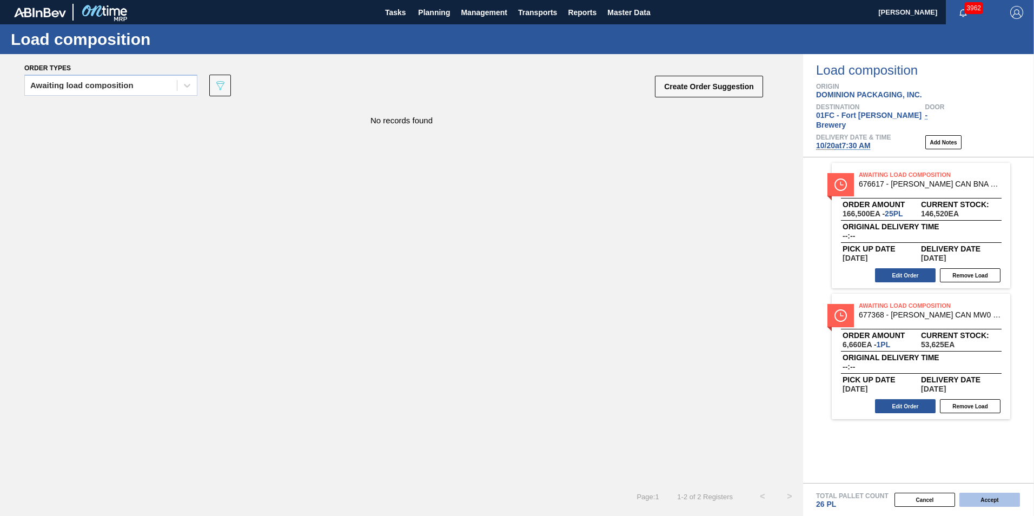
click at [987, 497] on button "Accept" at bounding box center [990, 500] width 61 height 14
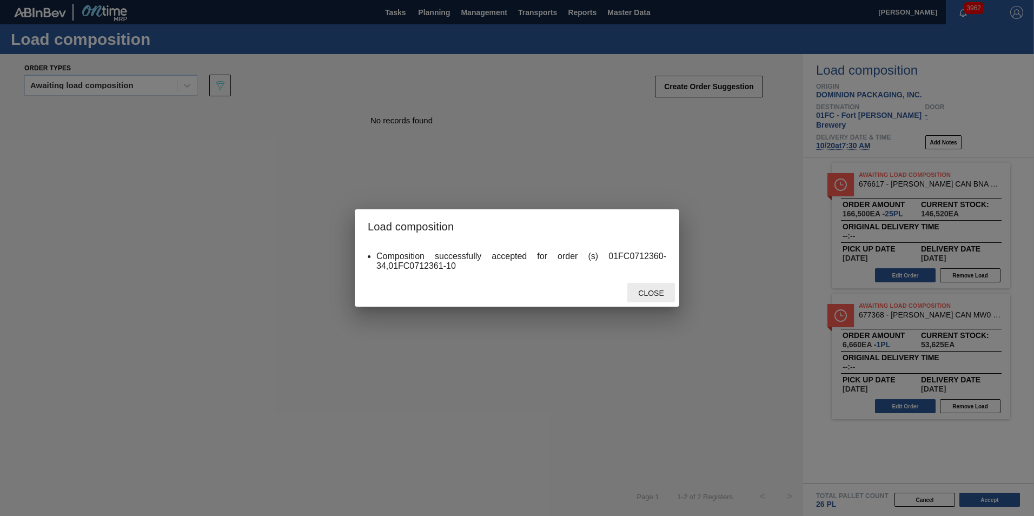
click at [657, 294] on span "Close" at bounding box center [651, 293] width 43 height 9
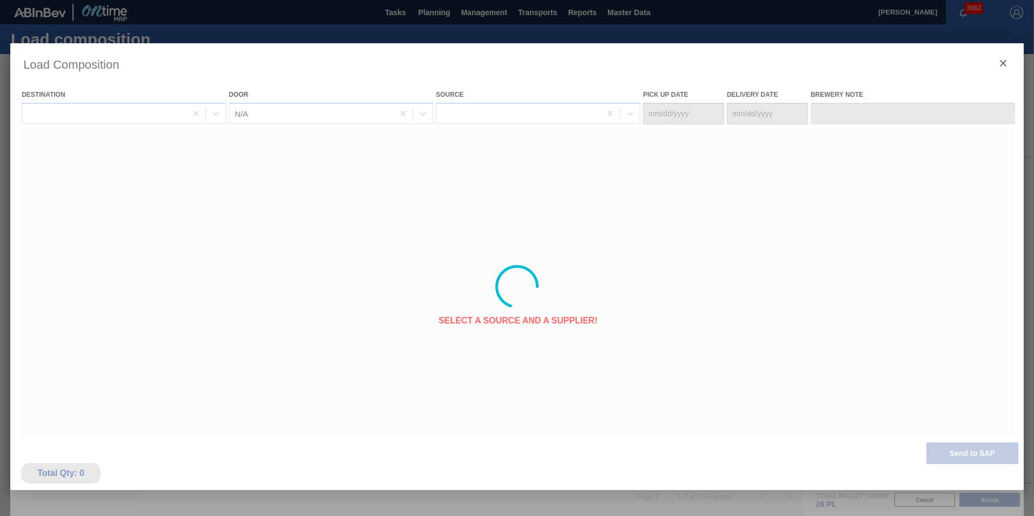
type Date "[DATE]"
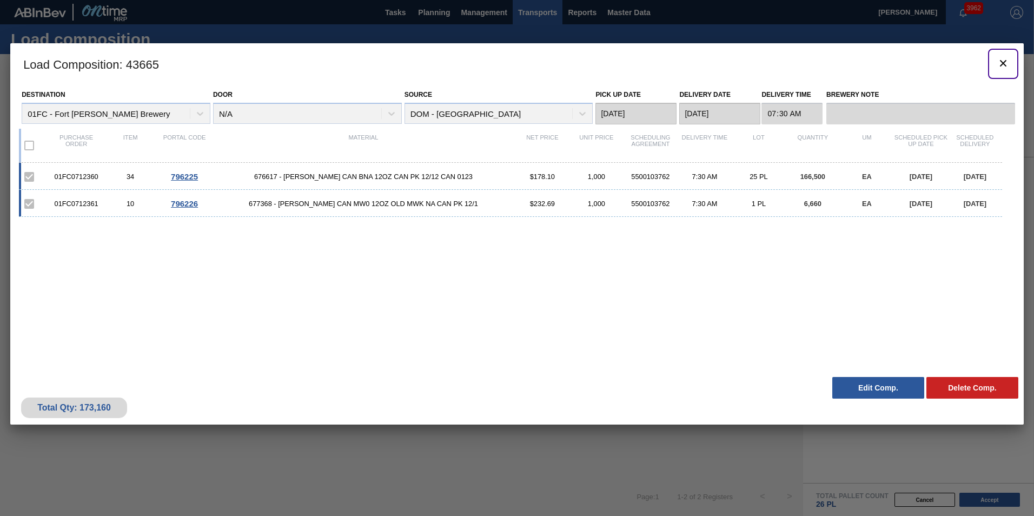
drag, startPoint x: 1005, startPoint y: 61, endPoint x: 546, endPoint y: 2, distance: 463.1
click at [1005, 61] on icon "botão de ícone" at bounding box center [1003, 63] width 6 height 6
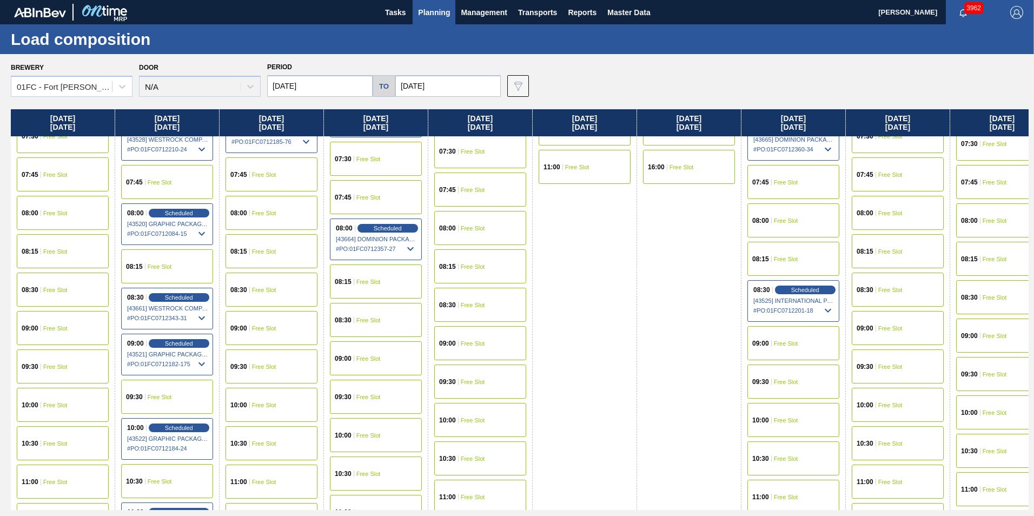
scroll to position [271, 0]
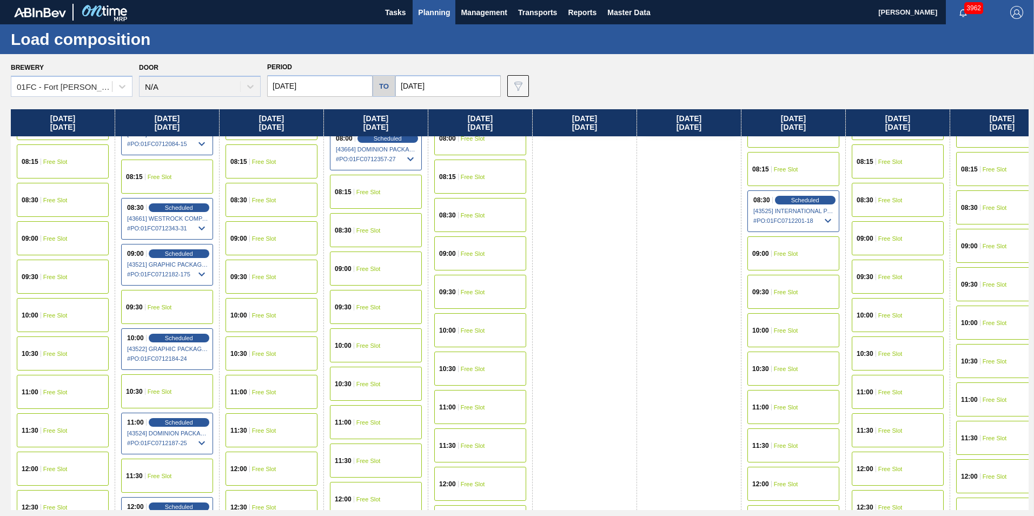
click at [376, 266] on span "Free Slot" at bounding box center [369, 269] width 24 height 6
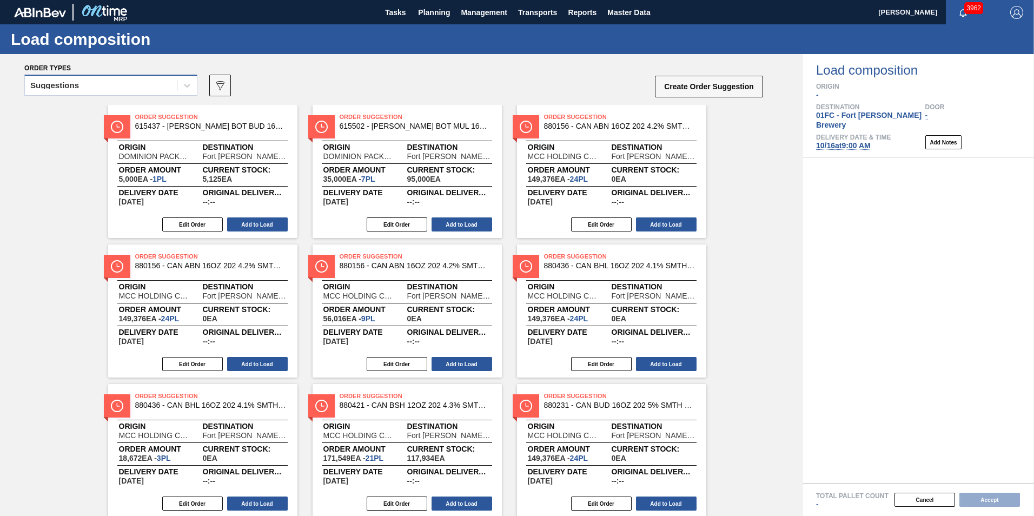
click at [100, 86] on div "Suggestions" at bounding box center [101, 86] width 152 height 16
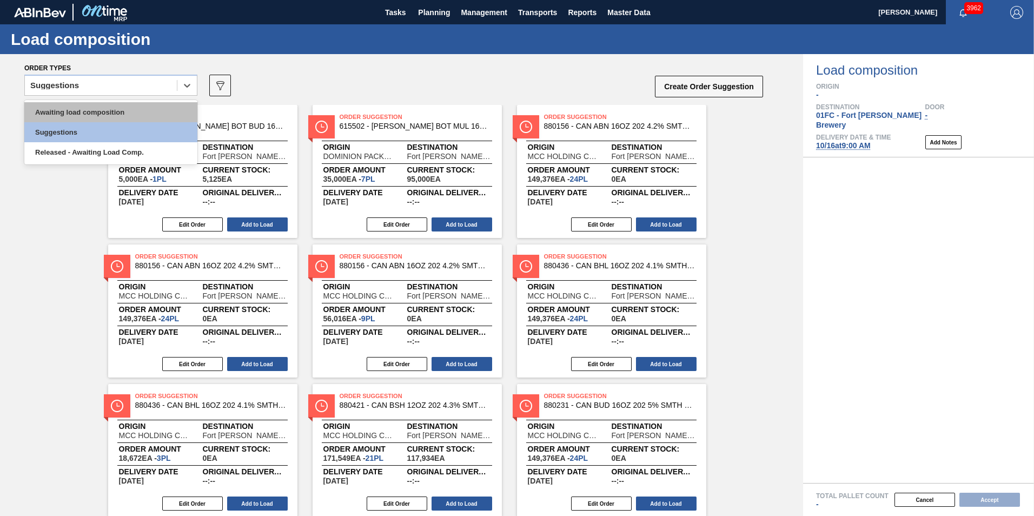
click at [86, 104] on div "Awaiting load composition" at bounding box center [110, 112] width 173 height 20
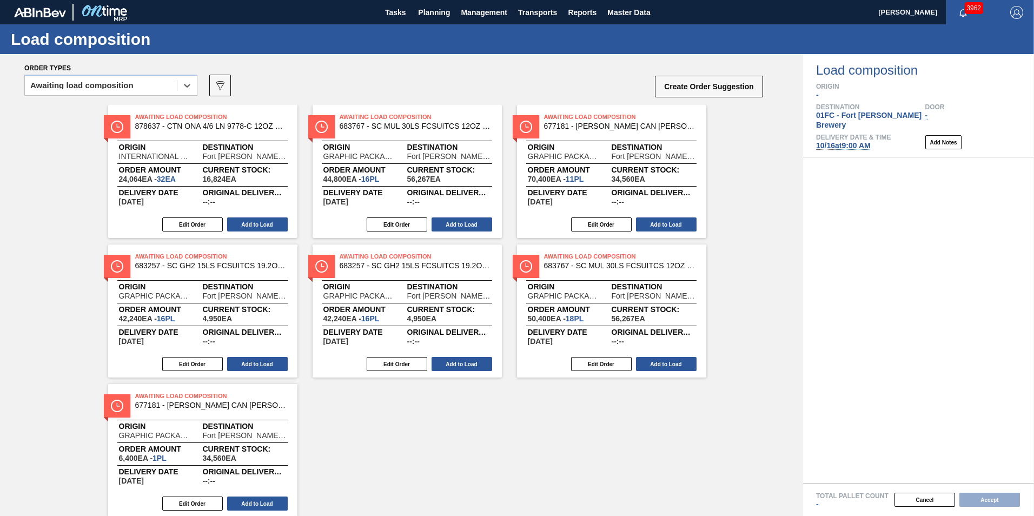
click at [51, 305] on div "Awaiting Load Composition 878637 - CTN ONA 4/6 LN 9778-C 12OZ KRFT 0724 NUN Ori…" at bounding box center [401, 311] width 803 height 412
click at [181, 361] on button "Edit Order" at bounding box center [192, 364] width 61 height 14
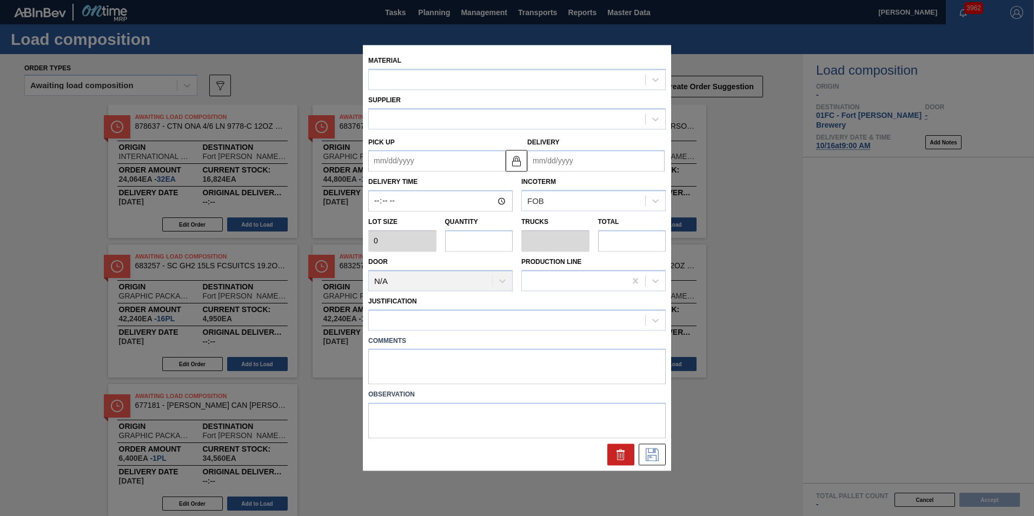
type input "2,640"
type input "16"
type input "0.615"
type input "42,240"
type up "[DATE]"
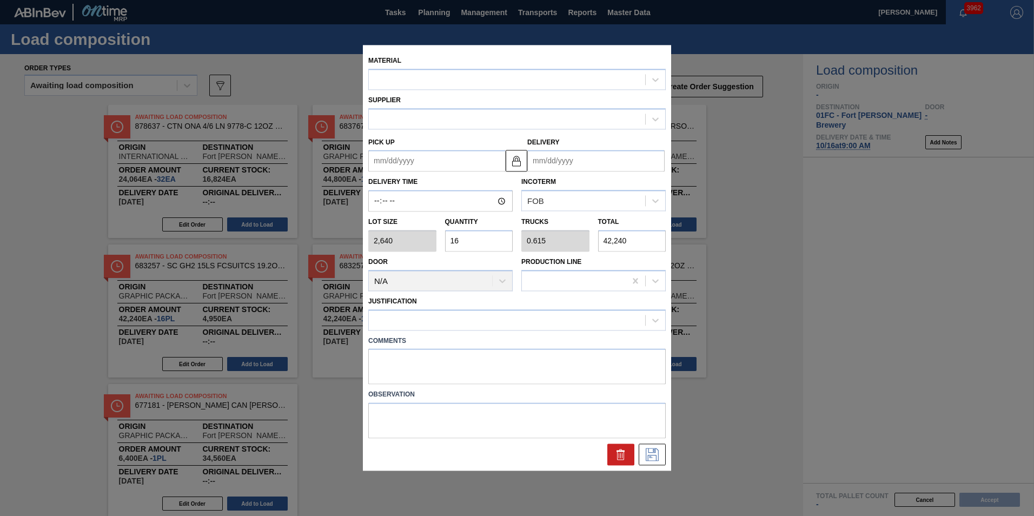
type input "[DATE]"
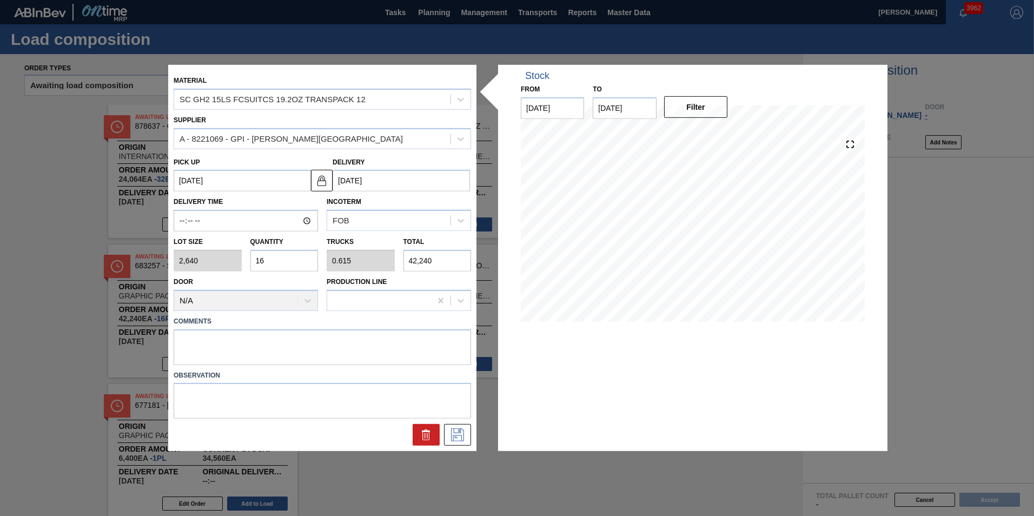
click at [273, 263] on input "16" at bounding box center [285, 261] width 68 height 22
type input "1"
type input "0.038"
type input "2,640"
type input "15"
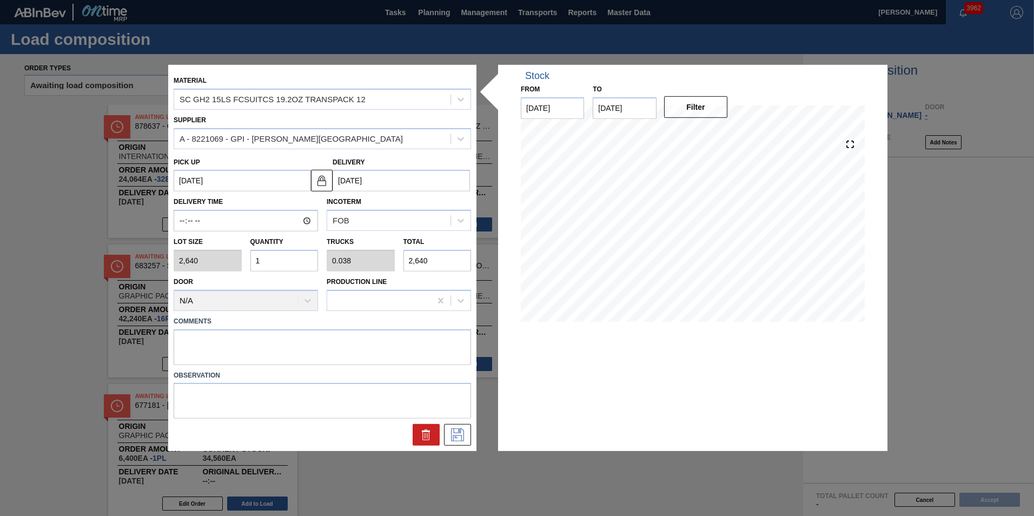
type input "0.577"
type input "39,600"
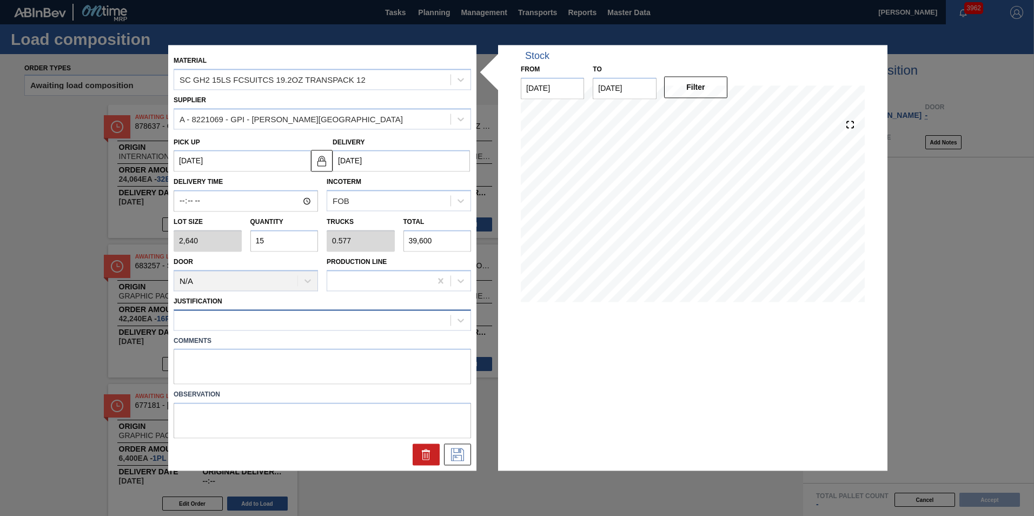
type input "15"
click at [240, 324] on div at bounding box center [312, 320] width 276 height 16
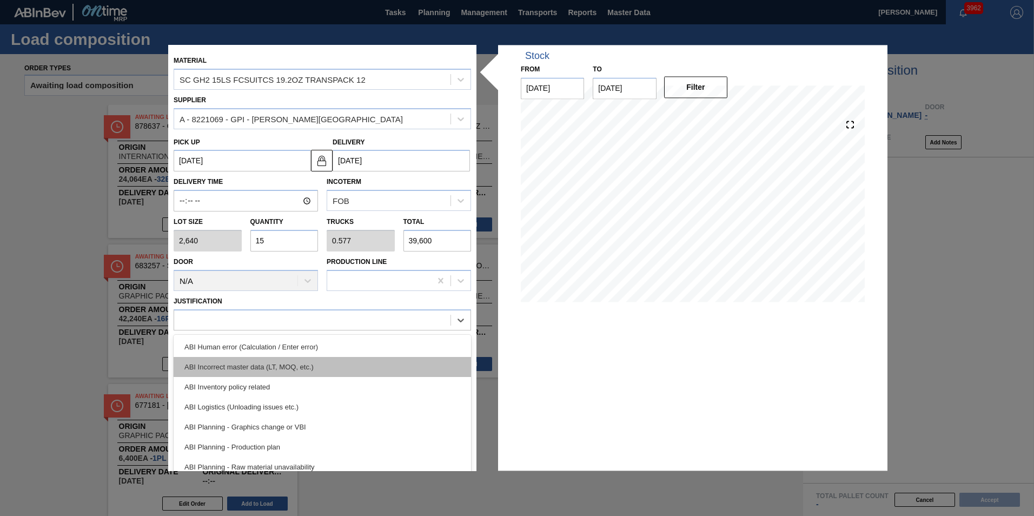
scroll to position [108, 0]
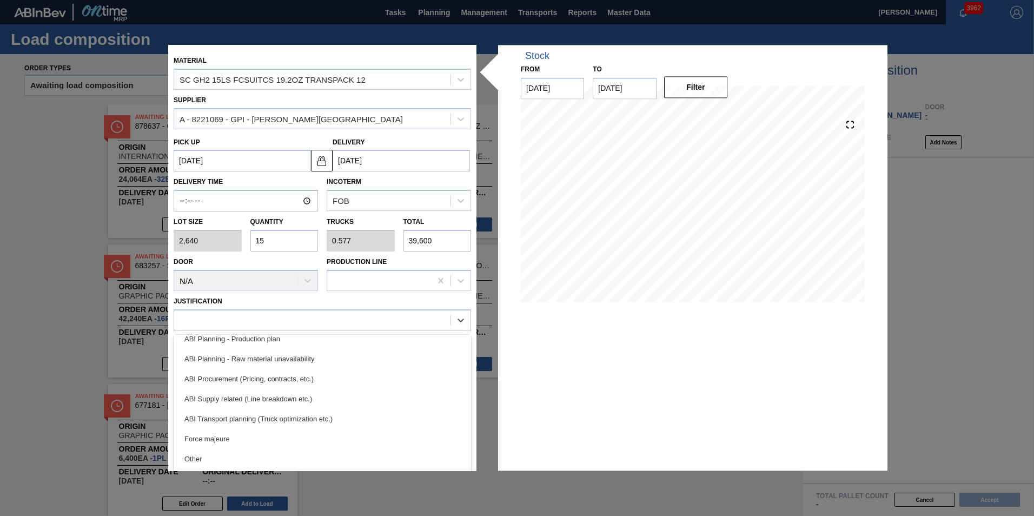
click at [286, 417] on div "ABI Transport planning (Truck optimization etc.)" at bounding box center [323, 419] width 298 height 20
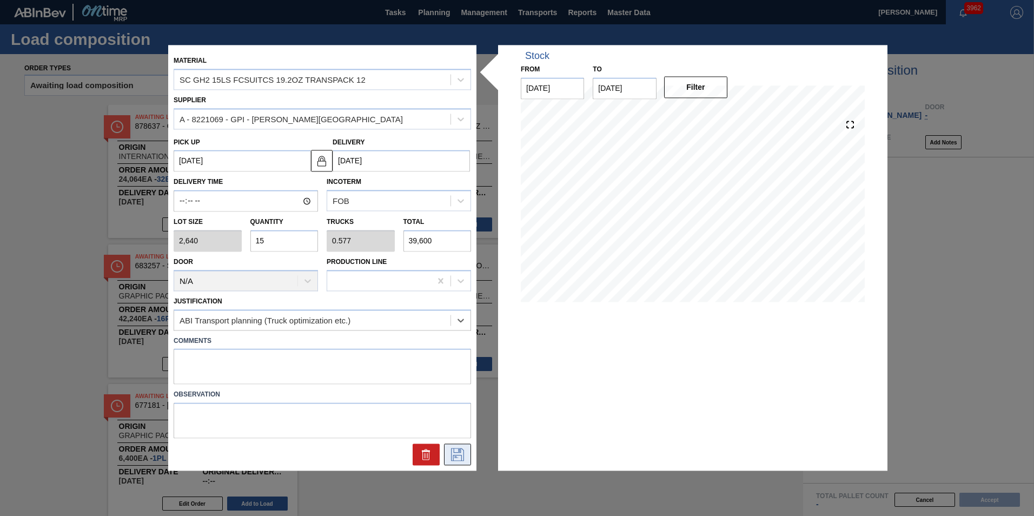
click at [464, 458] on icon at bounding box center [457, 455] width 17 height 13
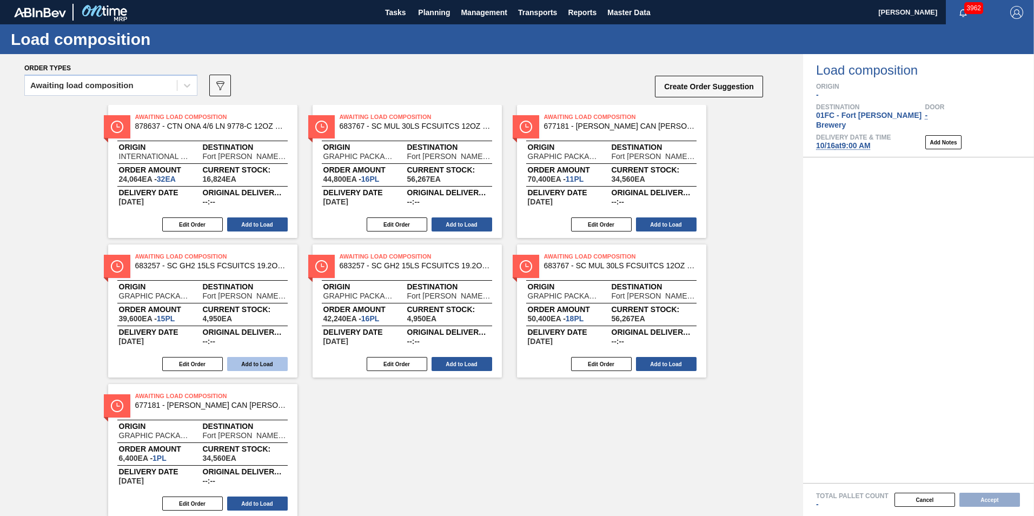
click at [242, 360] on button "Add to Load" at bounding box center [257, 364] width 61 height 14
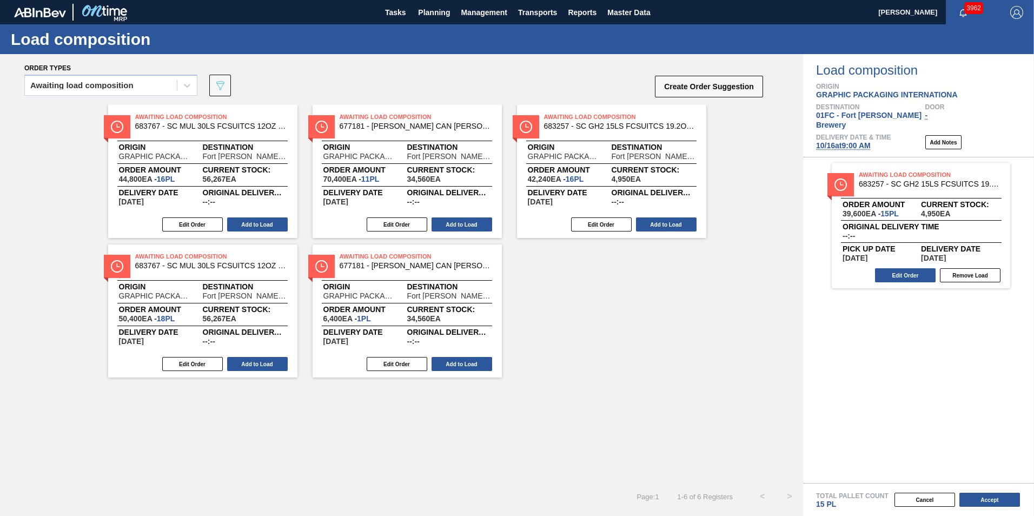
click at [602, 366] on div "Awaiting Load Composition 683767 - SC MUL 30LS FCSUITCS 12OZ SLEEK AQUEOUS Orig…" at bounding box center [401, 241] width 803 height 273
click at [473, 224] on button "Add to Load" at bounding box center [462, 225] width 61 height 14
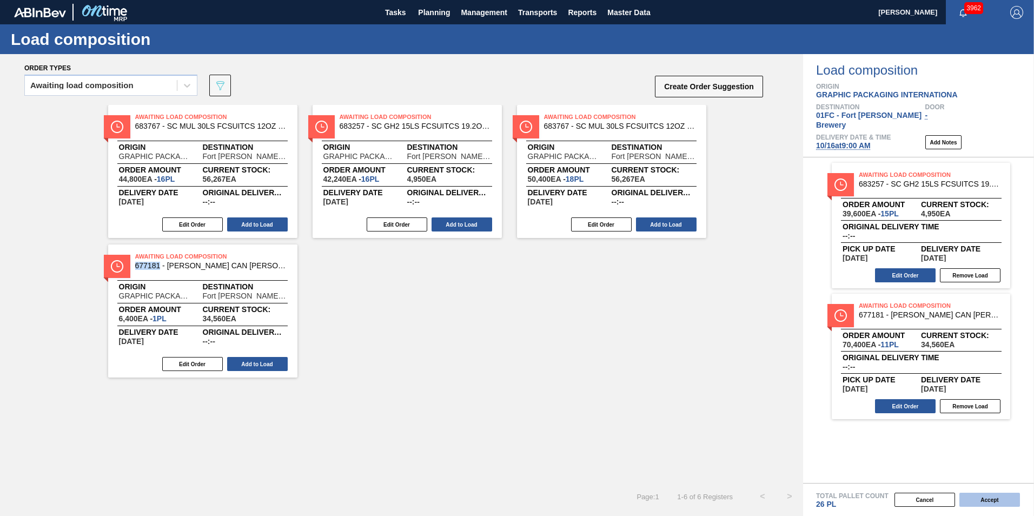
click at [988, 506] on button "Accept" at bounding box center [990, 500] width 61 height 14
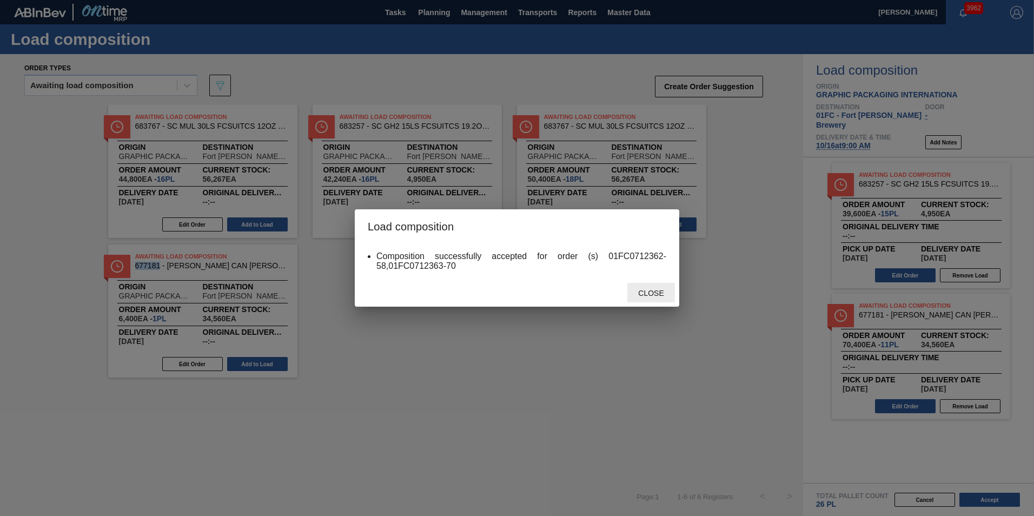
click at [653, 291] on span "Close" at bounding box center [651, 293] width 43 height 9
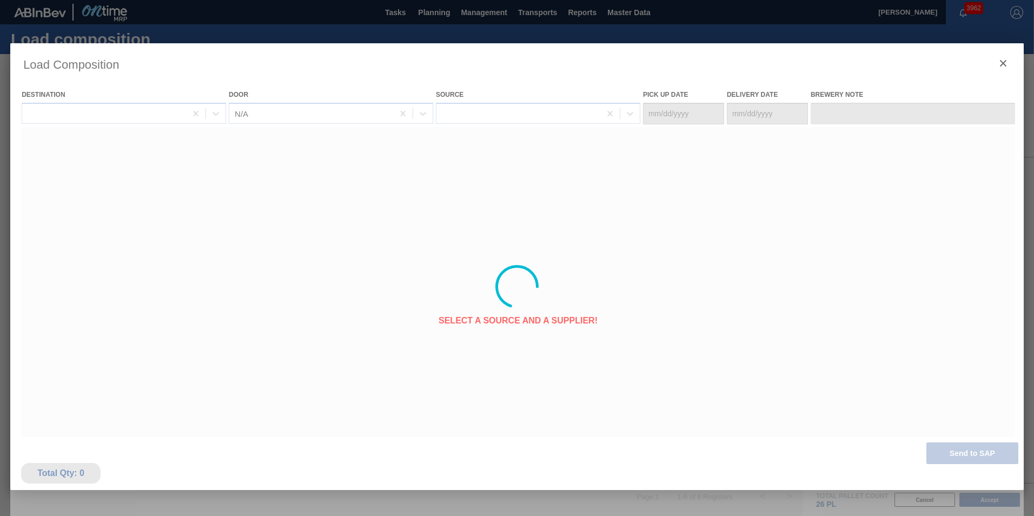
type Date "[DATE]"
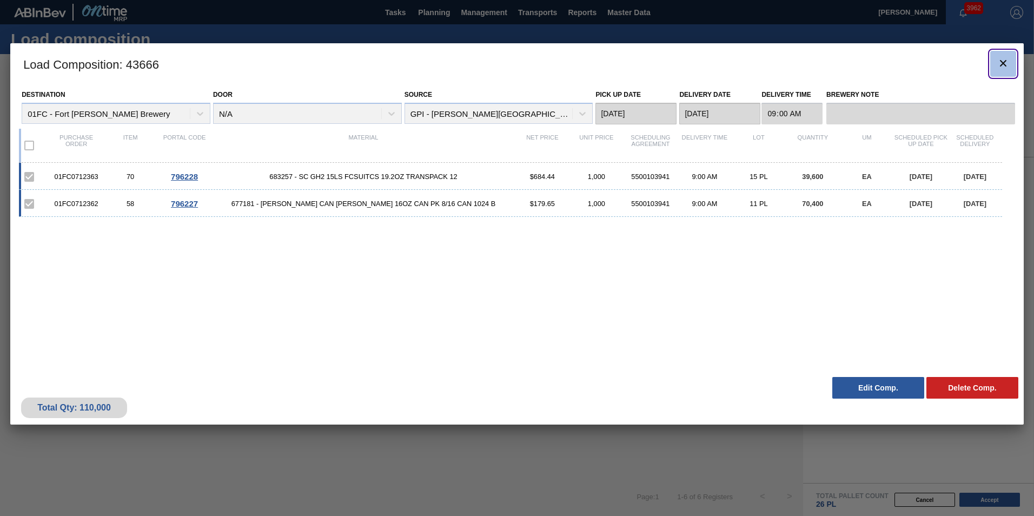
click at [1004, 71] on button "botão de ícone" at bounding box center [1004, 64] width 26 height 26
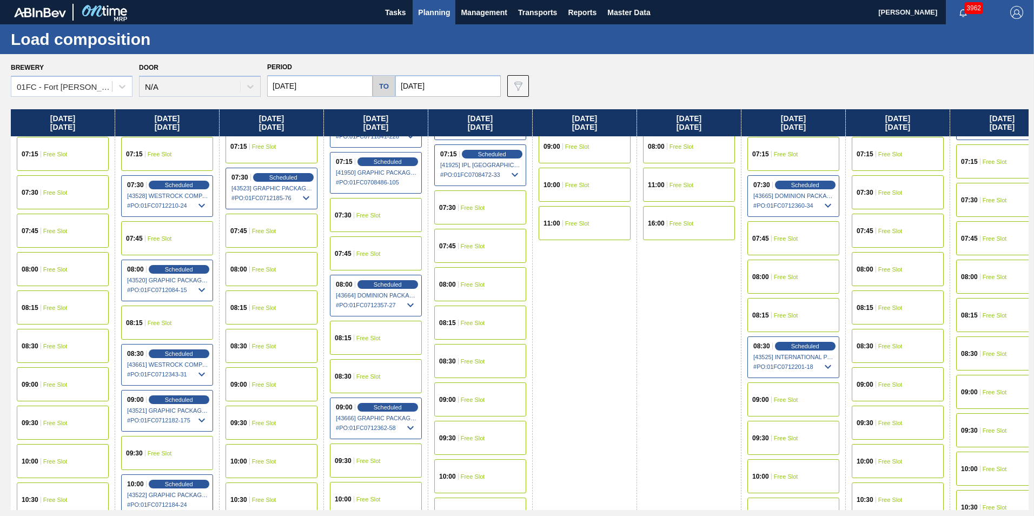
scroll to position [108, 0]
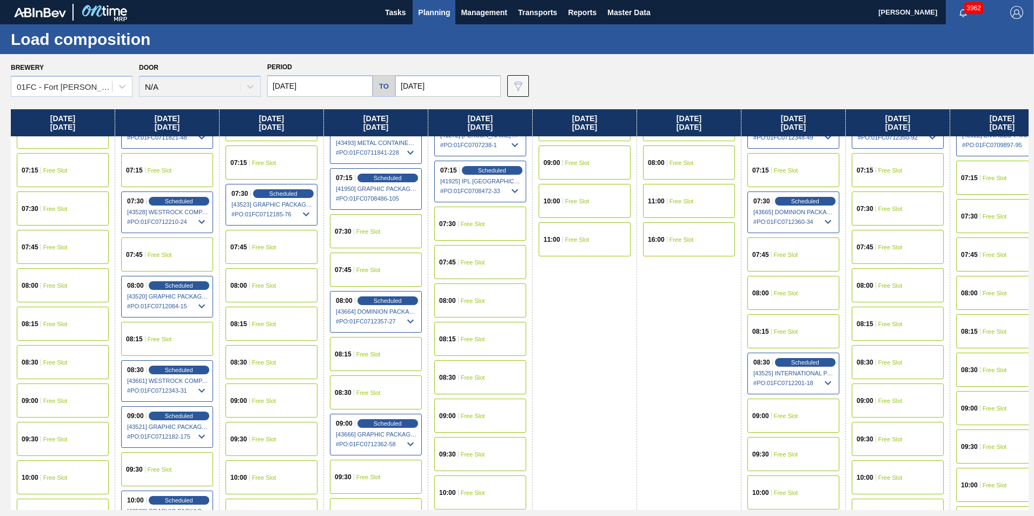
click at [484, 288] on div "08:00 Free Slot" at bounding box center [480, 301] width 92 height 34
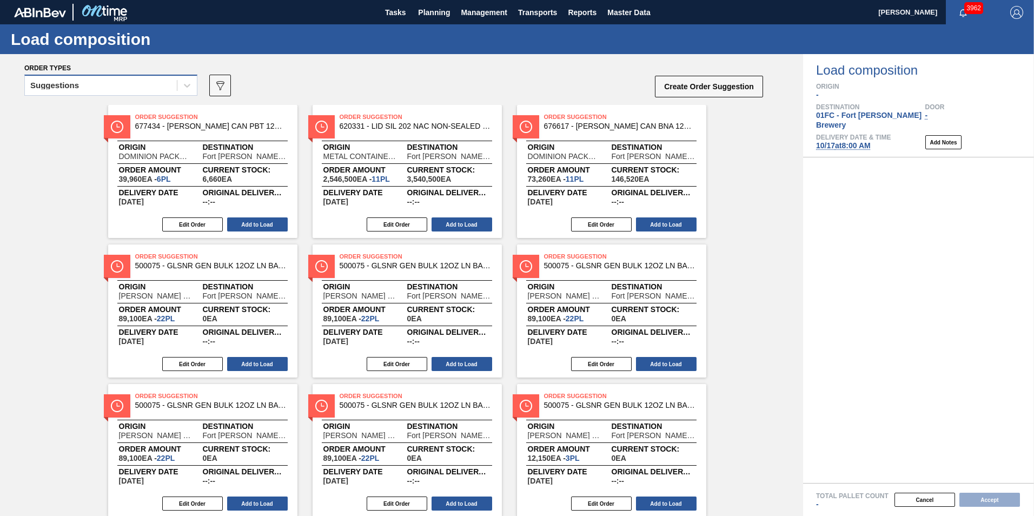
click at [114, 93] on div "Suggestions" at bounding box center [101, 86] width 152 height 16
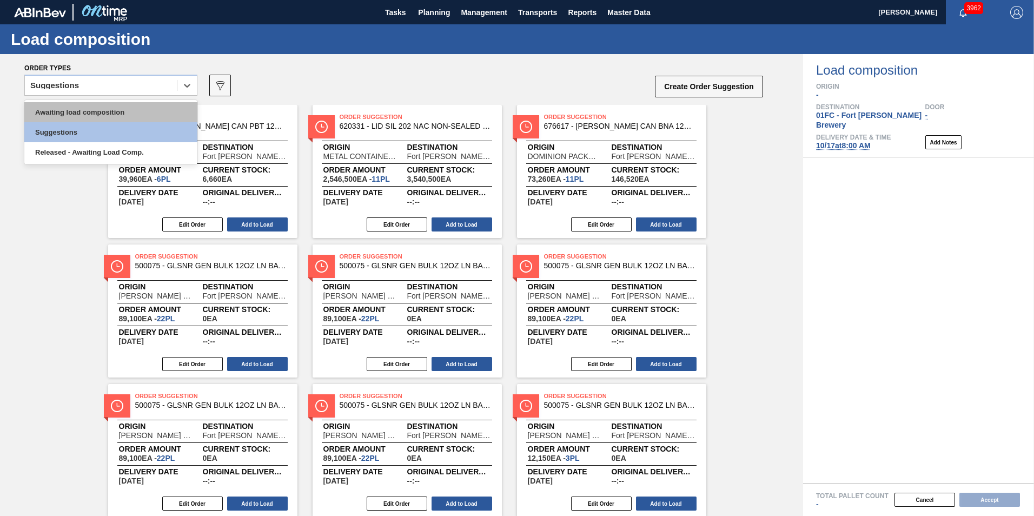
click at [78, 112] on div "Awaiting load composition" at bounding box center [110, 112] width 173 height 20
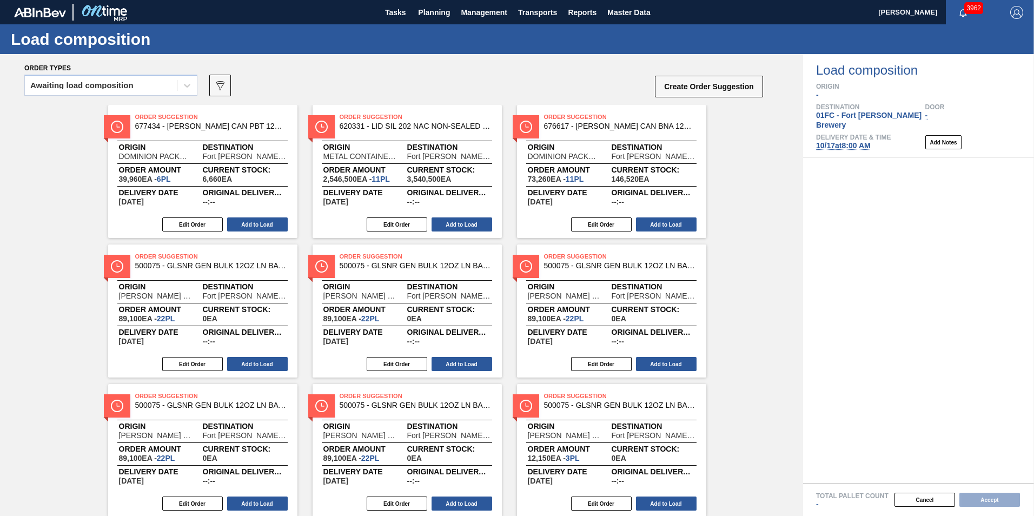
click at [63, 213] on div "Order Suggestion 677434 - [PERSON_NAME] CAN PBT 12OZ GODZILLA CAN PK 12/12 Orig…" at bounding box center [401, 520] width 803 height 831
click at [58, 84] on div "Awaiting load composition" at bounding box center [81, 86] width 103 height 8
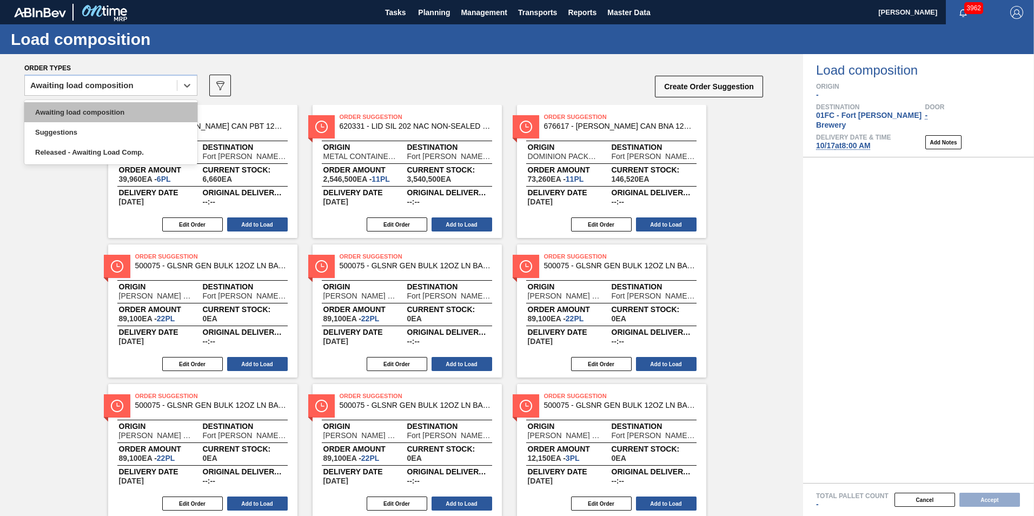
click at [67, 115] on div "Awaiting load composition" at bounding box center [110, 112] width 173 height 20
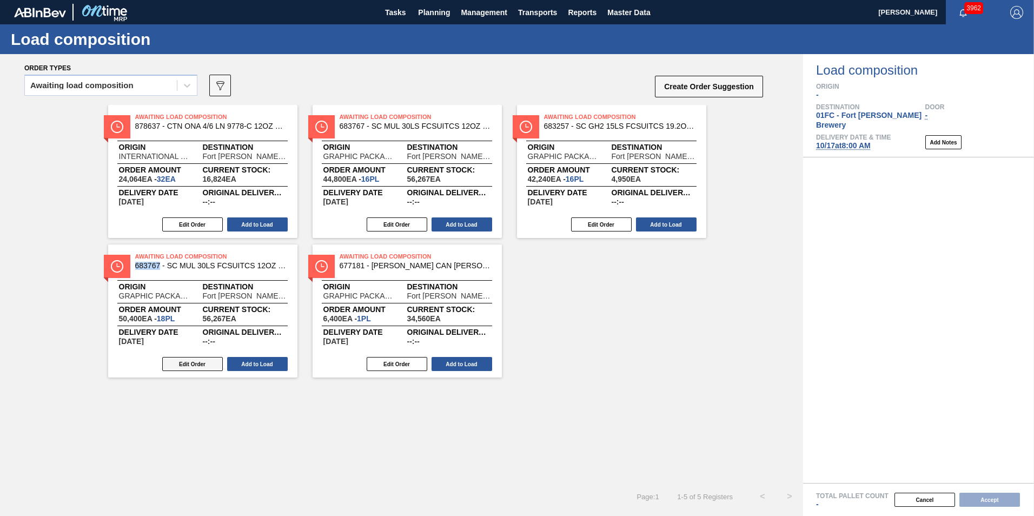
click at [196, 362] on button "Edit Order" at bounding box center [192, 364] width 61 height 14
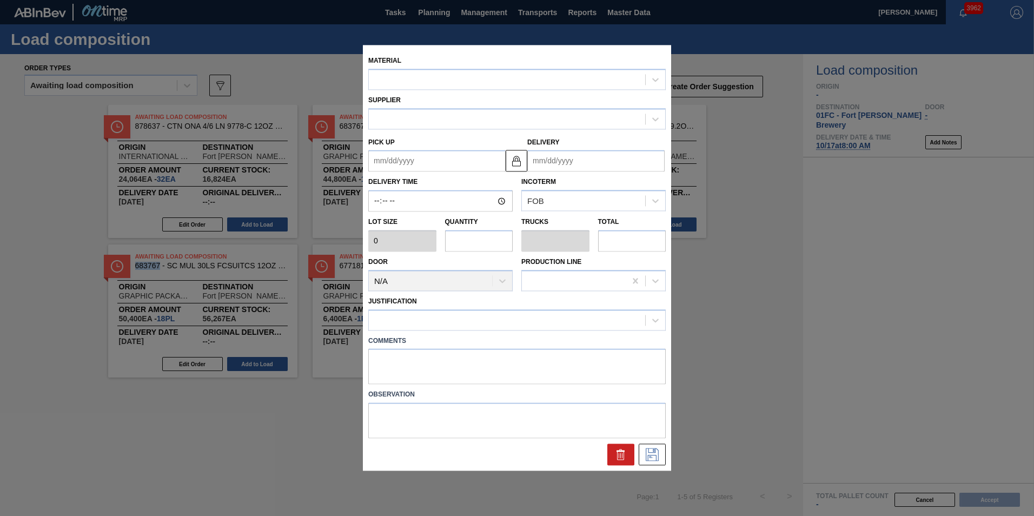
type input "2,800"
type input "18"
type input "0.692"
type input "50,400"
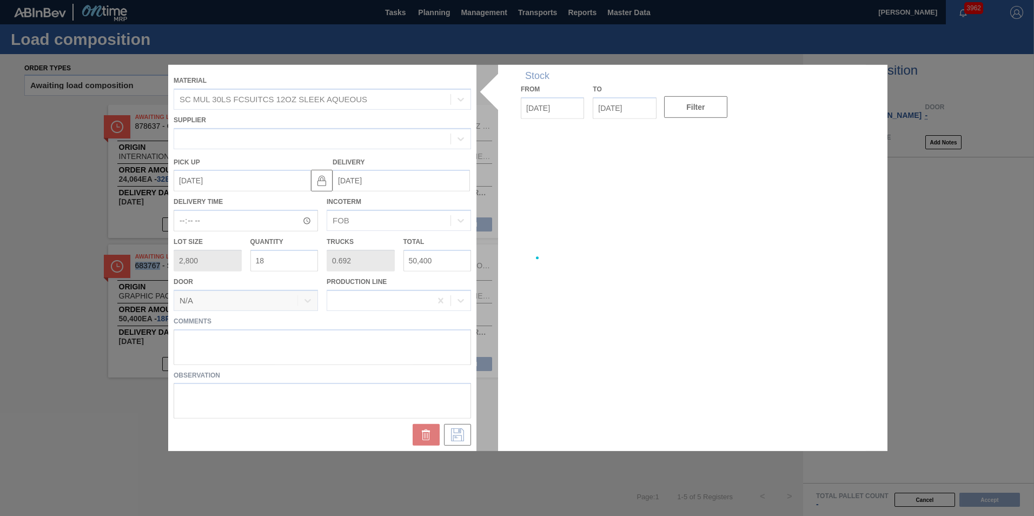
type up "[DATE]"
type input "[DATE]"
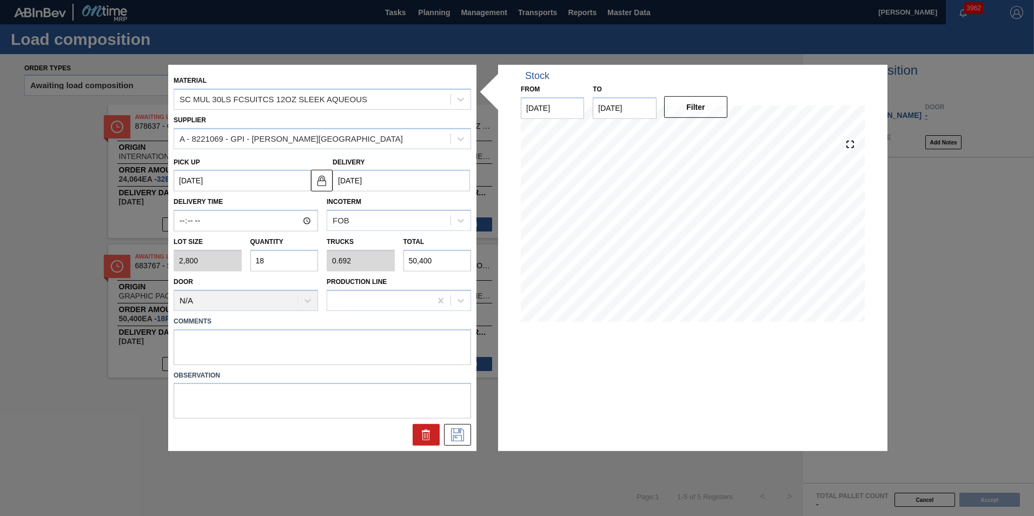
click at [275, 265] on input "18" at bounding box center [285, 261] width 68 height 22
type input "1"
type input "0.038"
type input "2,800"
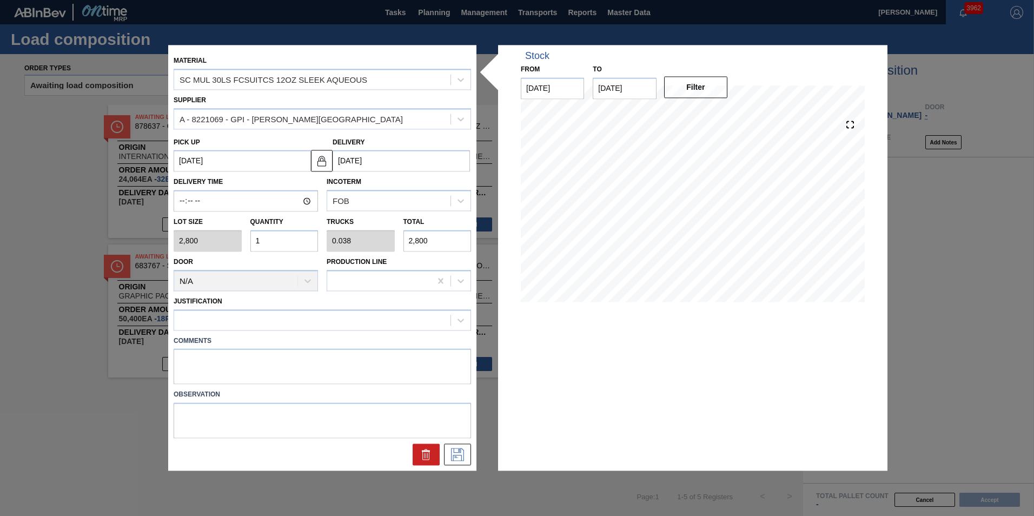
type input "0"
type input "9"
type input "0.346"
type input "25,200"
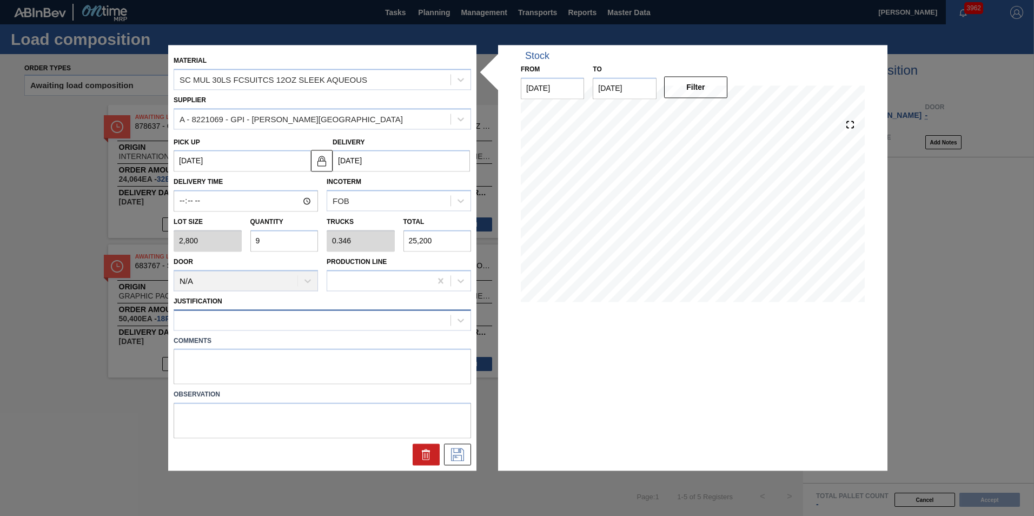
type input "9"
click at [301, 314] on div at bounding box center [312, 320] width 276 height 16
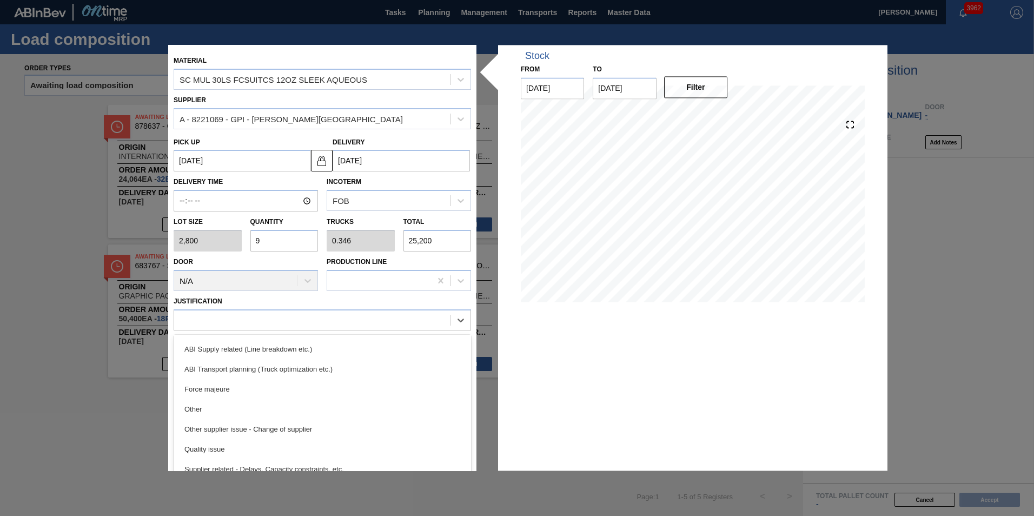
scroll to position [162, 0]
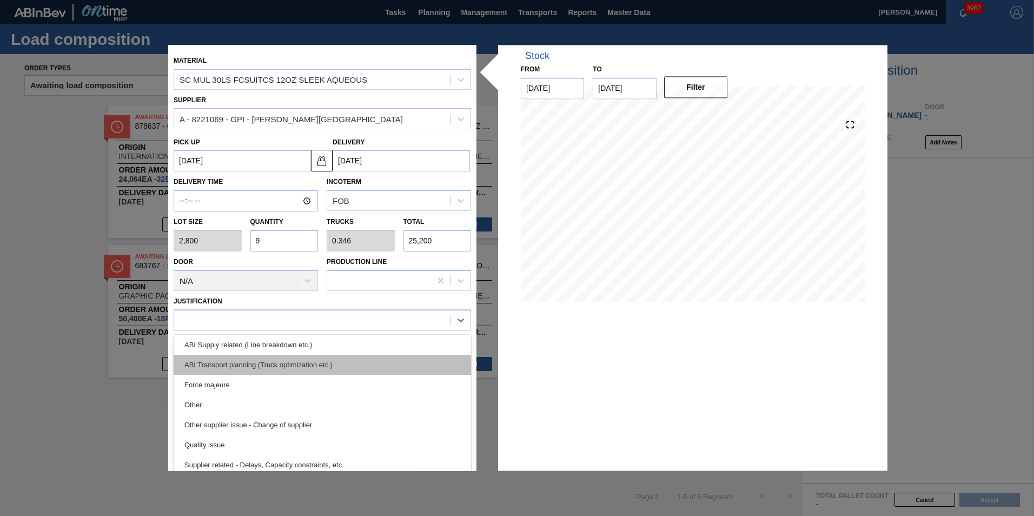
click at [295, 369] on div "ABI Transport planning (Truck optimization etc.)" at bounding box center [323, 365] width 298 height 20
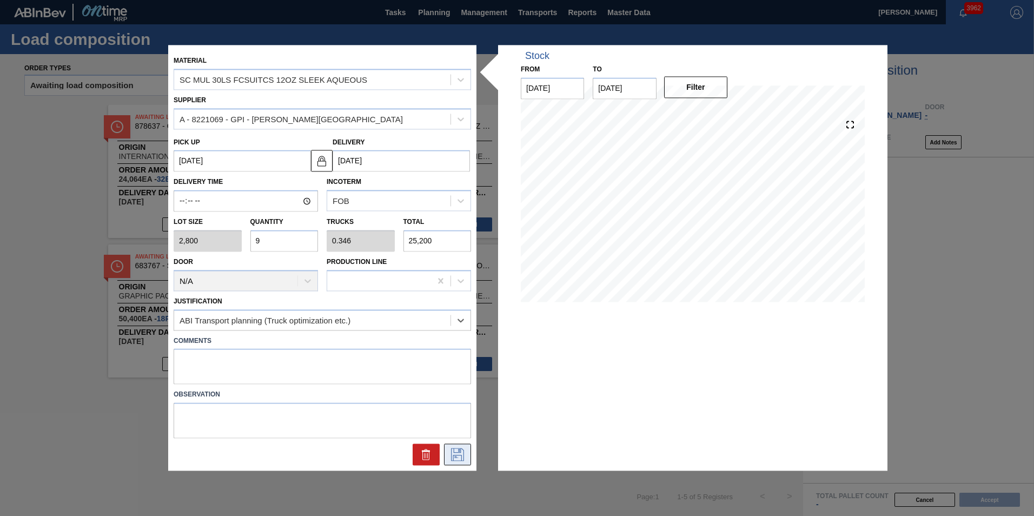
click at [452, 454] on icon at bounding box center [457, 455] width 17 height 13
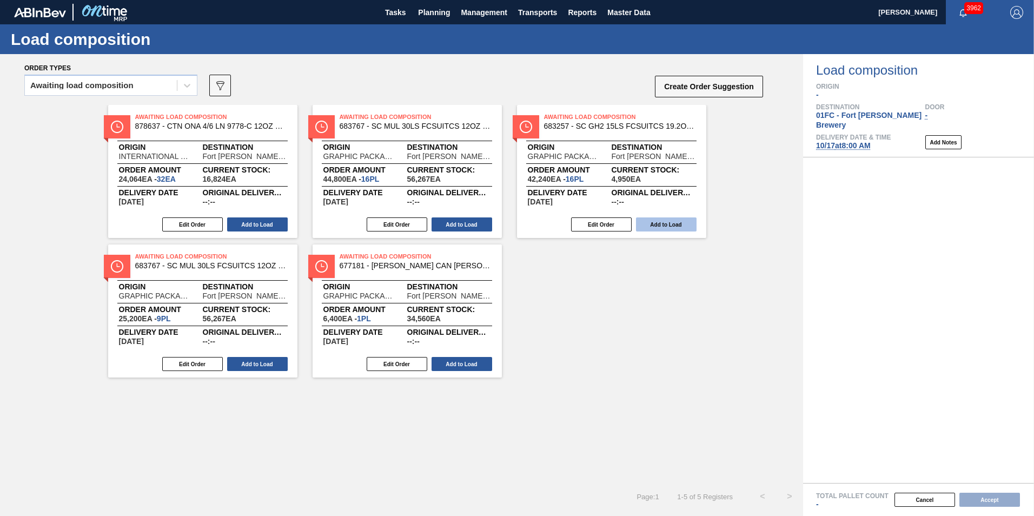
click at [664, 223] on button "Add to Load" at bounding box center [666, 225] width 61 height 14
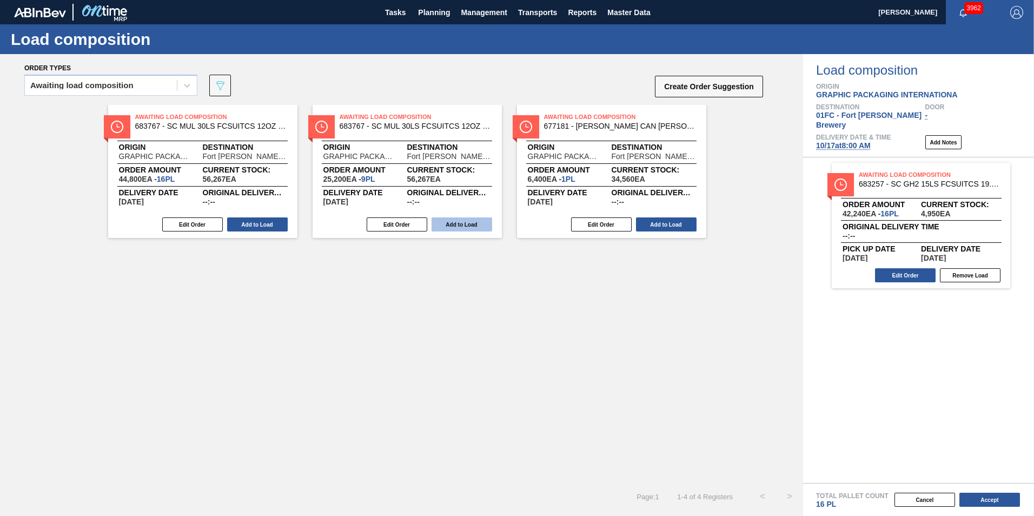
click at [476, 225] on button "Add to Load" at bounding box center [462, 225] width 61 height 14
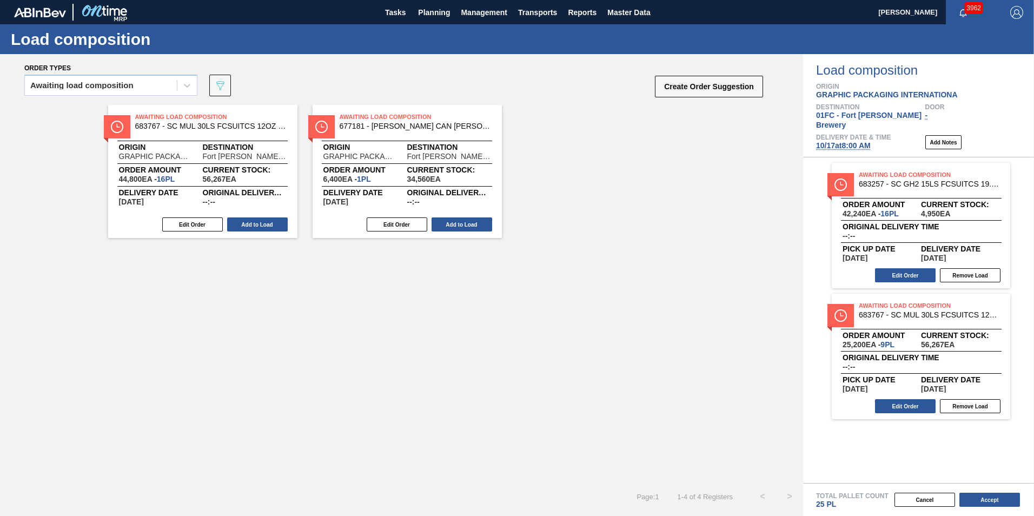
click at [476, 225] on button "Add to Load" at bounding box center [462, 225] width 61 height 14
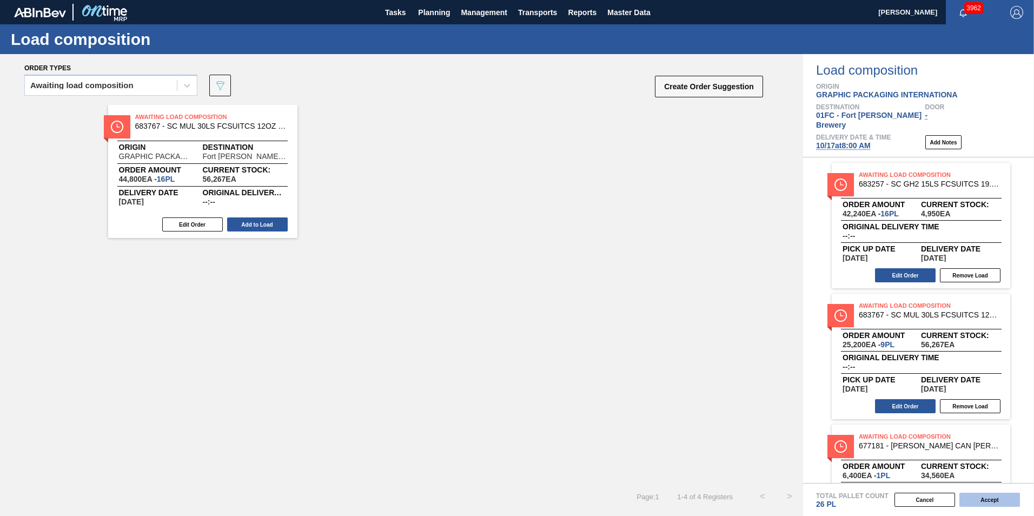
click at [996, 499] on button "Accept" at bounding box center [990, 500] width 61 height 14
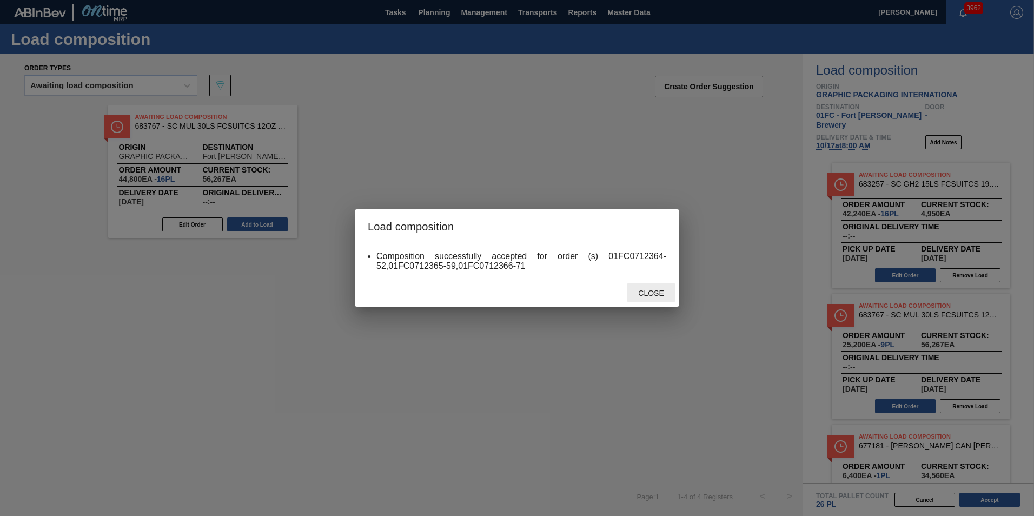
click at [651, 284] on div "Close" at bounding box center [652, 293] width 48 height 20
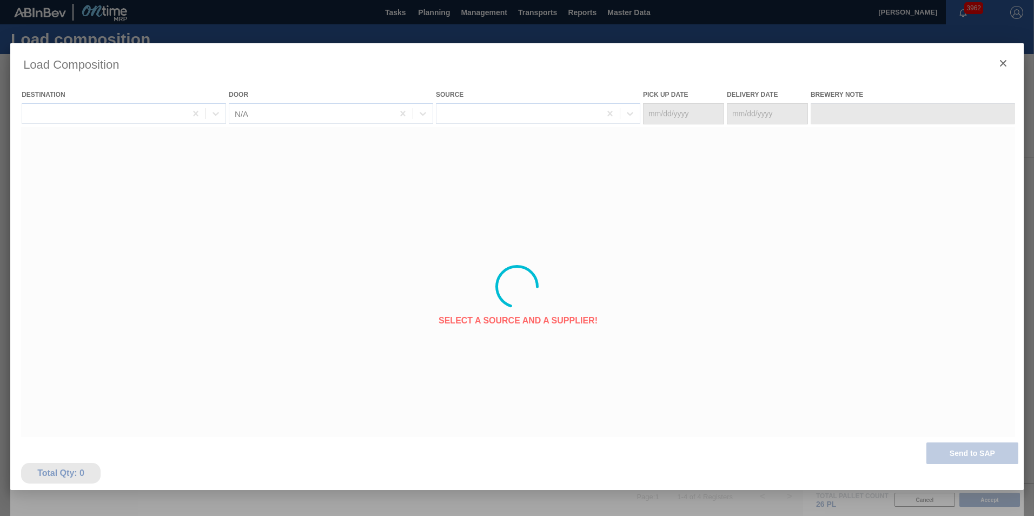
type Date "[DATE]"
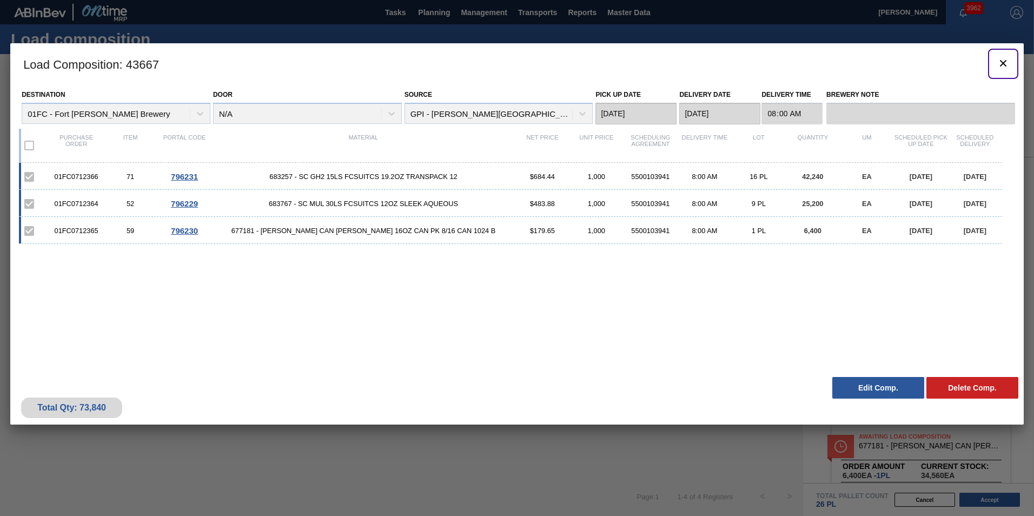
click at [1003, 64] on icon "botão de ícone" at bounding box center [1003, 63] width 6 height 6
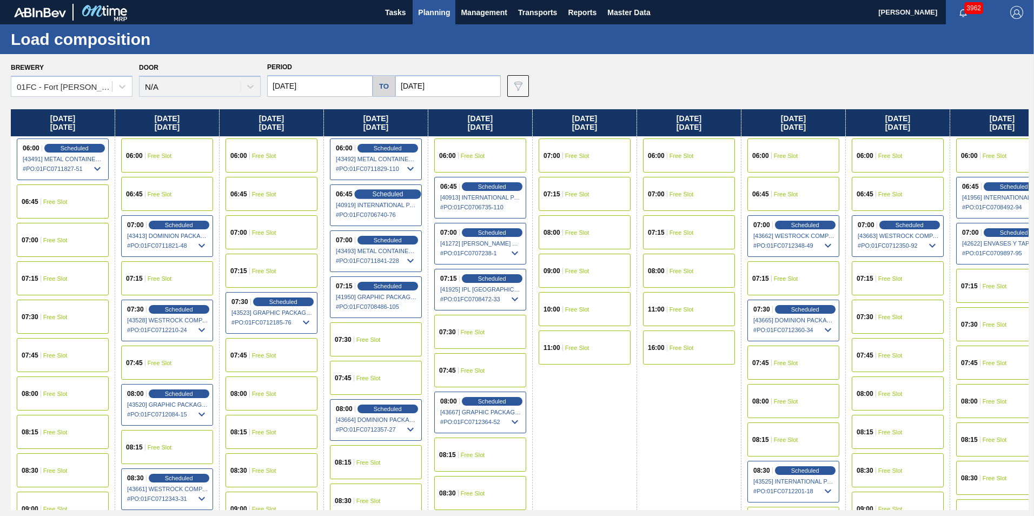
scroll to position [216, 0]
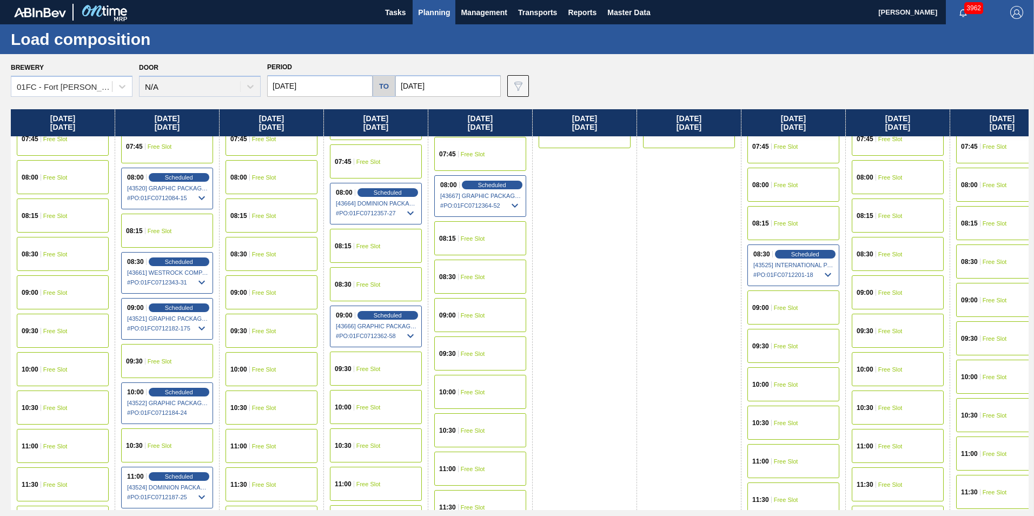
click at [489, 327] on div "09:00 Free Slot" at bounding box center [480, 315] width 92 height 34
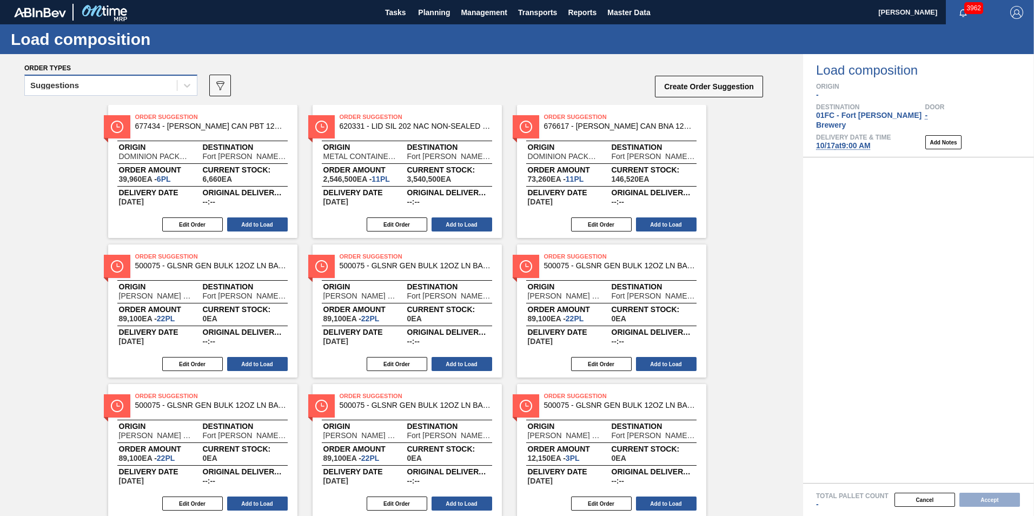
click at [133, 88] on div "Suggestions" at bounding box center [101, 86] width 152 height 16
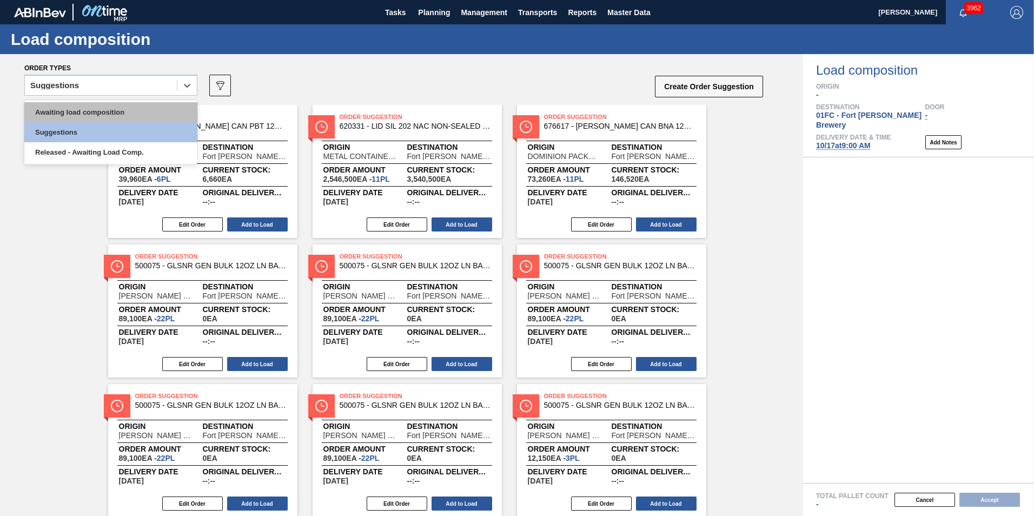
click at [116, 107] on div "Awaiting load composition" at bounding box center [110, 112] width 173 height 20
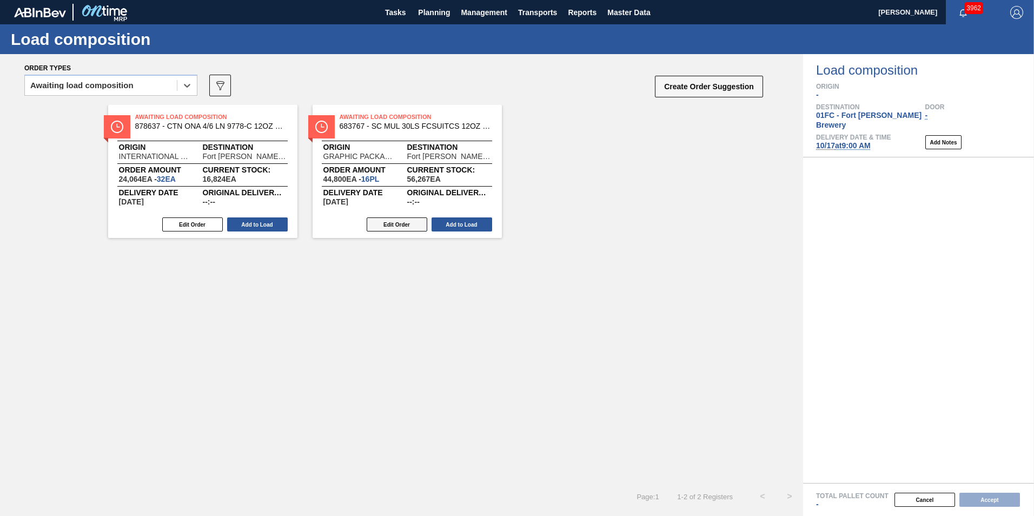
click at [398, 229] on button "Edit Order" at bounding box center [397, 225] width 61 height 14
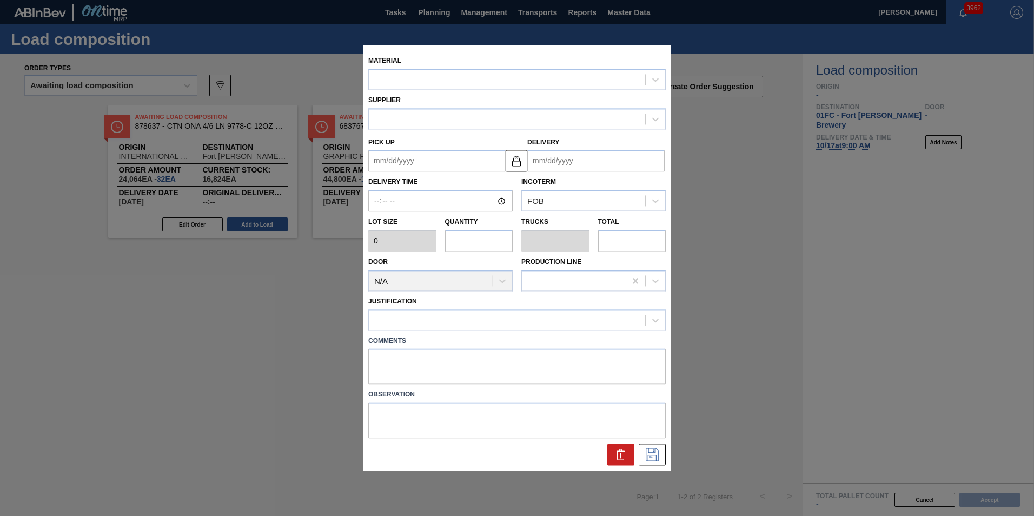
type input "2,800"
type input "16"
type input "0.615"
type input "44,800"
type up "[DATE]"
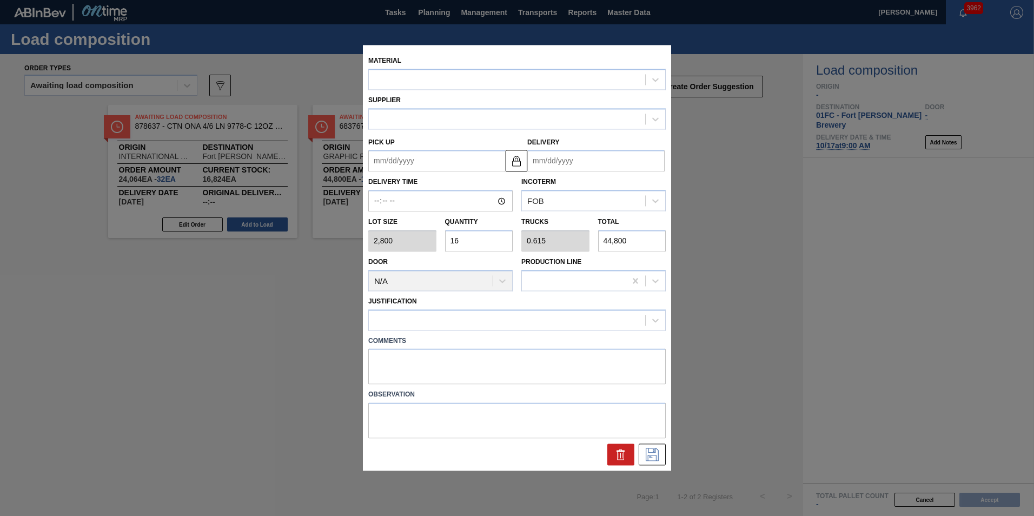
type input "[DATE]"
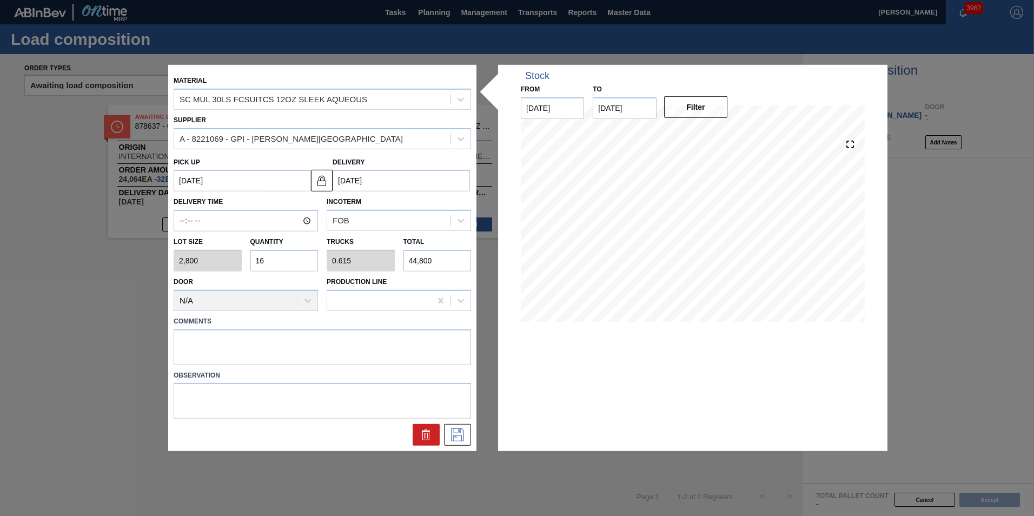
click at [288, 270] on input "16" at bounding box center [285, 261] width 68 height 22
type input "2"
type input "0.077"
type input "5,600"
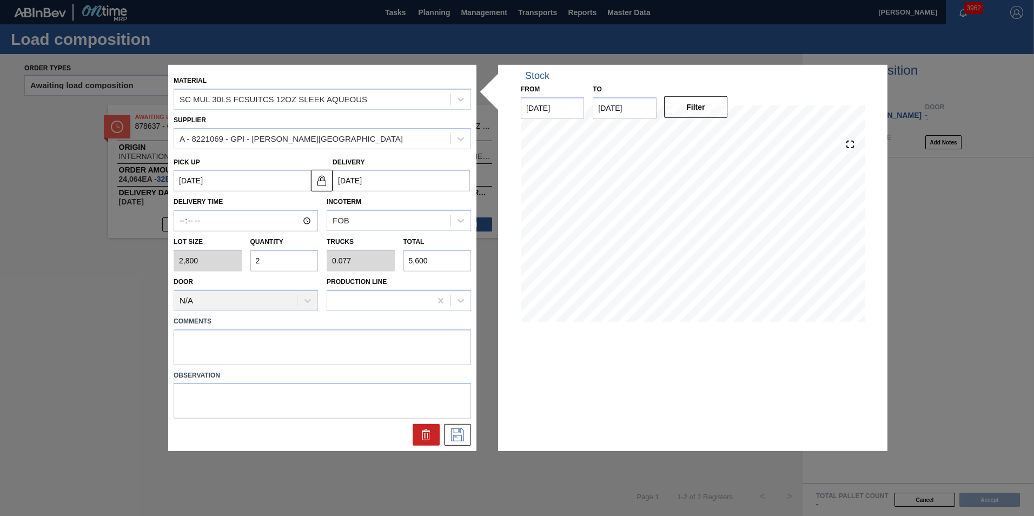
type input "26"
type input "1"
type input "72,800"
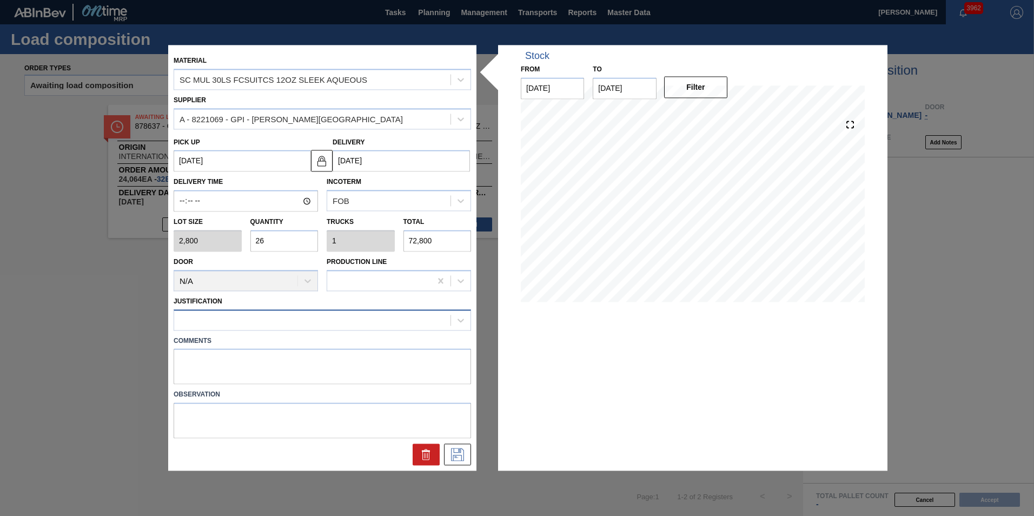
type input "26"
click at [279, 318] on div at bounding box center [312, 320] width 276 height 16
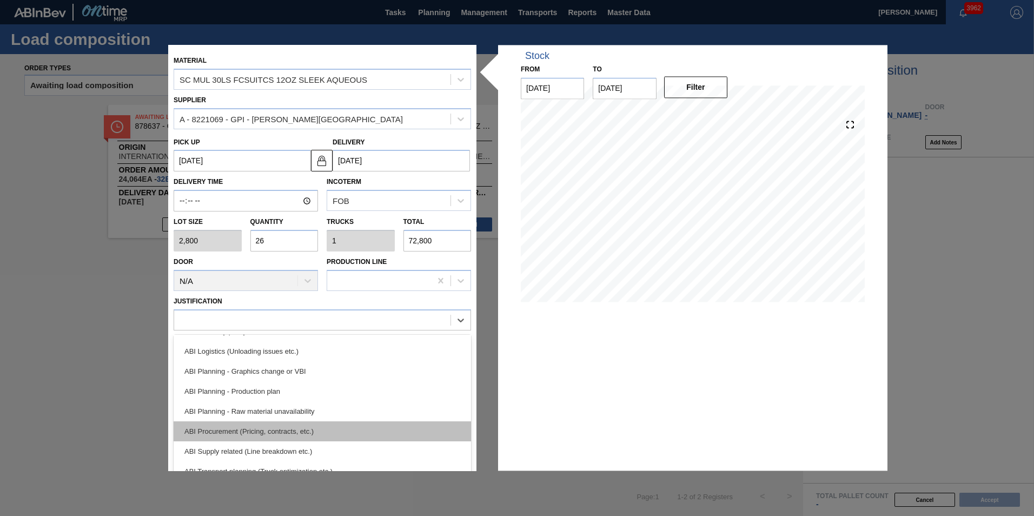
scroll to position [108, 0]
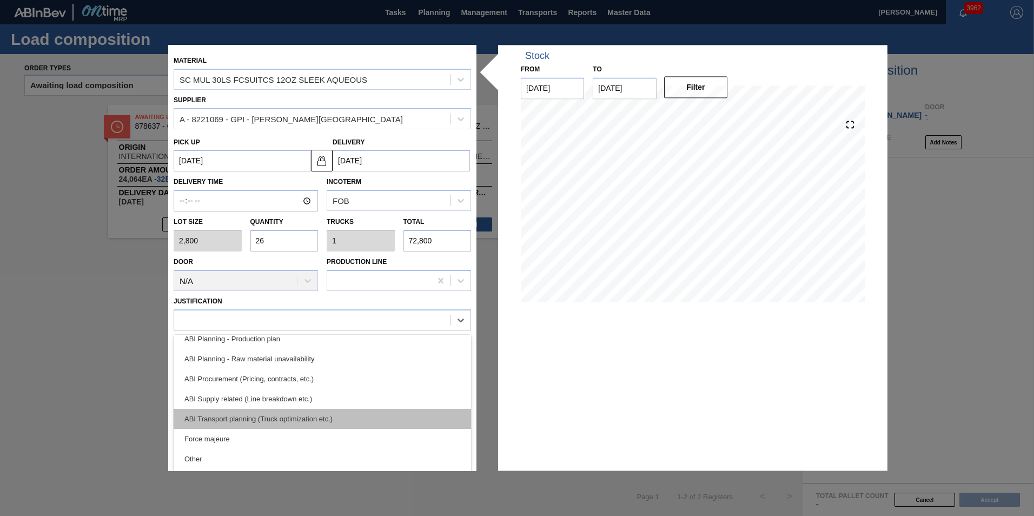
click at [299, 418] on div "ABI Transport planning (Truck optimization etc.)" at bounding box center [323, 419] width 298 height 20
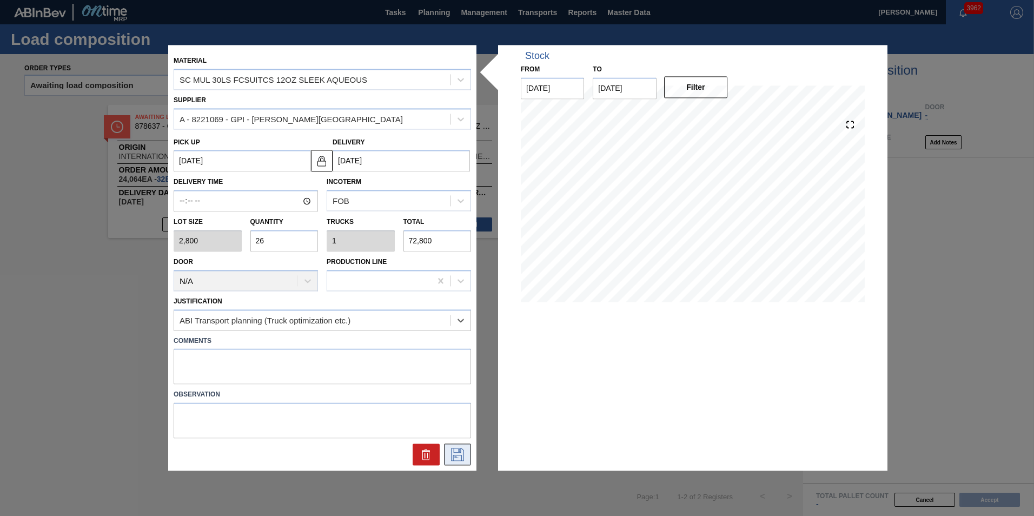
click at [452, 454] on icon at bounding box center [457, 455] width 13 height 13
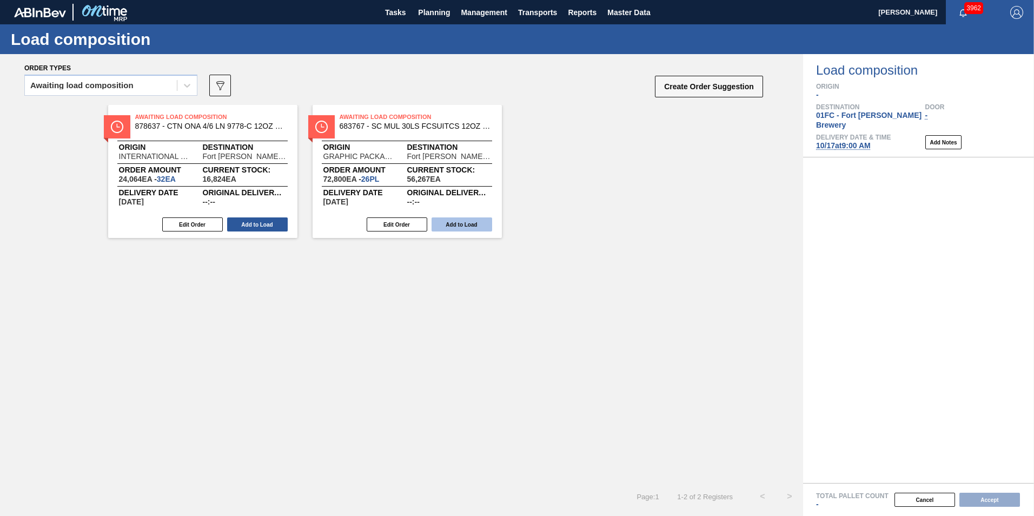
click at [457, 223] on button "Add to Load" at bounding box center [462, 225] width 61 height 14
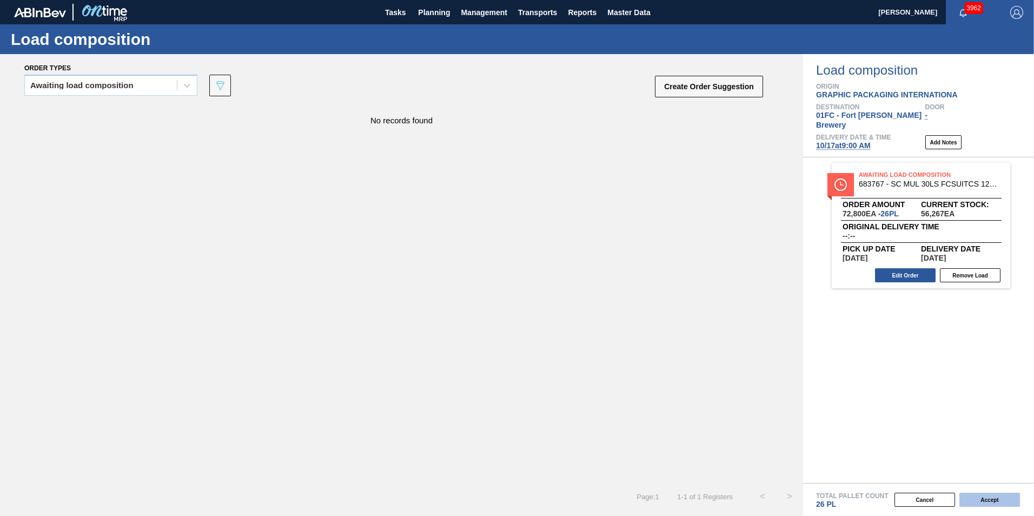
click at [995, 502] on button "Accept" at bounding box center [990, 500] width 61 height 14
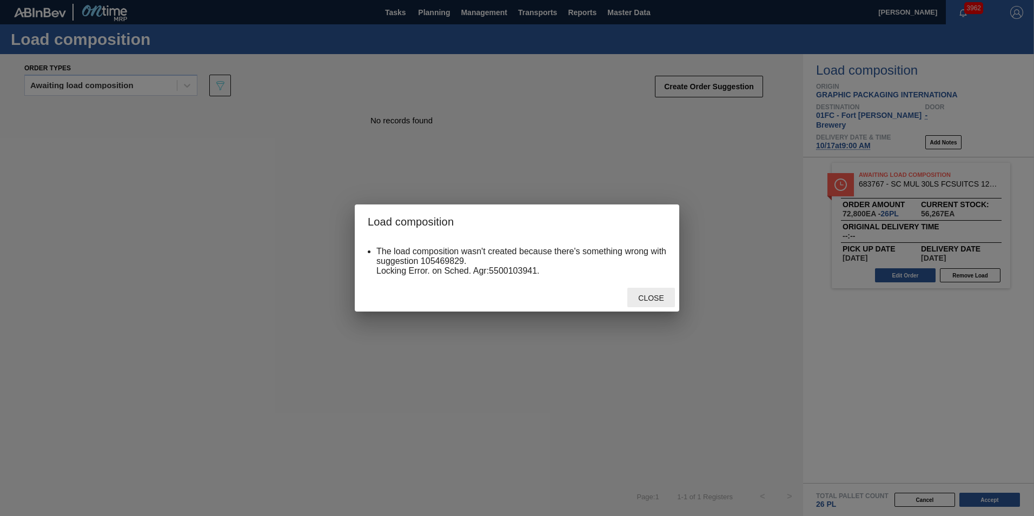
click at [668, 294] on span "Close" at bounding box center [651, 298] width 43 height 9
